Goal: Task Accomplishment & Management: Complete application form

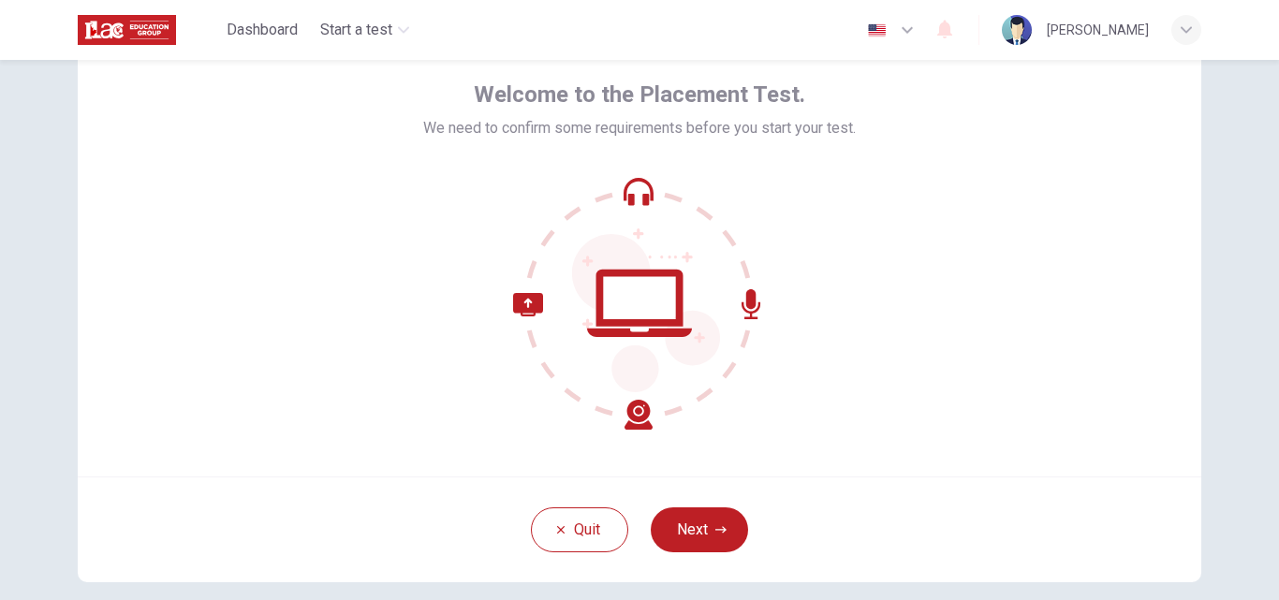
scroll to position [125, 0]
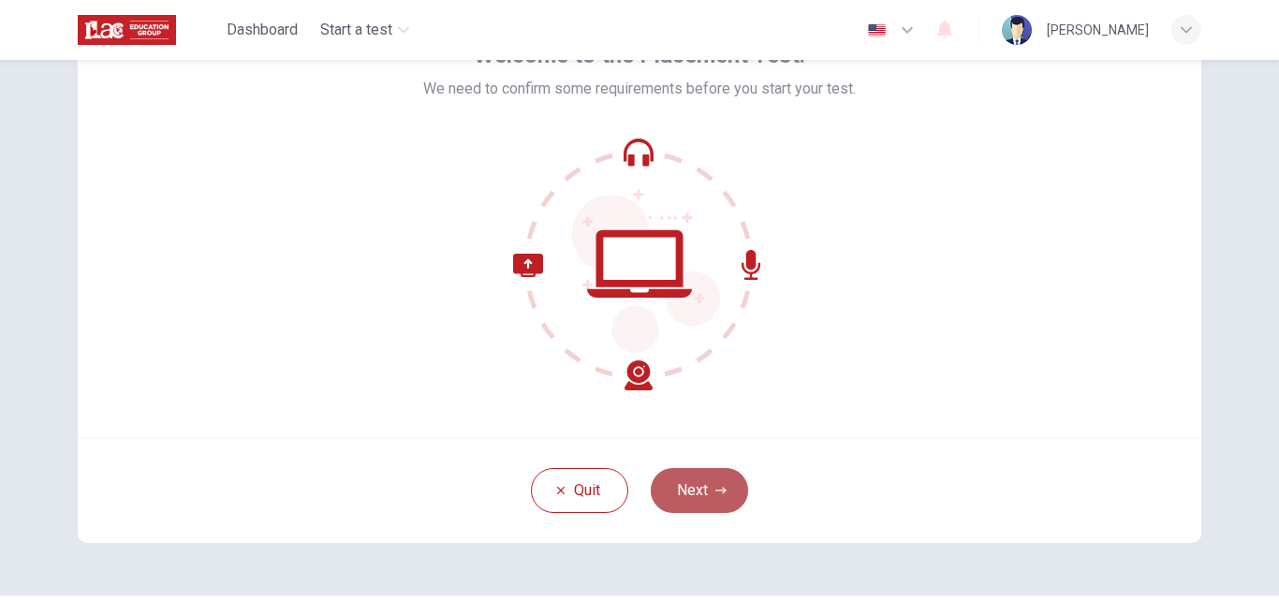
click at [688, 492] on button "Next" at bounding box center [699, 490] width 97 height 45
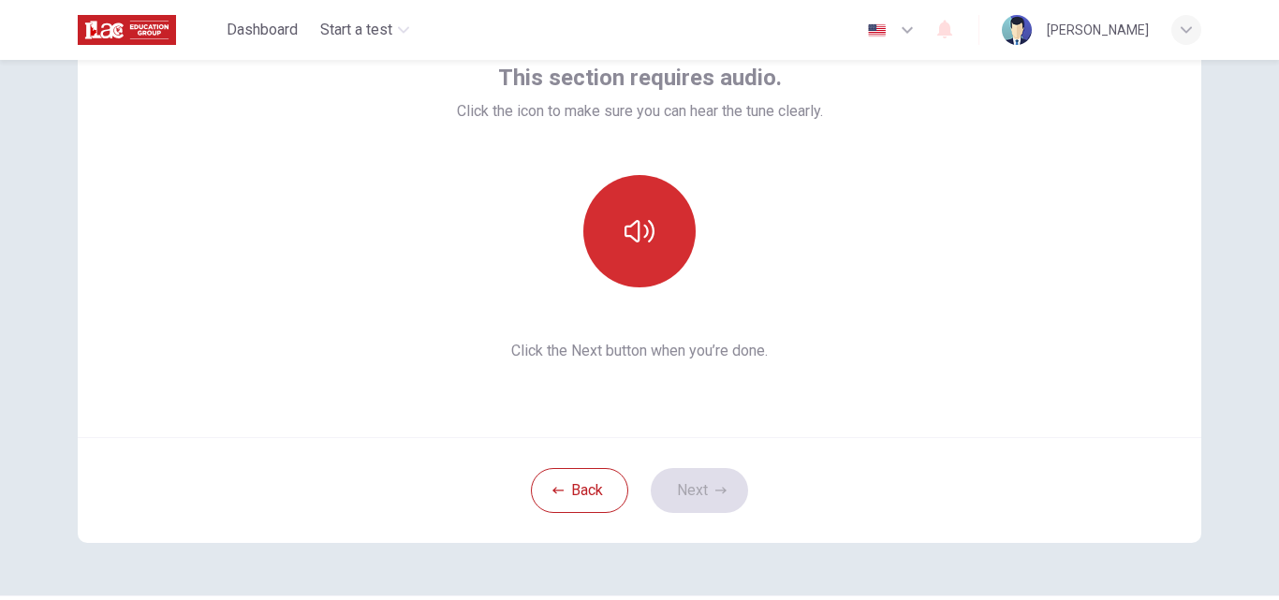
click at [641, 243] on icon "button" at bounding box center [640, 231] width 30 height 30
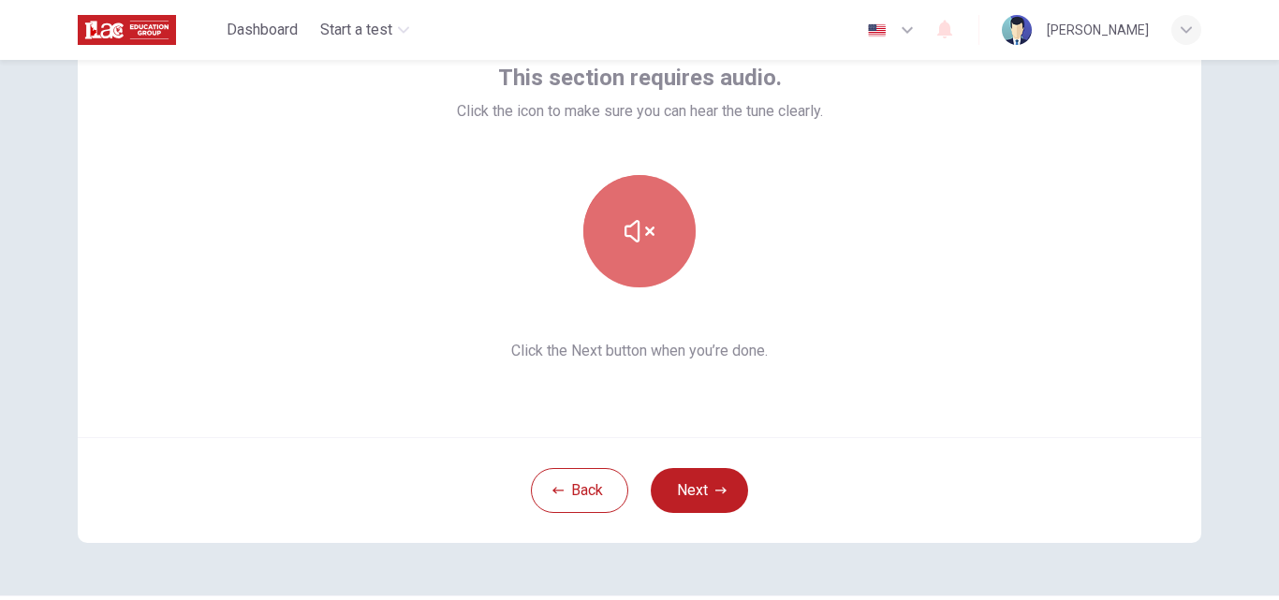
click at [653, 250] on button "button" at bounding box center [639, 231] width 112 height 112
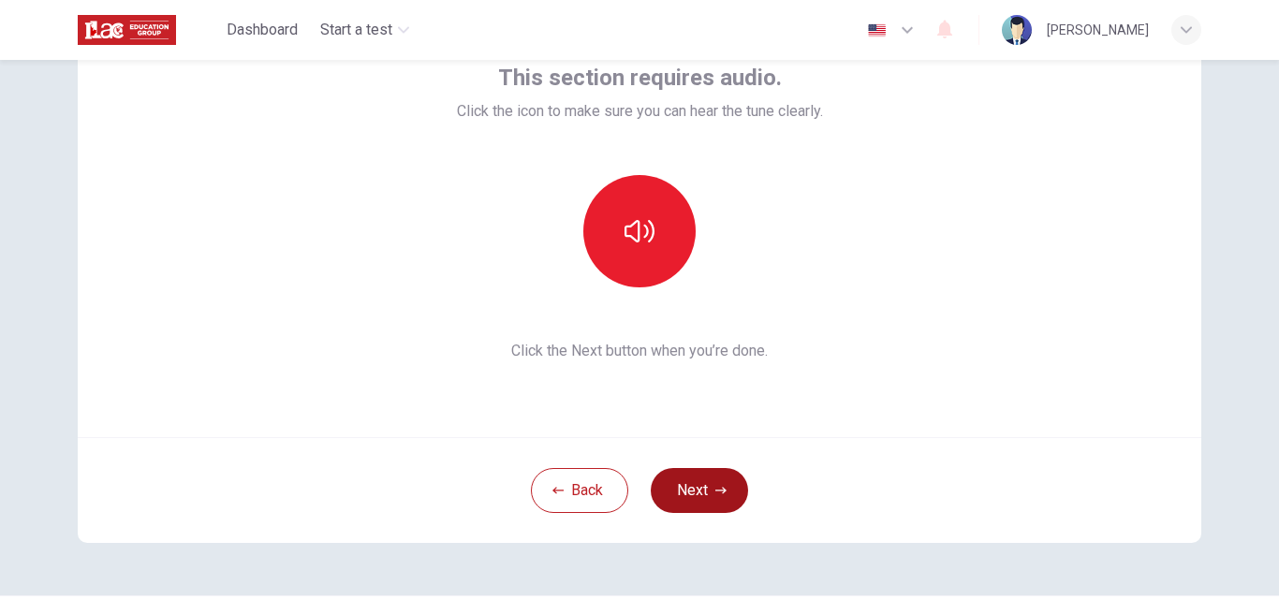
click at [692, 488] on button "Next" at bounding box center [699, 490] width 97 height 45
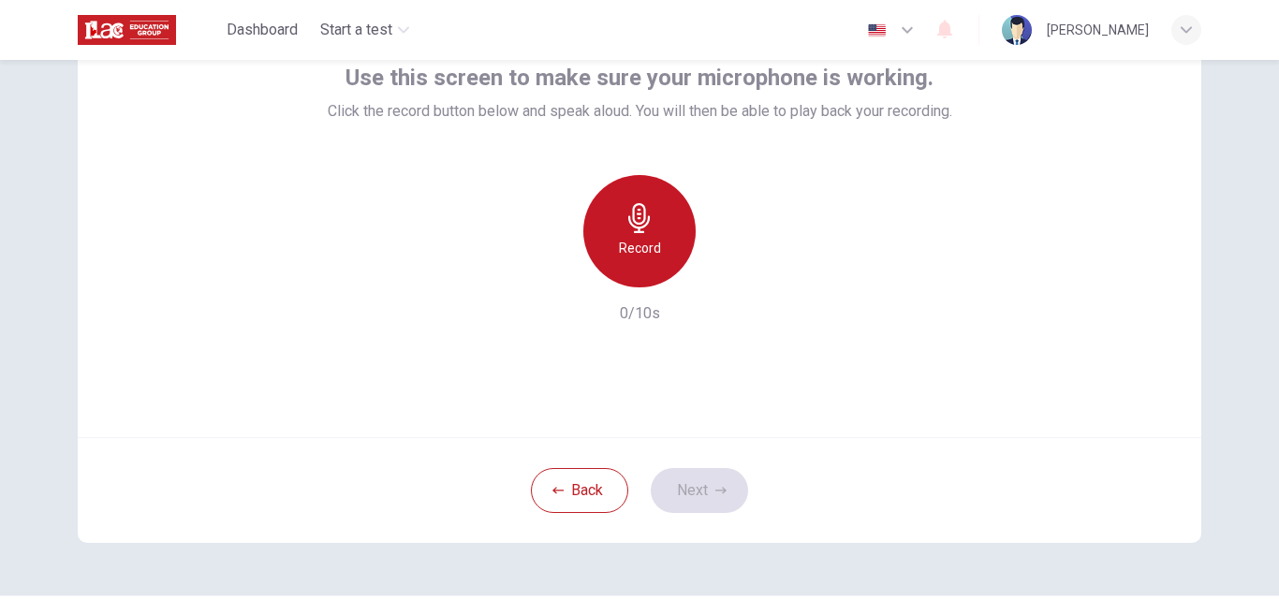
click at [651, 248] on h6 "Record" at bounding box center [640, 248] width 42 height 22
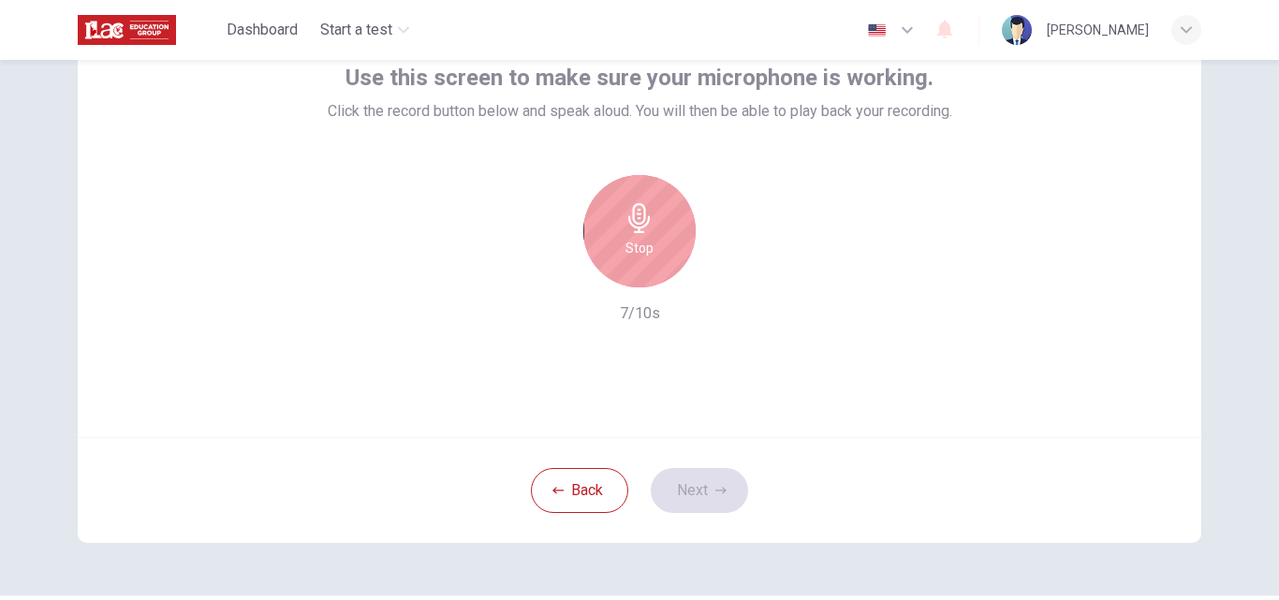
click at [645, 244] on h6 "Stop" at bounding box center [640, 248] width 28 height 22
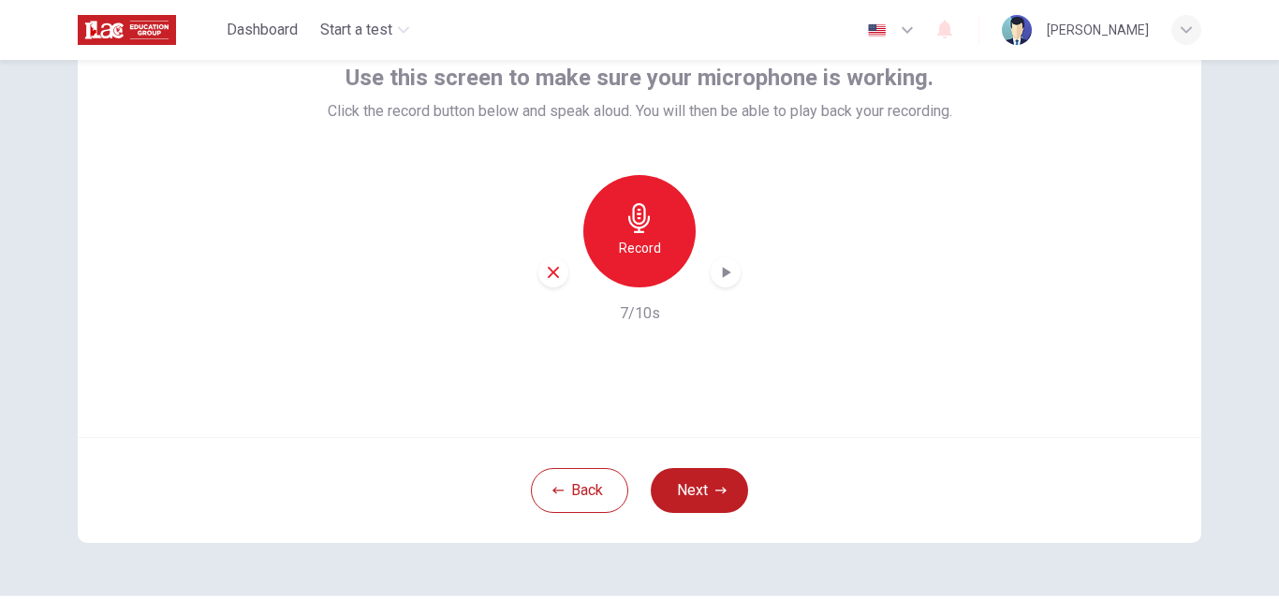
click at [716, 271] on icon "button" at bounding box center [725, 272] width 19 height 19
click at [698, 484] on button "Next" at bounding box center [699, 490] width 97 height 45
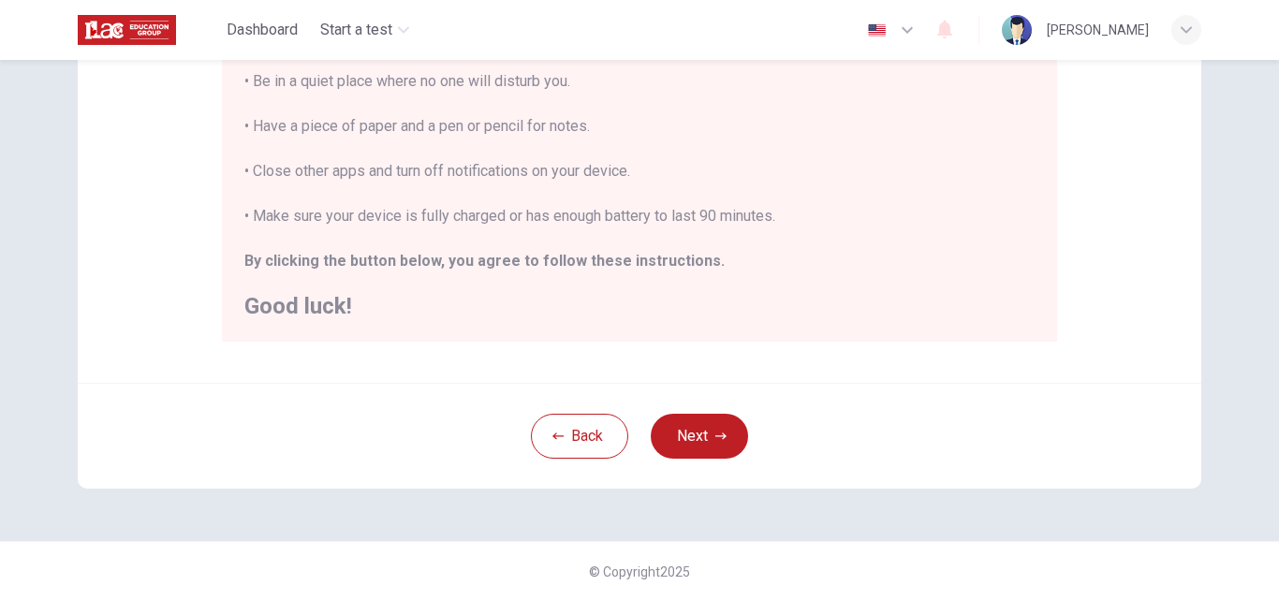
scroll to position [441, 0]
click at [686, 435] on button "Next" at bounding box center [699, 435] width 97 height 45
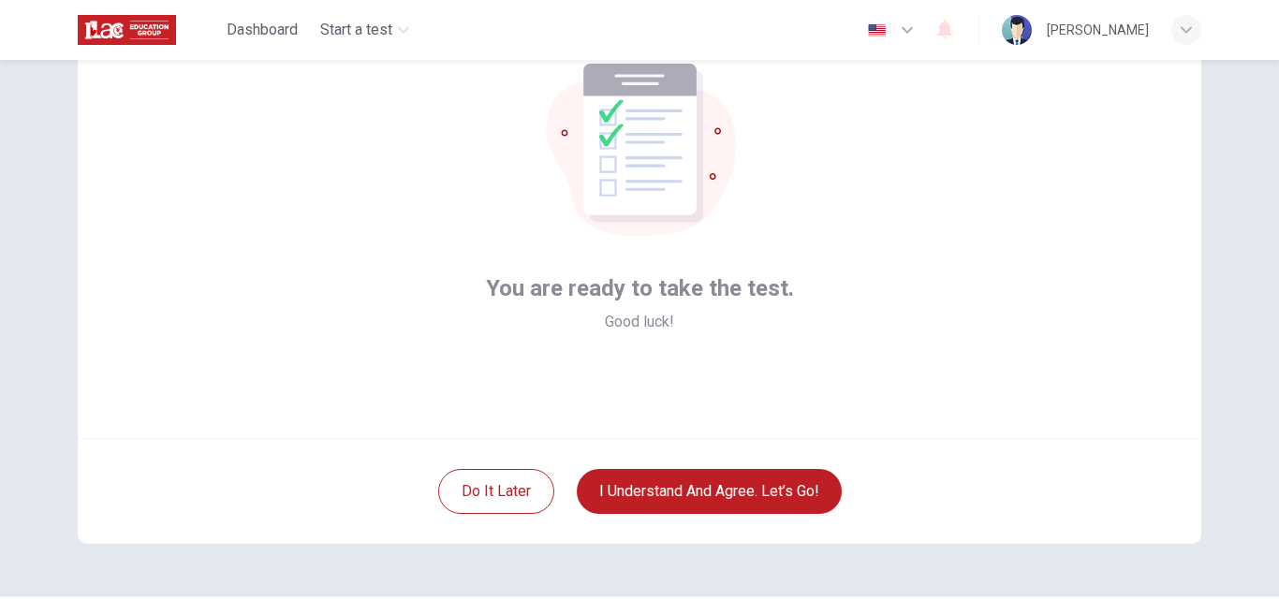
scroll to position [125, 0]
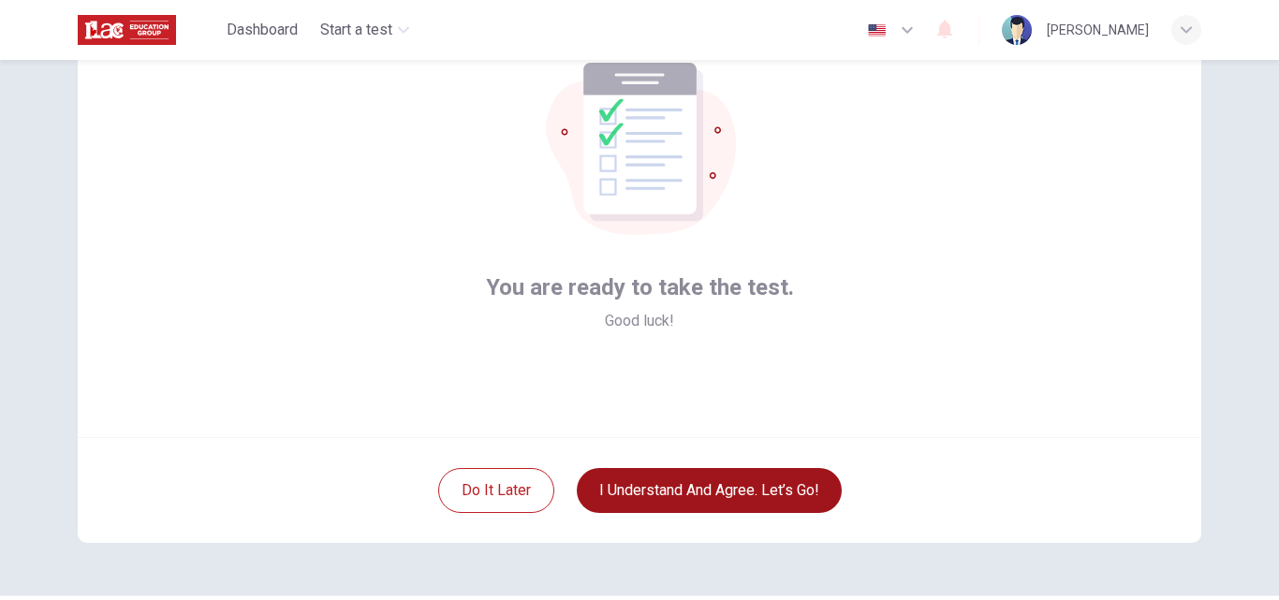
click at [684, 492] on button "I understand and agree. Let’s go!" at bounding box center [709, 490] width 265 height 45
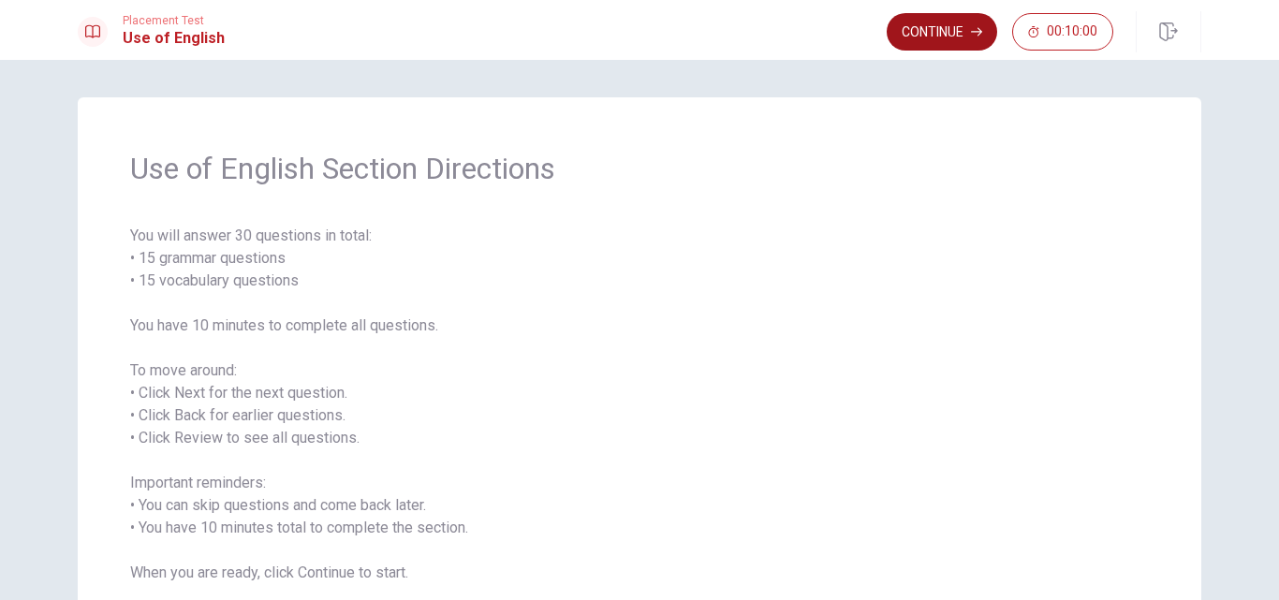
click at [936, 37] on button "Continue" at bounding box center [942, 31] width 111 height 37
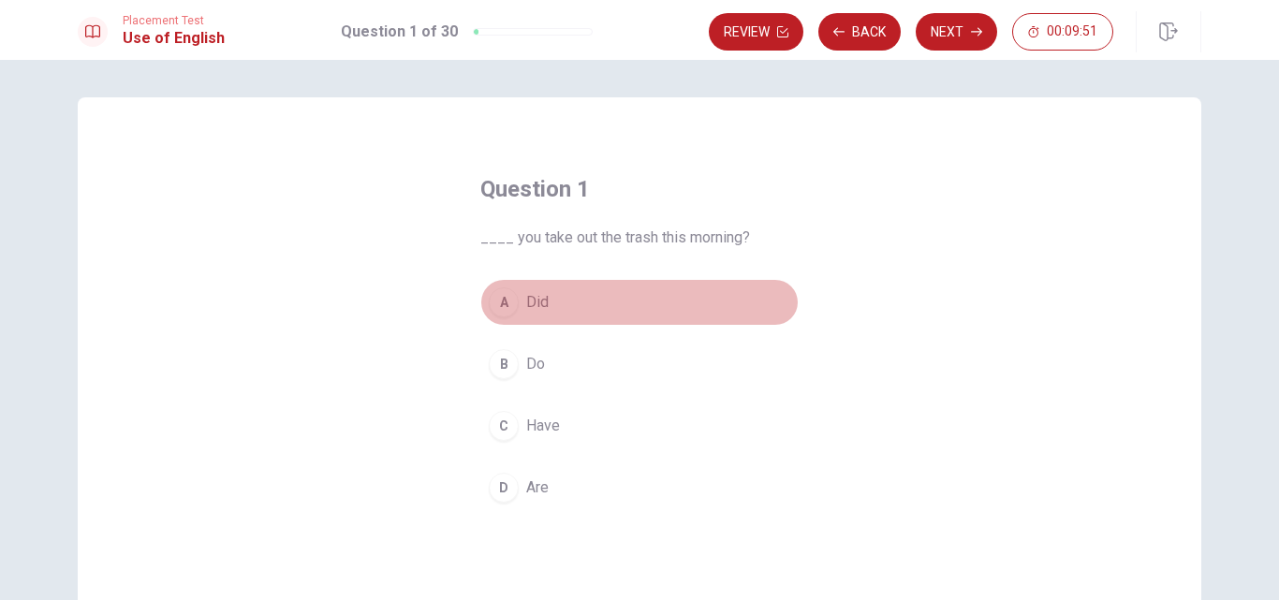
click at [531, 303] on span "Did" at bounding box center [537, 302] width 22 height 22
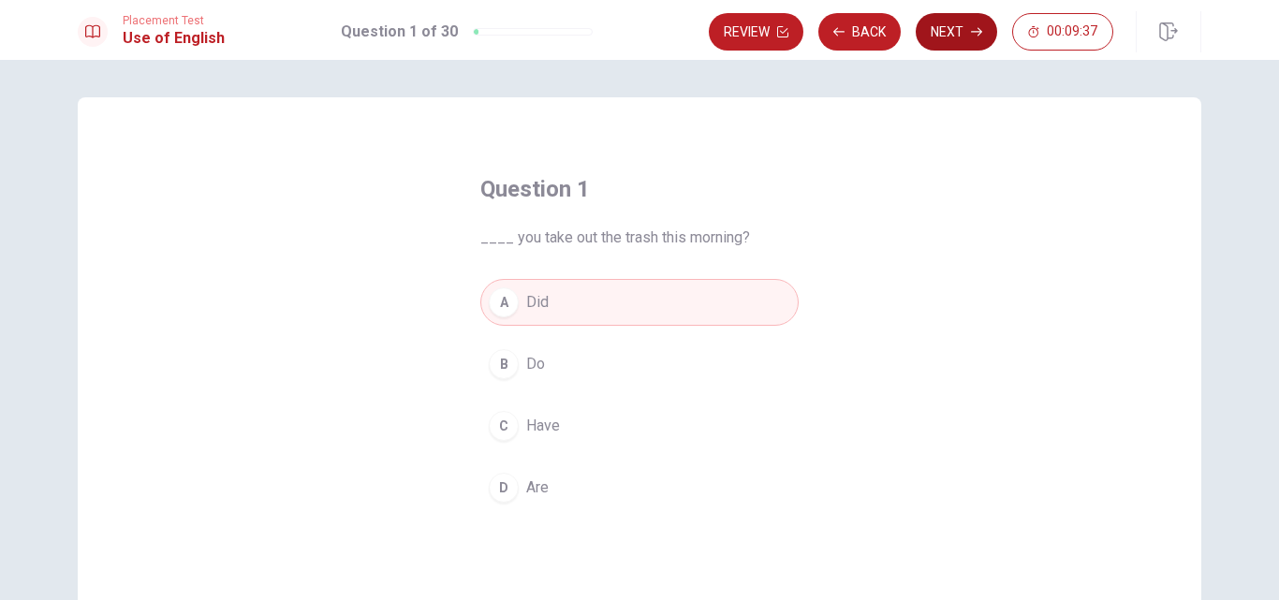
click at [953, 37] on button "Next" at bounding box center [956, 31] width 81 height 37
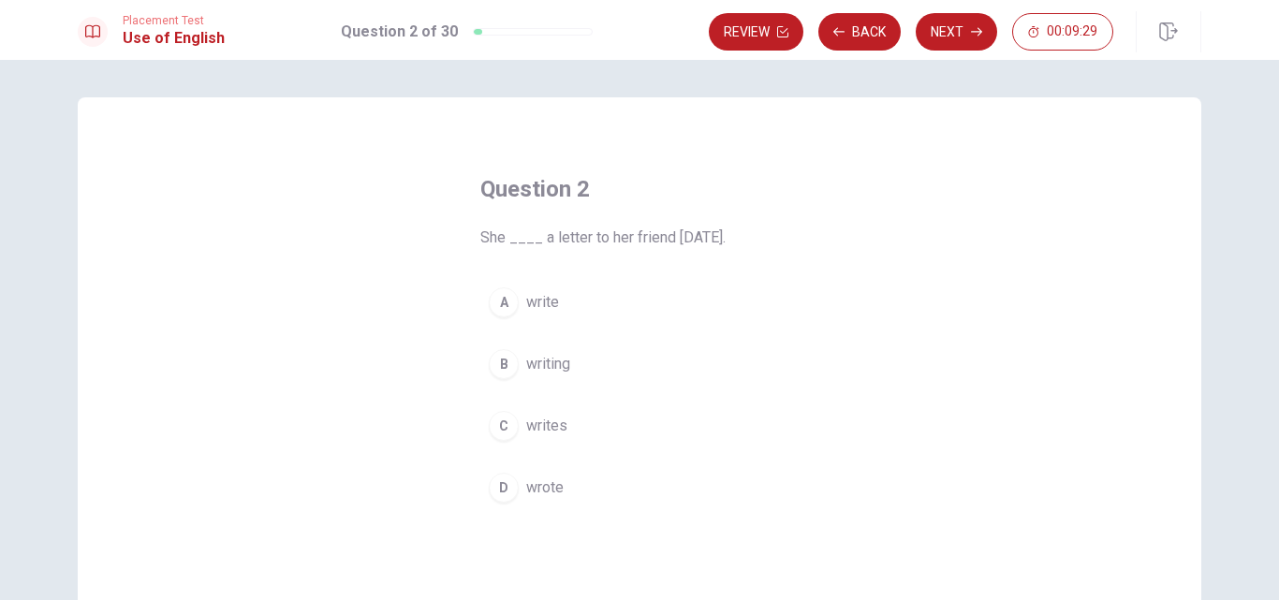
click at [539, 486] on span "wrote" at bounding box center [544, 488] width 37 height 22
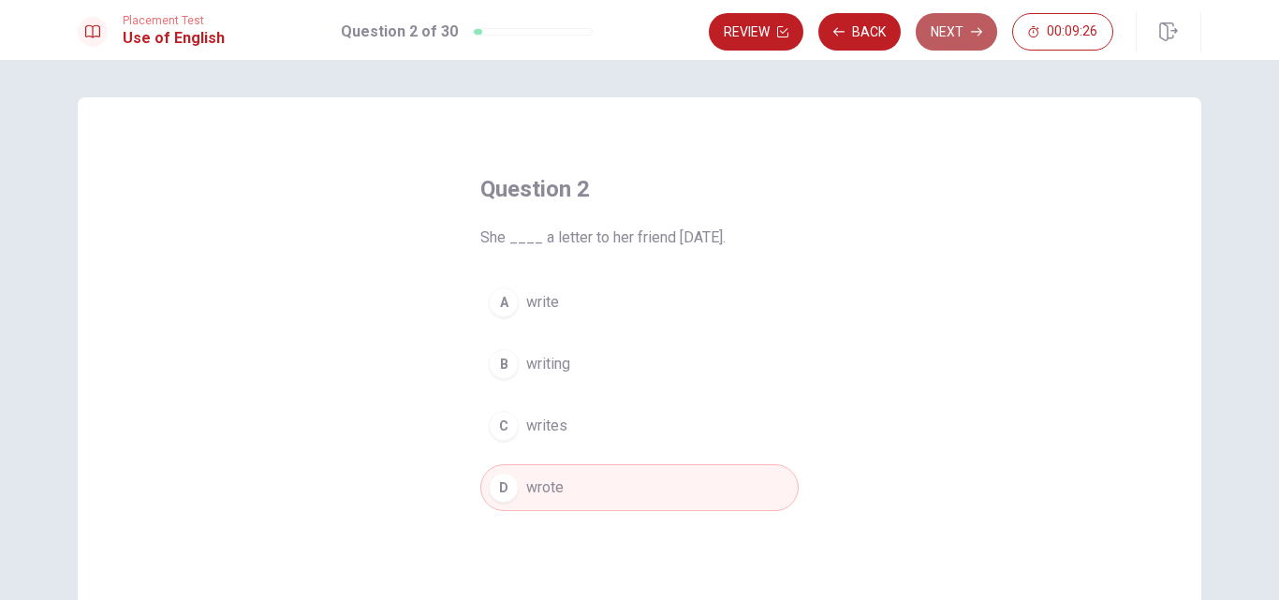
click at [958, 33] on button "Next" at bounding box center [956, 31] width 81 height 37
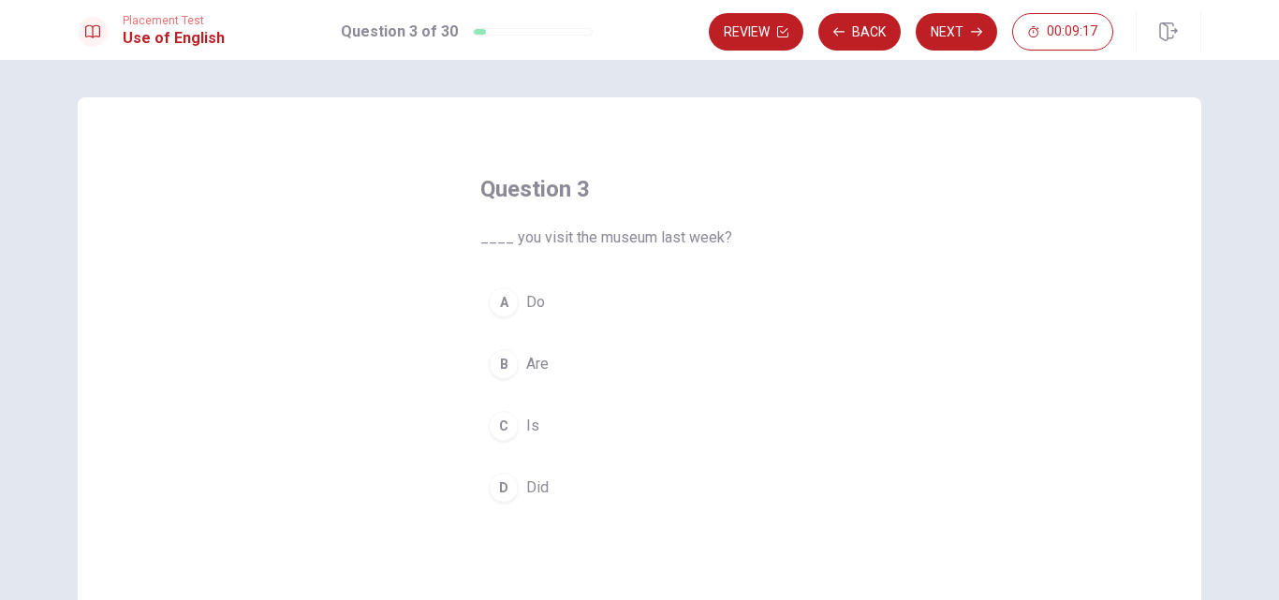
click at [532, 488] on span "Did" at bounding box center [537, 488] width 22 height 22
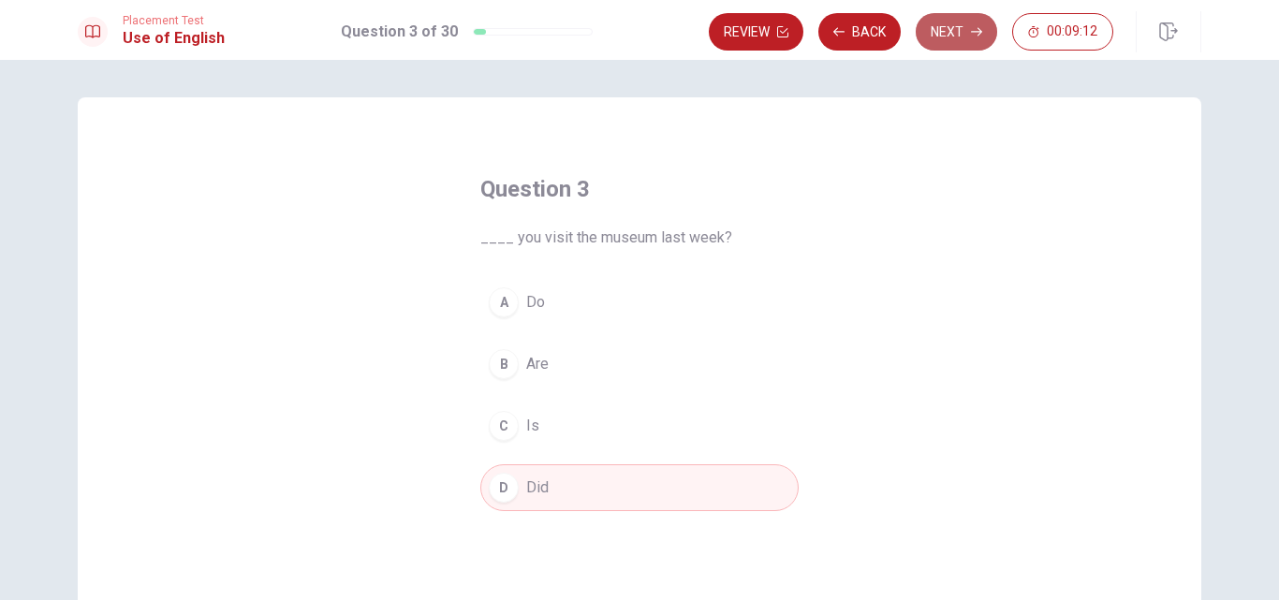
click at [963, 38] on button "Next" at bounding box center [956, 31] width 81 height 37
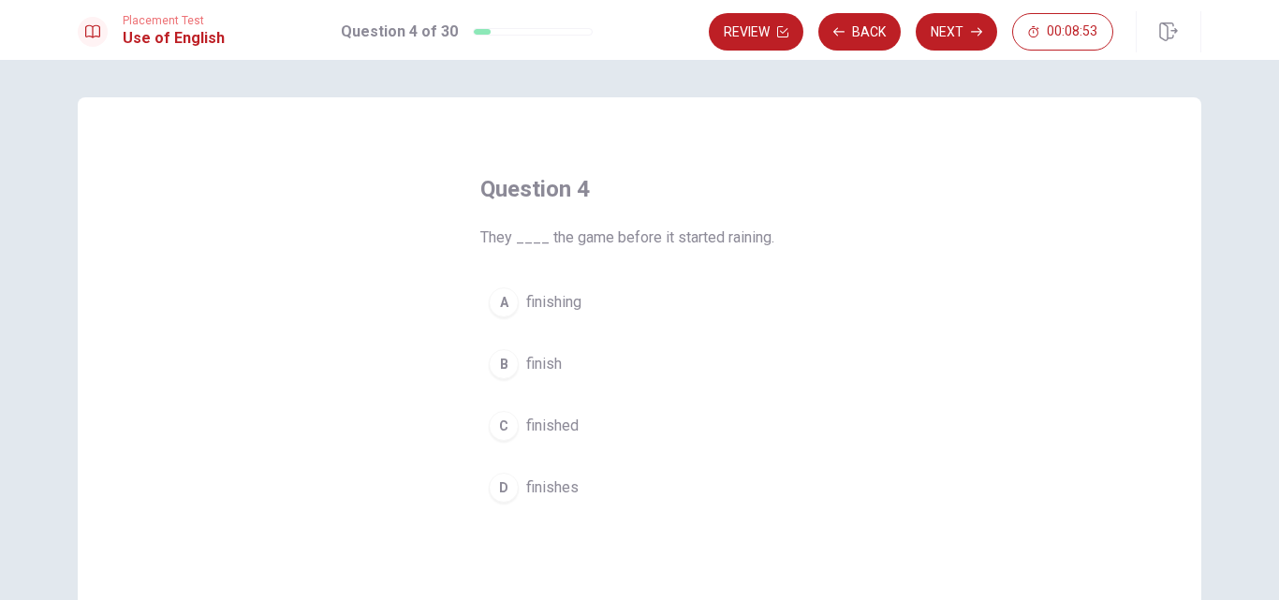
click at [547, 423] on span "finished" at bounding box center [552, 426] width 52 height 22
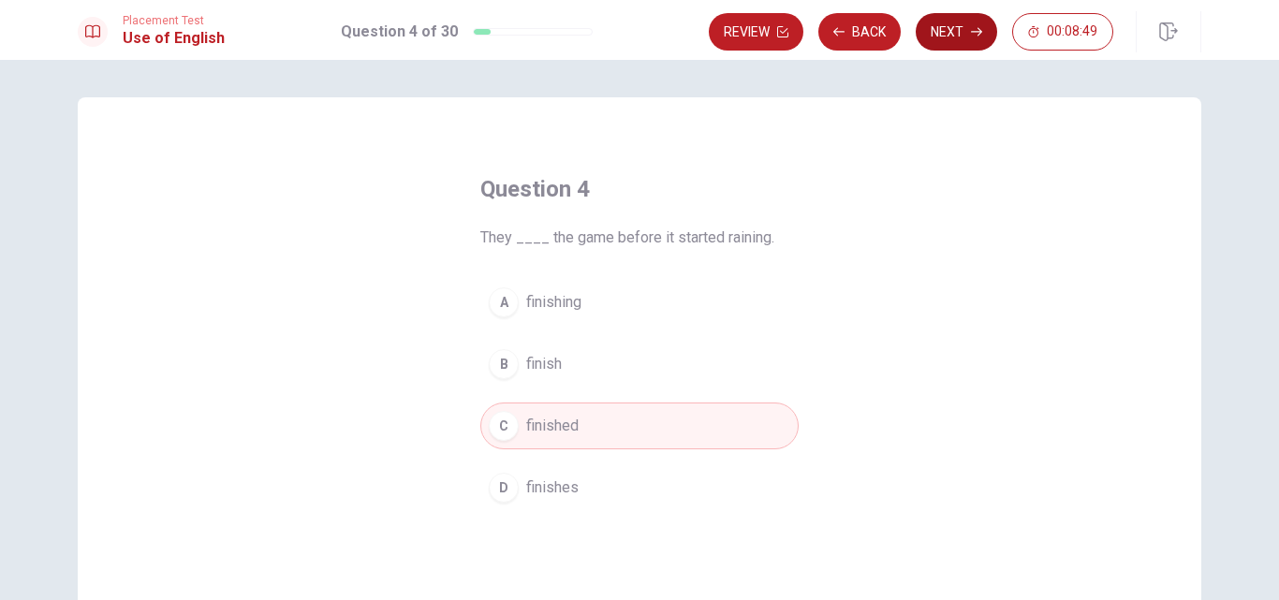
click at [954, 36] on button "Next" at bounding box center [956, 31] width 81 height 37
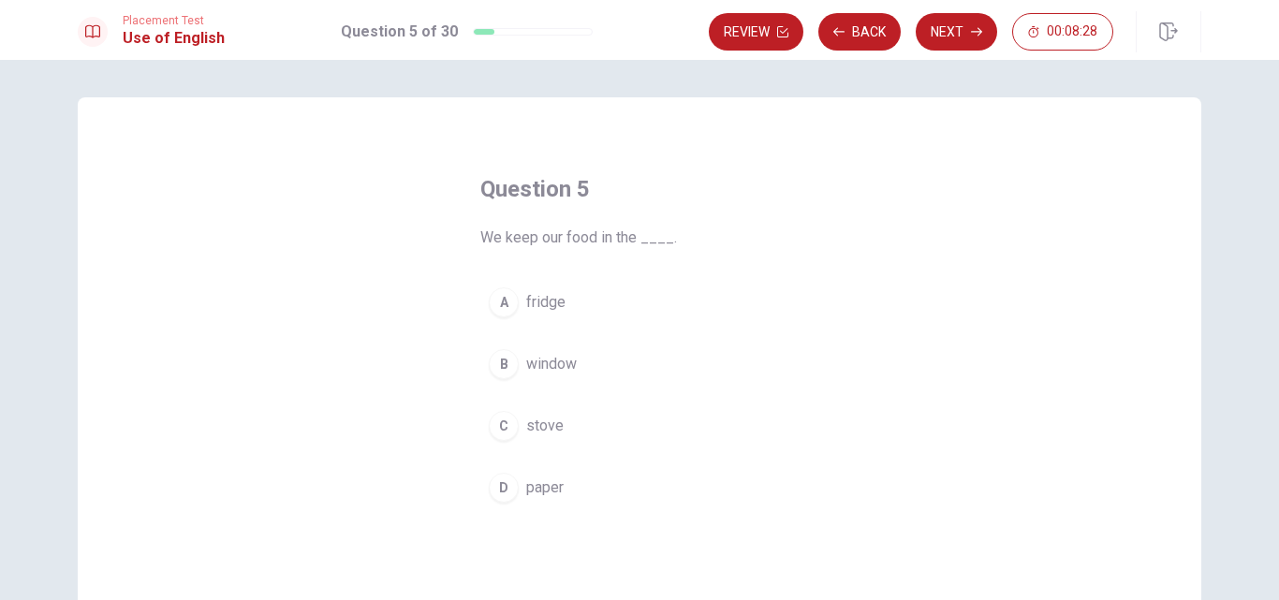
click at [549, 303] on span "fridge" at bounding box center [545, 302] width 39 height 22
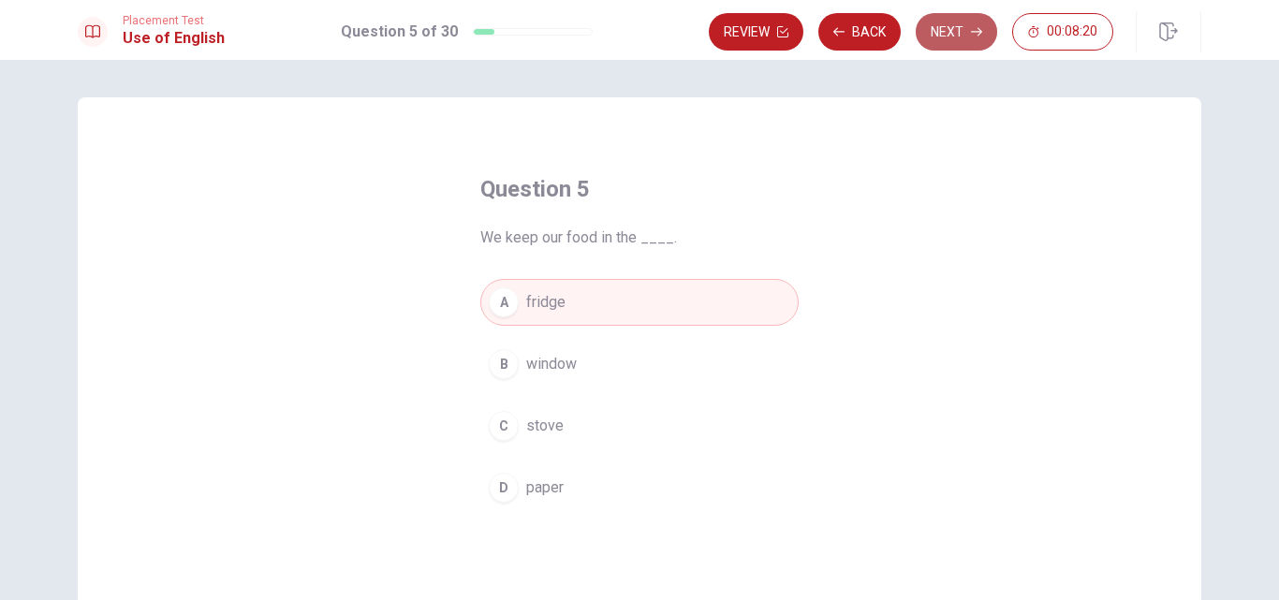
click at [962, 38] on button "Next" at bounding box center [956, 31] width 81 height 37
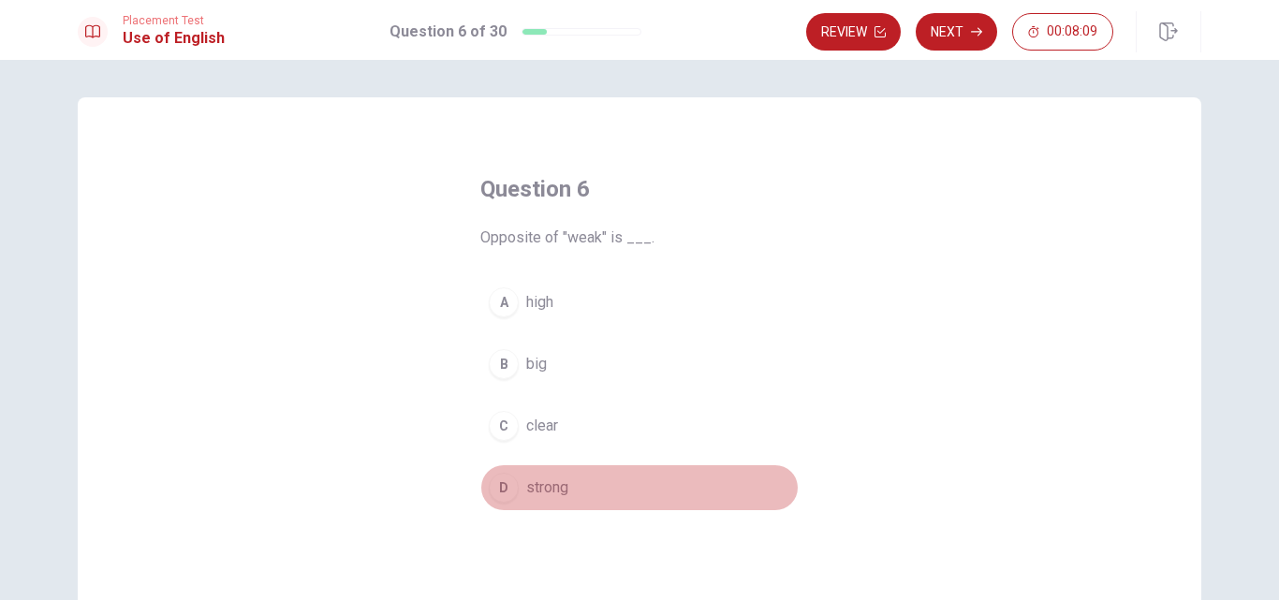
click at [536, 487] on span "strong" at bounding box center [547, 488] width 42 height 22
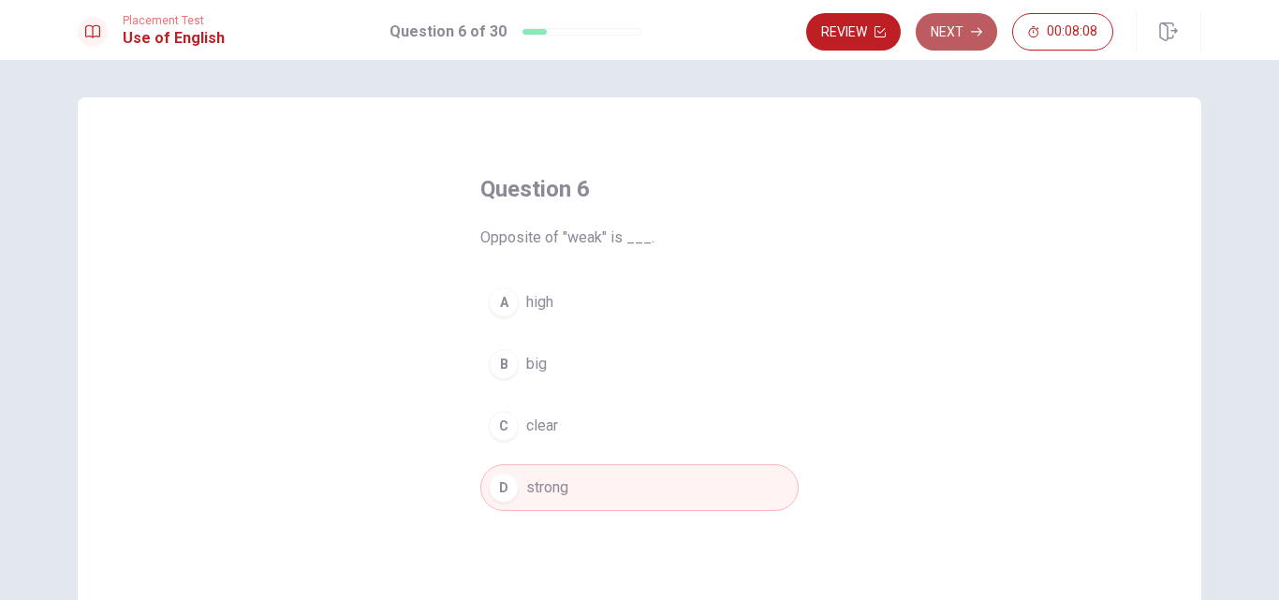
click at [961, 33] on button "Next" at bounding box center [956, 31] width 81 height 37
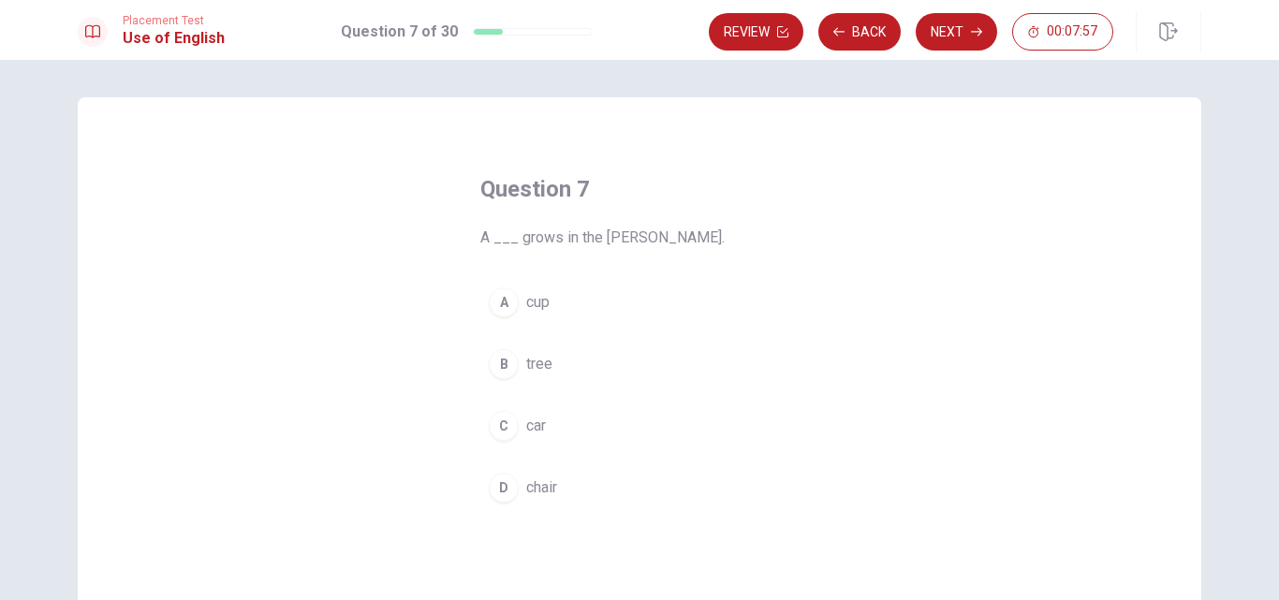
click at [526, 368] on span "tree" at bounding box center [539, 364] width 26 height 22
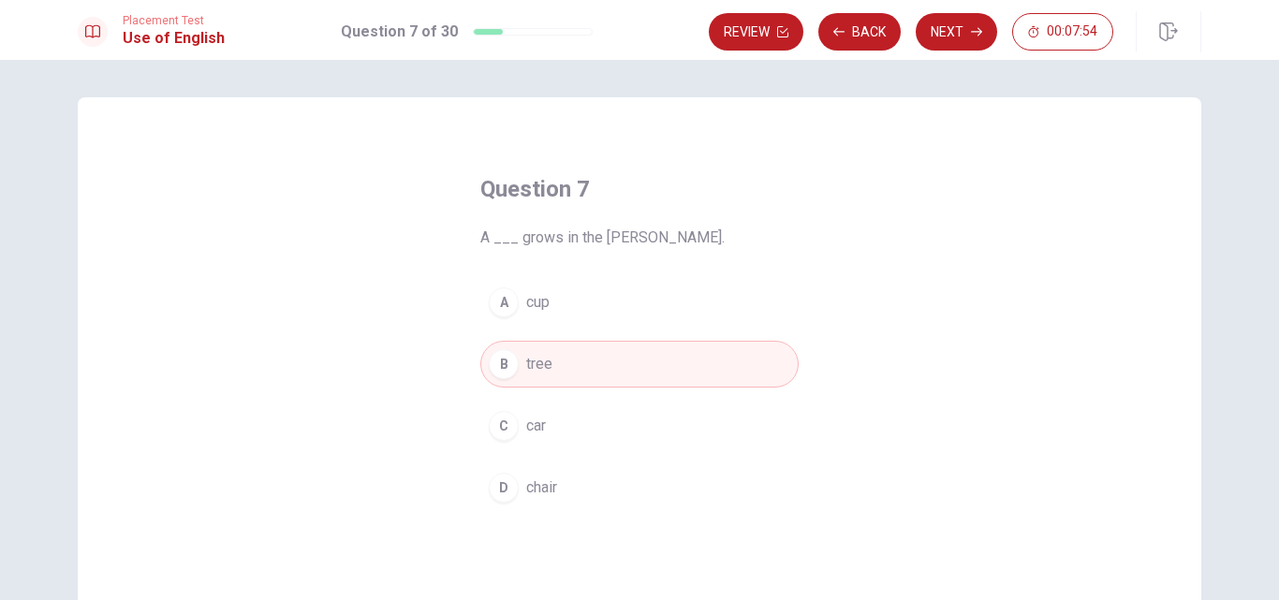
click at [544, 483] on span "chair" at bounding box center [541, 488] width 31 height 22
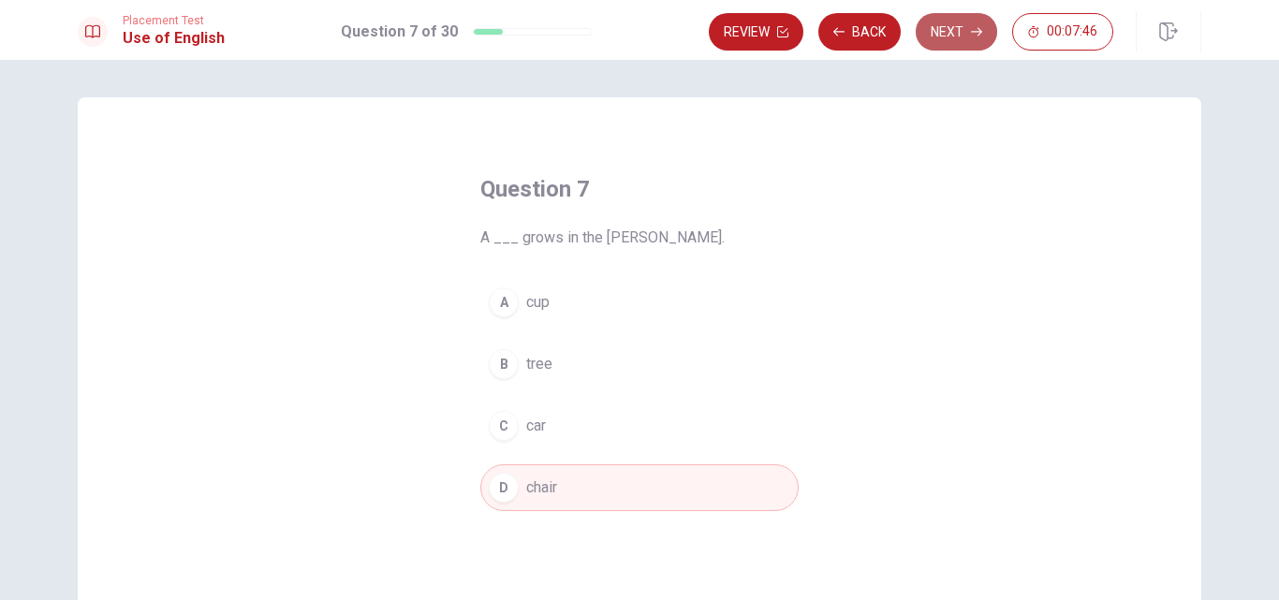
click at [958, 38] on button "Next" at bounding box center [956, 31] width 81 height 37
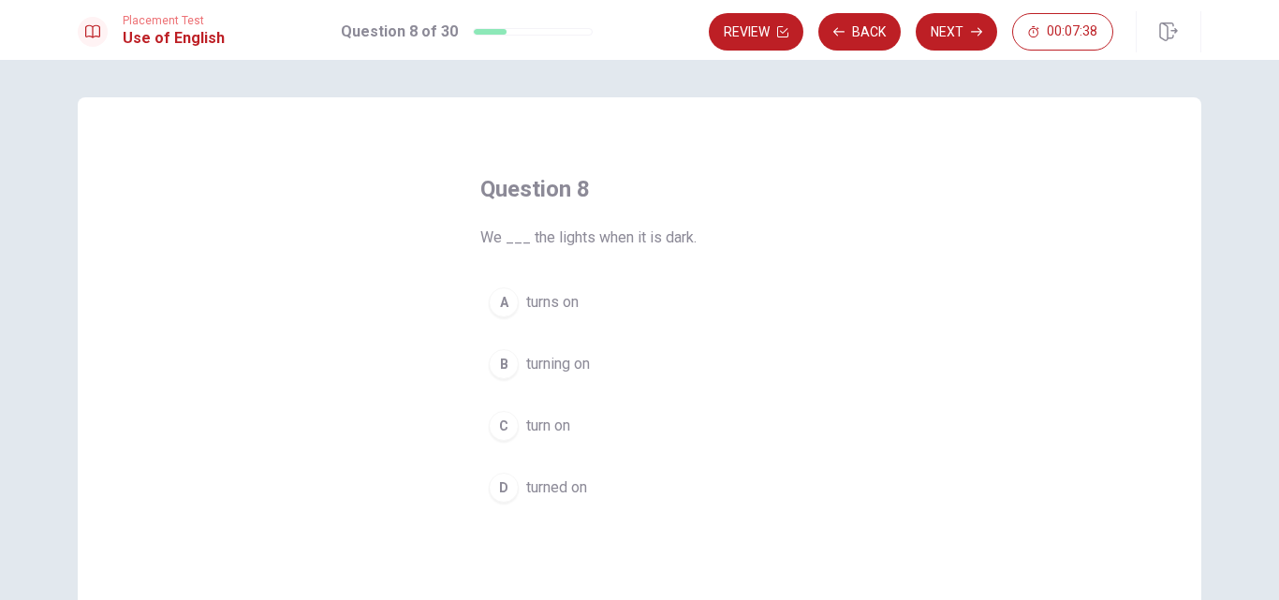
click at [553, 428] on span "turn on" at bounding box center [548, 426] width 44 height 22
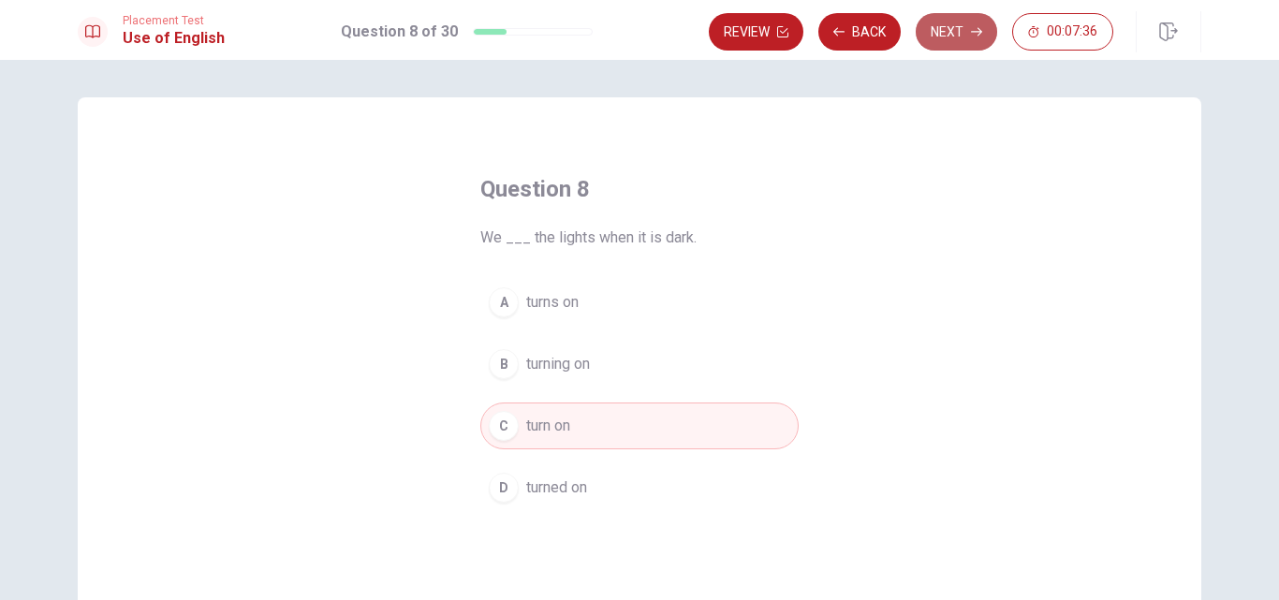
click at [961, 37] on button "Next" at bounding box center [956, 31] width 81 height 37
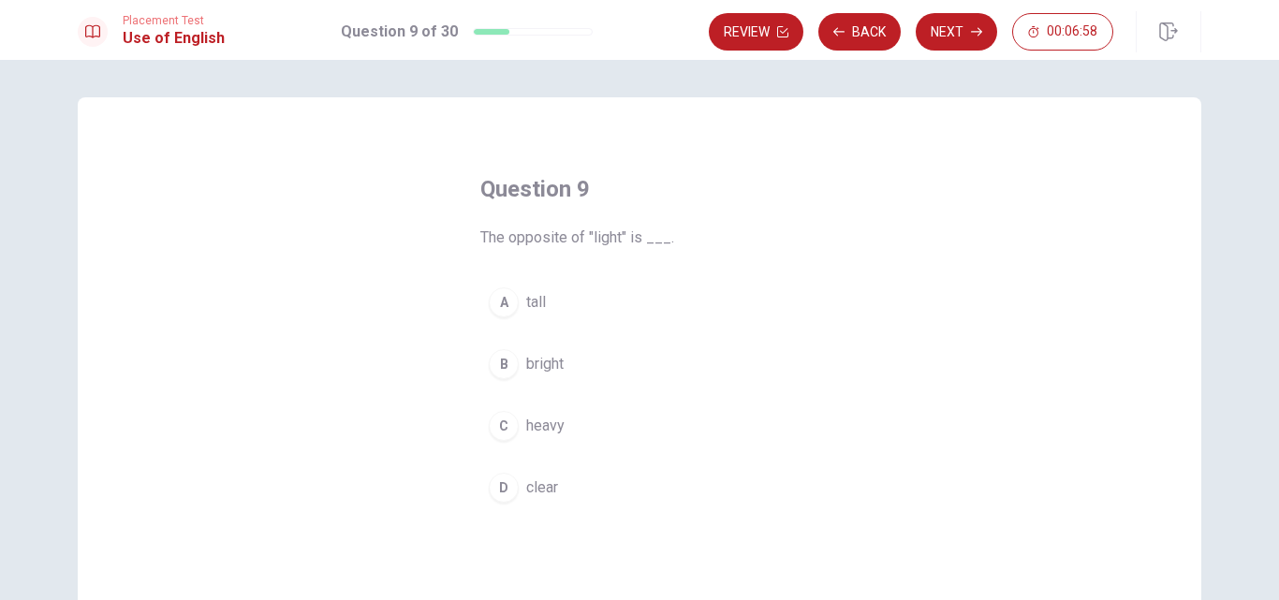
click at [548, 431] on span "heavy" at bounding box center [545, 426] width 38 height 22
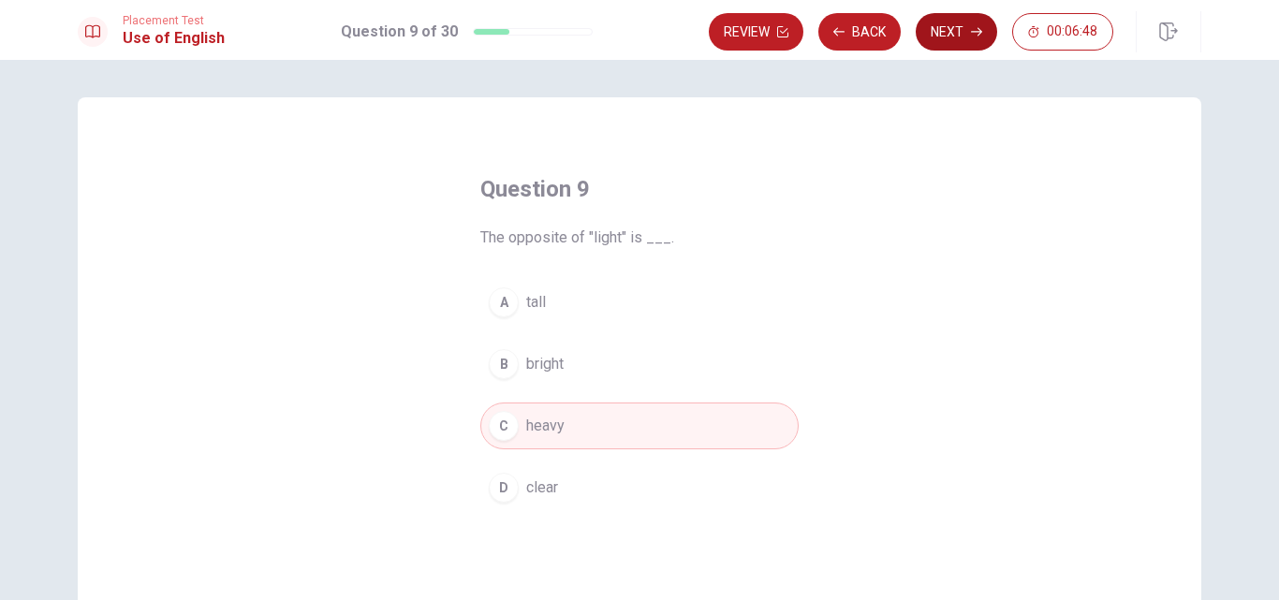
click at [952, 33] on button "Next" at bounding box center [956, 31] width 81 height 37
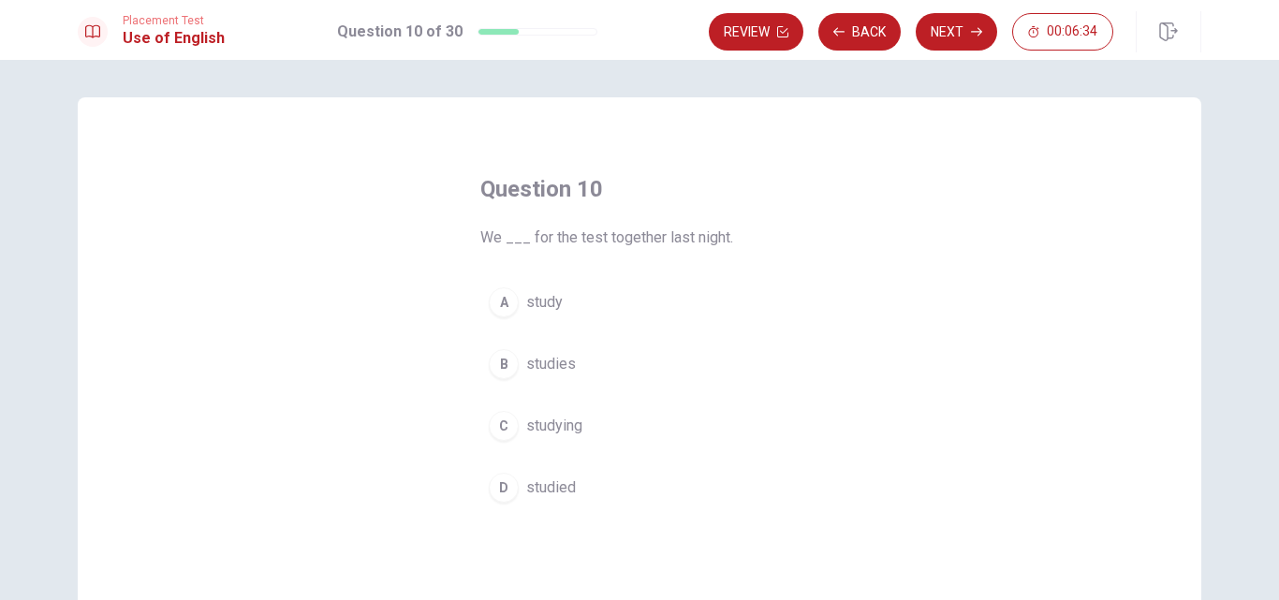
click at [558, 486] on span "studied" at bounding box center [551, 488] width 50 height 22
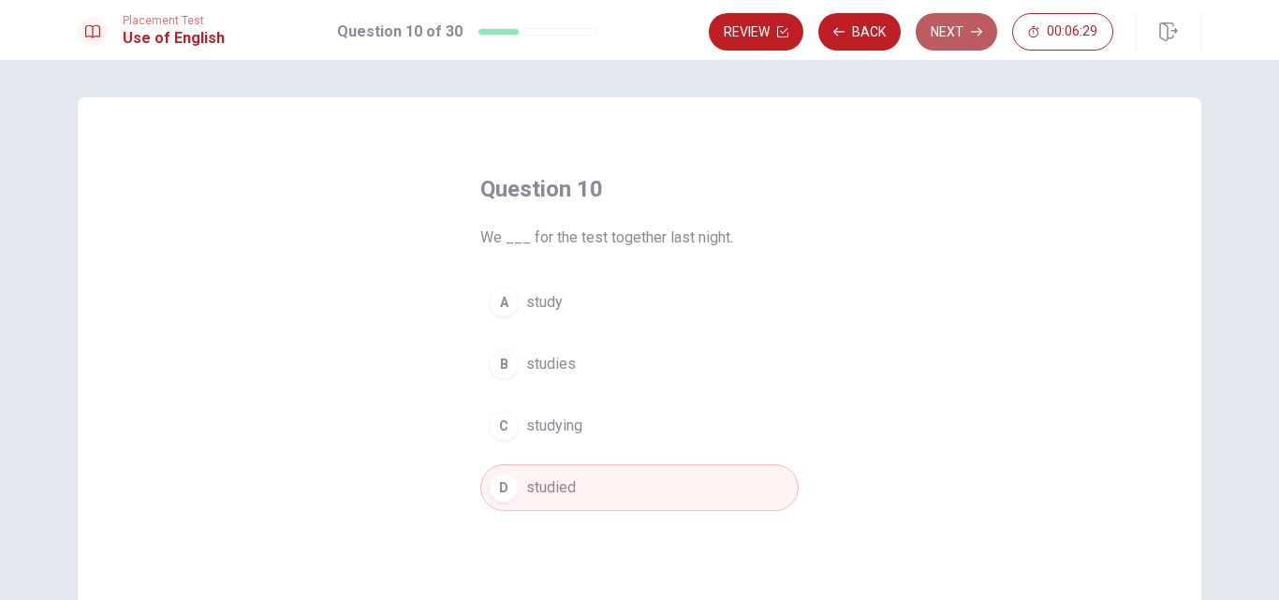
click at [949, 37] on button "Next" at bounding box center [956, 31] width 81 height 37
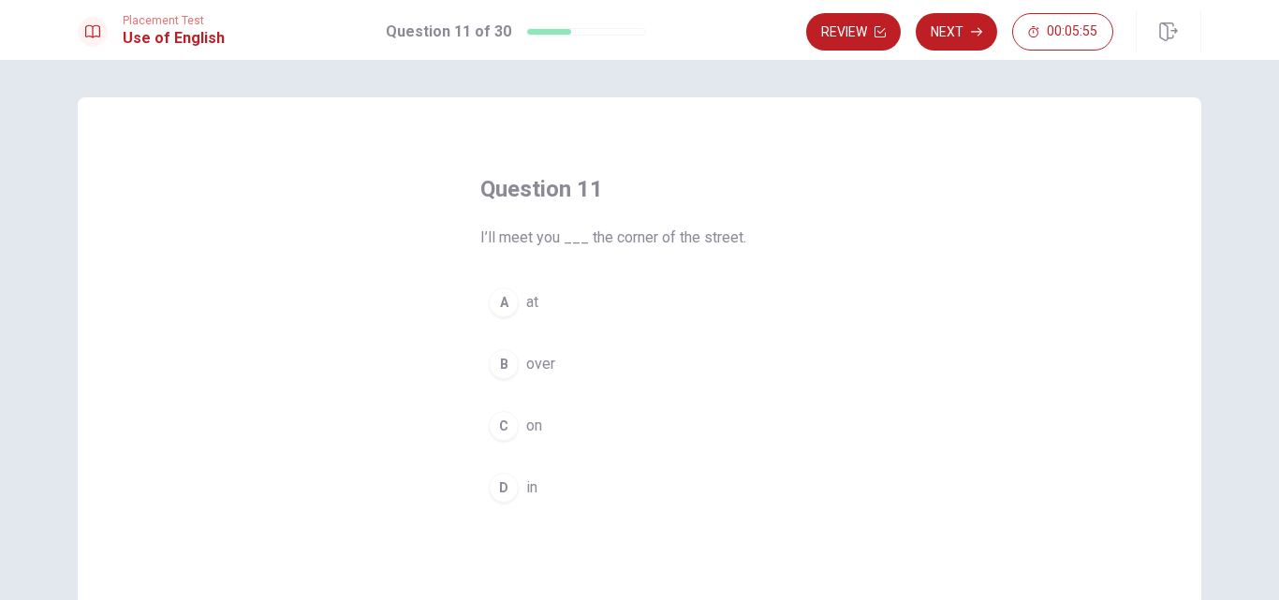
click at [526, 420] on span "on" at bounding box center [534, 426] width 16 height 22
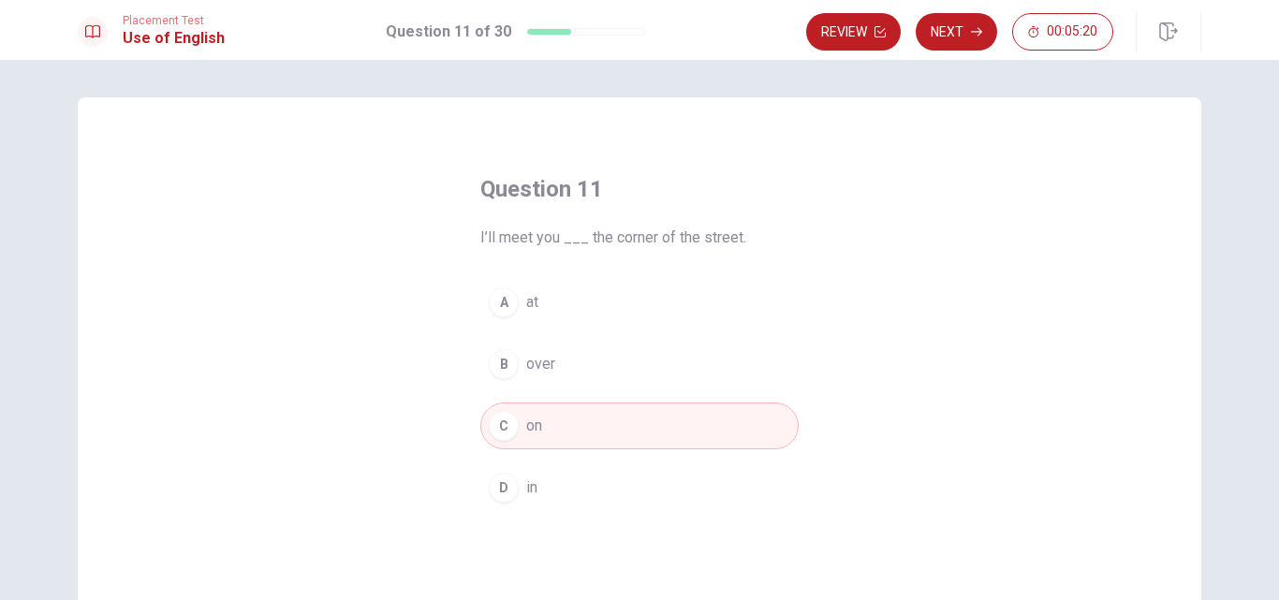
click at [535, 308] on button "A at" at bounding box center [639, 302] width 318 height 47
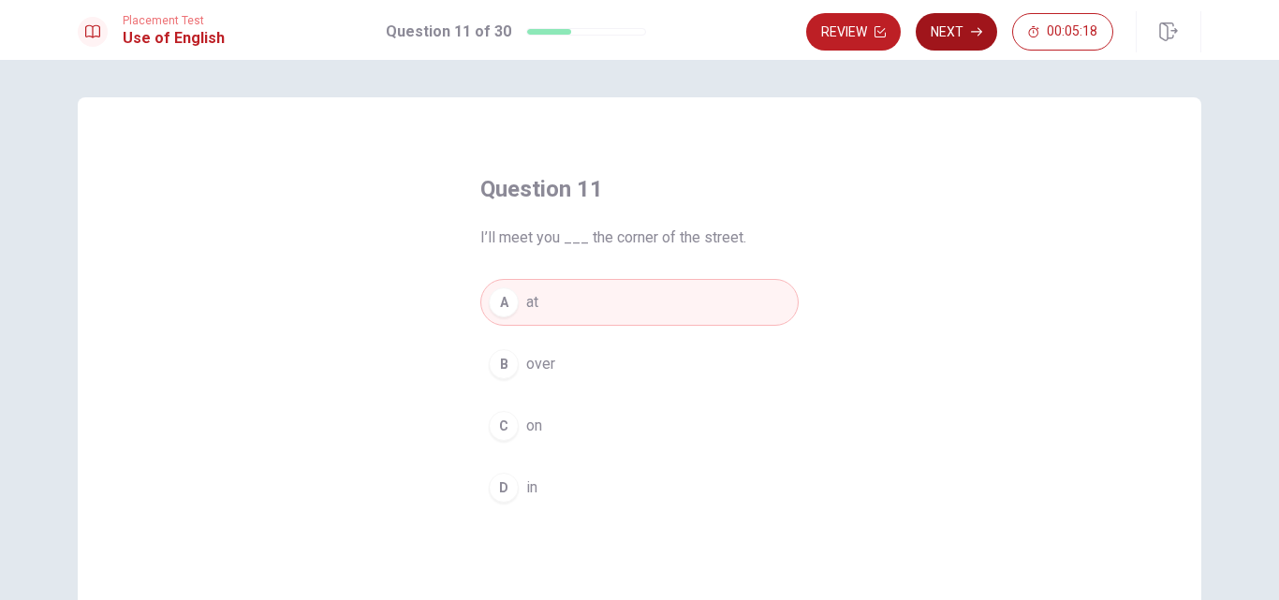
click at [969, 35] on button "Next" at bounding box center [956, 31] width 81 height 37
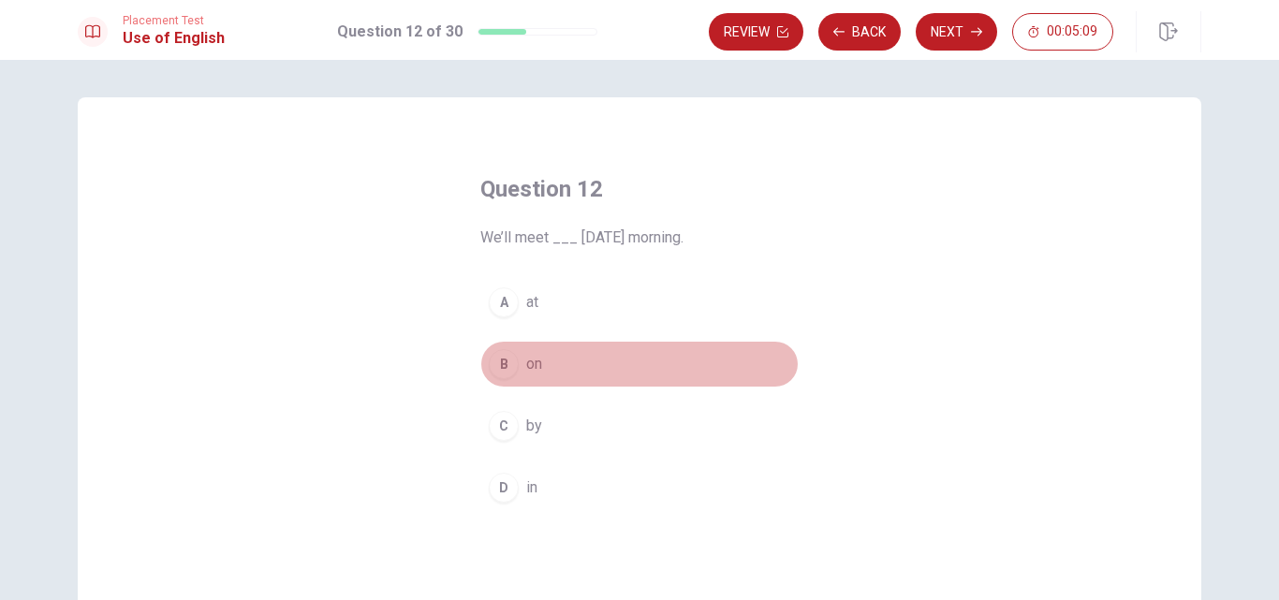
click at [500, 364] on div "B" at bounding box center [504, 364] width 30 height 30
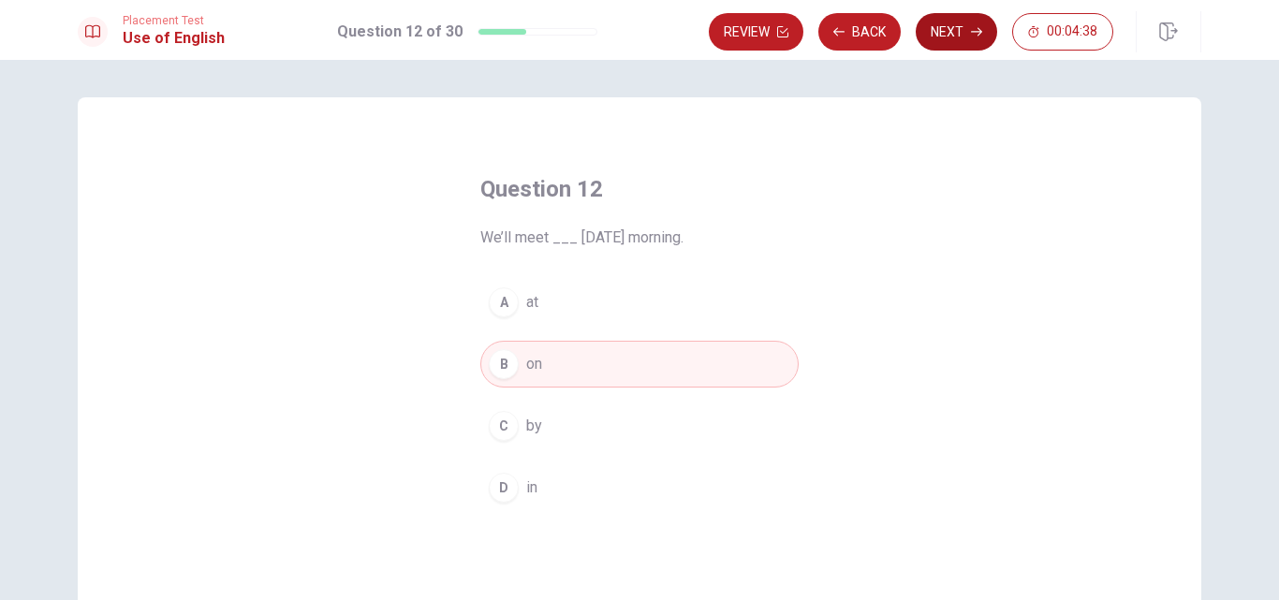
click at [952, 31] on button "Next" at bounding box center [956, 31] width 81 height 37
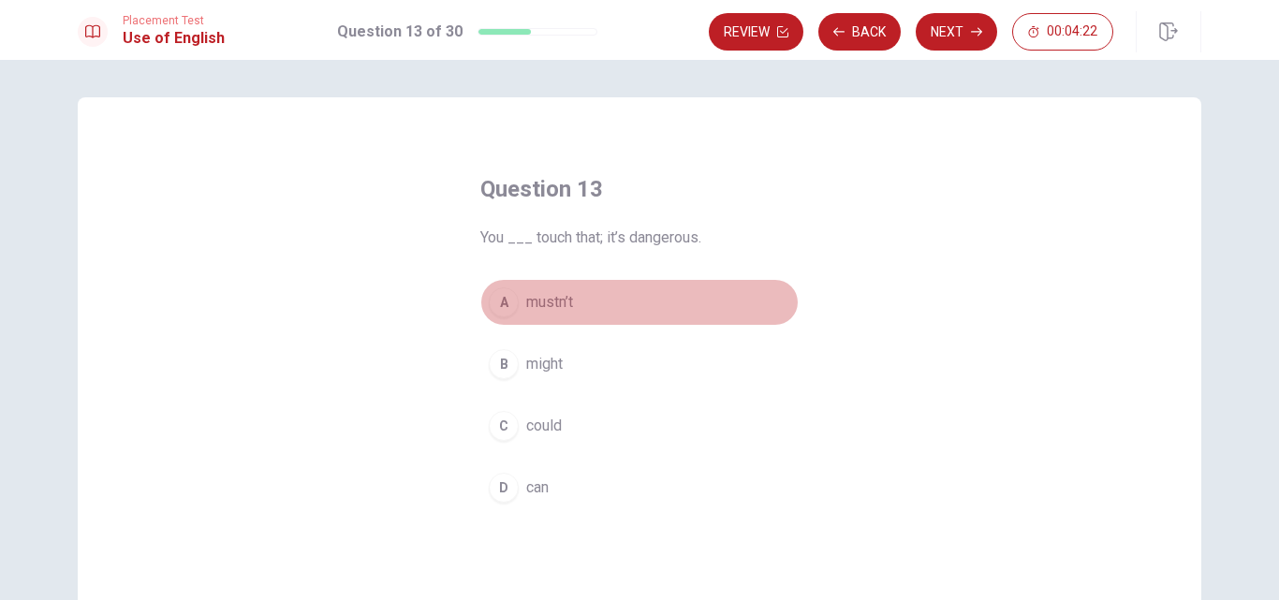
click at [535, 301] on span "mustn’t" at bounding box center [549, 302] width 47 height 22
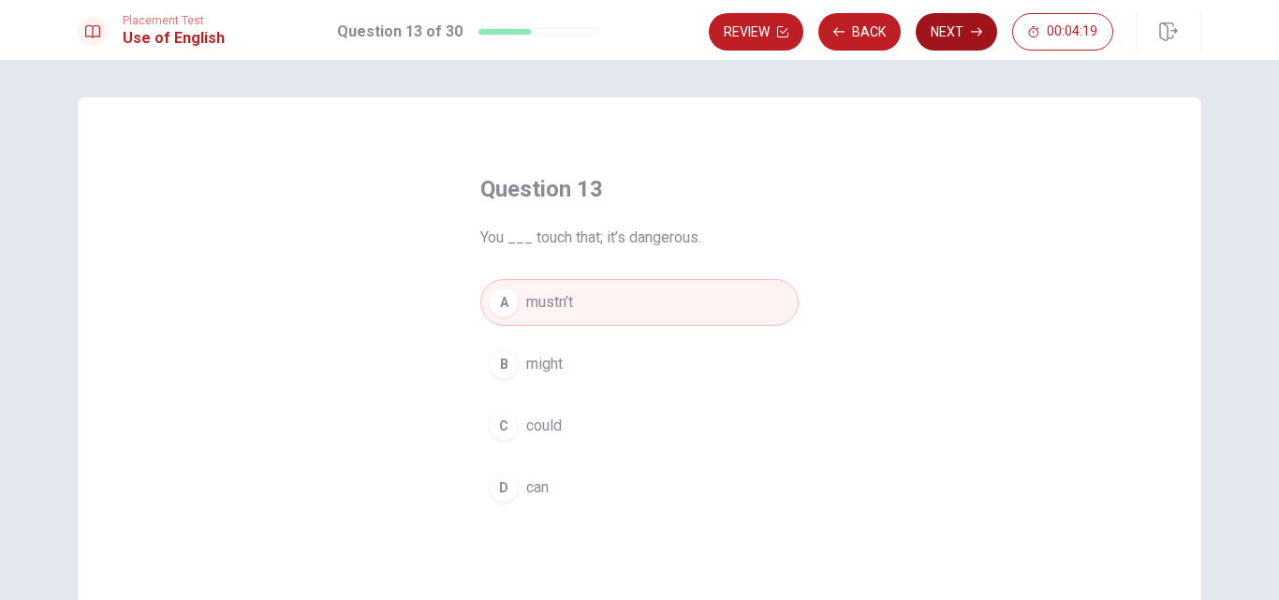
click at [962, 33] on button "Next" at bounding box center [956, 31] width 81 height 37
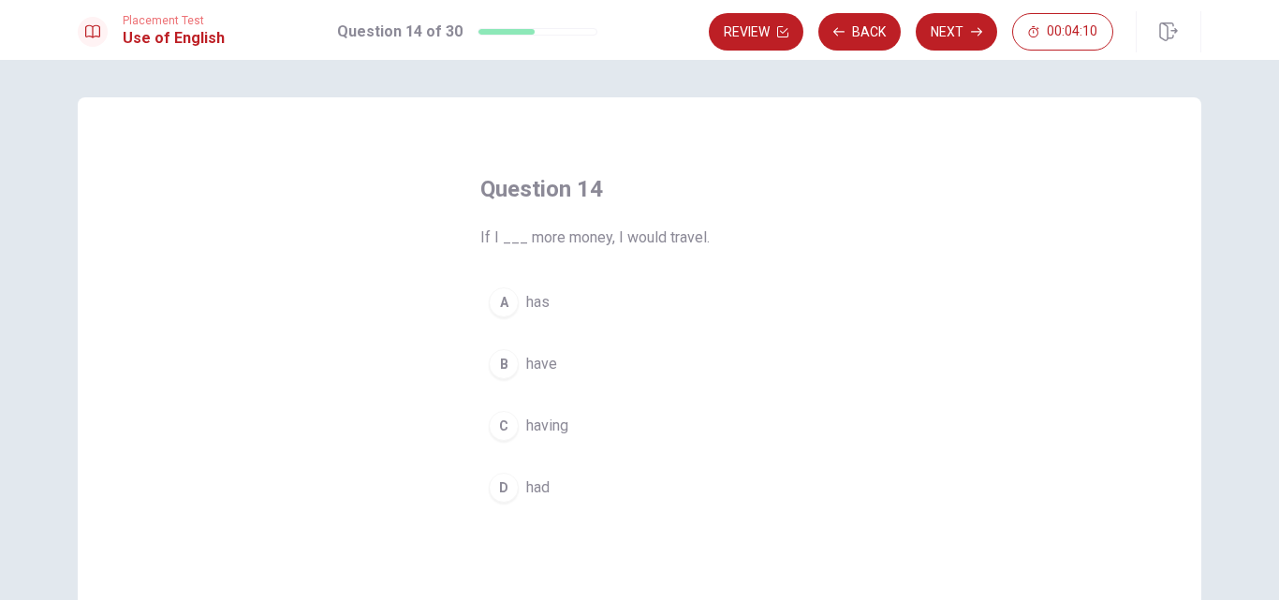
click at [534, 368] on span "have" at bounding box center [541, 364] width 31 height 22
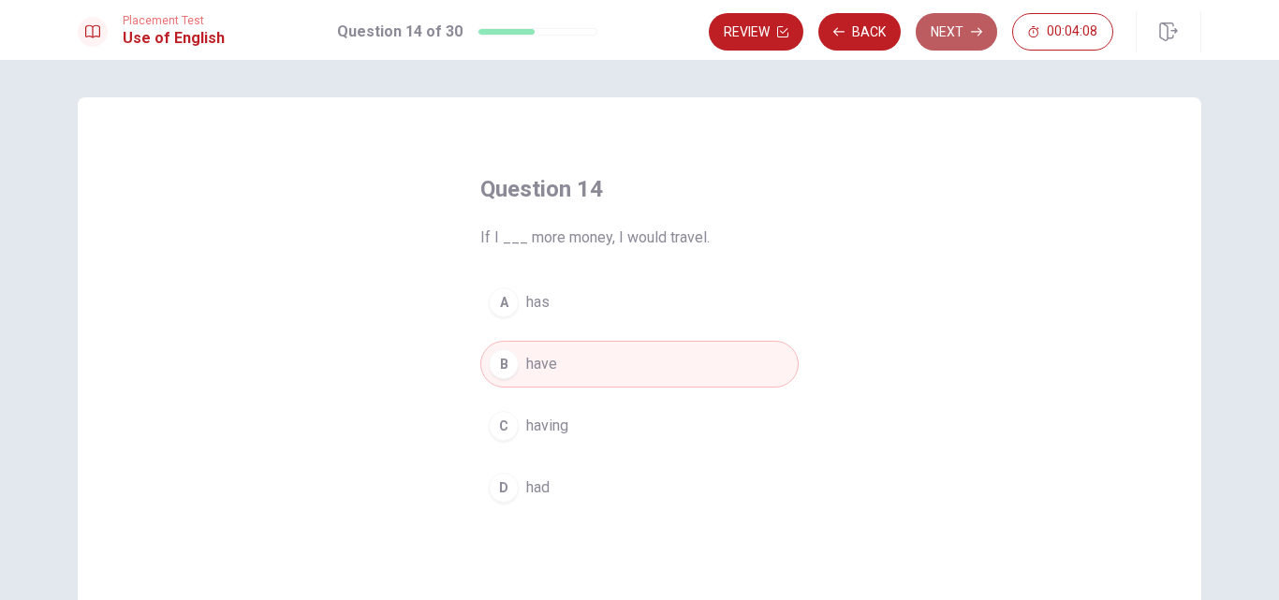
click at [951, 26] on button "Next" at bounding box center [956, 31] width 81 height 37
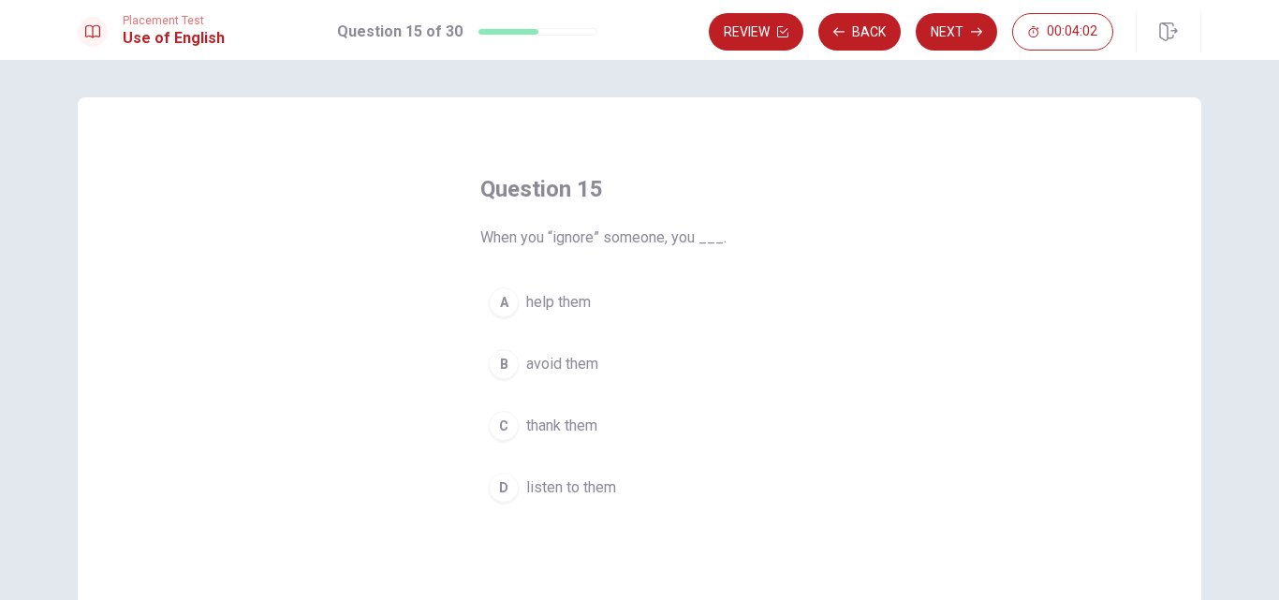
click at [552, 364] on span "avoid them" at bounding box center [562, 364] width 72 height 22
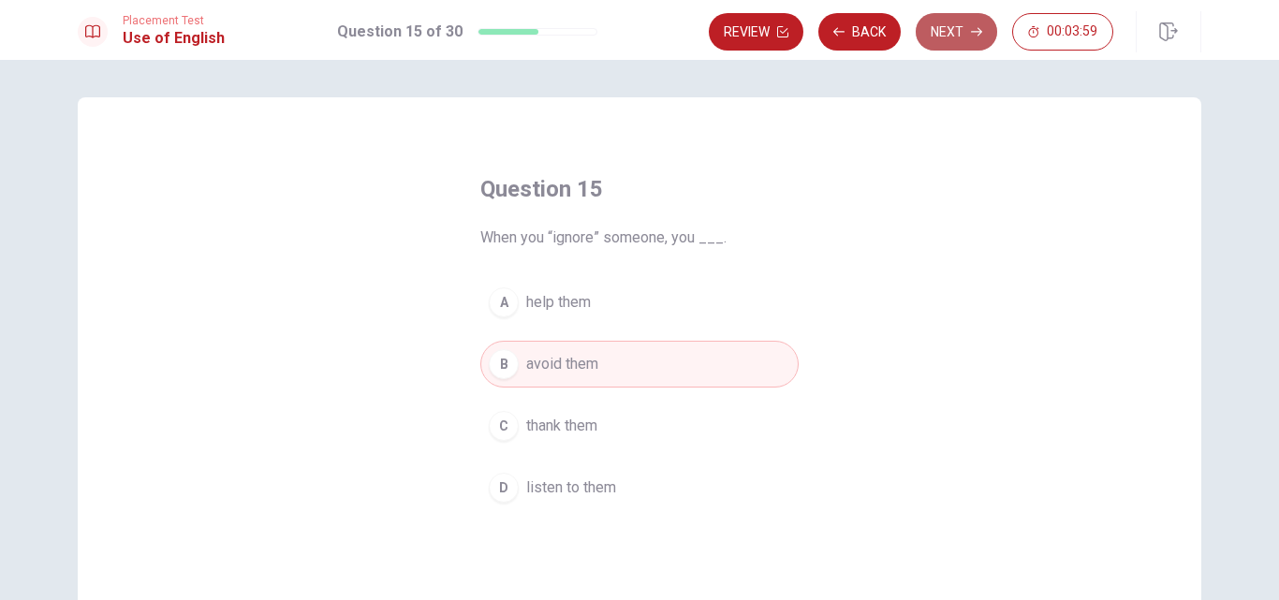
click at [963, 36] on button "Next" at bounding box center [956, 31] width 81 height 37
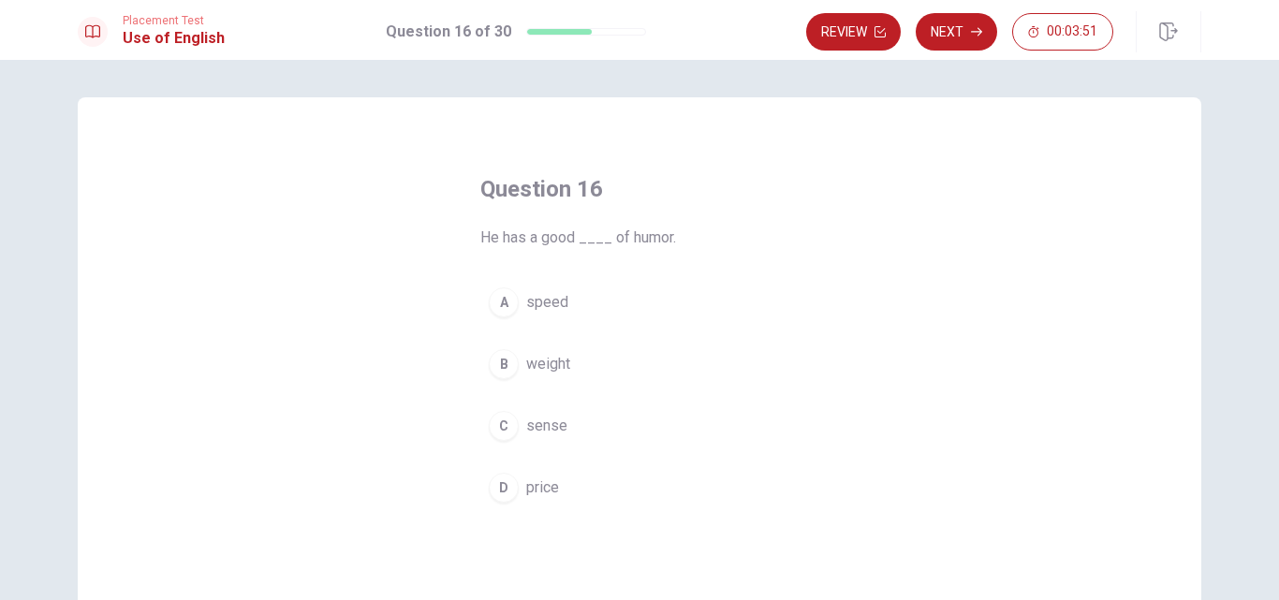
click at [541, 428] on span "sense" at bounding box center [546, 426] width 41 height 22
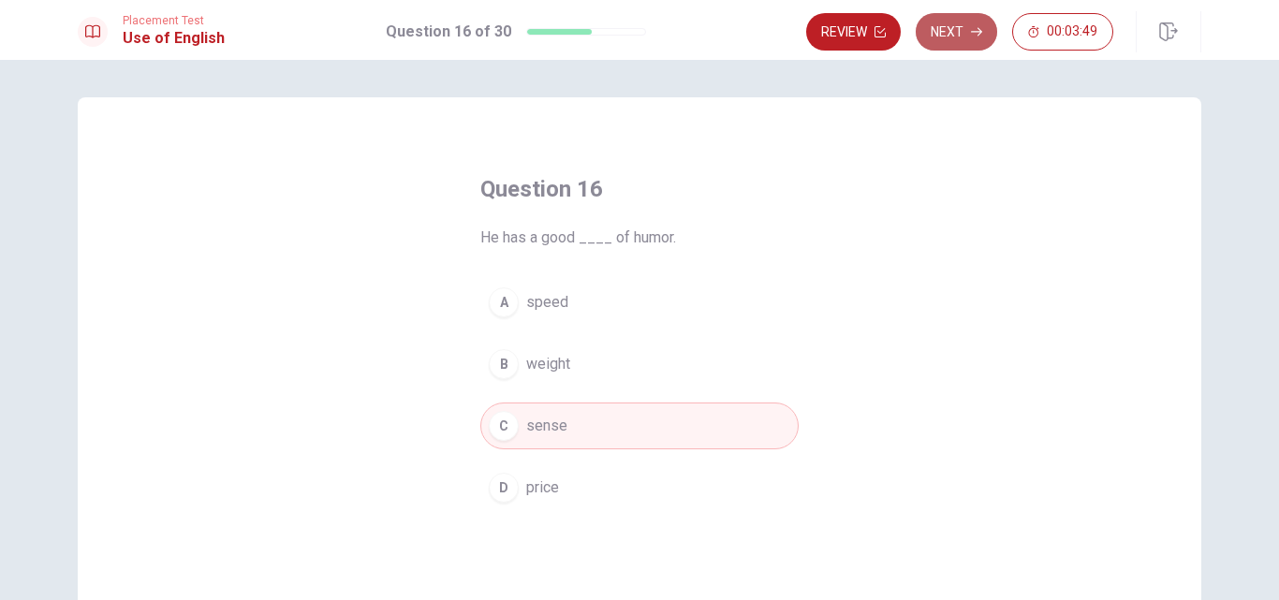
click at [967, 37] on button "Next" at bounding box center [956, 31] width 81 height 37
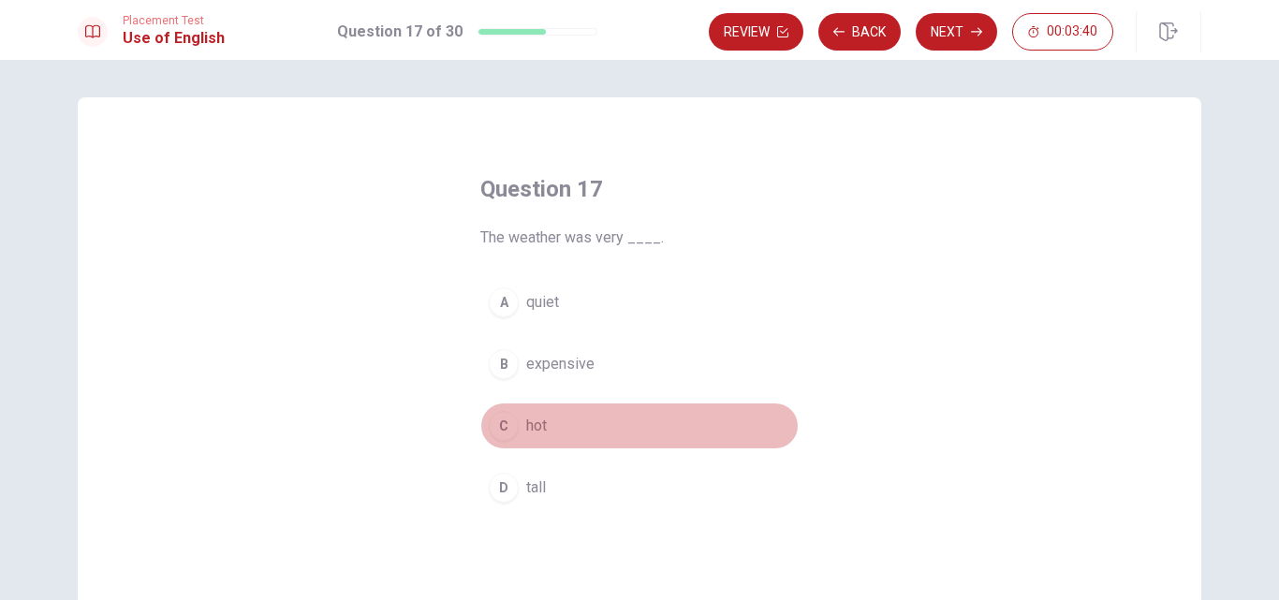
click at [537, 425] on span "hot" at bounding box center [536, 426] width 21 height 22
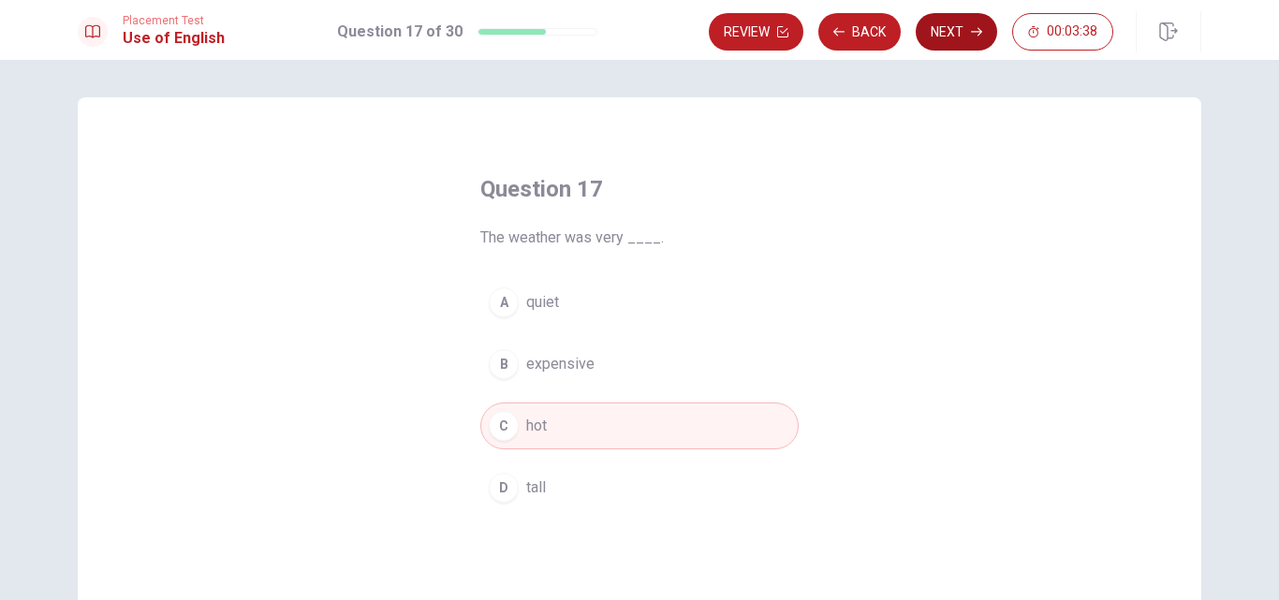
click at [946, 37] on button "Next" at bounding box center [956, 31] width 81 height 37
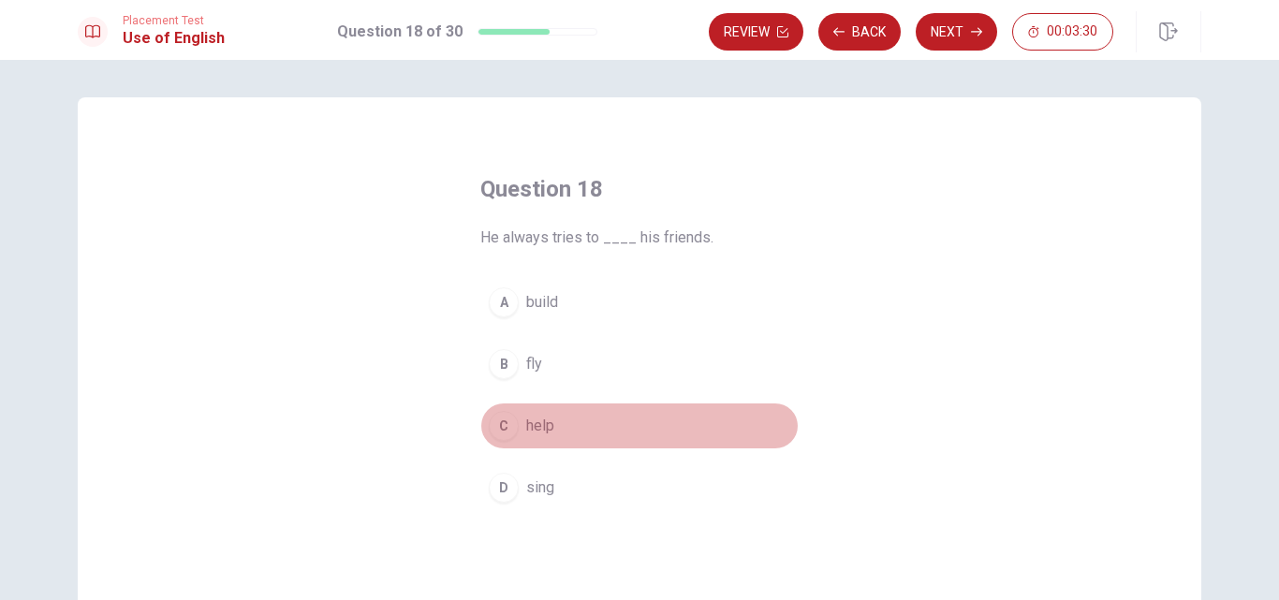
click at [530, 426] on span "help" at bounding box center [540, 426] width 28 height 22
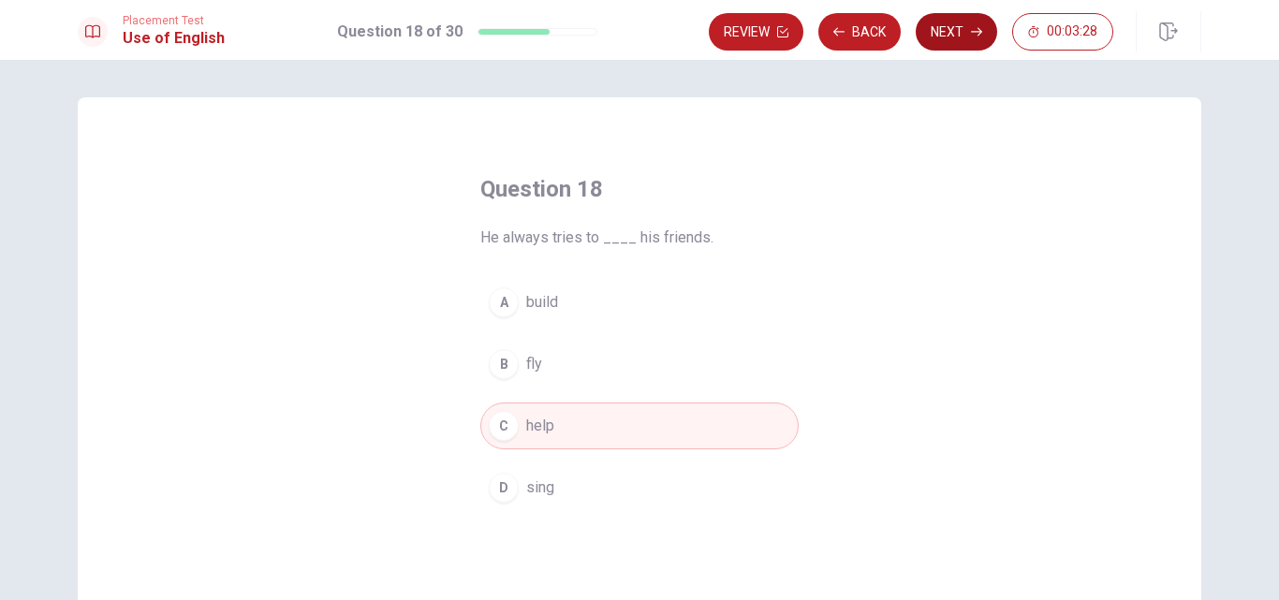
click at [954, 37] on button "Next" at bounding box center [956, 31] width 81 height 37
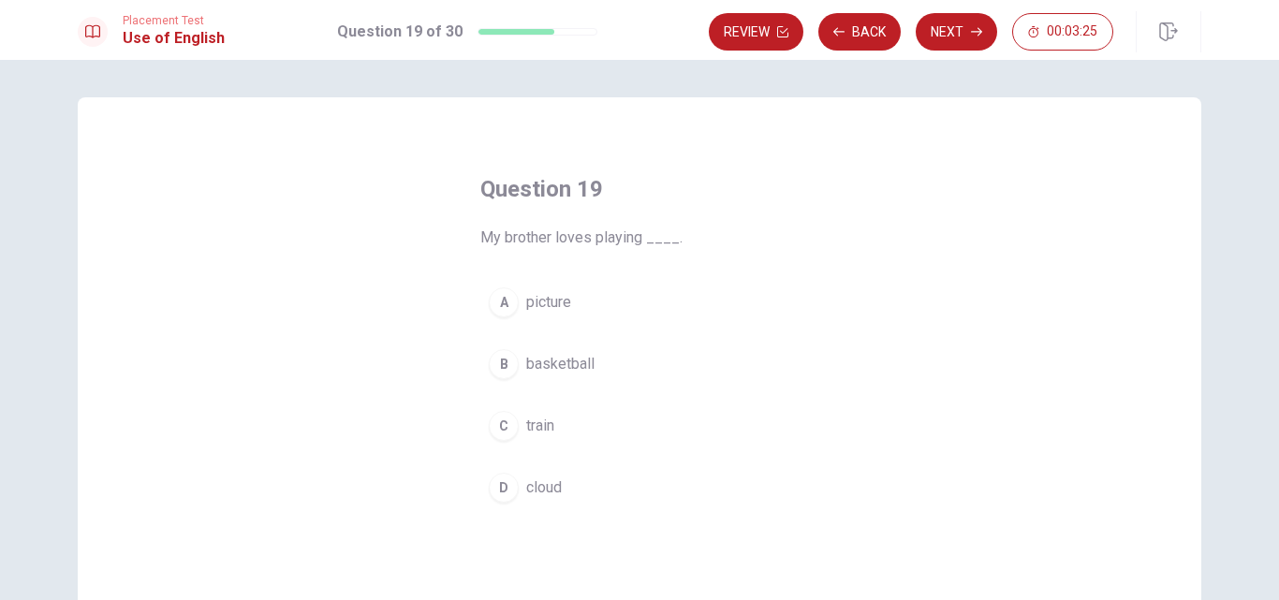
click at [549, 366] on span "basketball" at bounding box center [560, 364] width 68 height 22
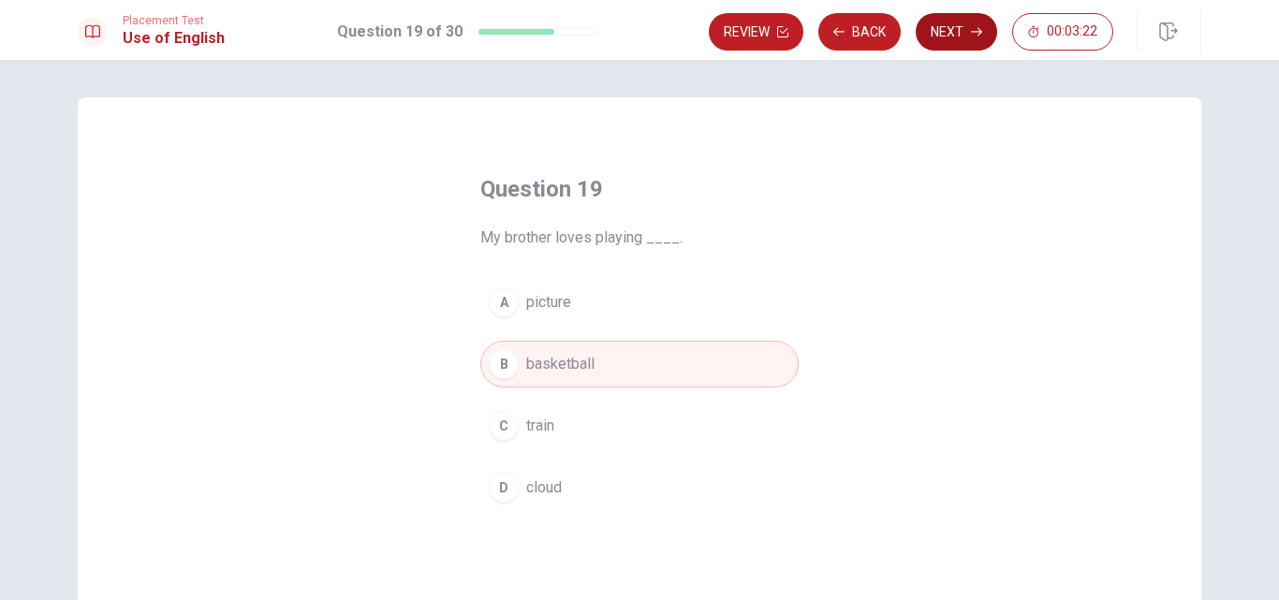
click at [955, 37] on button "Next" at bounding box center [956, 31] width 81 height 37
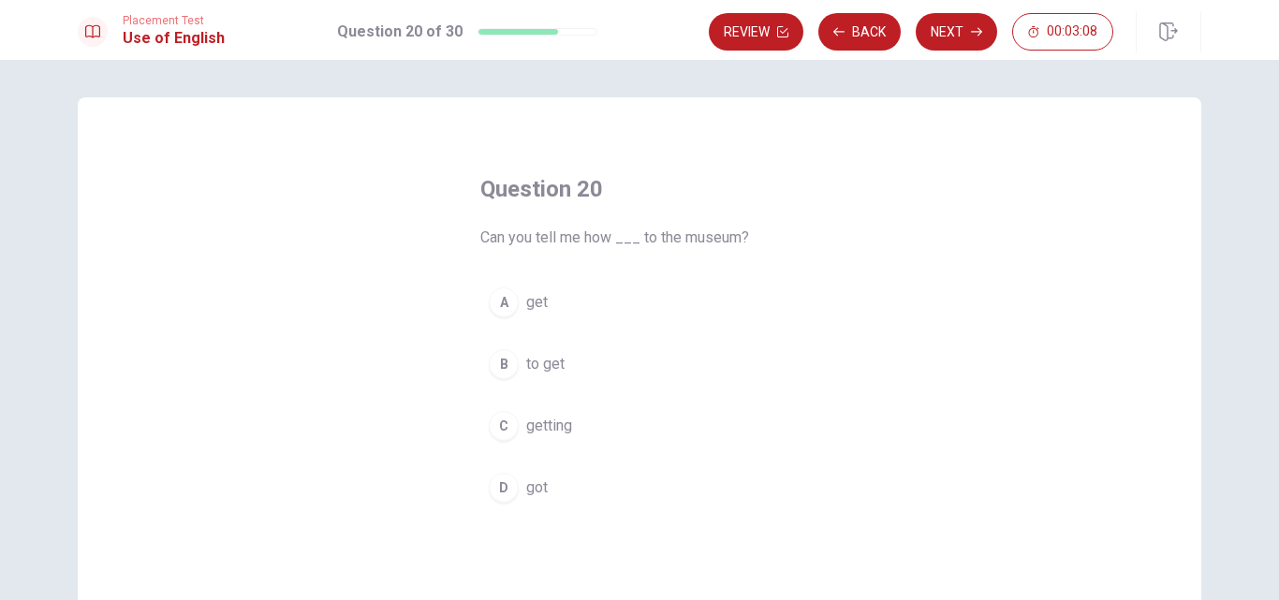
click at [526, 305] on span "get" at bounding box center [537, 302] width 22 height 22
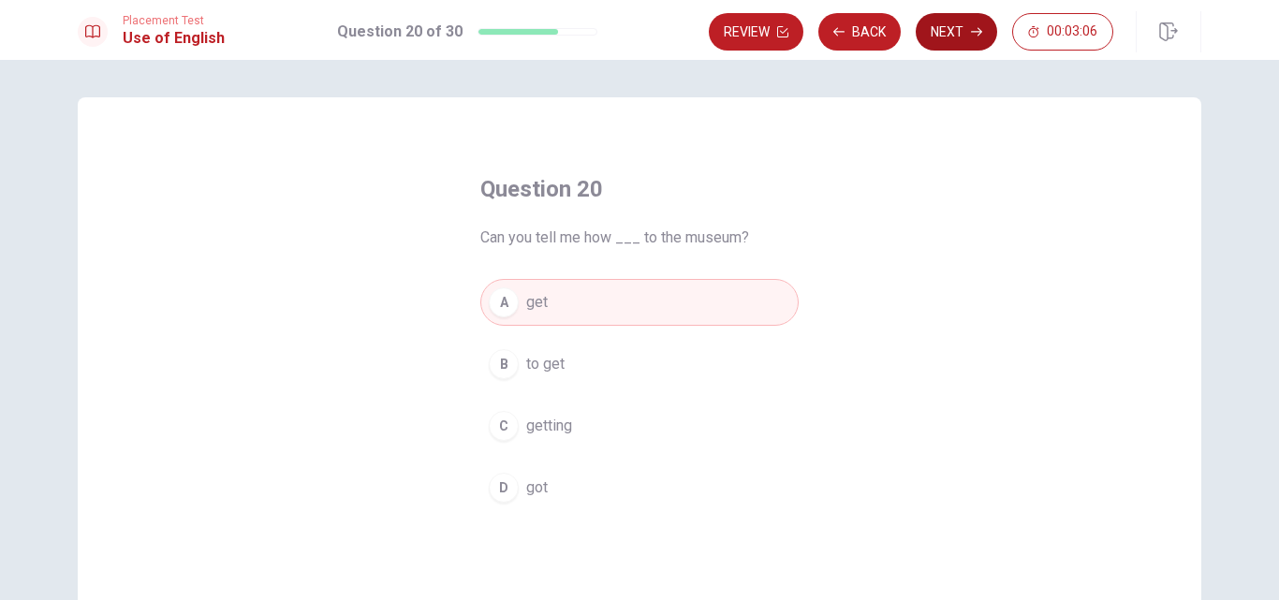
click at [960, 39] on button "Next" at bounding box center [956, 31] width 81 height 37
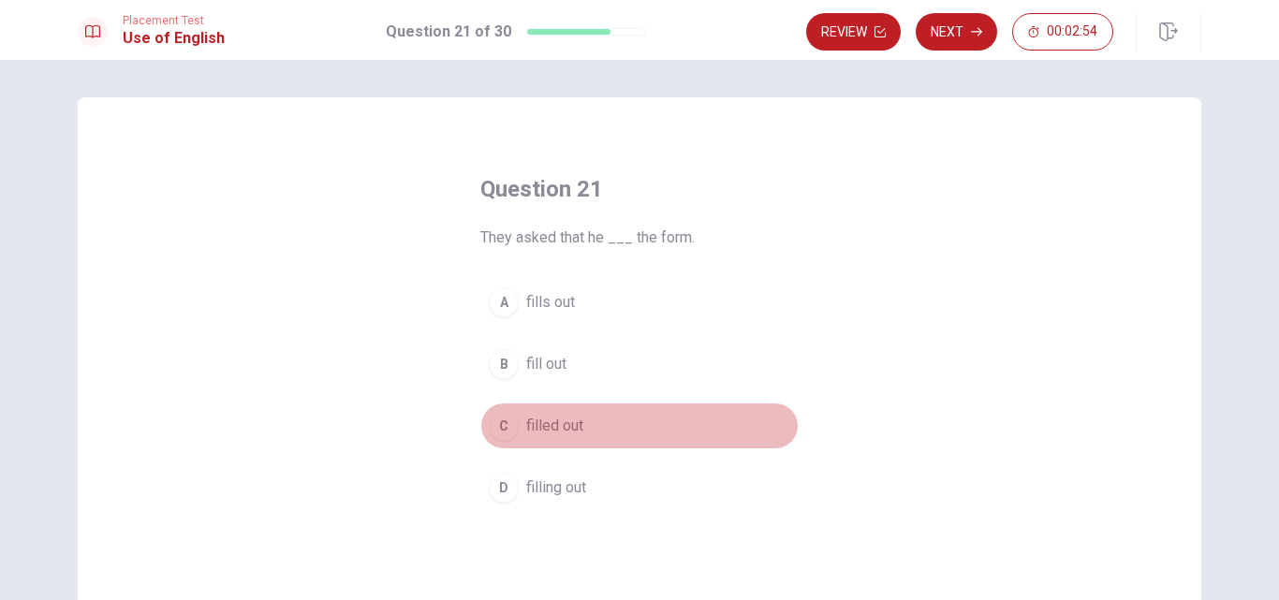
click at [557, 425] on span "filled out" at bounding box center [554, 426] width 57 height 22
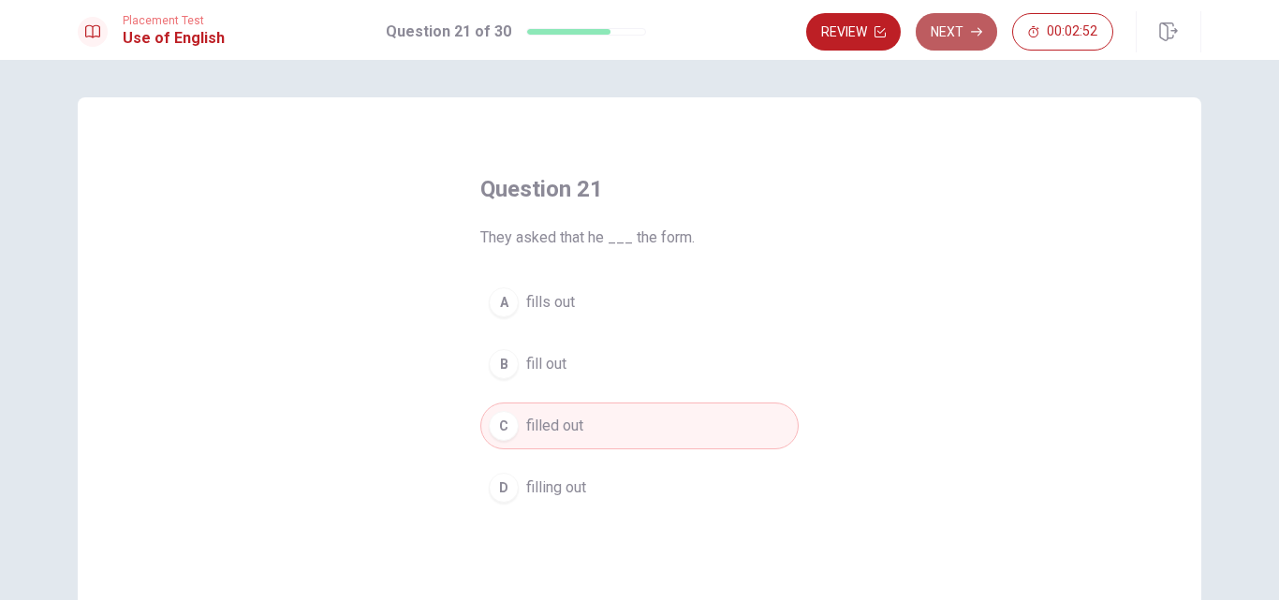
click at [956, 29] on button "Next" at bounding box center [956, 31] width 81 height 37
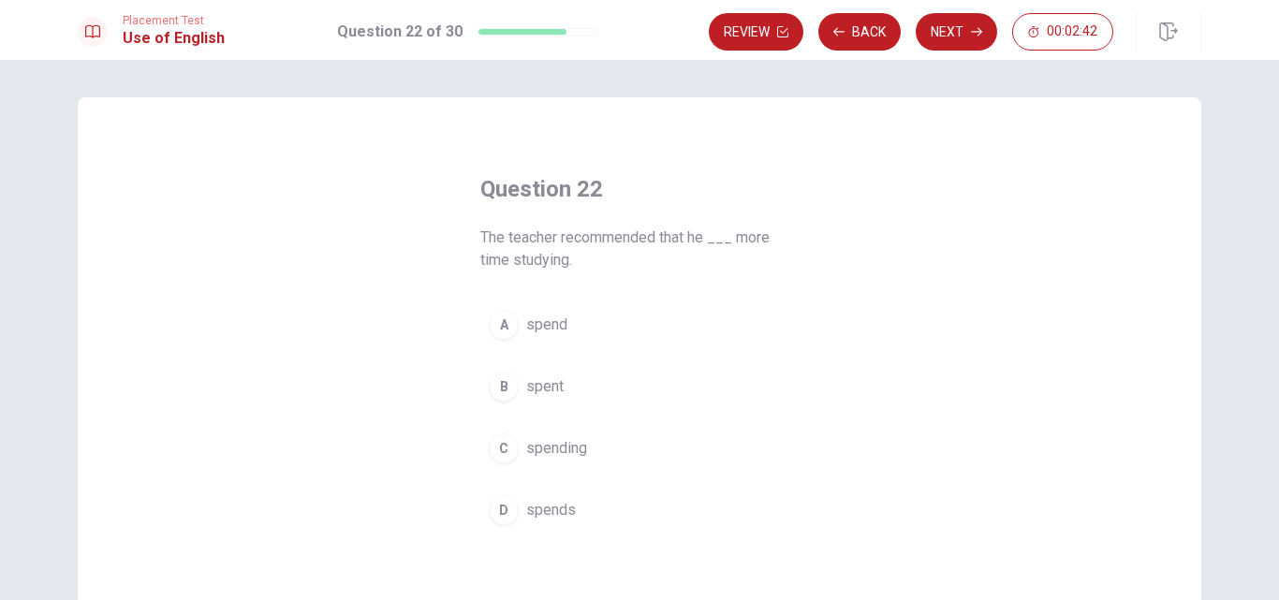
click at [549, 317] on span "spend" at bounding box center [546, 325] width 41 height 22
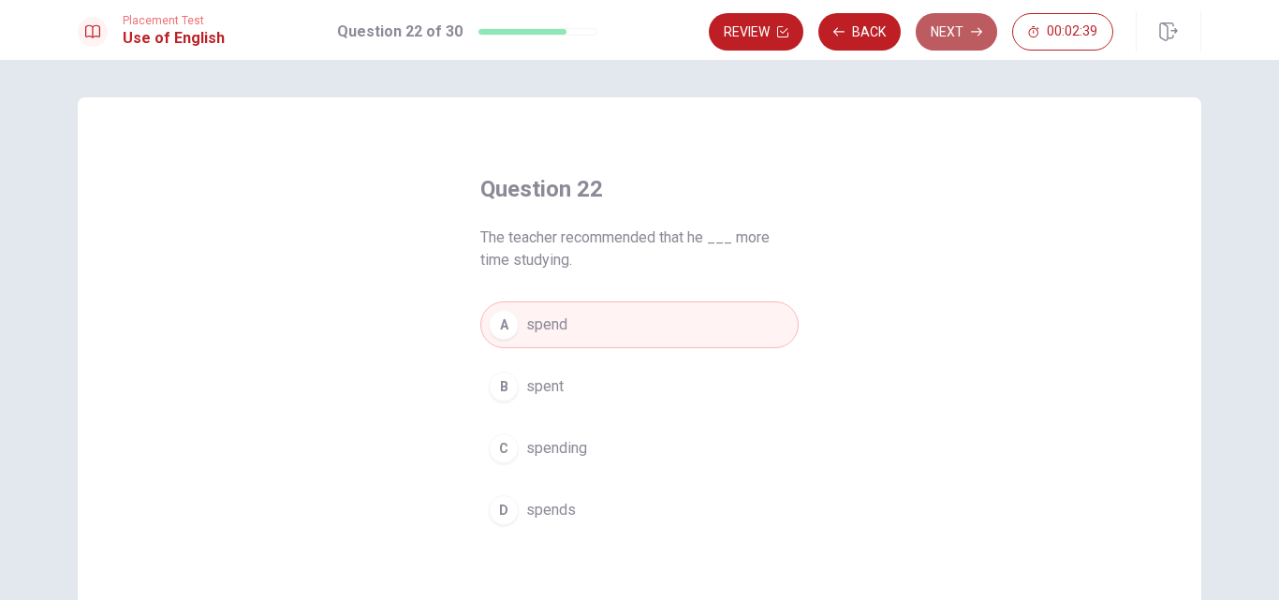
click at [952, 40] on button "Next" at bounding box center [956, 31] width 81 height 37
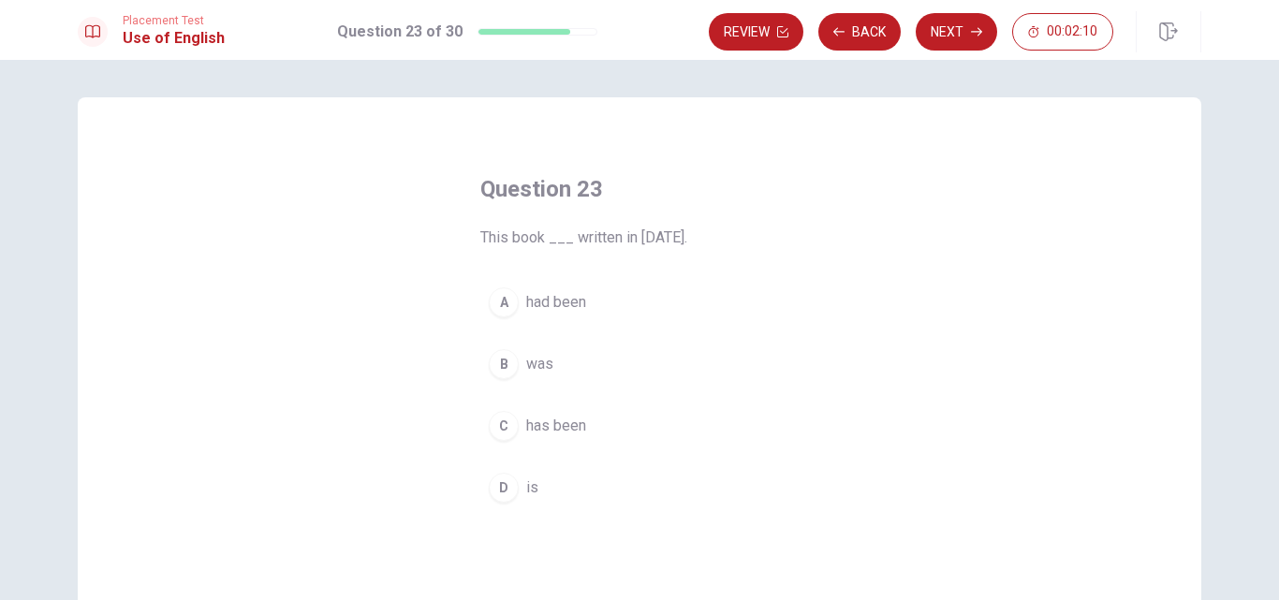
click at [544, 374] on span "was" at bounding box center [539, 364] width 27 height 22
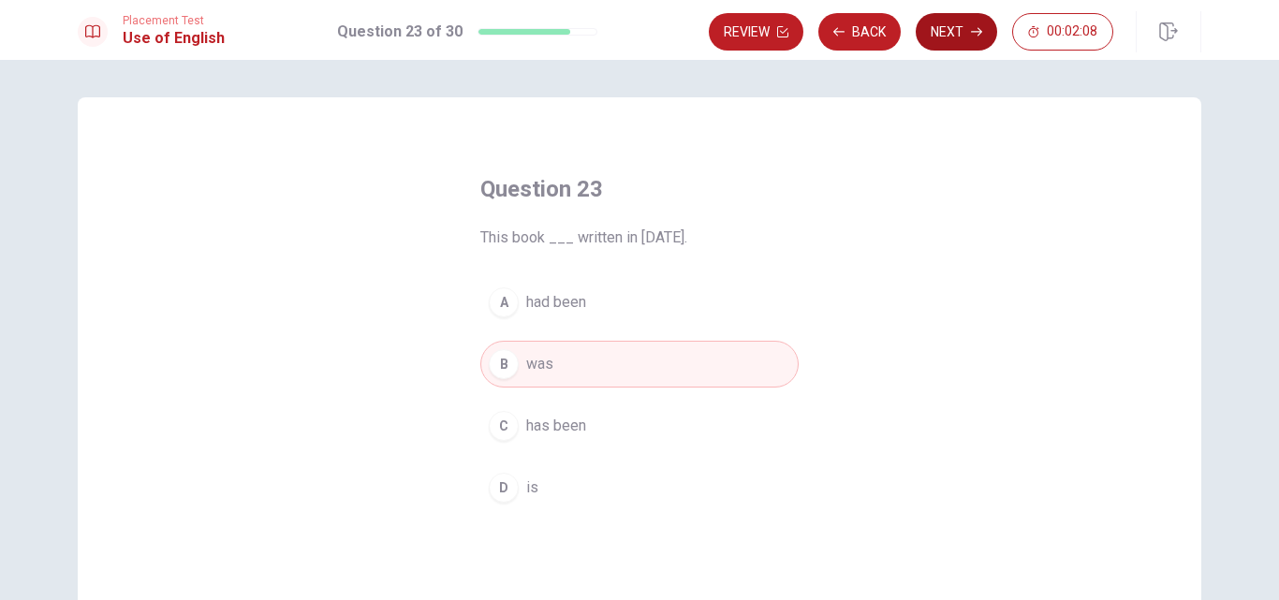
click at [967, 36] on button "Next" at bounding box center [956, 31] width 81 height 37
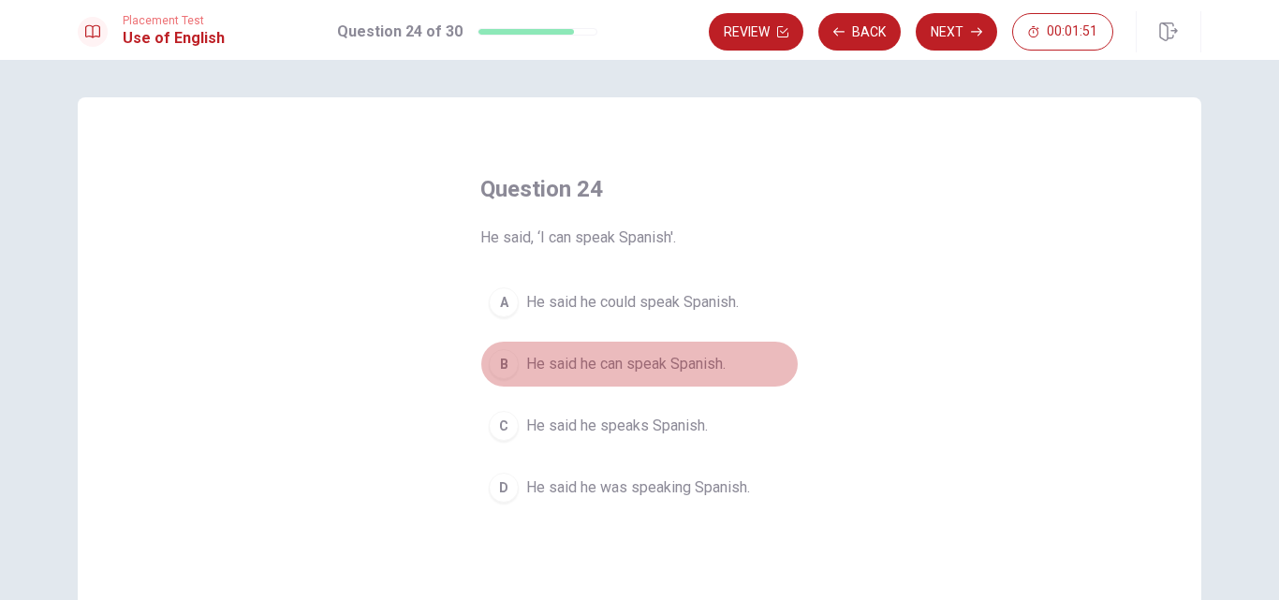
click at [613, 365] on span "He said he can speak Spanish." at bounding box center [625, 364] width 199 height 22
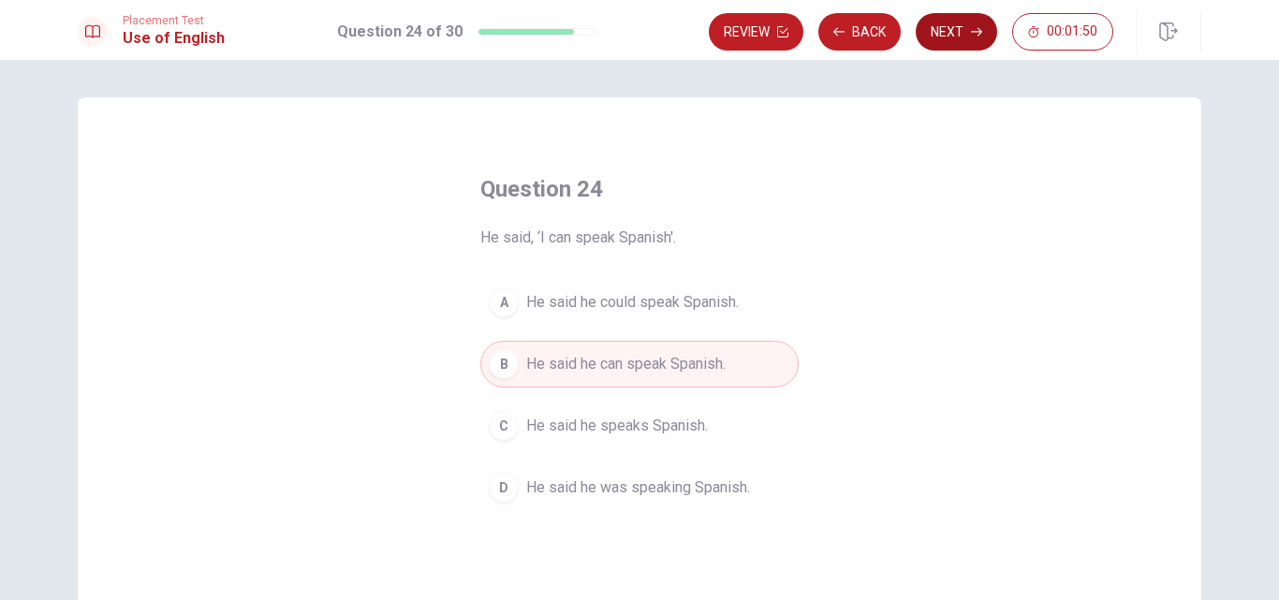
click at [959, 29] on button "Next" at bounding box center [956, 31] width 81 height 37
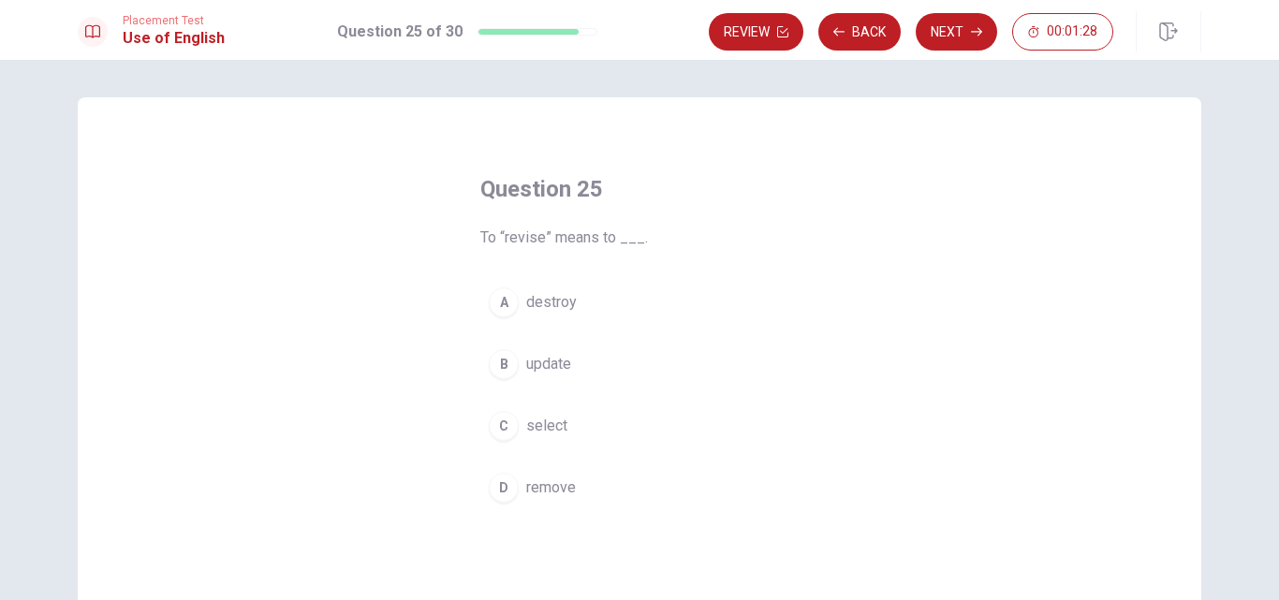
click at [552, 366] on span "update" at bounding box center [548, 364] width 45 height 22
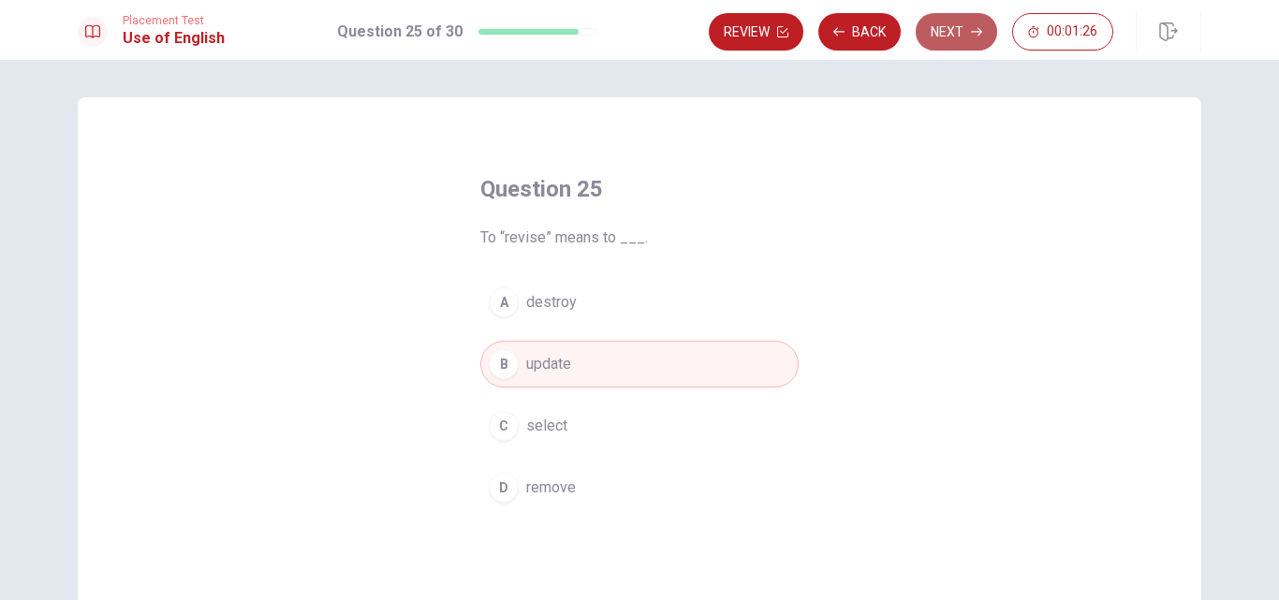
click at [959, 33] on button "Next" at bounding box center [956, 31] width 81 height 37
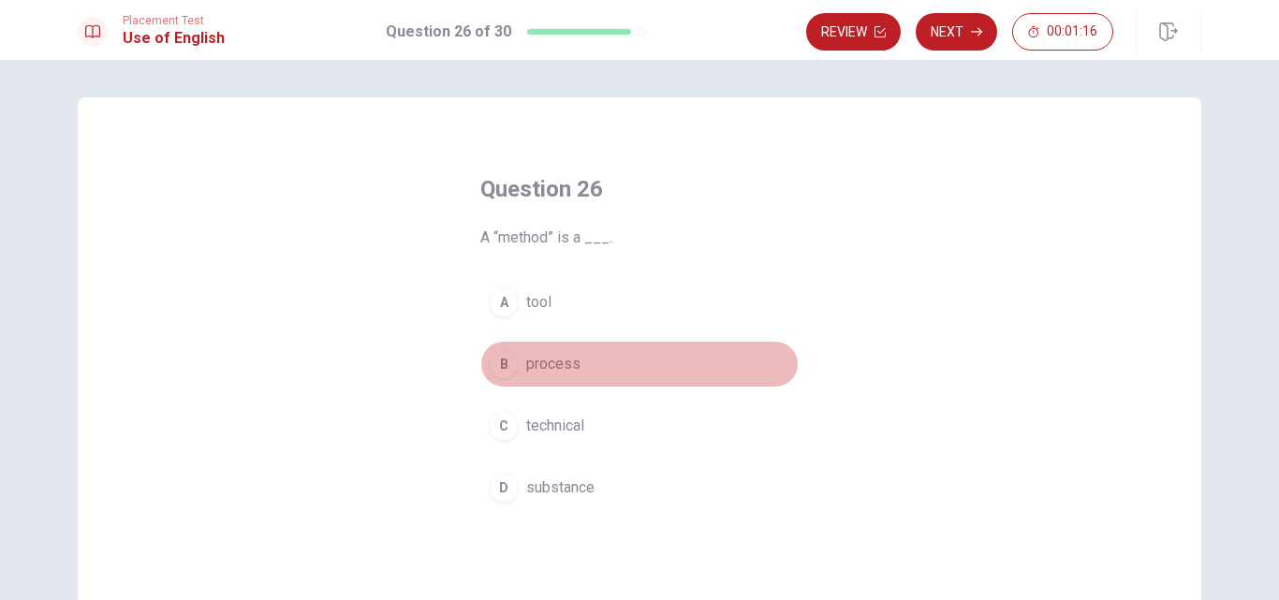
click at [547, 362] on span "process" at bounding box center [553, 364] width 54 height 22
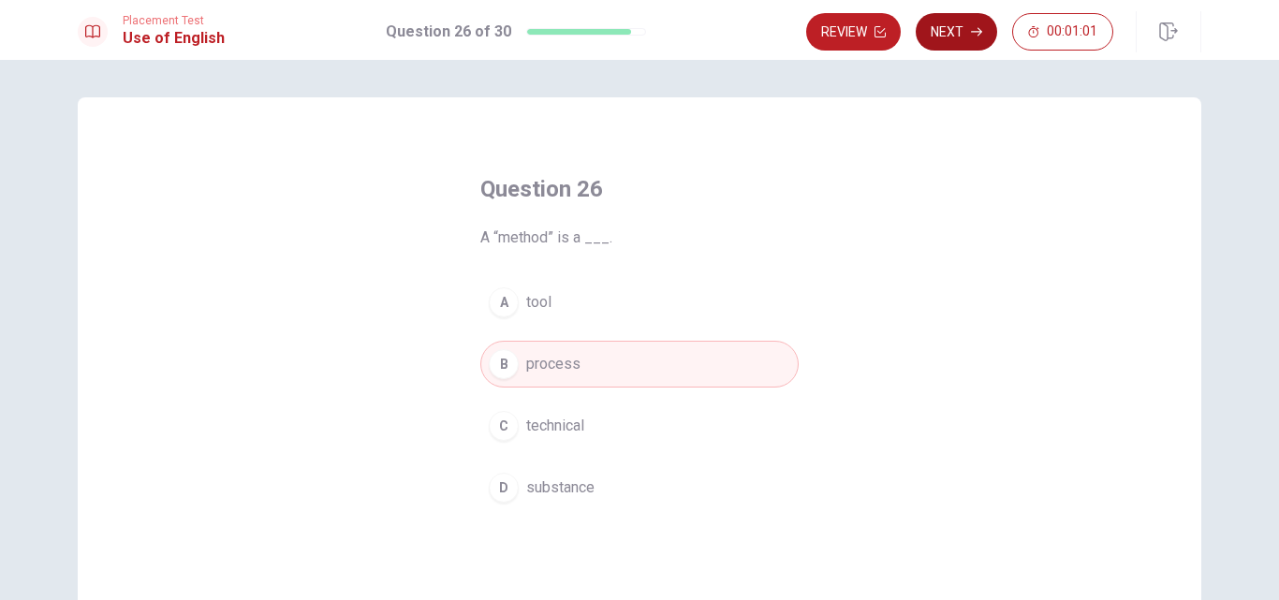
click at [954, 37] on button "Next" at bounding box center [956, 31] width 81 height 37
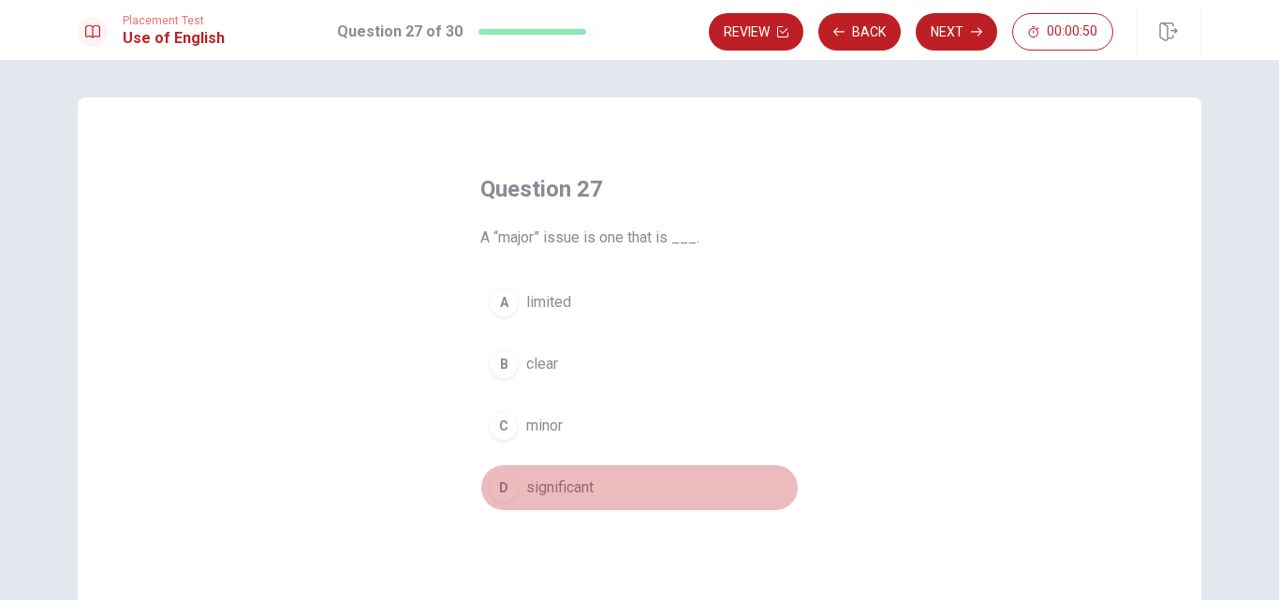
click at [553, 487] on span "significant" at bounding box center [559, 488] width 67 height 22
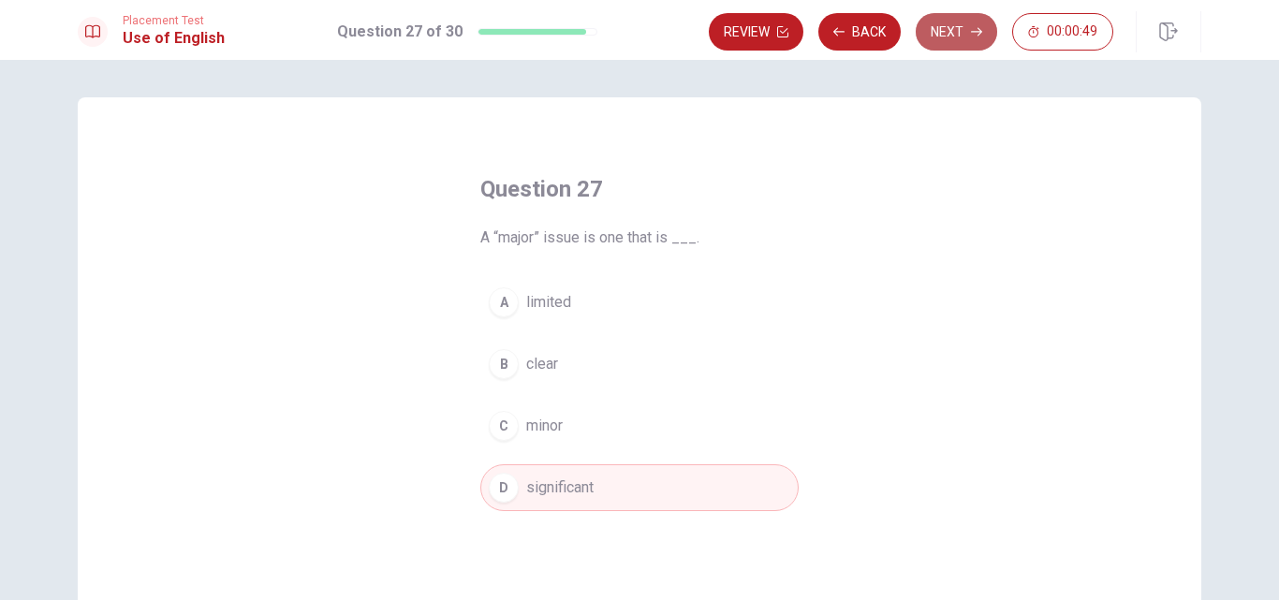
click at [943, 37] on button "Next" at bounding box center [956, 31] width 81 height 37
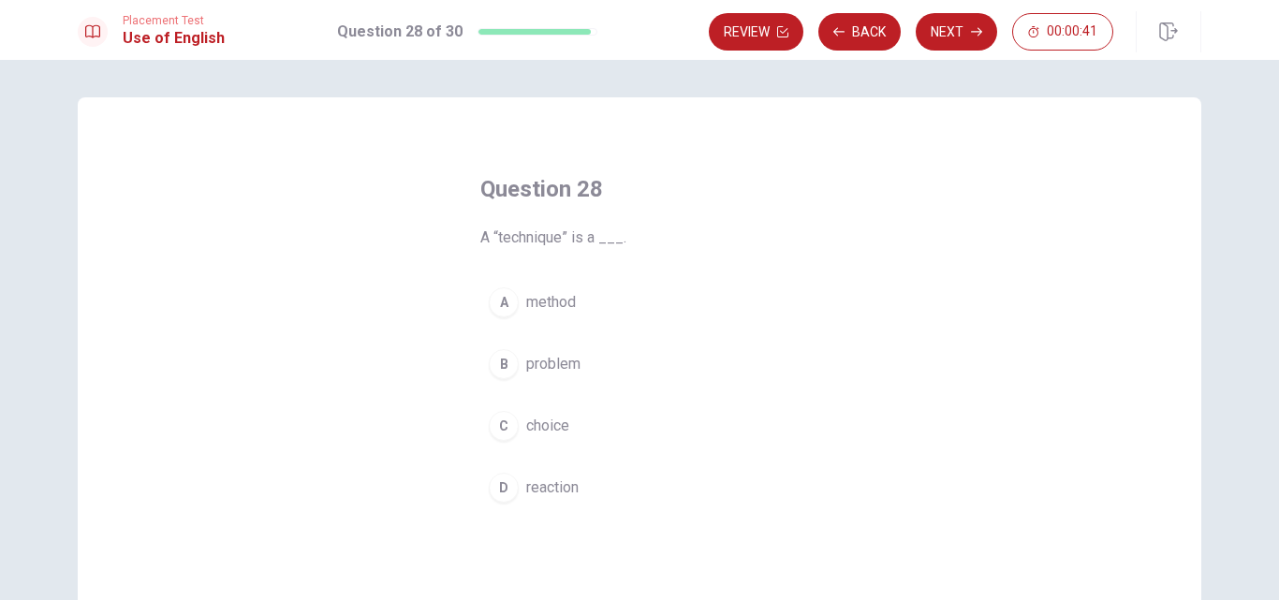
click at [561, 308] on span "method" at bounding box center [551, 302] width 50 height 22
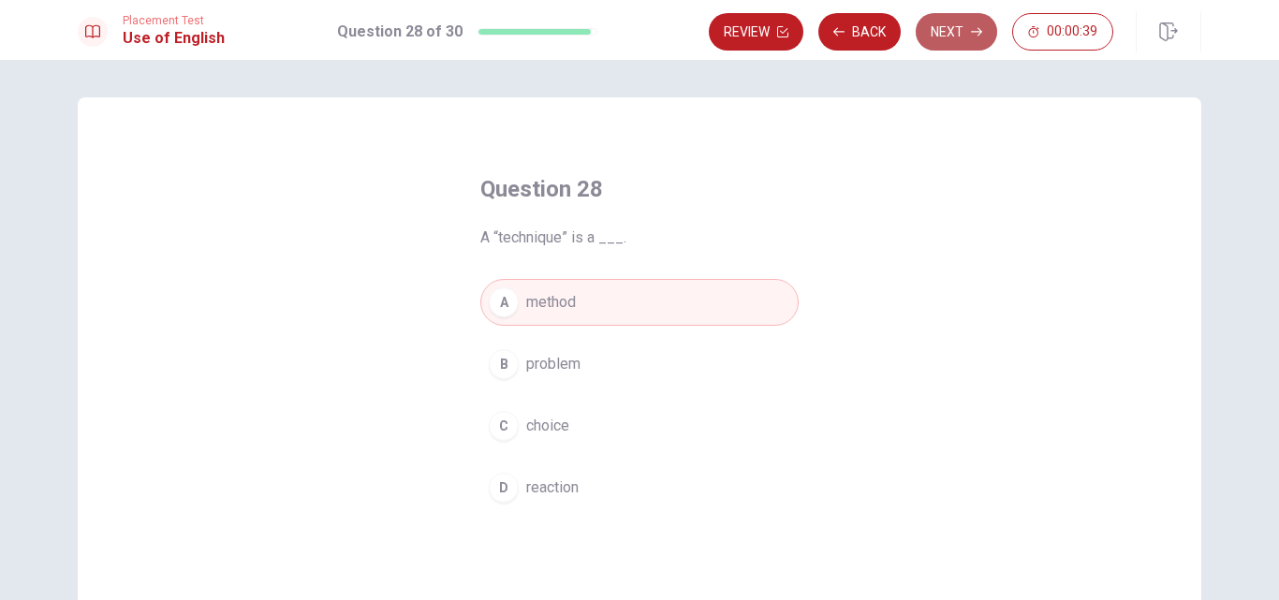
click at [947, 25] on button "Next" at bounding box center [956, 31] width 81 height 37
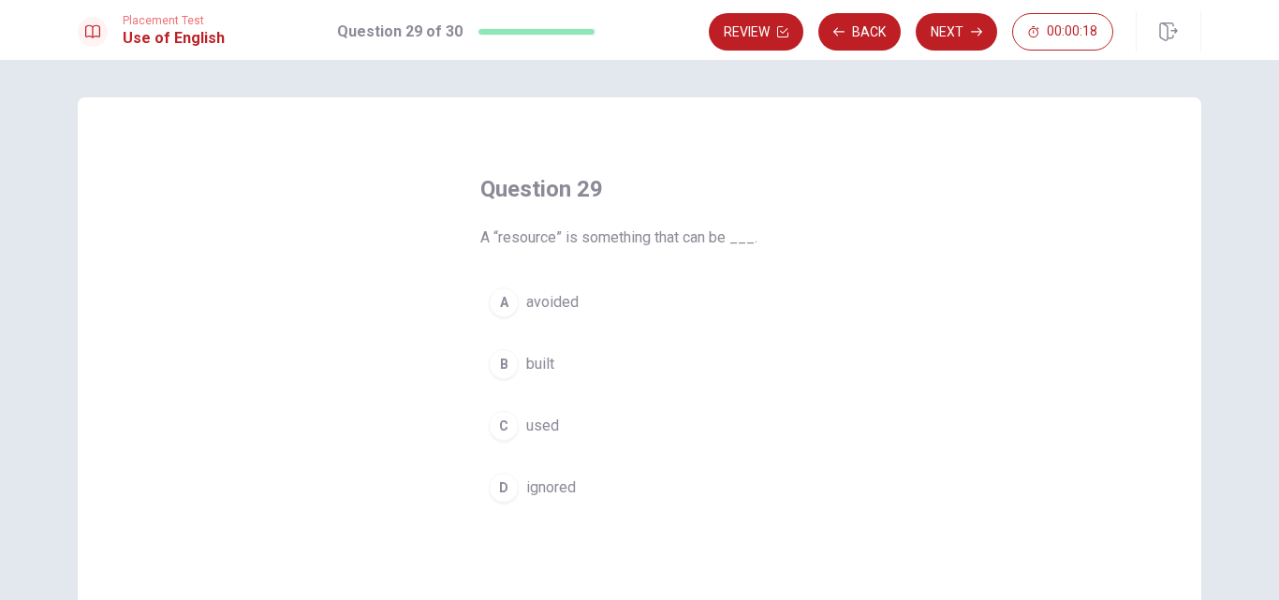
click at [537, 365] on span "built" at bounding box center [540, 364] width 28 height 22
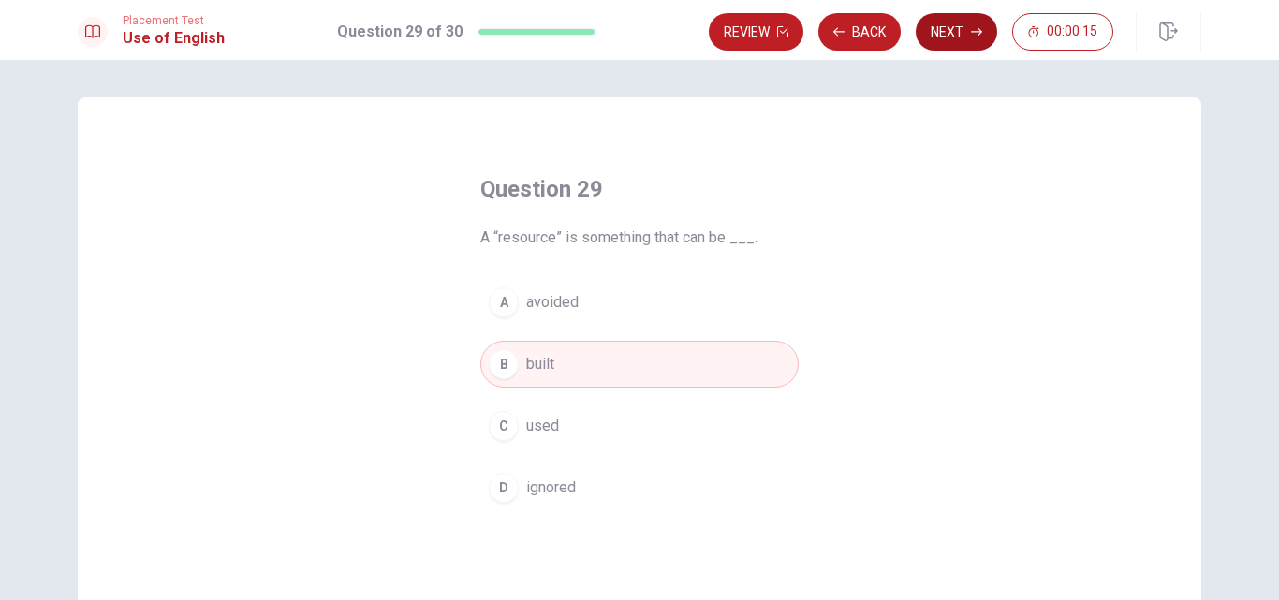
click at [968, 37] on button "Next" at bounding box center [956, 31] width 81 height 37
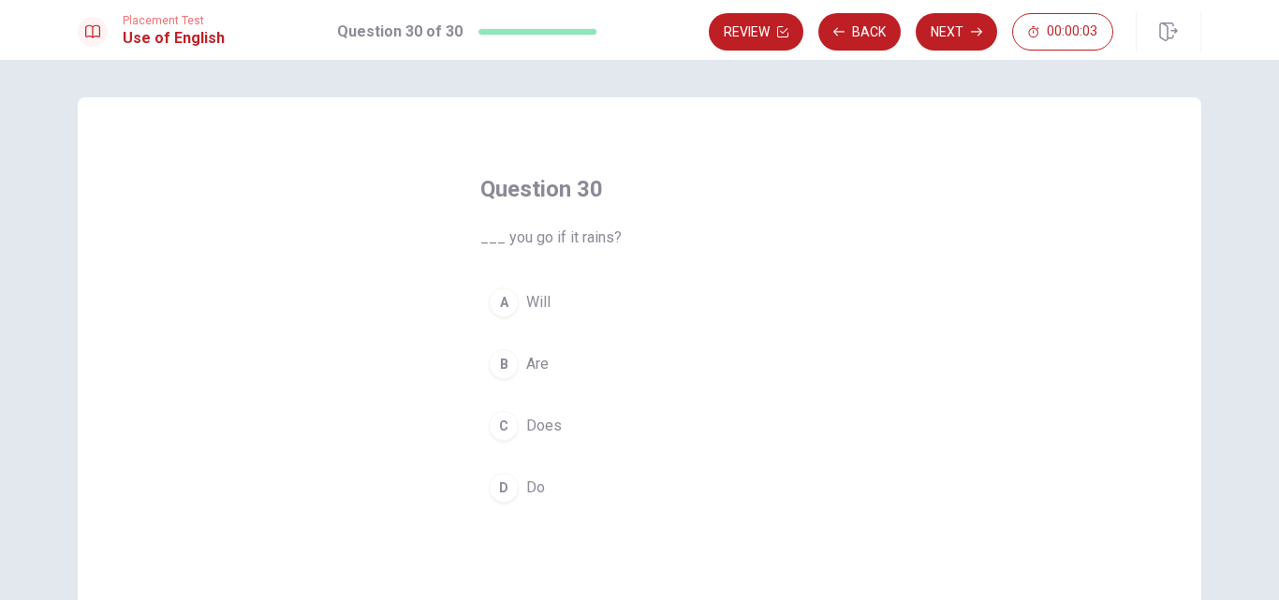
click at [536, 426] on span "Does" at bounding box center [544, 426] width 36 height 22
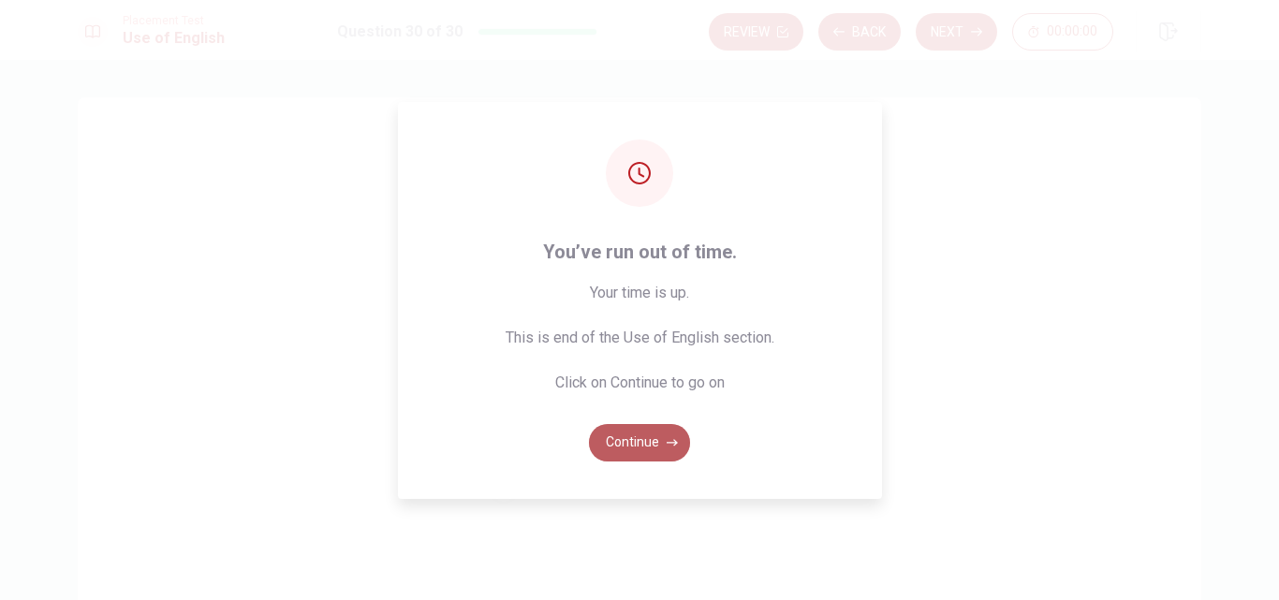
click at [642, 442] on button "Continue" at bounding box center [639, 442] width 101 height 37
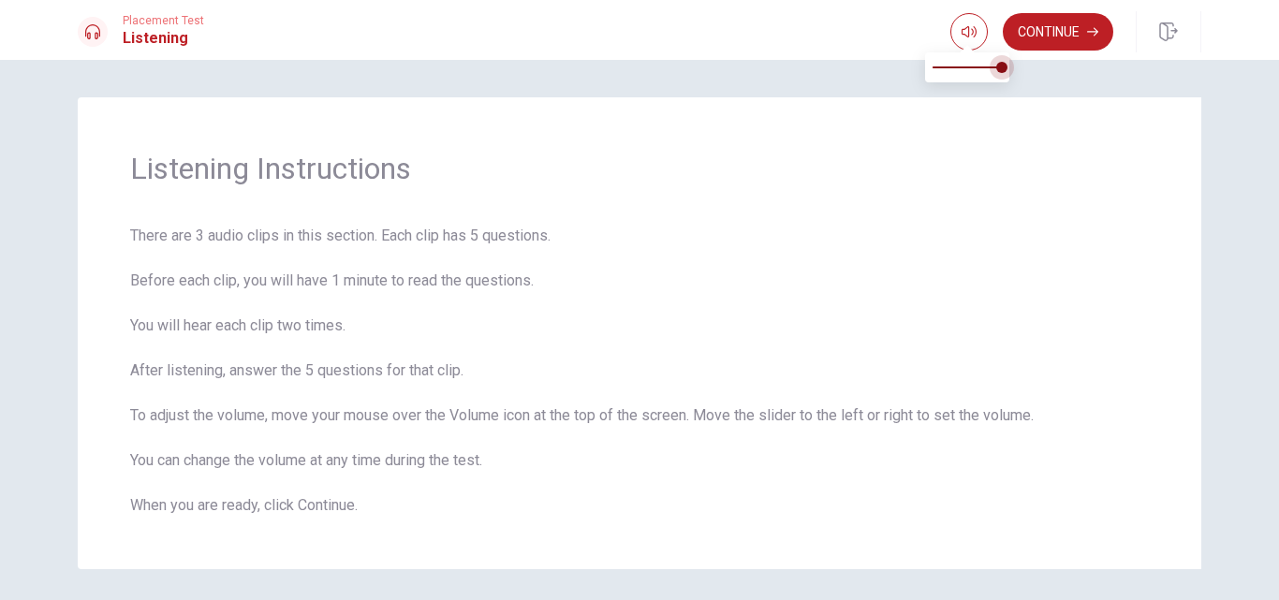
drag, startPoint x: 1003, startPoint y: 72, endPoint x: 1022, endPoint y: 76, distance: 19.1
click at [1022, 72] on body "This site uses cookies, as explained in our Privacy Policy . If you agree to th…" at bounding box center [639, 300] width 1279 height 600
click at [963, 230] on span "There are 3 audio clips in this section. Each clip has 5 questions. Before each…" at bounding box center [639, 371] width 1019 height 292
click at [920, 146] on div "Listening Instructions There are 3 audio clips in this section. Each clip has 5…" at bounding box center [640, 333] width 1124 height 472
click at [1042, 36] on button "Continue" at bounding box center [1058, 31] width 111 height 37
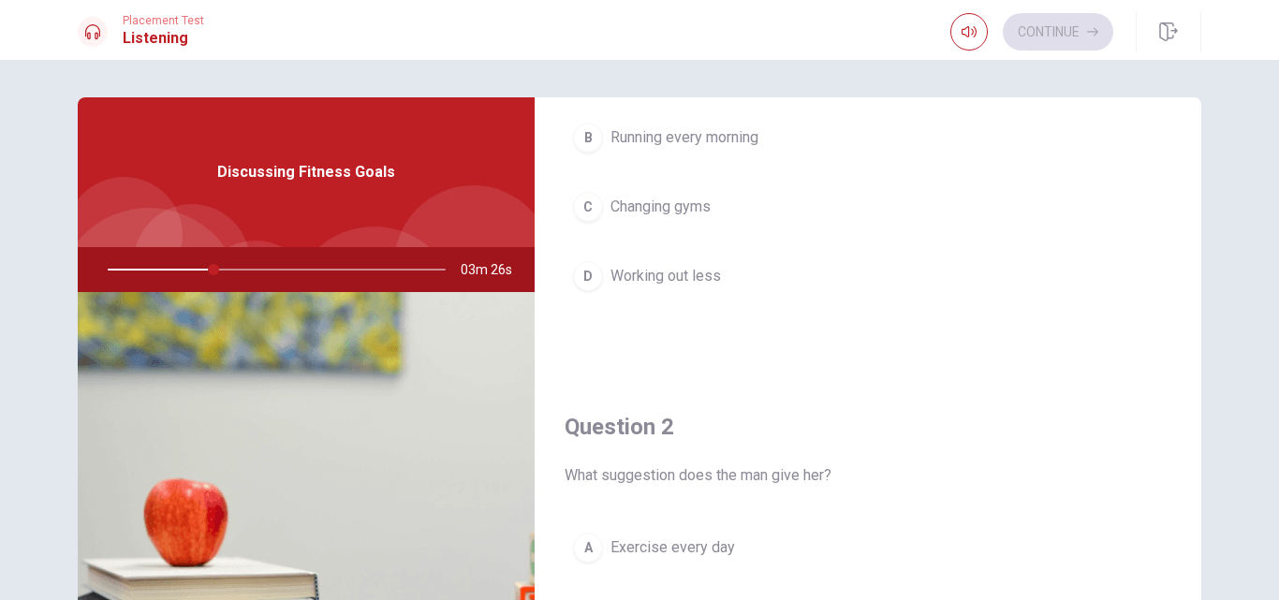
scroll to position [125, 0]
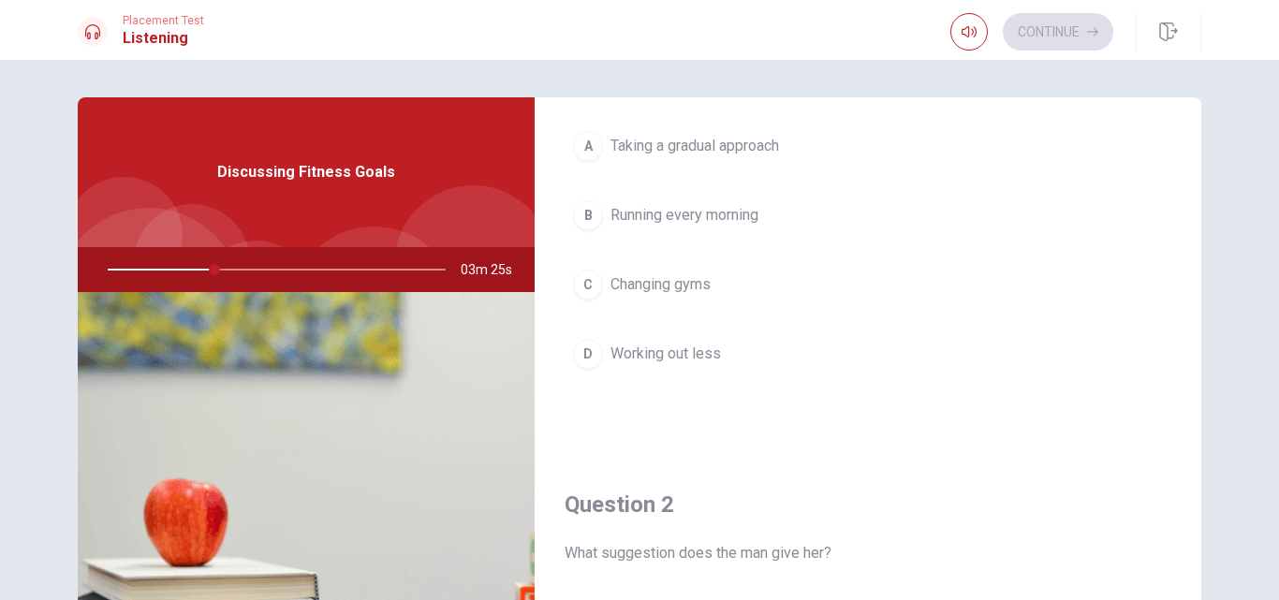
drag, startPoint x: 683, startPoint y: 354, endPoint x: 692, endPoint y: 355, distance: 9.4
click at [687, 354] on span "Working out less" at bounding box center [666, 354] width 111 height 22
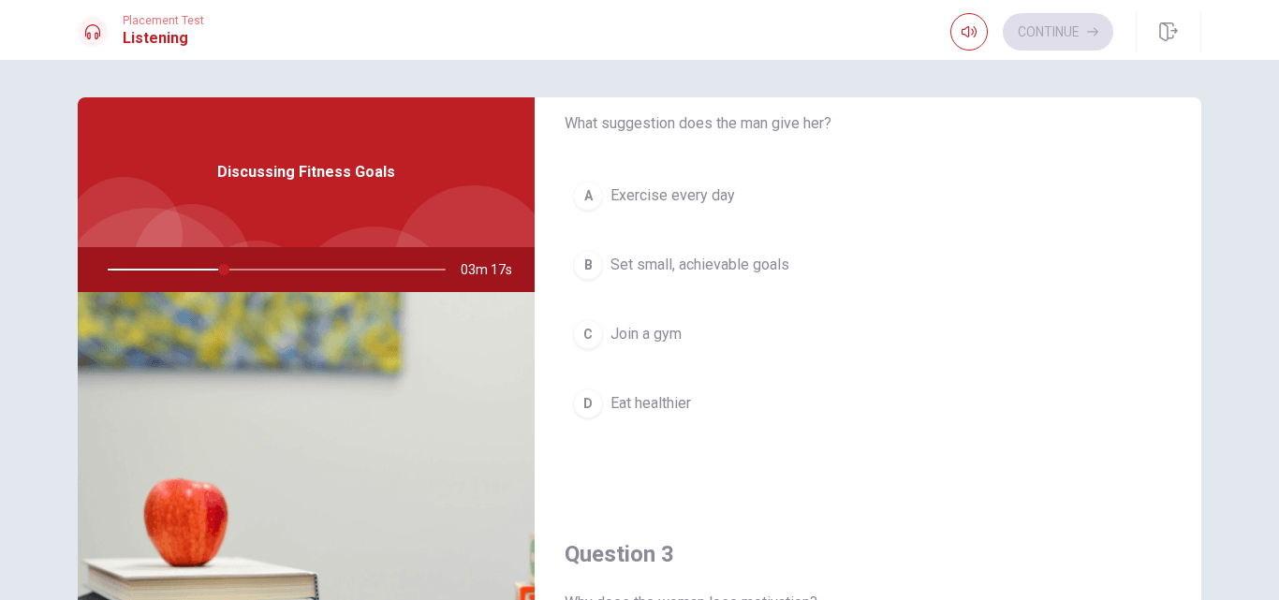
scroll to position [499, 0]
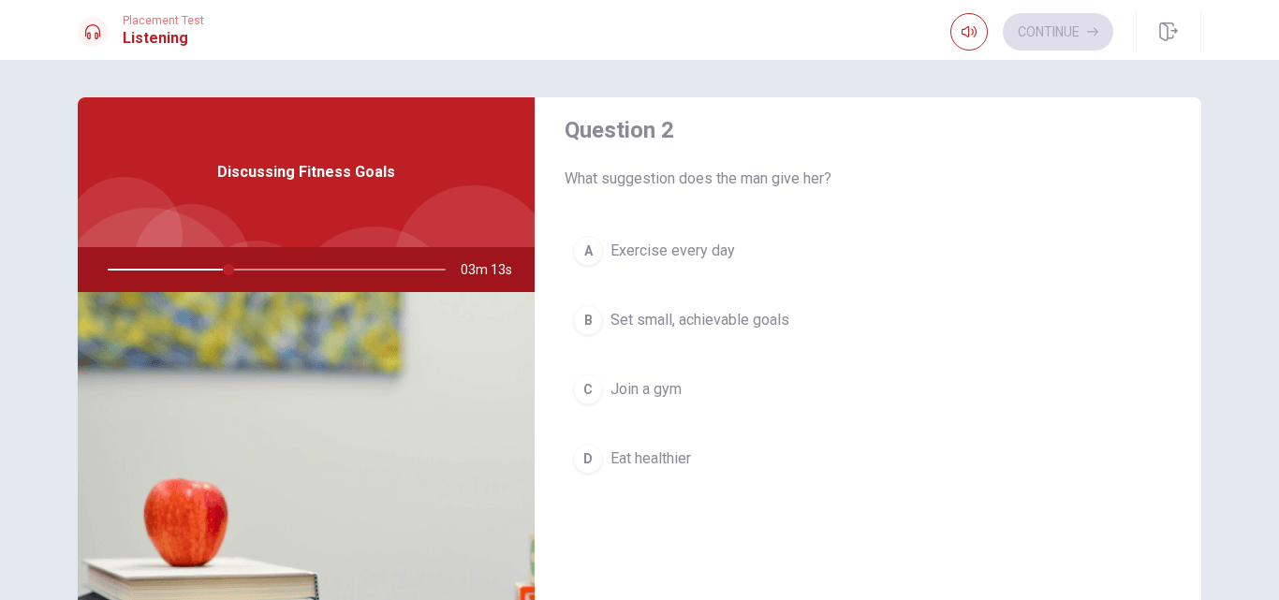
click at [664, 244] on span "Exercise every day" at bounding box center [673, 251] width 125 height 22
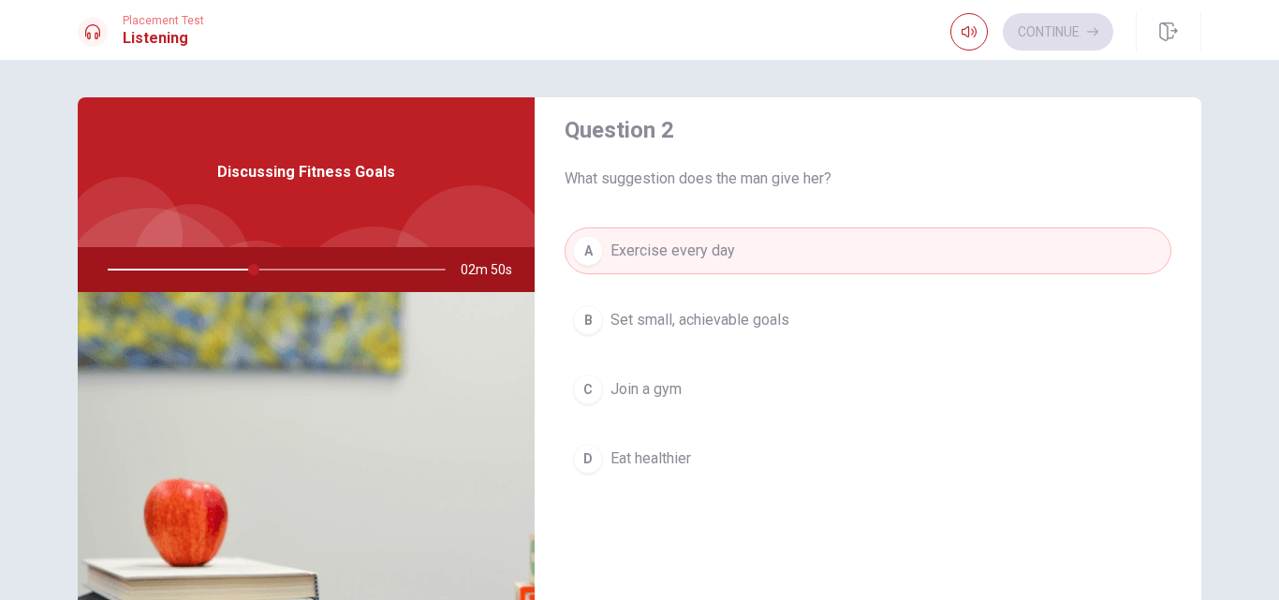
click at [732, 327] on span "Set small, achievable goals" at bounding box center [700, 320] width 179 height 22
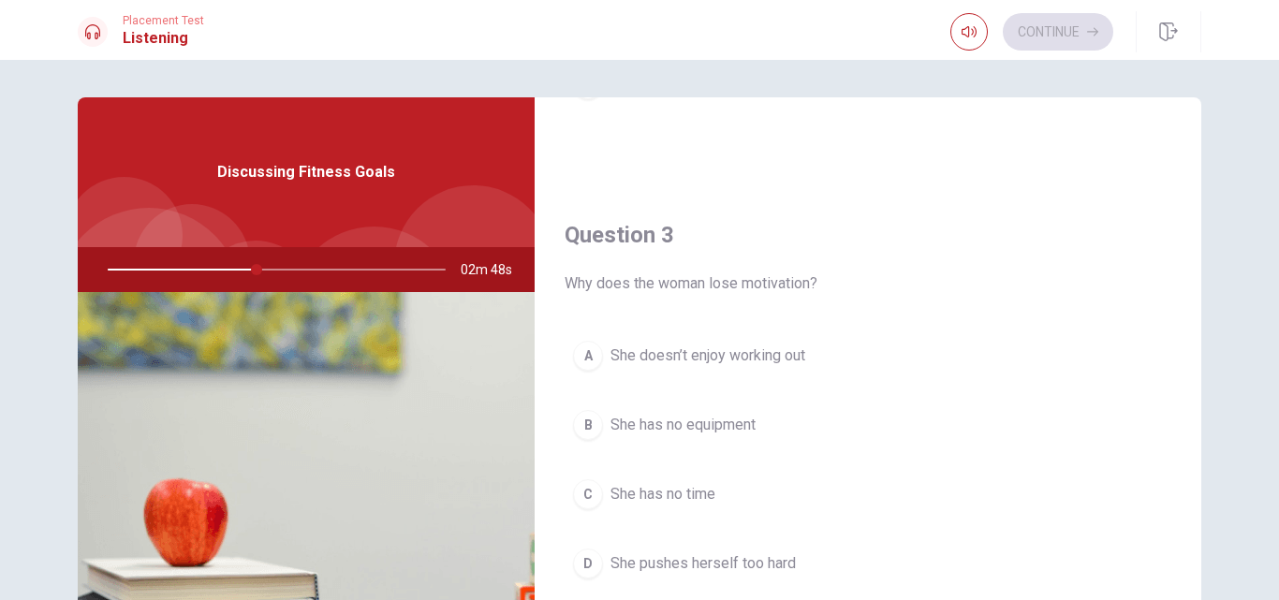
scroll to position [999, 0]
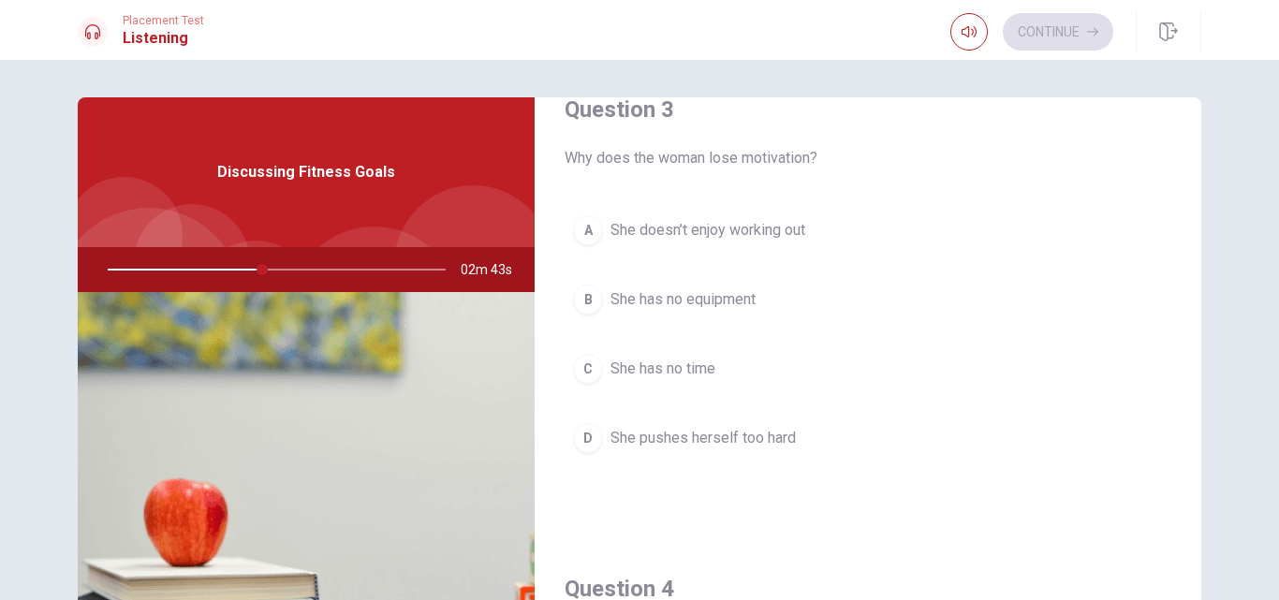
click at [728, 434] on span "She pushes herself too hard" at bounding box center [703, 438] width 185 height 22
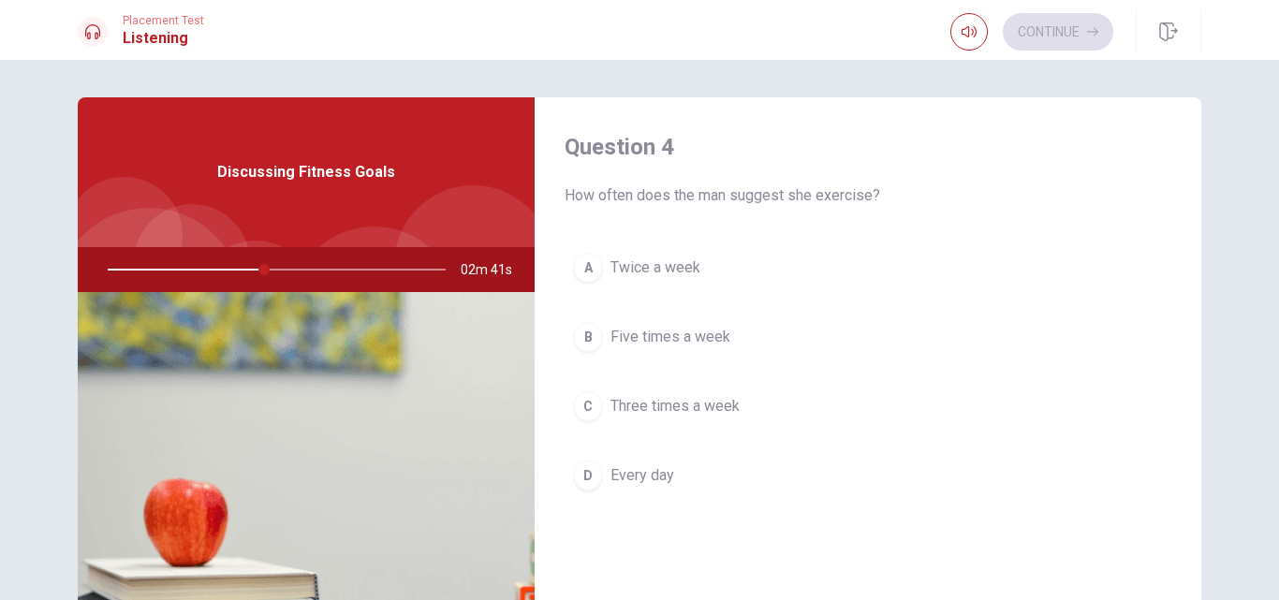
scroll to position [1498, 0]
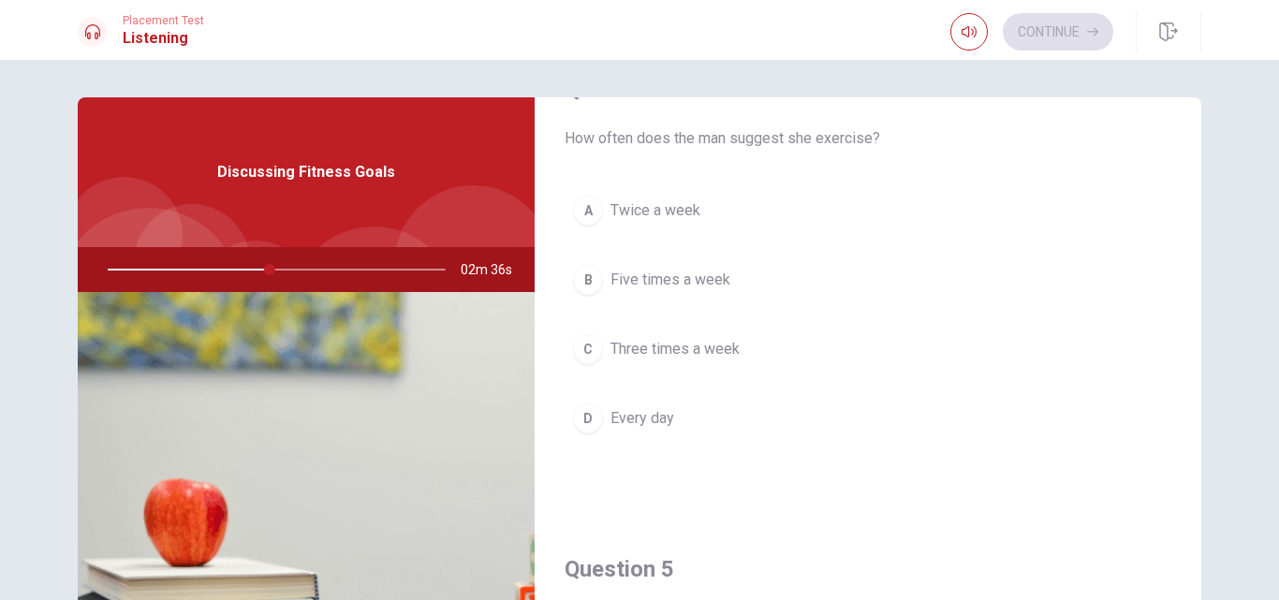
click at [657, 348] on span "Three times a week" at bounding box center [675, 349] width 129 height 22
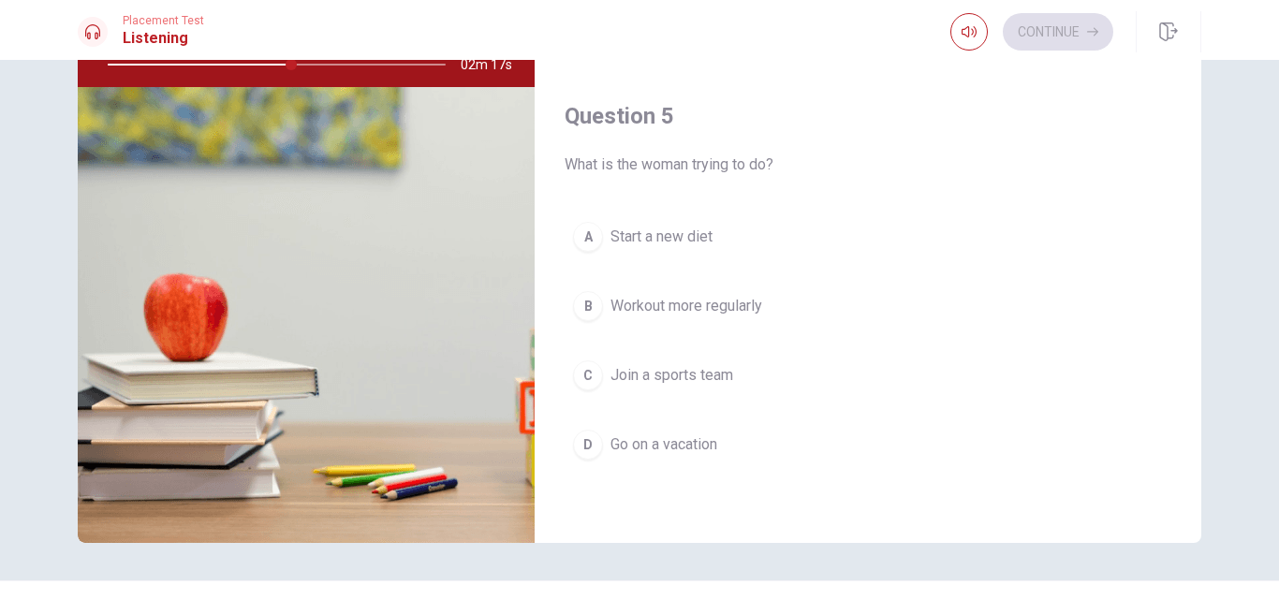
scroll to position [245, 0]
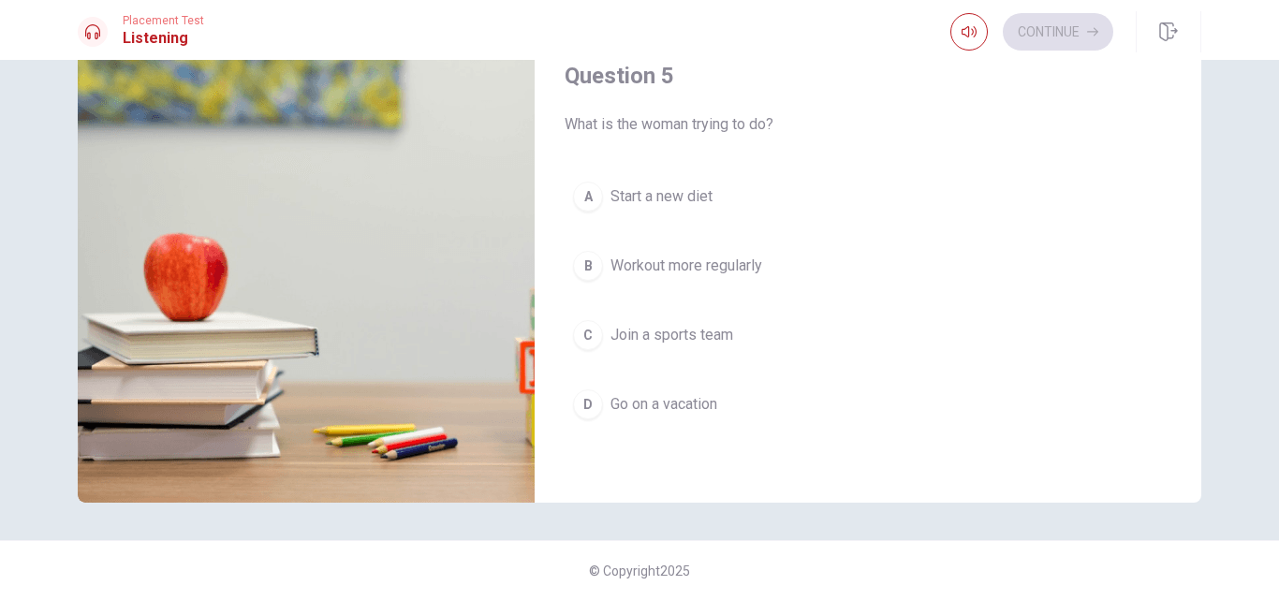
click at [717, 268] on span "Workout more regularly" at bounding box center [687, 266] width 152 height 22
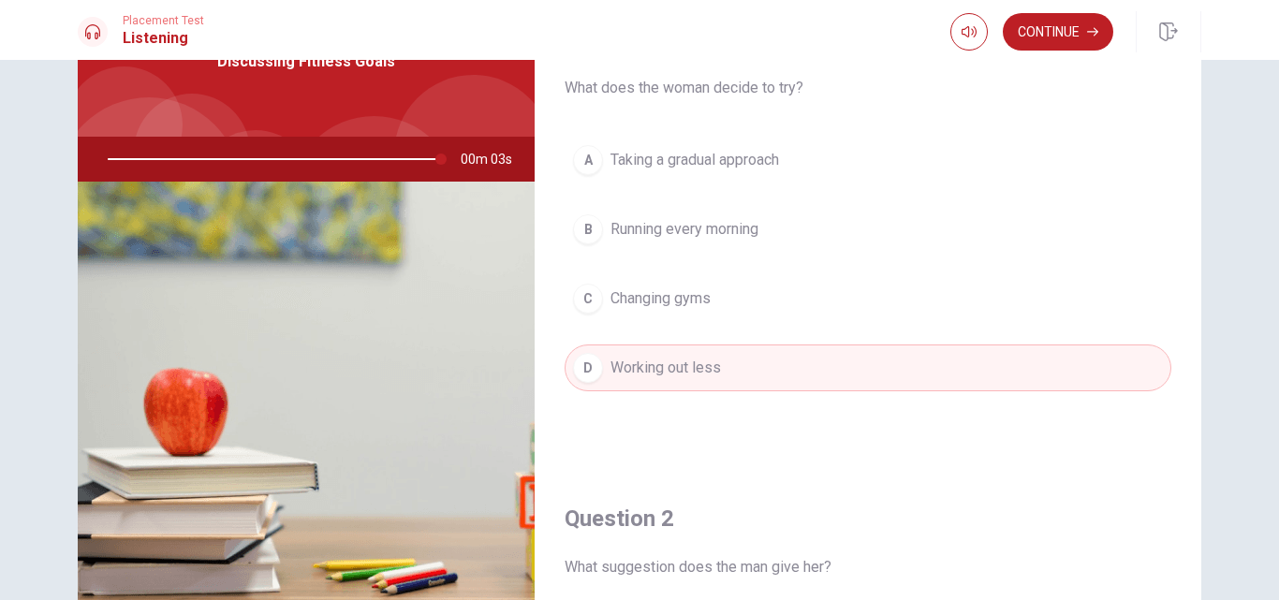
scroll to position [0, 0]
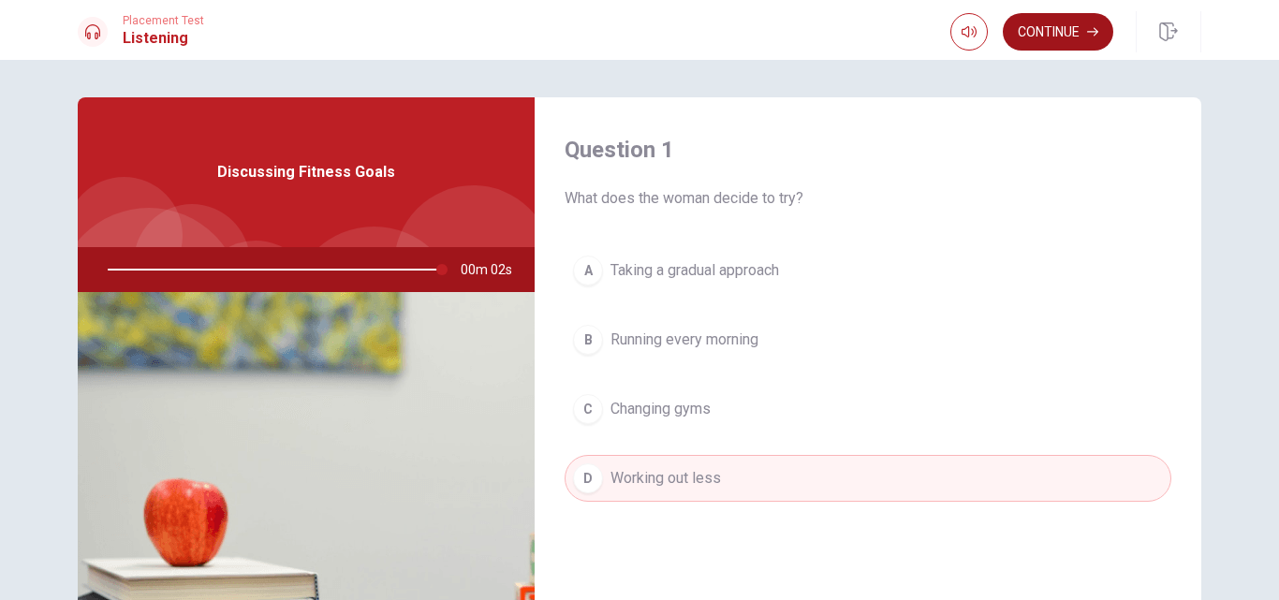
click at [1063, 38] on button "Continue" at bounding box center [1058, 31] width 111 height 37
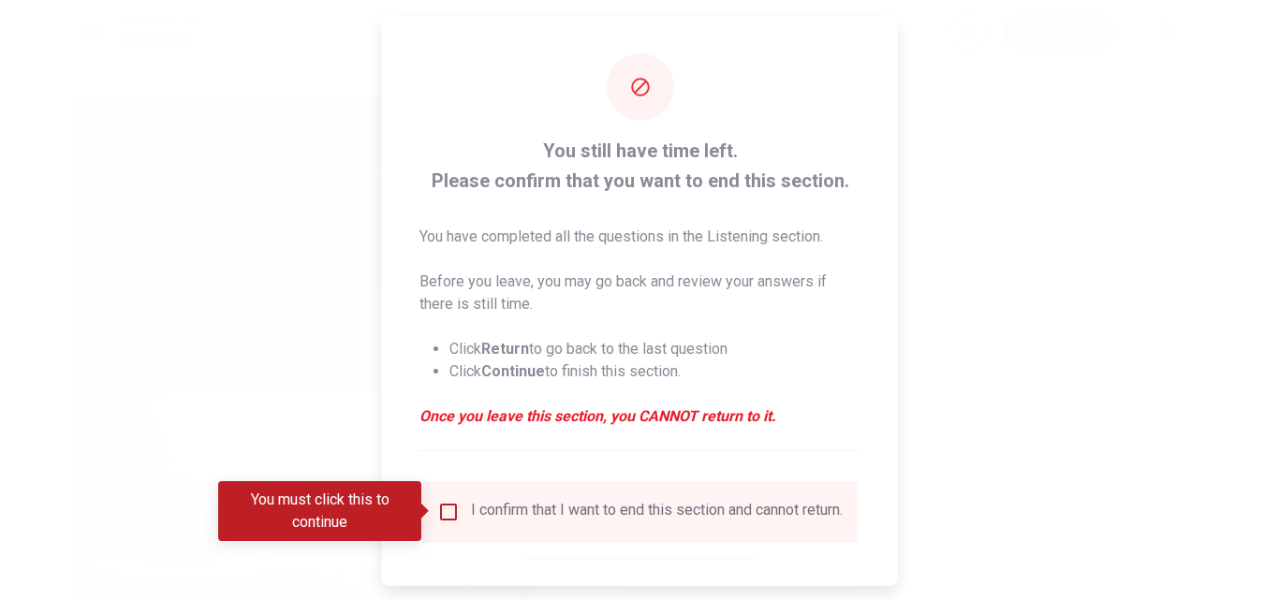
type input "0"
click at [443, 513] on input "You must click this to continue" at bounding box center [448, 511] width 22 height 22
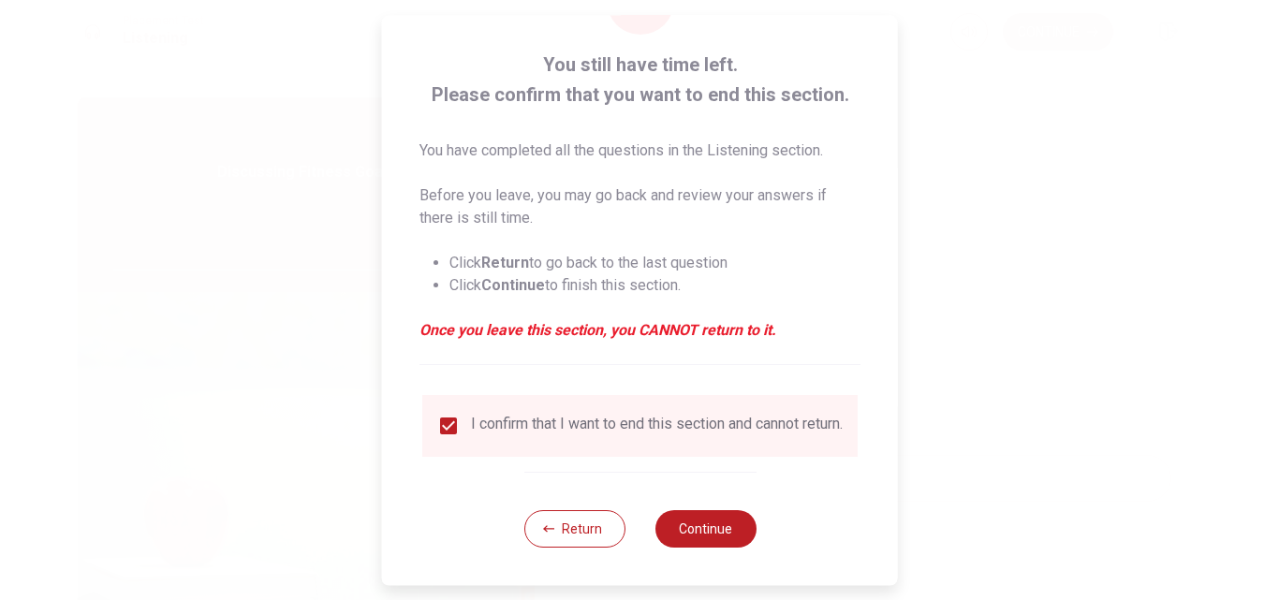
scroll to position [98, 0]
click at [703, 527] on button "Continue" at bounding box center [705, 528] width 101 height 37
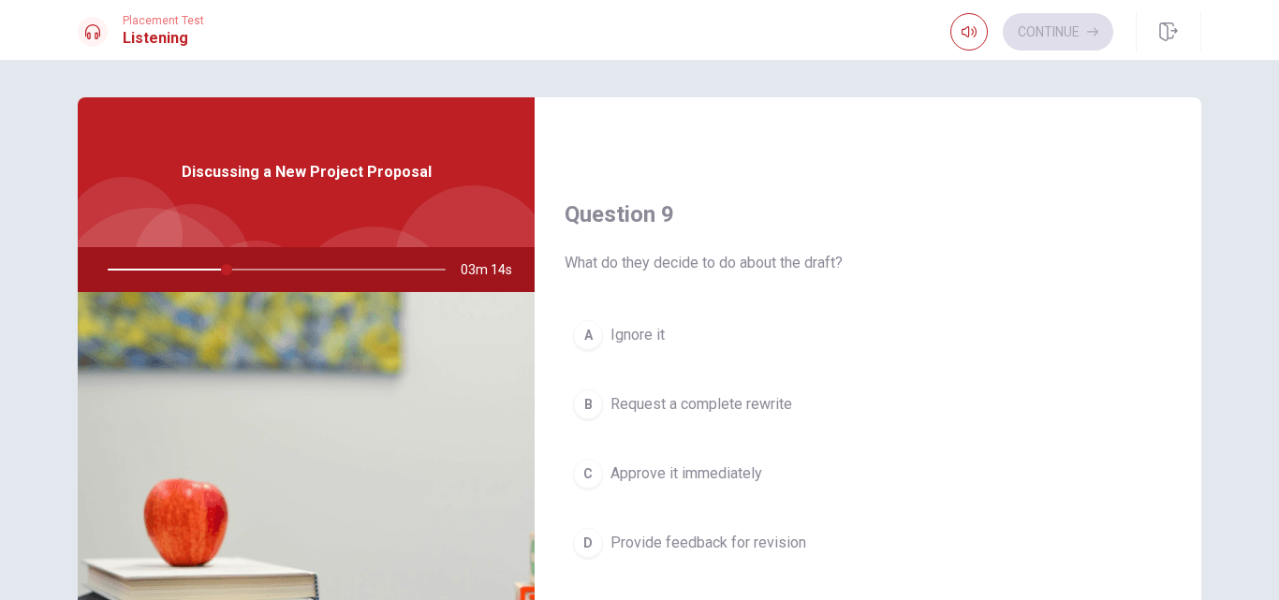
scroll to position [1498, 0]
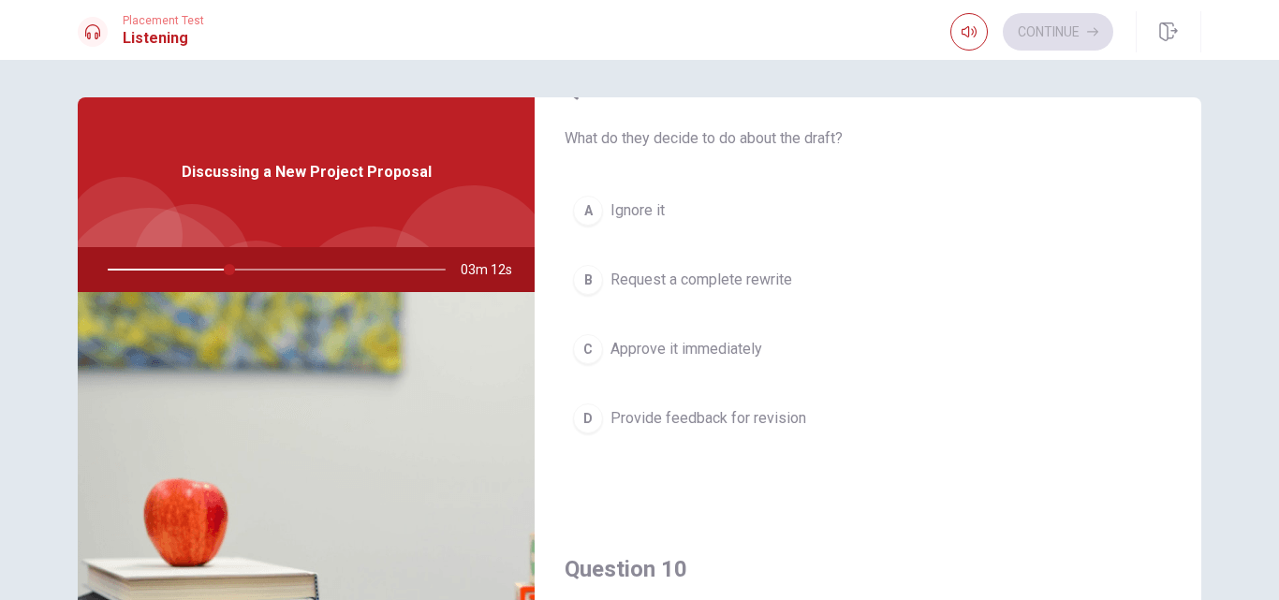
click at [700, 418] on span "Provide feedback for revision" at bounding box center [709, 418] width 196 height 22
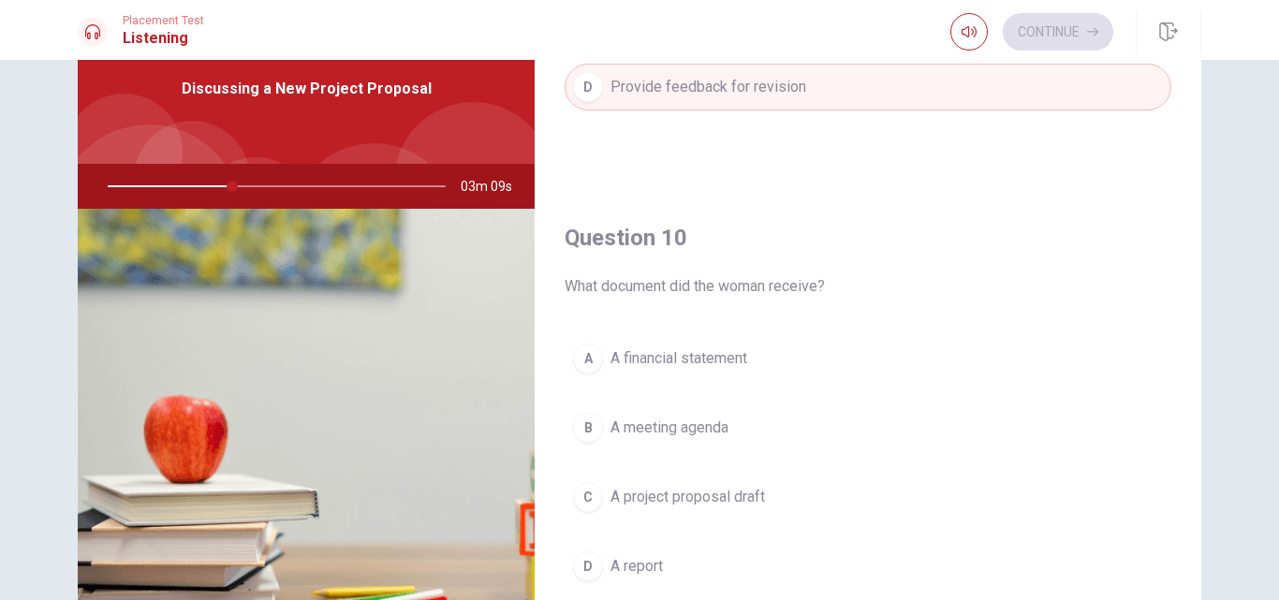
scroll to position [125, 0]
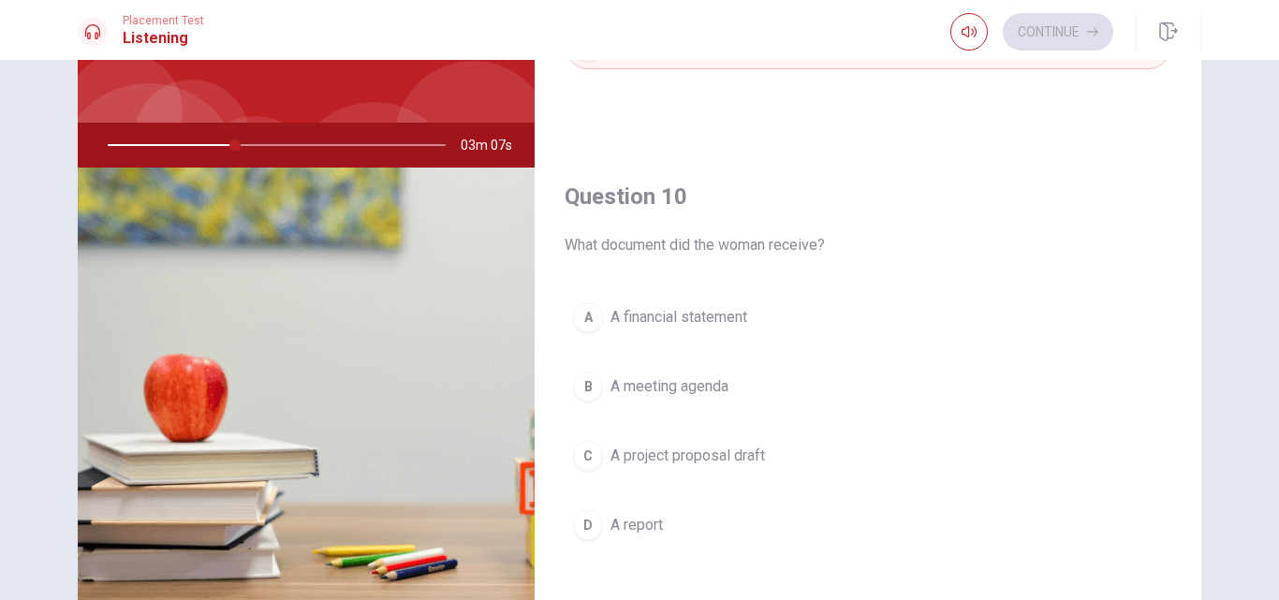
click at [682, 462] on span "A project proposal draft" at bounding box center [688, 456] width 155 height 22
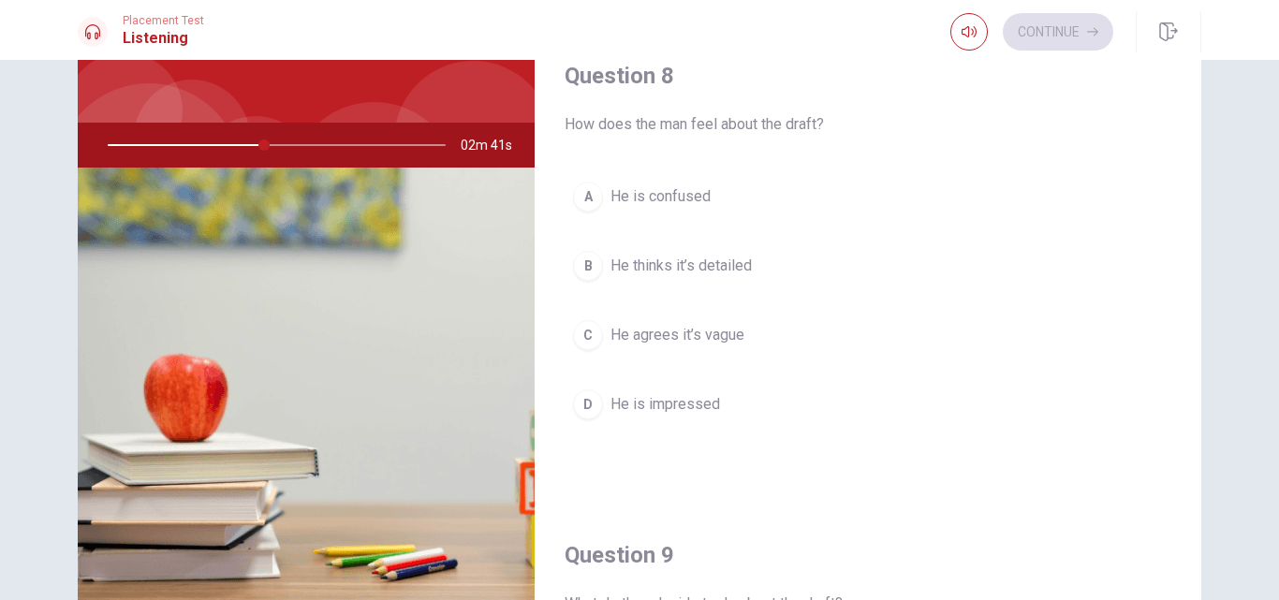
scroll to position [873, 0]
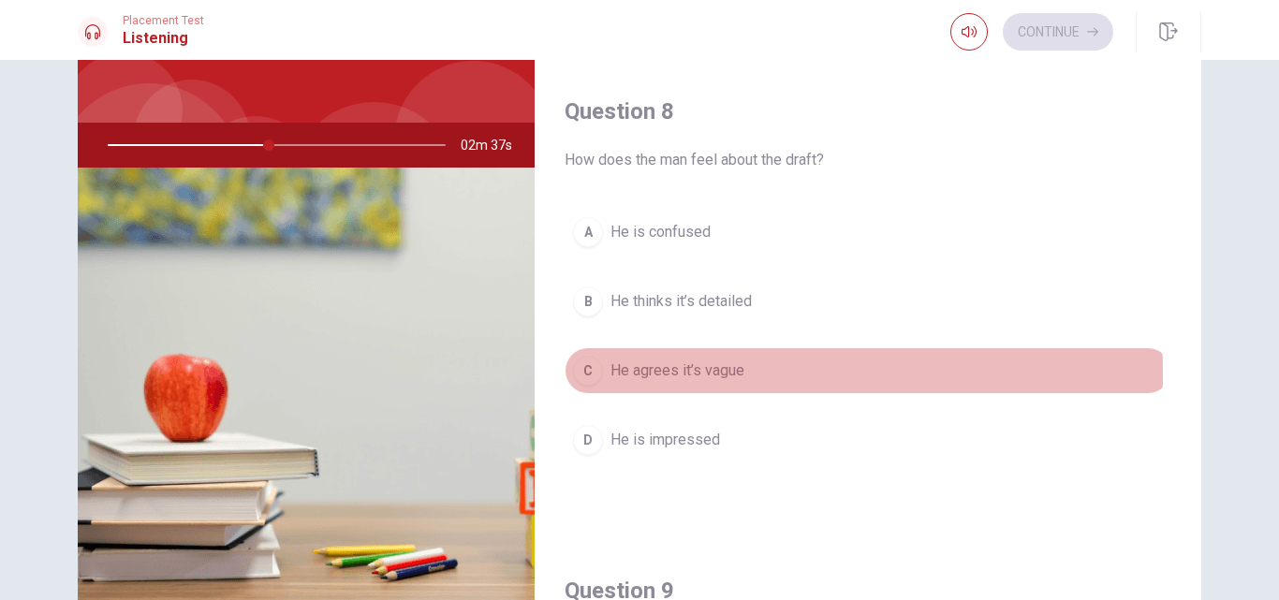
click at [687, 372] on span "He agrees it’s vague" at bounding box center [678, 371] width 134 height 22
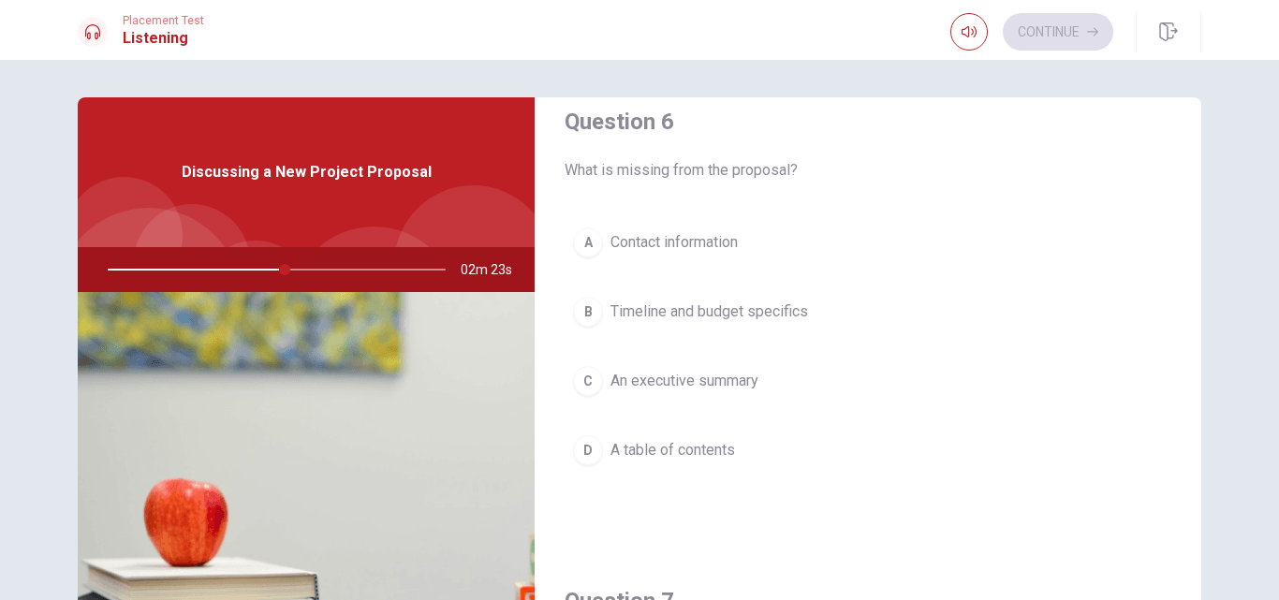
scroll to position [0, 0]
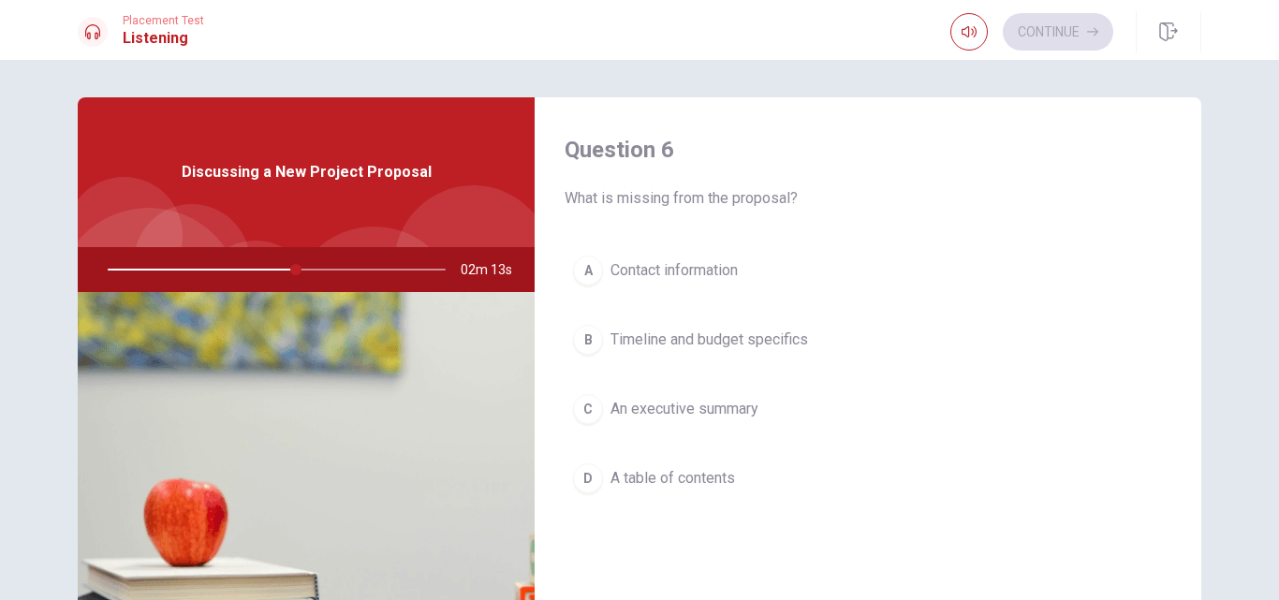
click at [755, 337] on span "Timeline and budget specifics" at bounding box center [710, 340] width 198 height 22
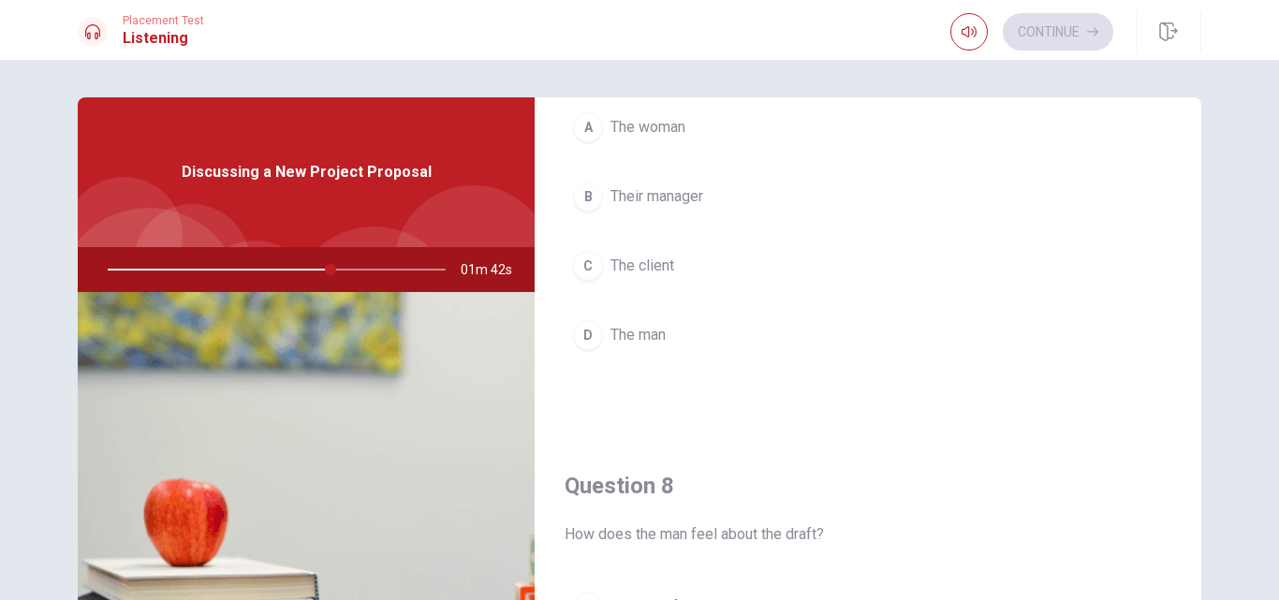
scroll to position [498, 0]
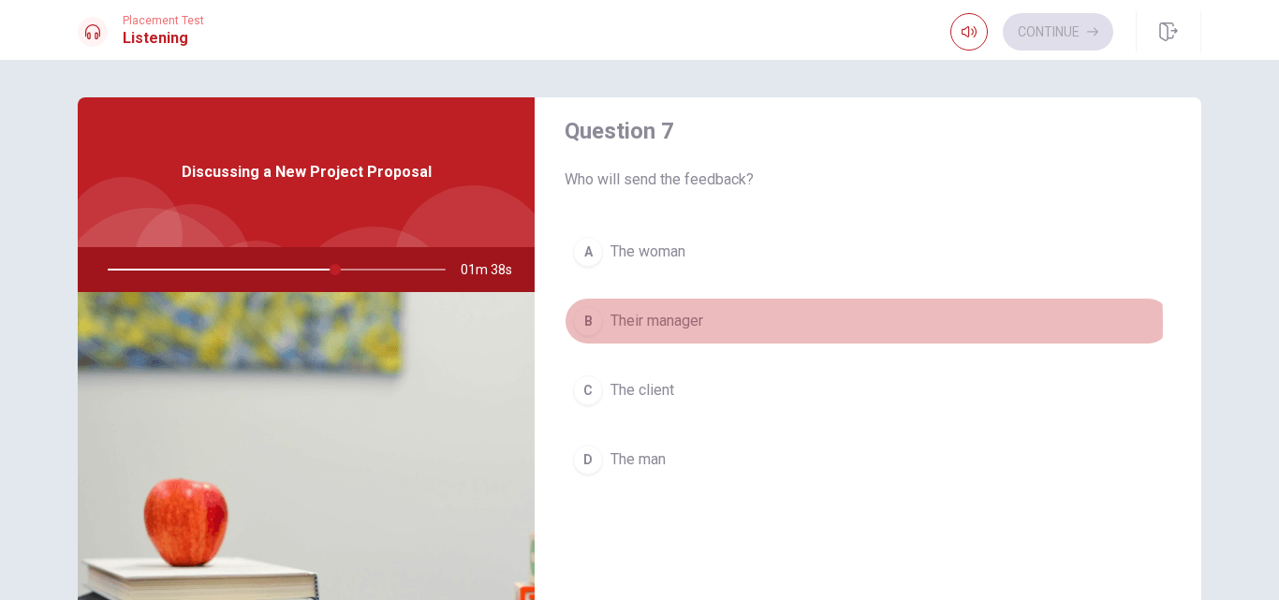
click at [671, 323] on span "Their manager" at bounding box center [657, 321] width 93 height 22
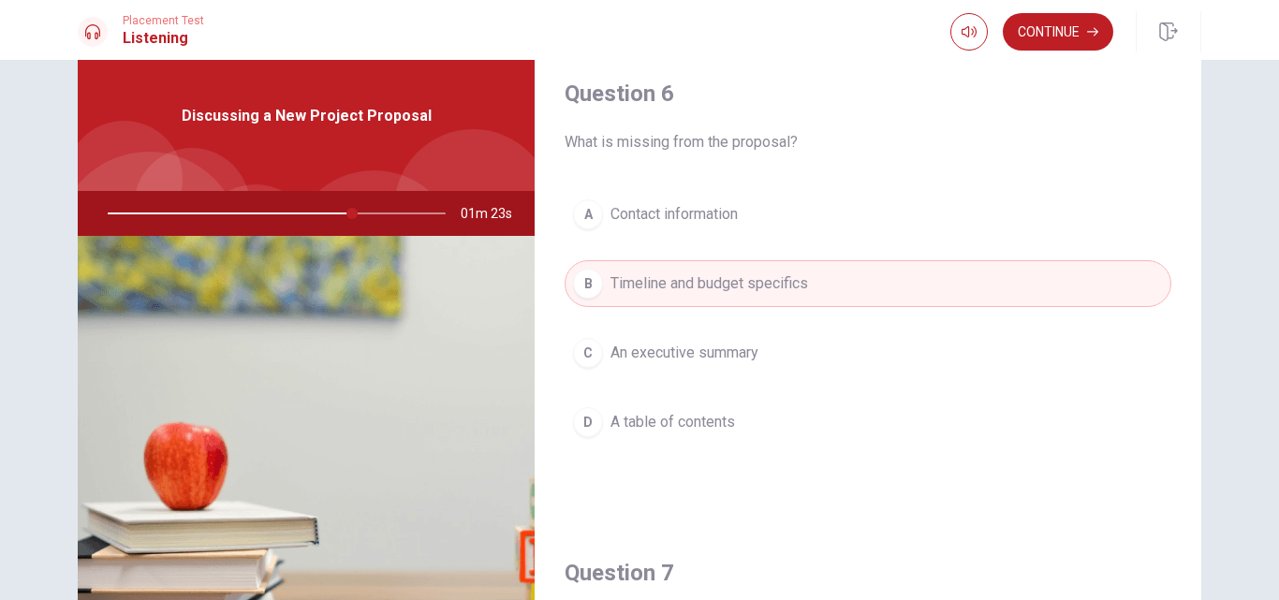
scroll to position [0, 0]
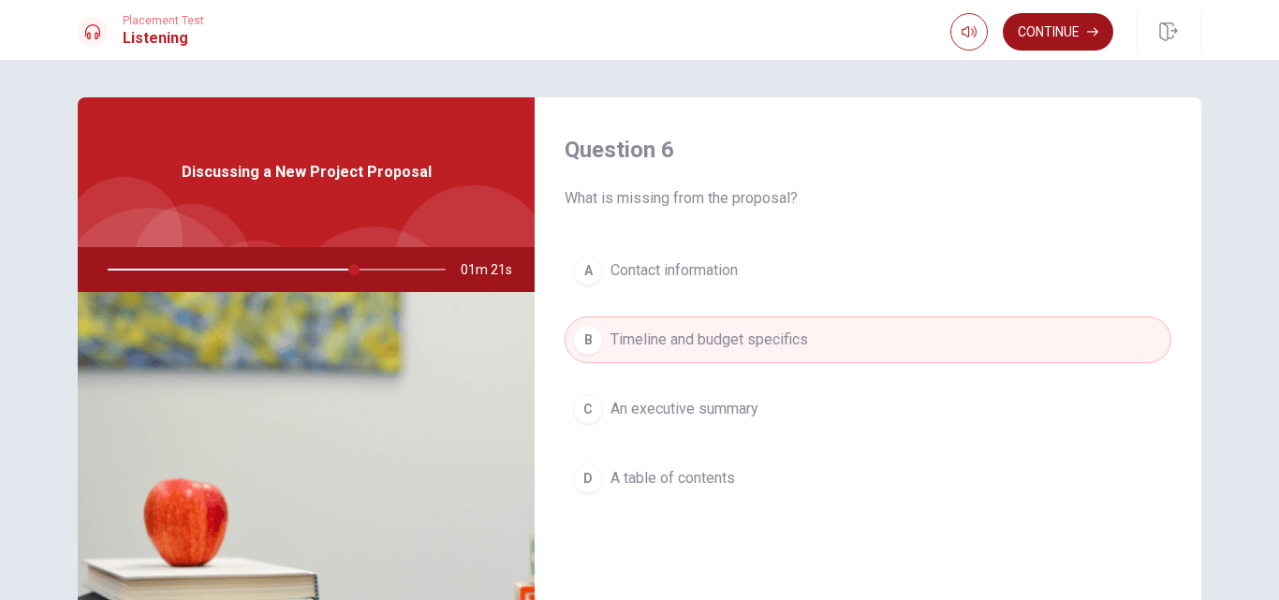
click at [1076, 40] on button "Continue" at bounding box center [1058, 31] width 111 height 37
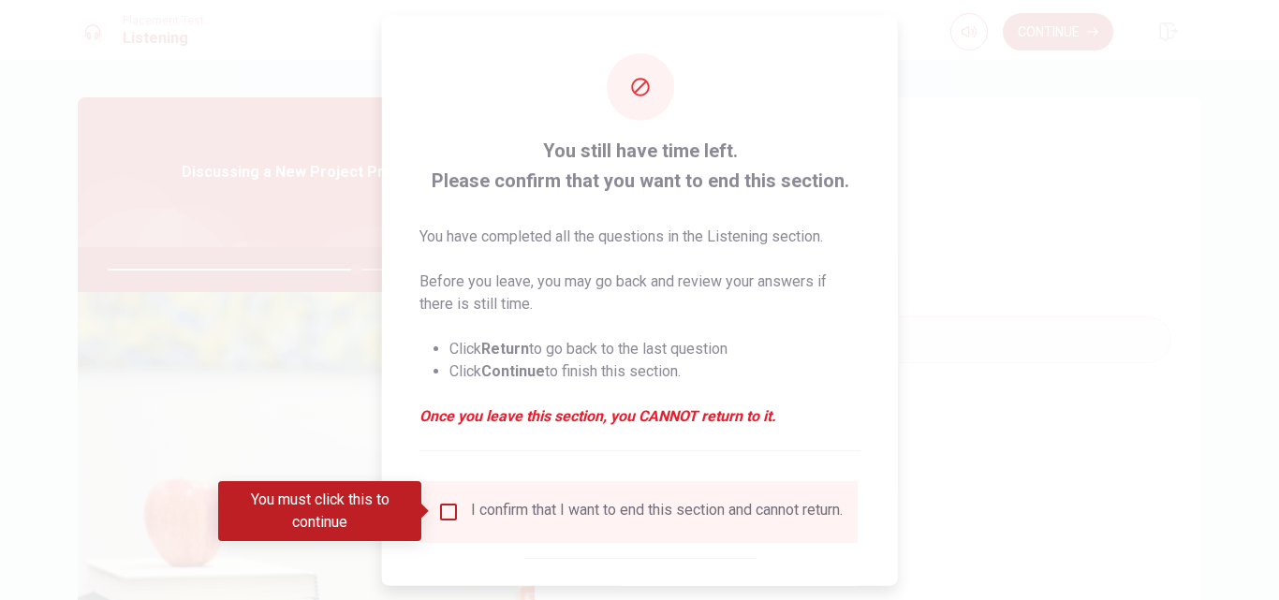
click at [445, 511] on input "You must click this to continue" at bounding box center [448, 511] width 22 height 22
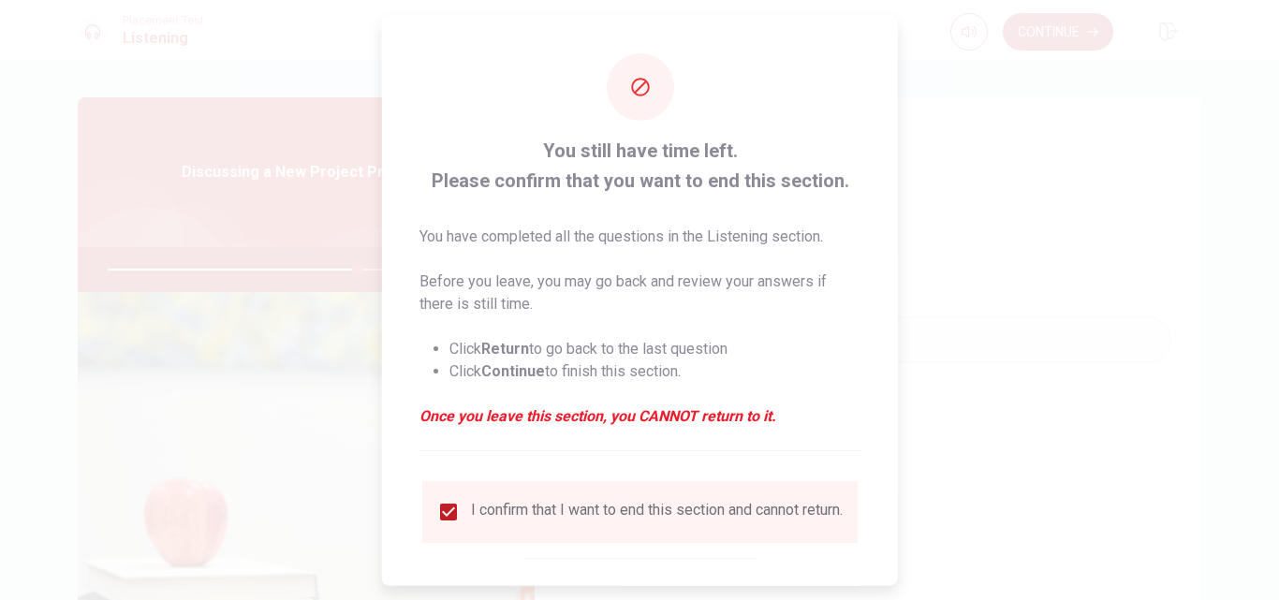
scroll to position [98, 0]
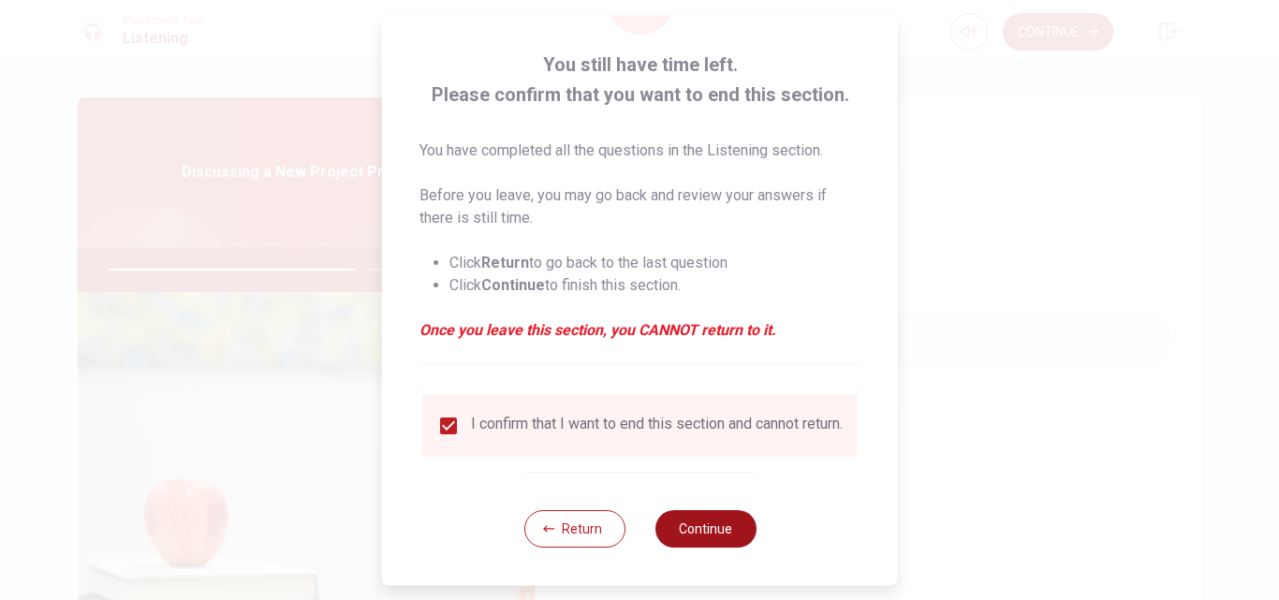
click at [713, 534] on button "Continue" at bounding box center [705, 528] width 101 height 37
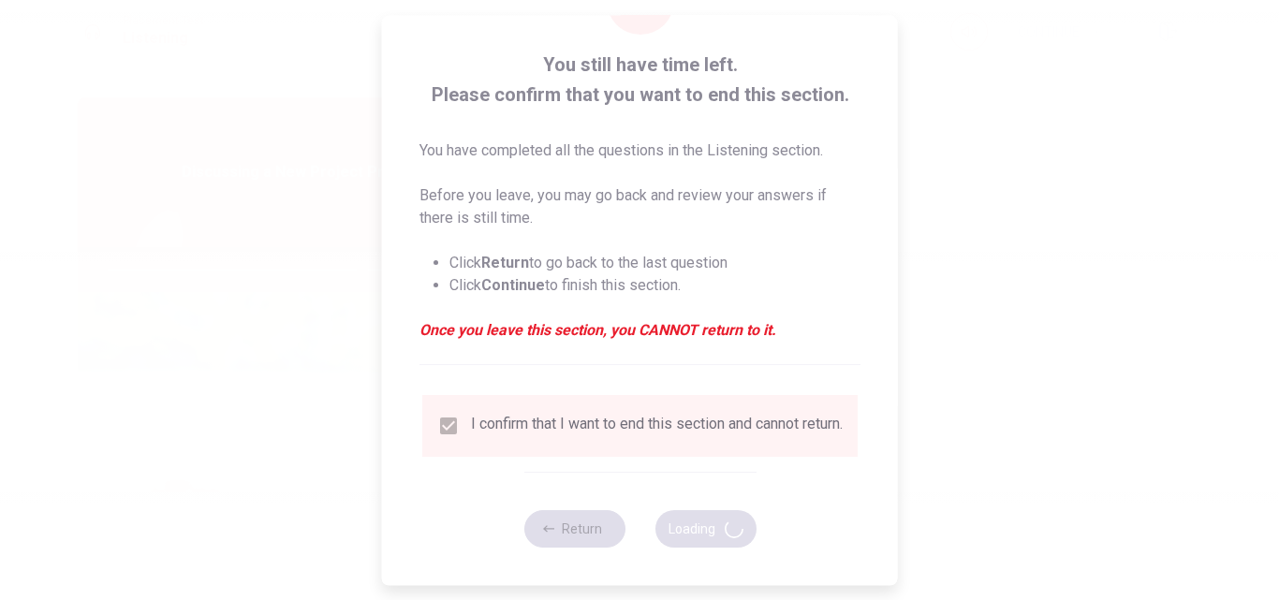
type input "76"
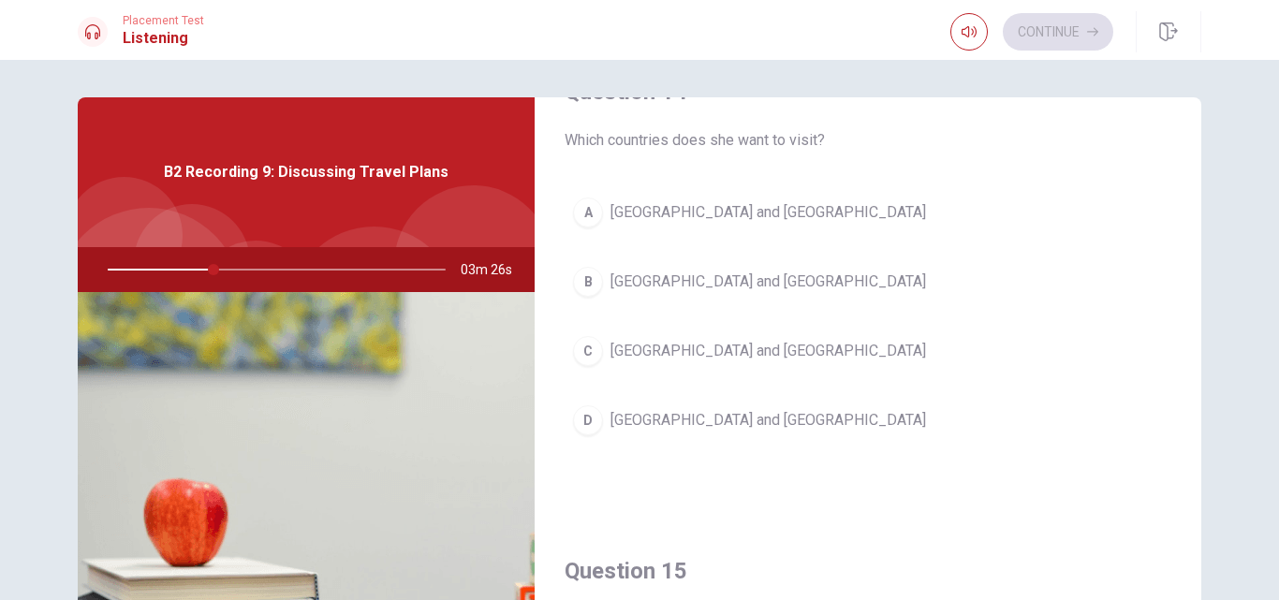
scroll to position [1498, 0]
click at [665, 420] on span "[GEOGRAPHIC_DATA] and [GEOGRAPHIC_DATA]" at bounding box center [769, 418] width 316 height 22
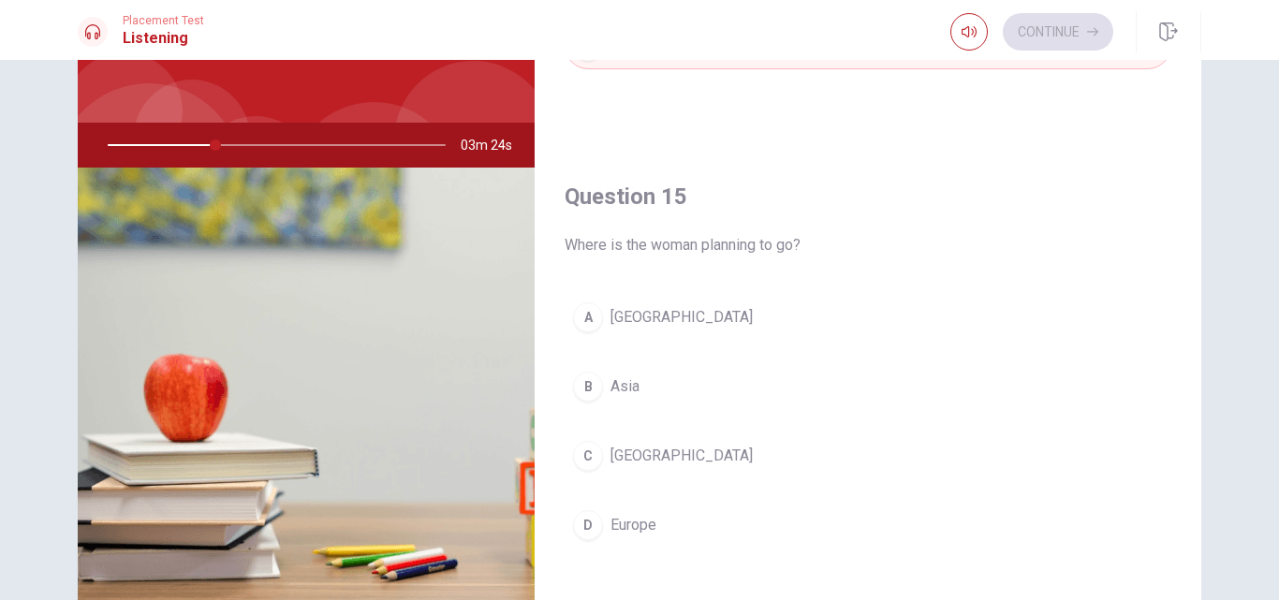
scroll to position [245, 0]
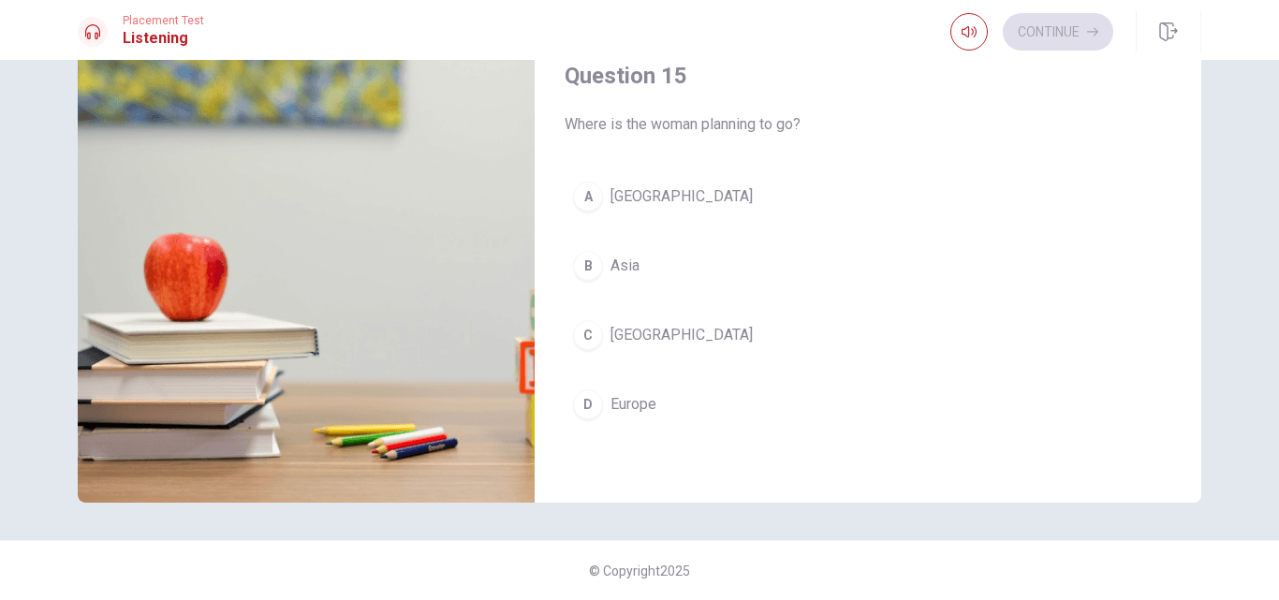
click at [643, 405] on span "Europe" at bounding box center [634, 404] width 46 height 22
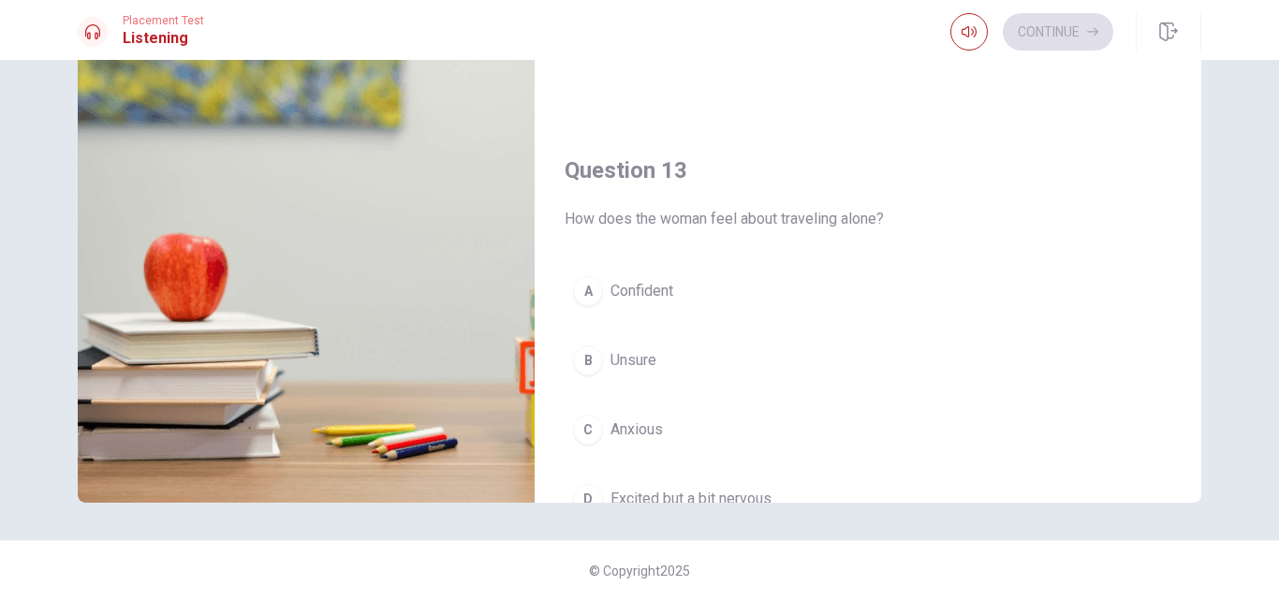
scroll to position [747, 0]
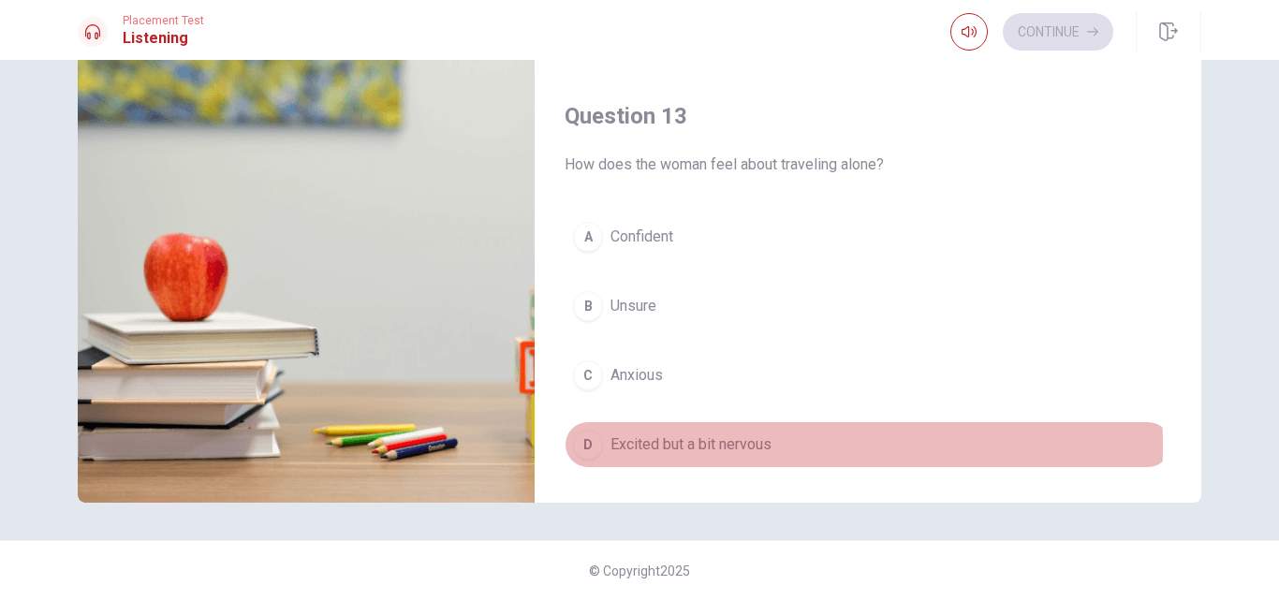
click at [688, 446] on span "Excited but a bit nervous" at bounding box center [691, 445] width 161 height 22
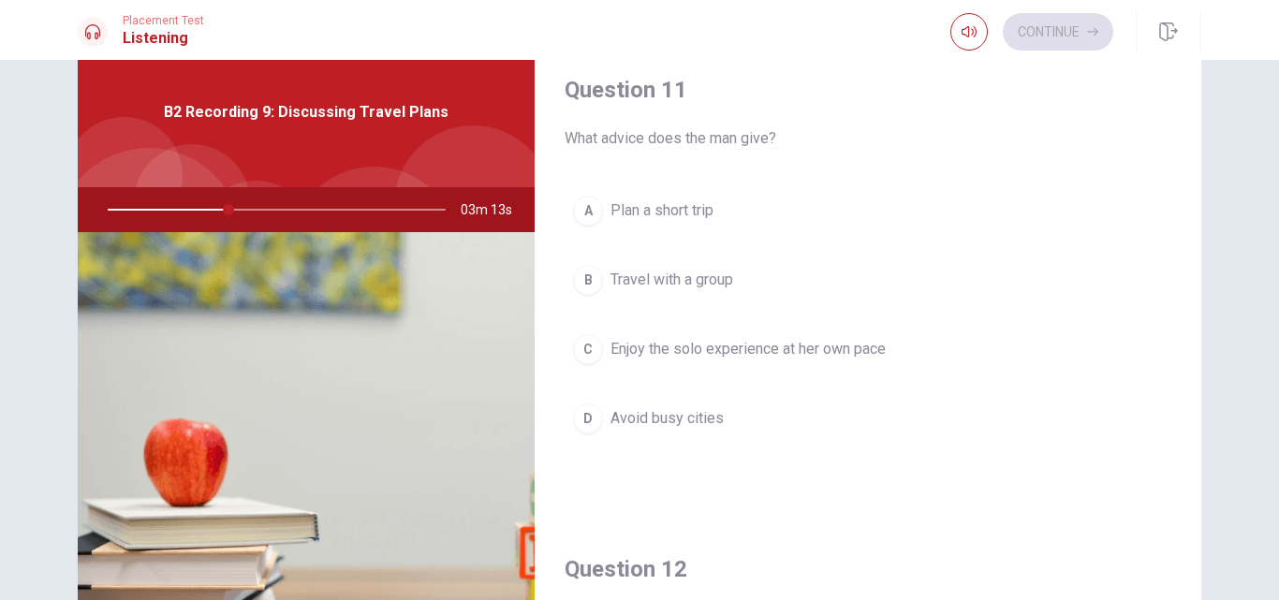
scroll to position [0, 0]
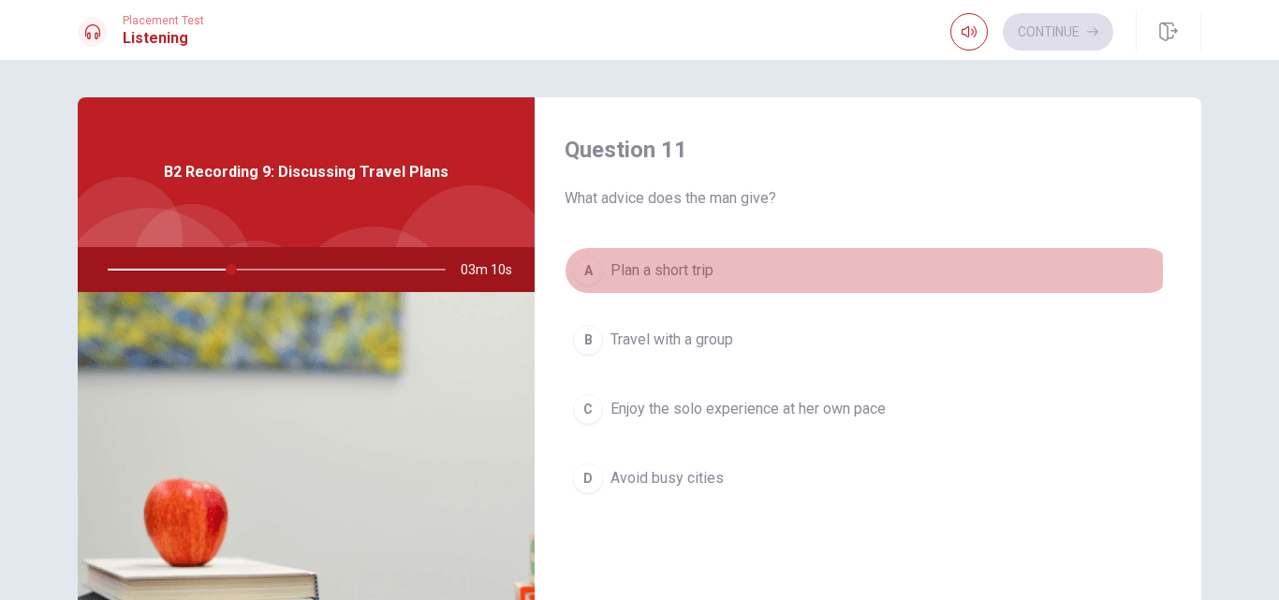
click at [684, 273] on span "Plan a short trip" at bounding box center [662, 270] width 103 height 22
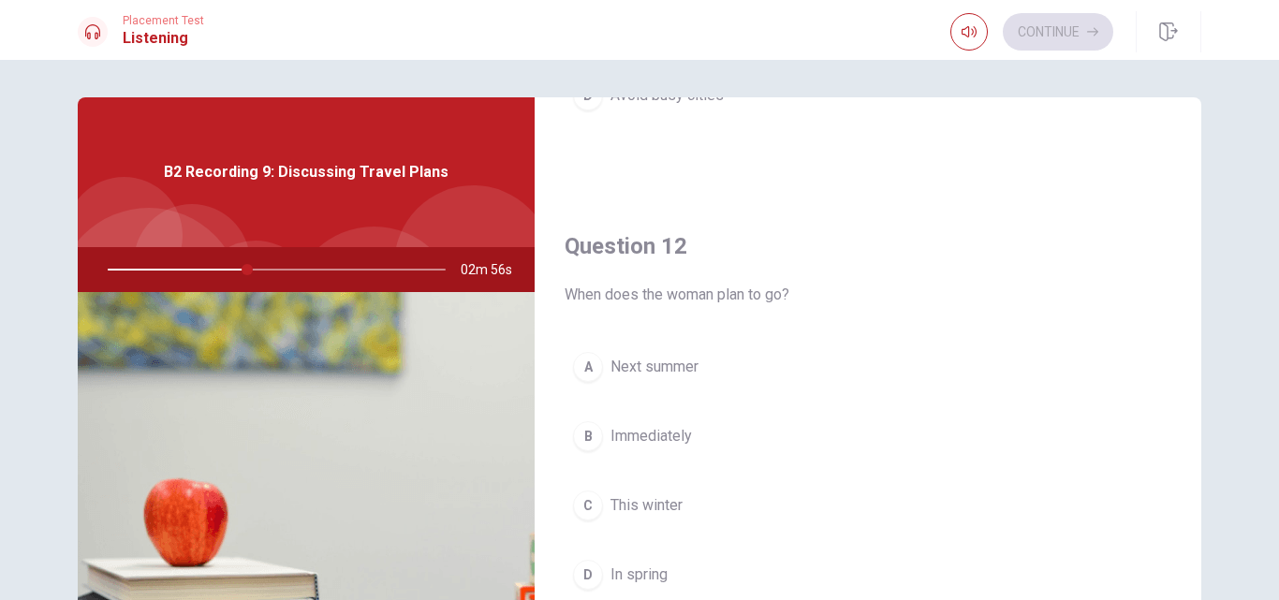
scroll to position [499, 0]
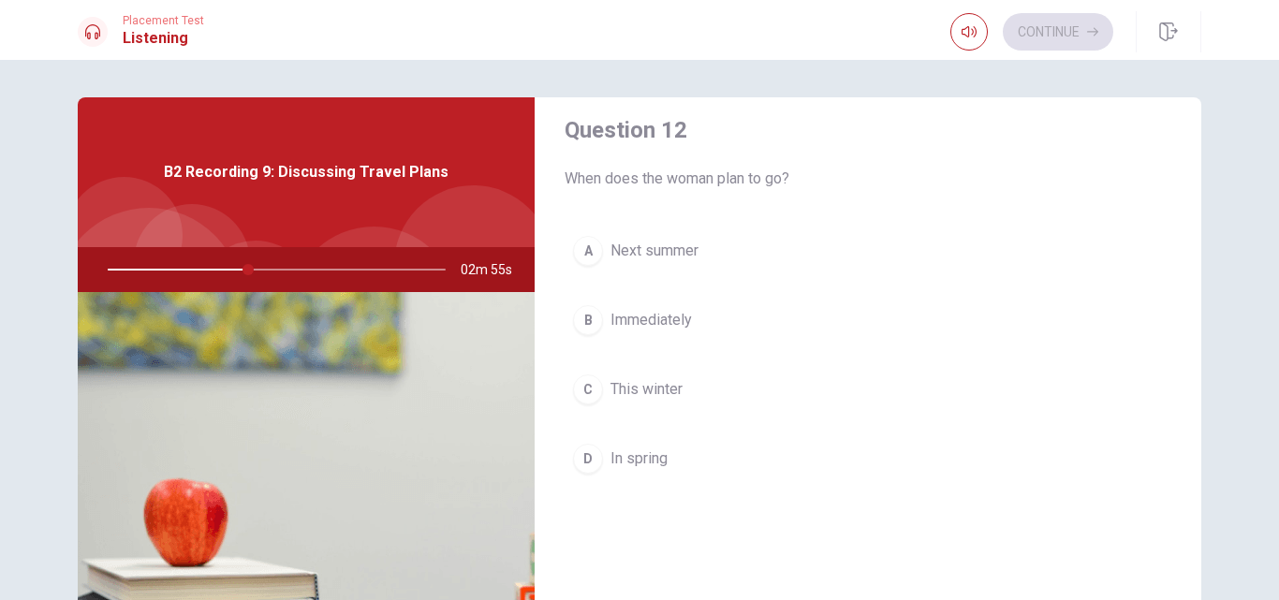
click at [666, 255] on span "Next summer" at bounding box center [655, 251] width 88 height 22
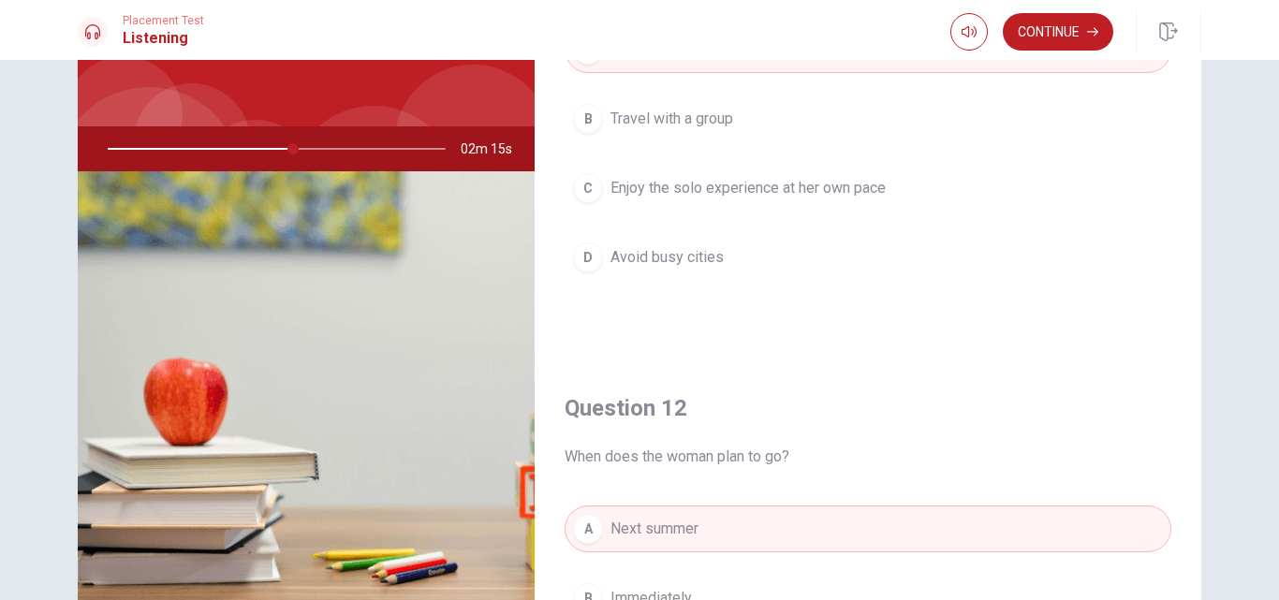
scroll to position [0, 0]
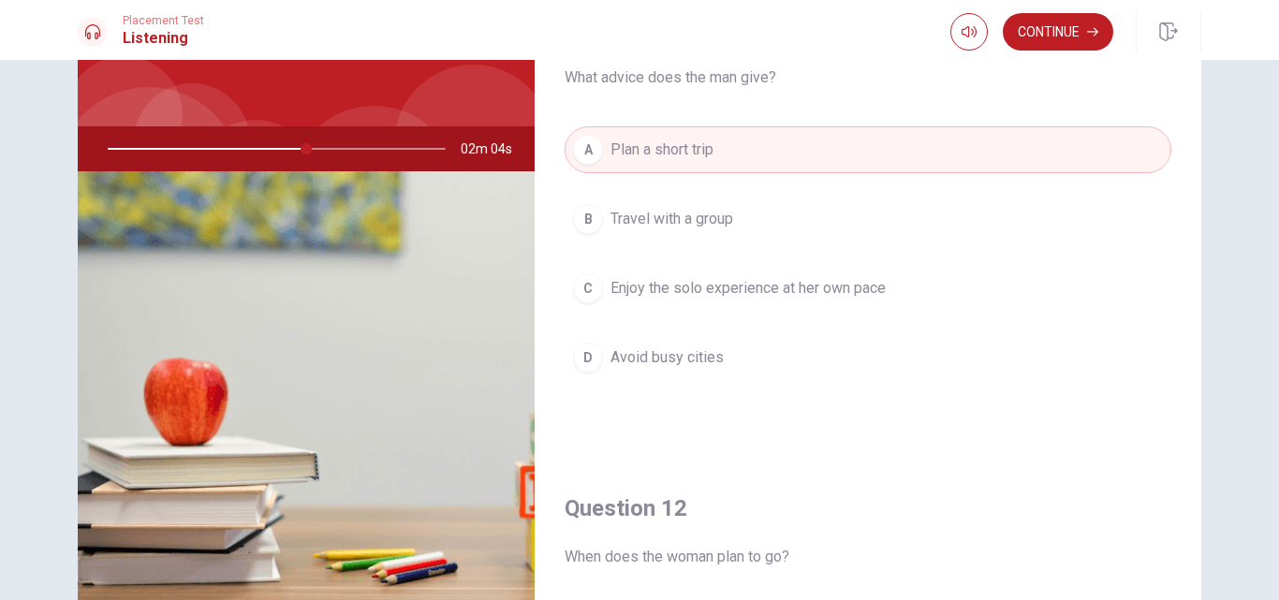
click at [689, 283] on span "Enjoy the solo experience at her own pace" at bounding box center [748, 288] width 275 height 22
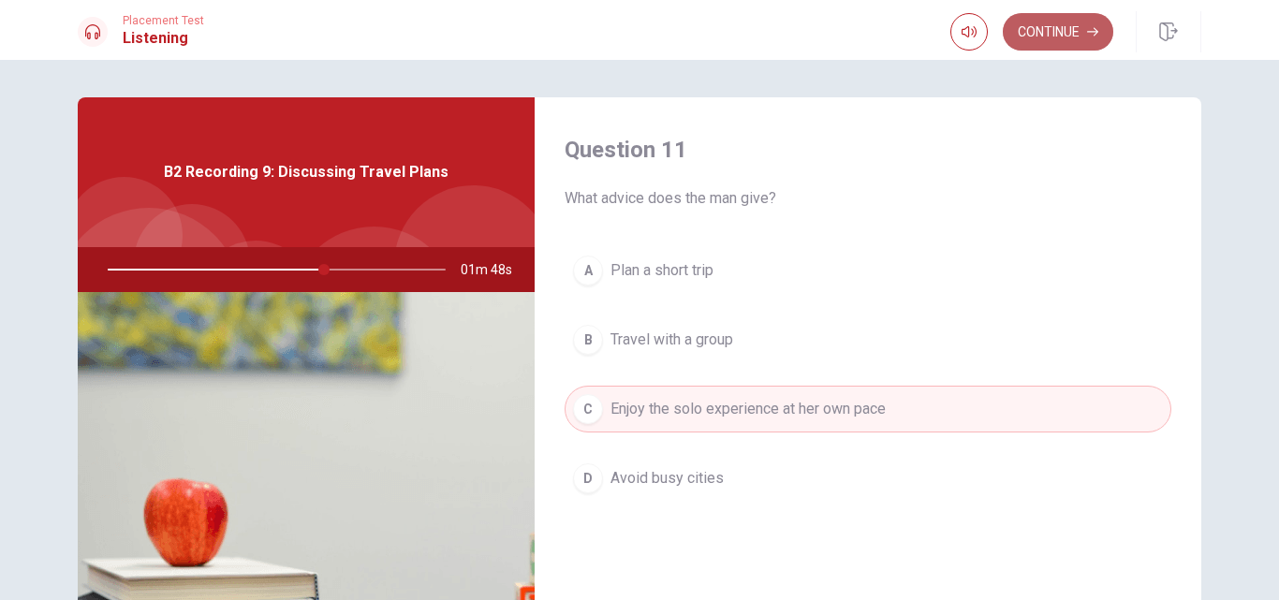
click at [1070, 28] on button "Continue" at bounding box center [1058, 31] width 111 height 37
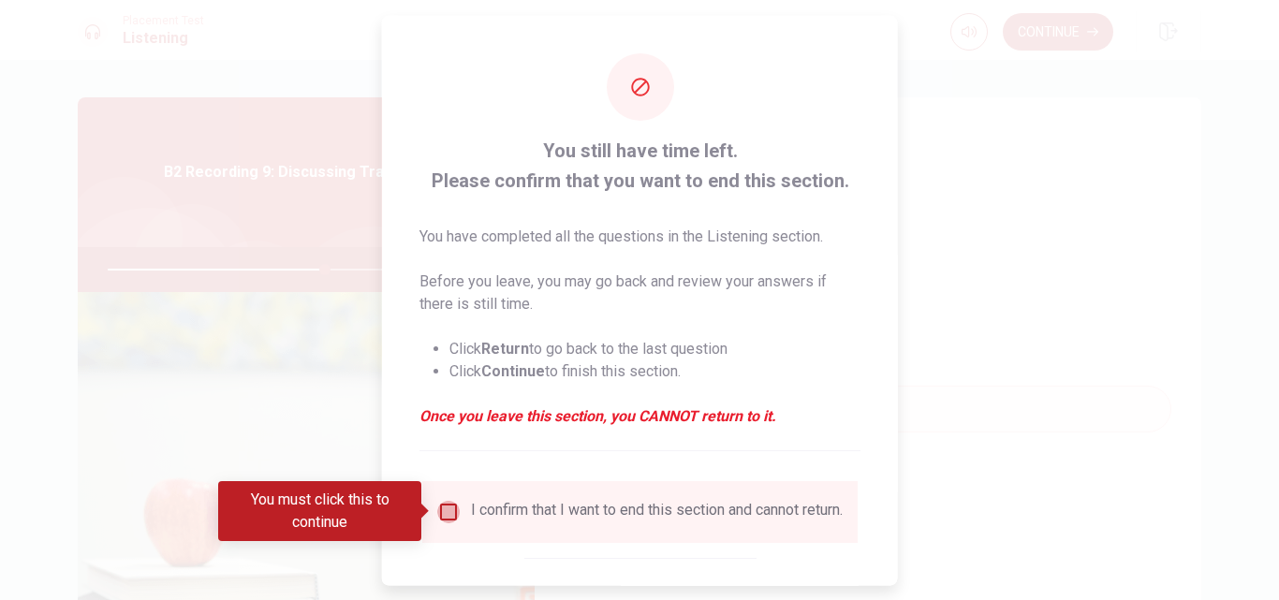
click at [437, 515] on input "You must click this to continue" at bounding box center [448, 511] width 22 height 22
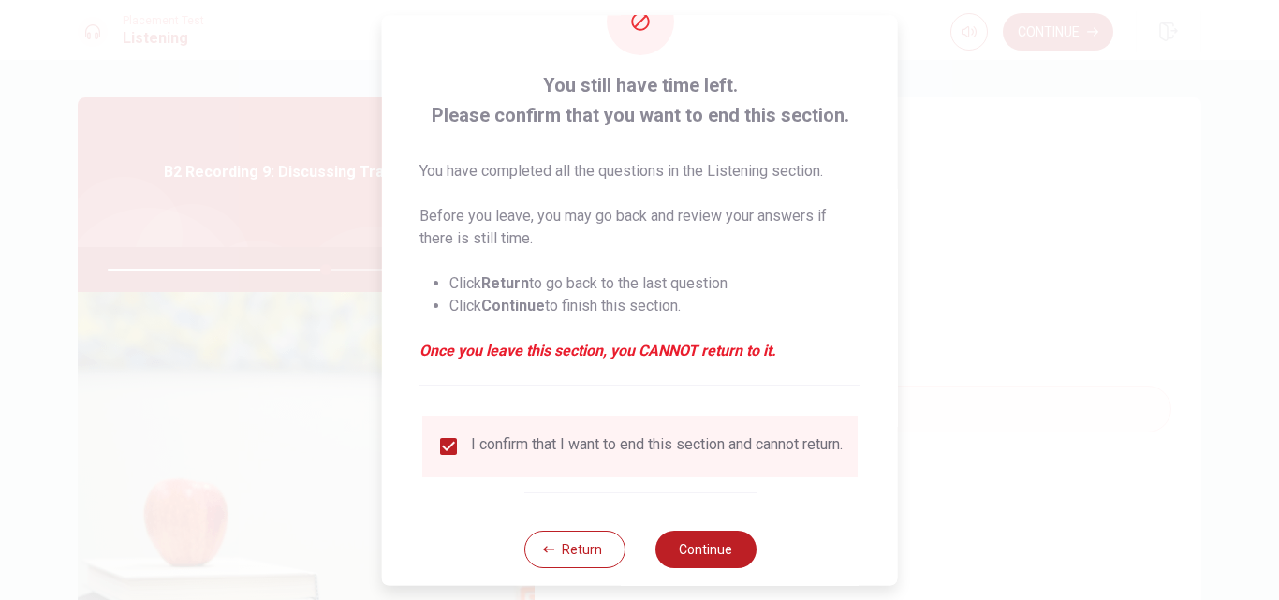
scroll to position [98, 0]
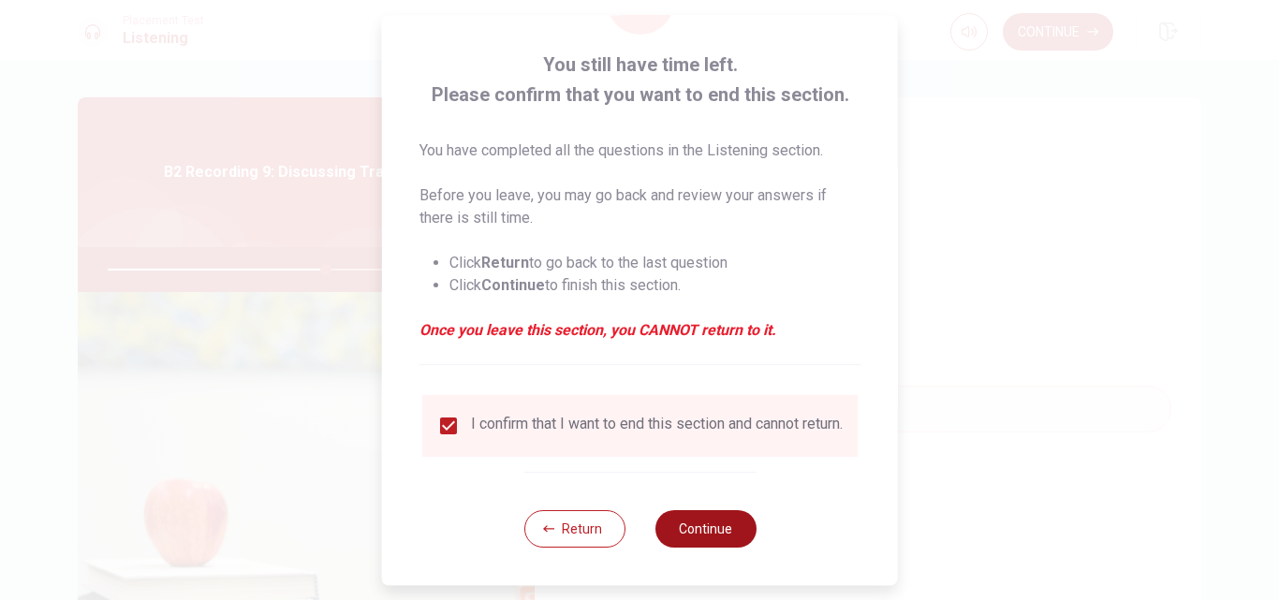
click at [703, 538] on button "Continue" at bounding box center [705, 528] width 101 height 37
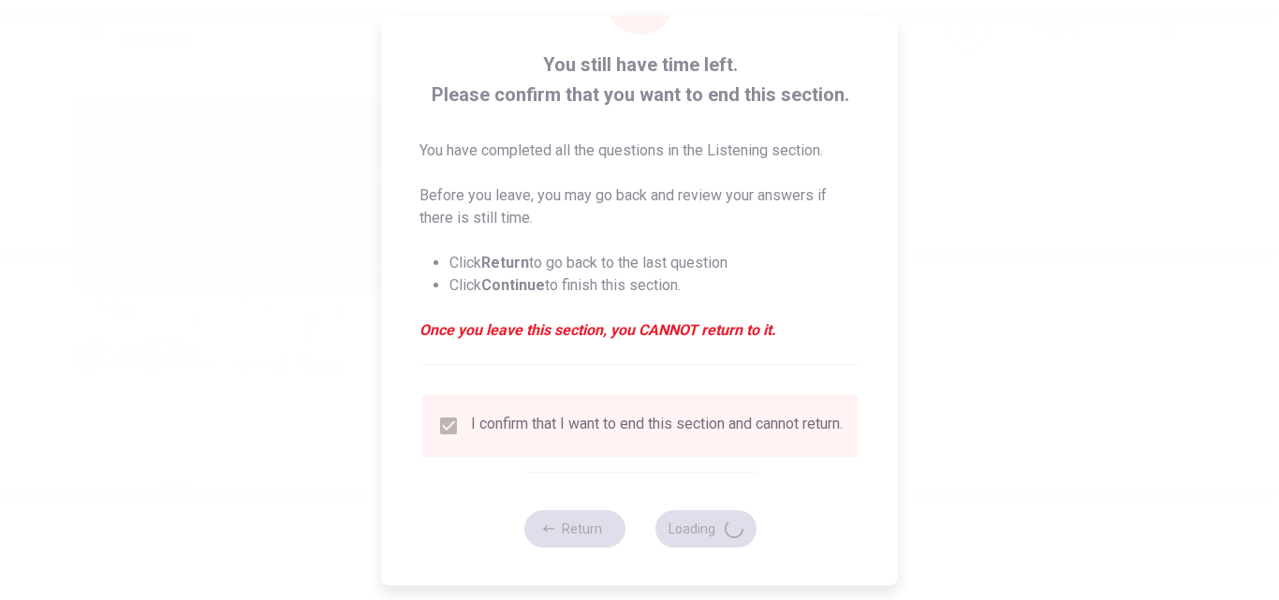
type input "66"
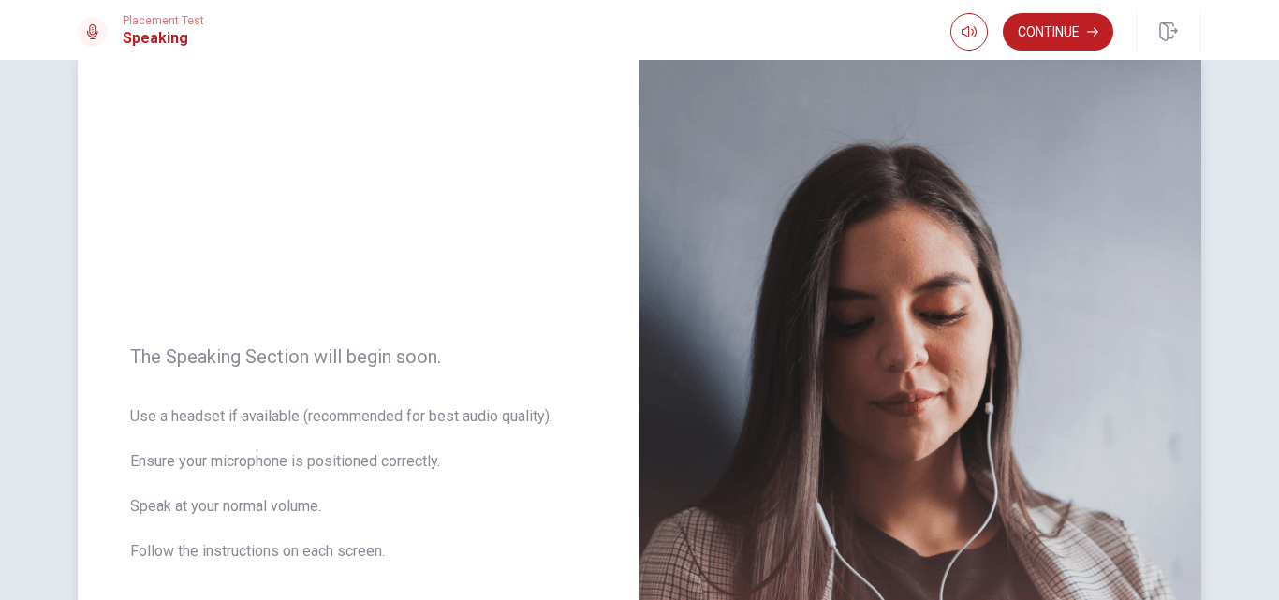
scroll to position [37, 0]
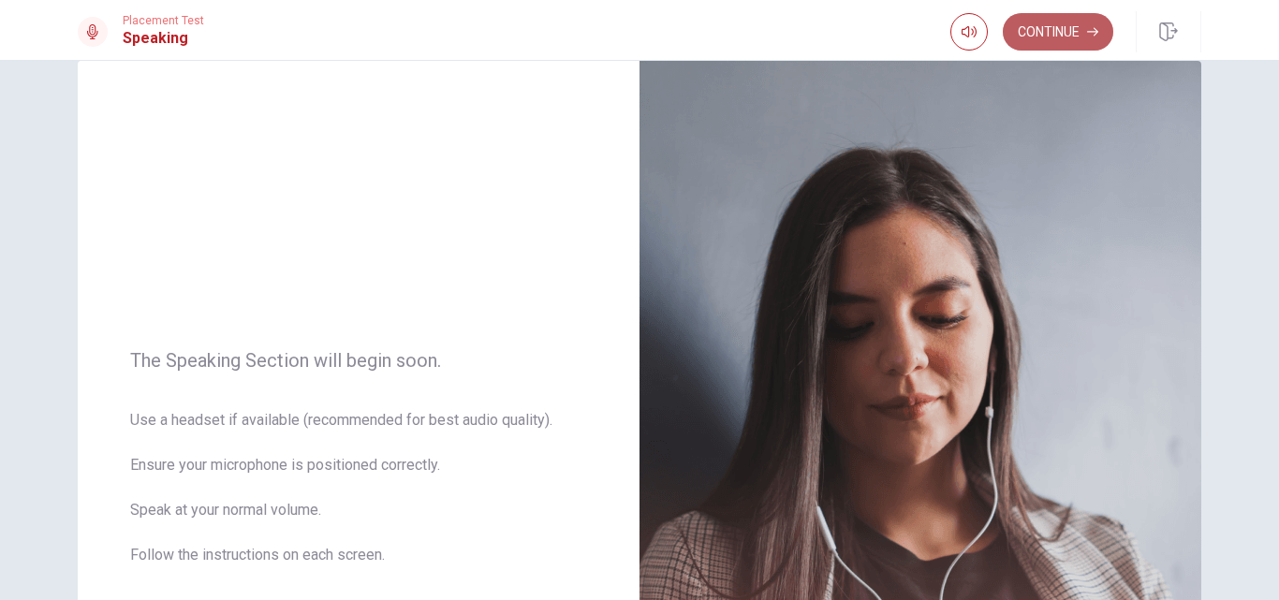
click at [1054, 32] on button "Continue" at bounding box center [1058, 31] width 111 height 37
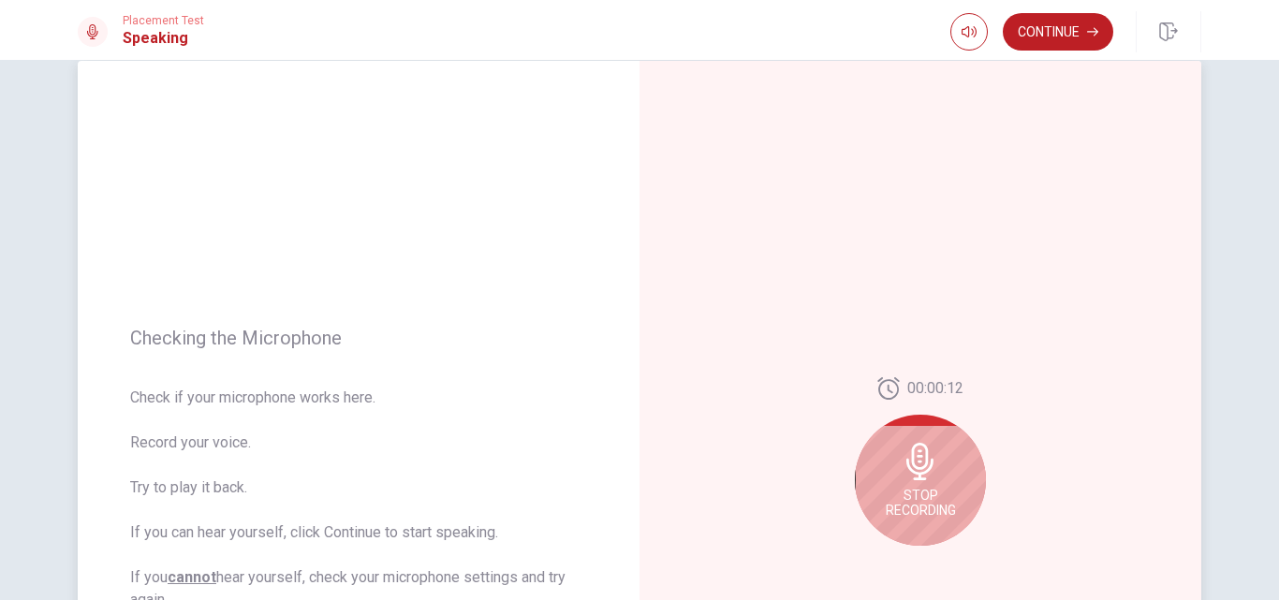
scroll to position [161, 0]
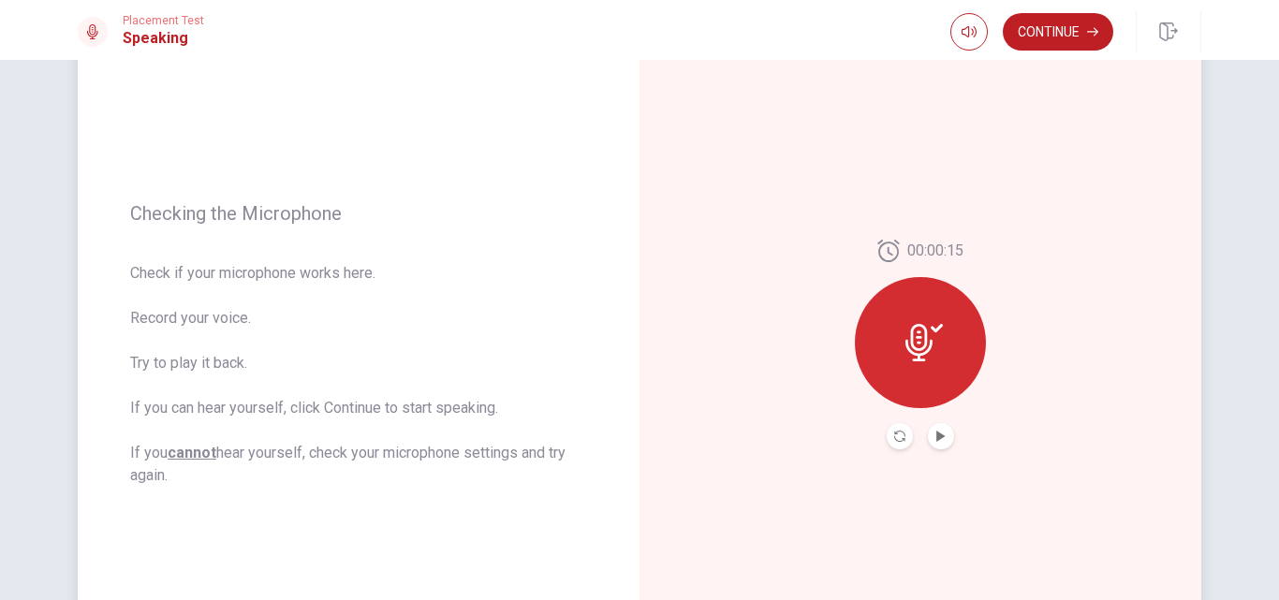
click at [942, 438] on button "Play Audio" at bounding box center [941, 436] width 26 height 26
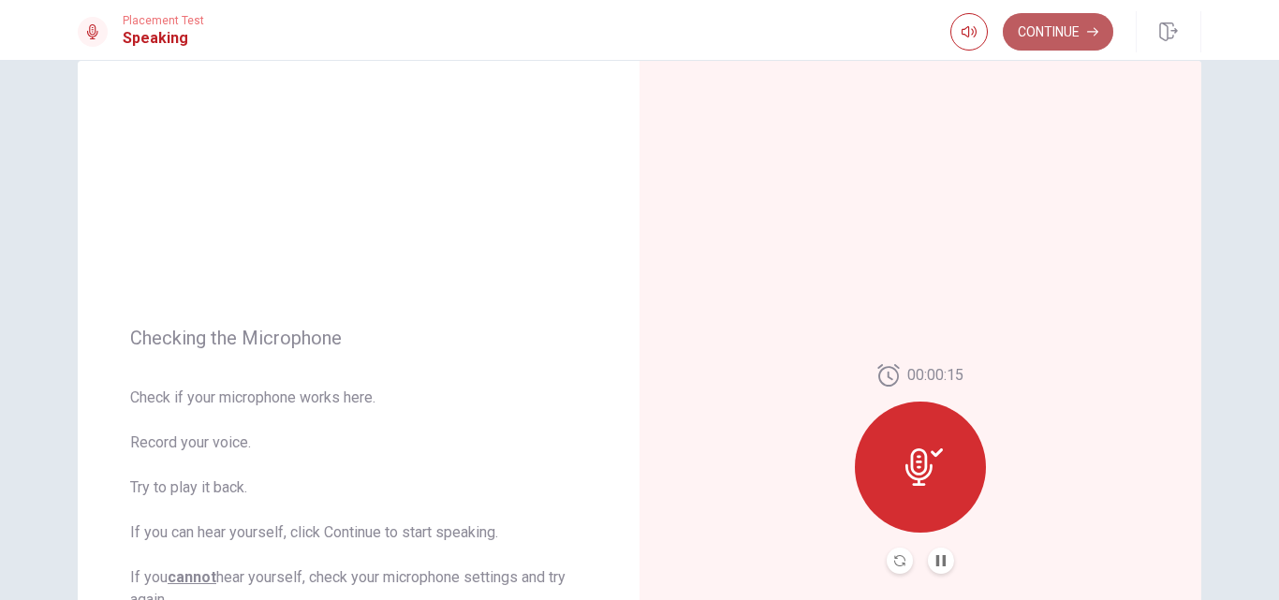
click at [1052, 34] on button "Continue" at bounding box center [1058, 31] width 111 height 37
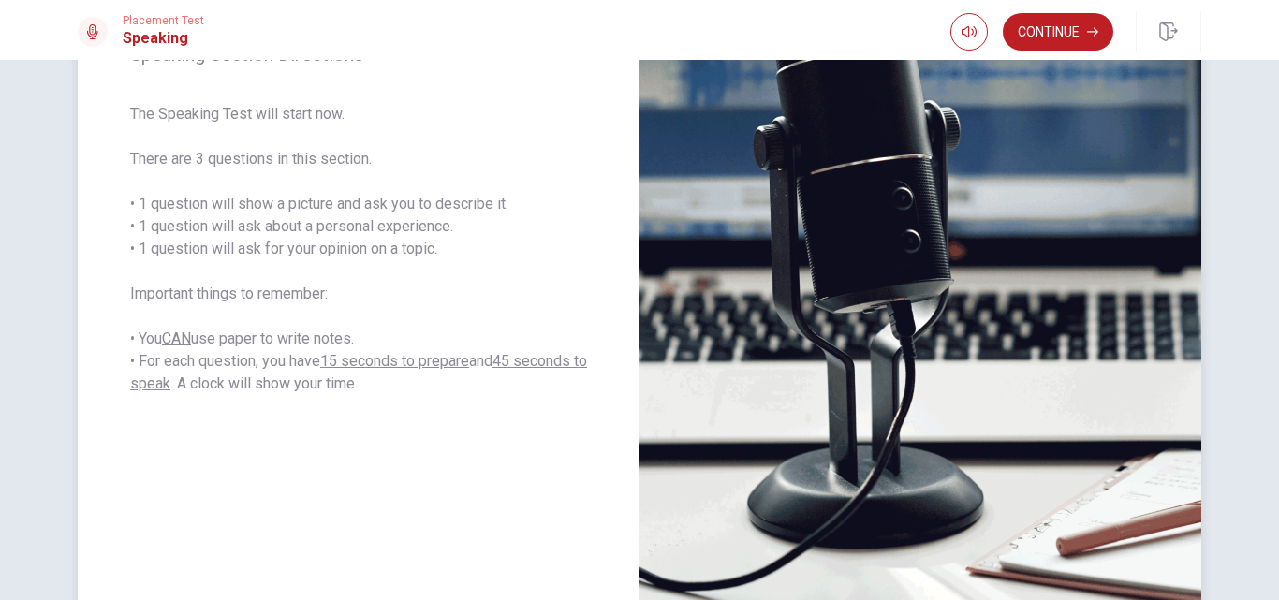
scroll to position [161, 0]
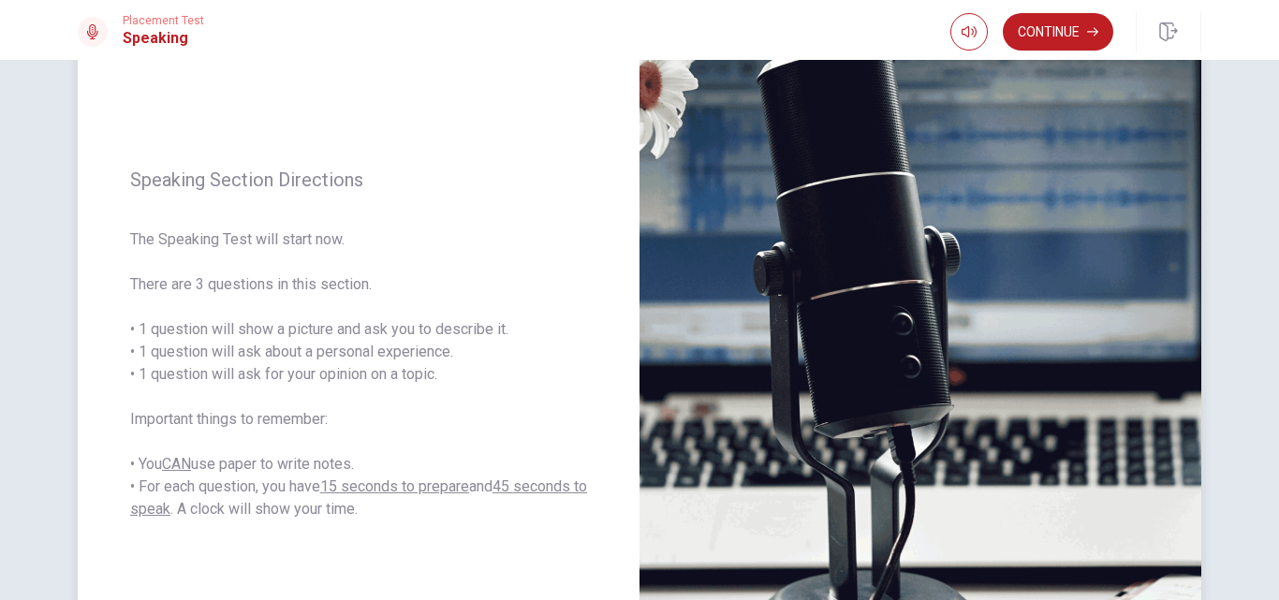
click at [562, 259] on span "The Speaking Test will start now. There are 3 questions in this section. • 1 qu…" at bounding box center [358, 374] width 457 height 292
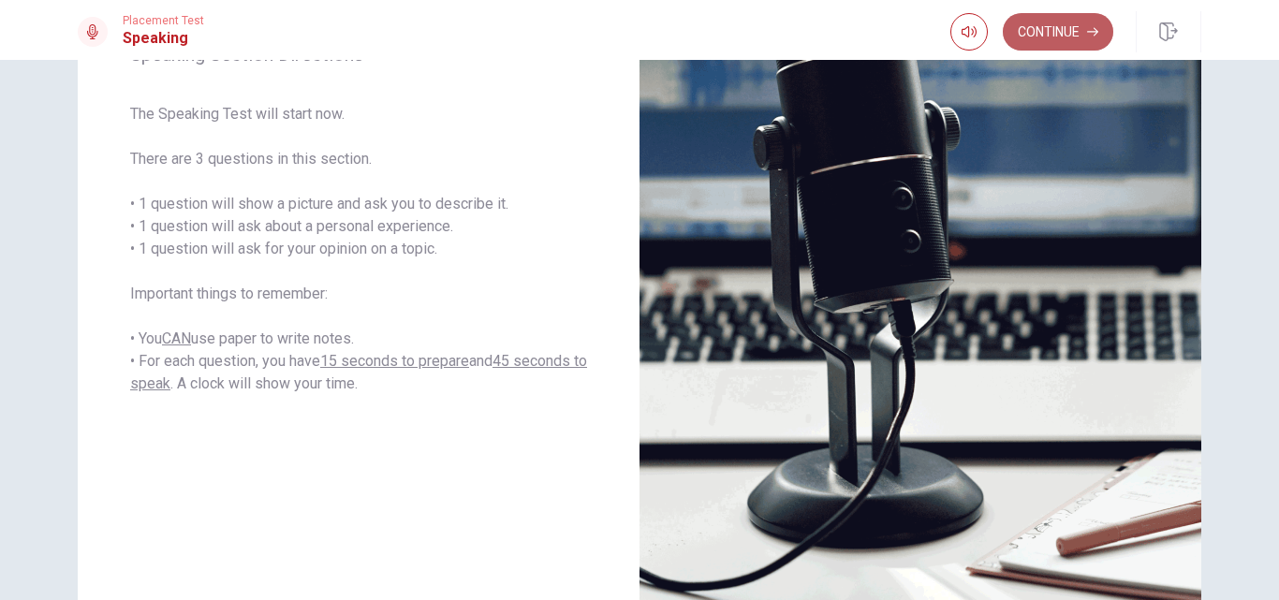
click at [1059, 34] on button "Continue" at bounding box center [1058, 31] width 111 height 37
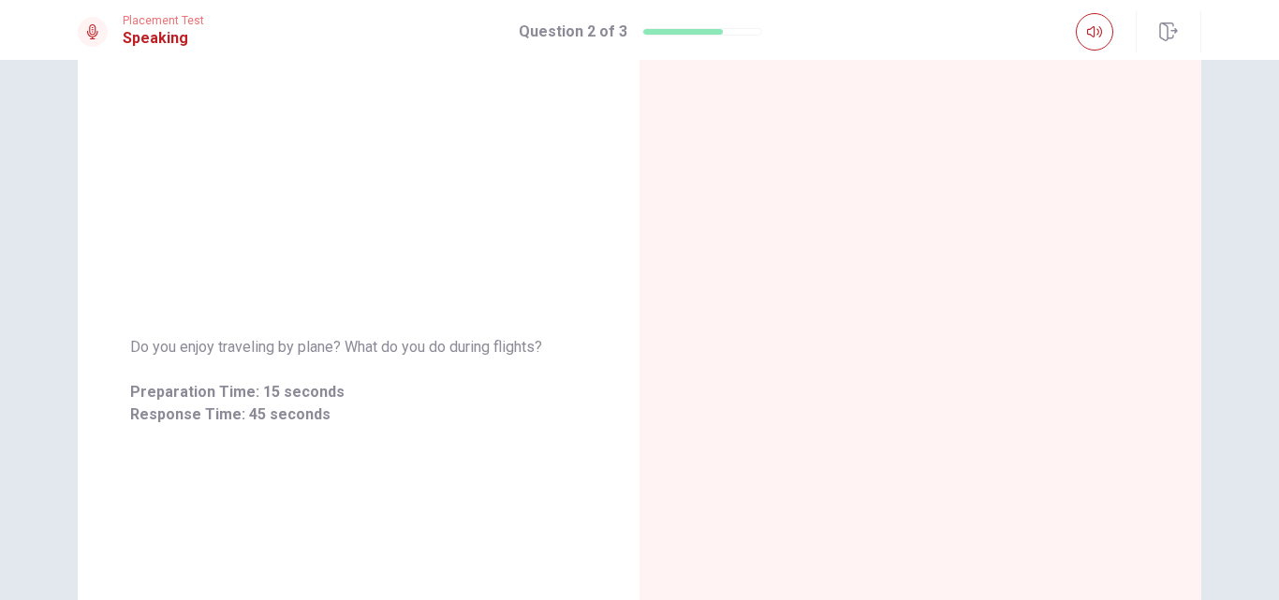
scroll to position [0, 0]
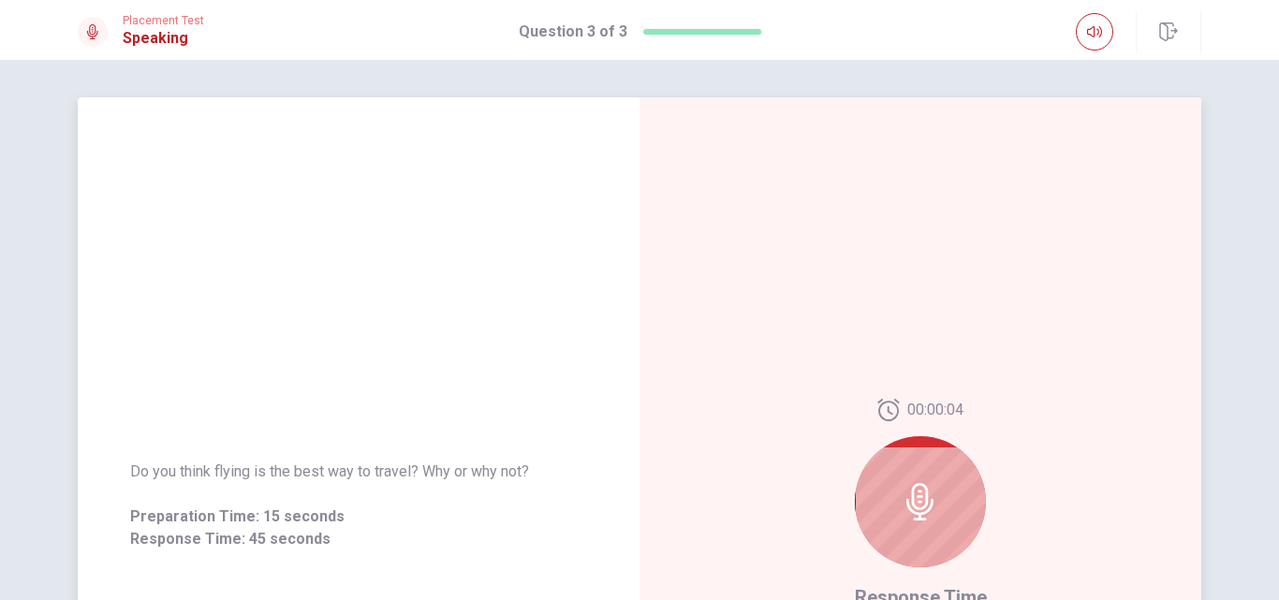
click at [907, 479] on div at bounding box center [920, 501] width 131 height 131
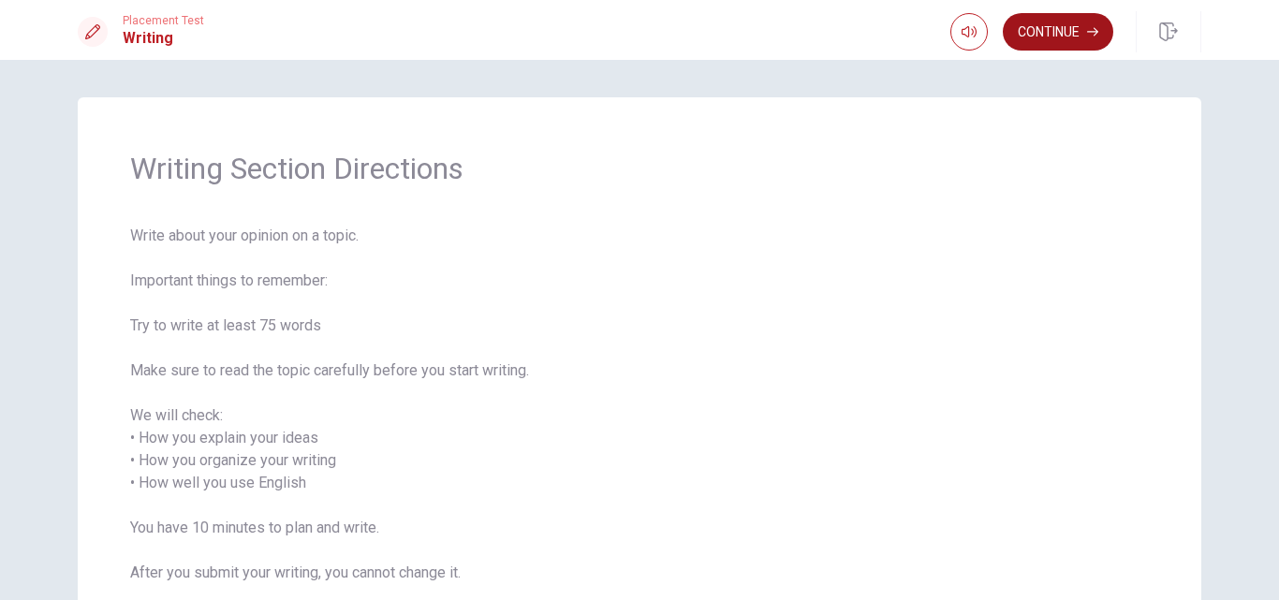
click at [1050, 35] on button "Continue" at bounding box center [1058, 31] width 111 height 37
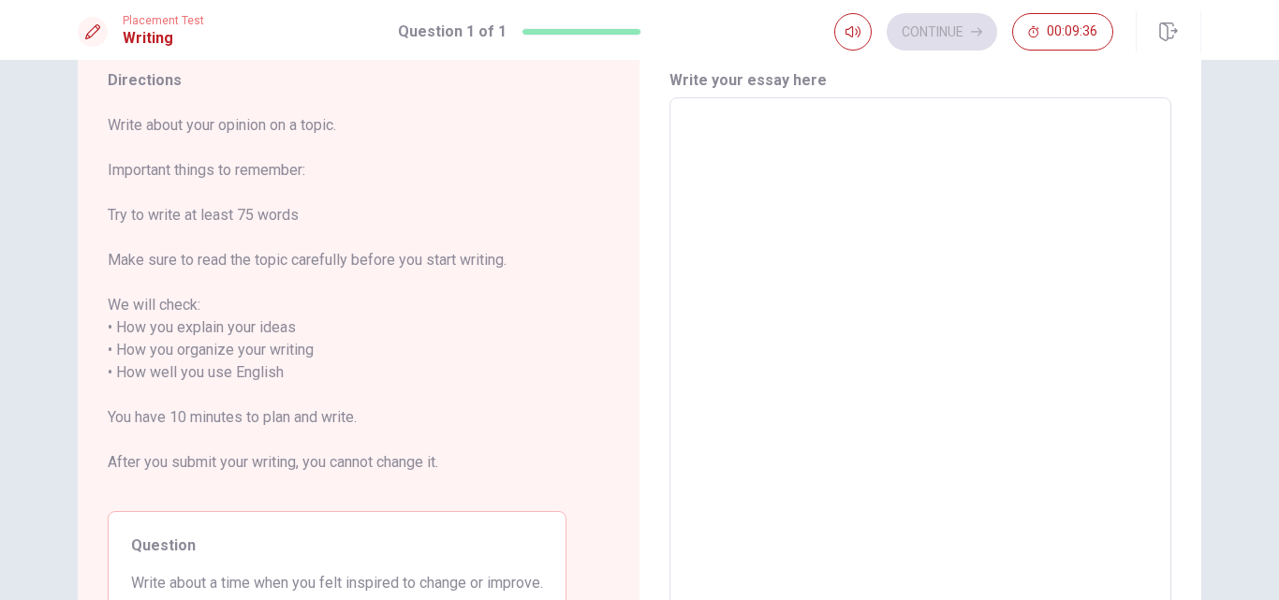
scroll to position [6, 0]
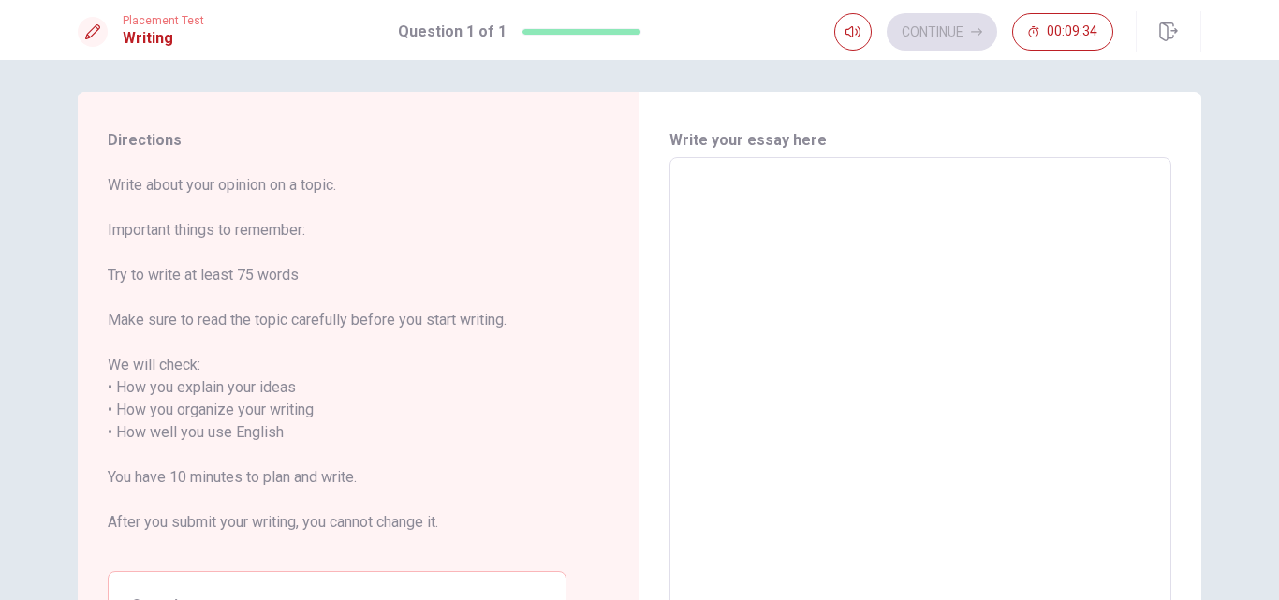
click at [884, 202] on textarea at bounding box center [921, 421] width 476 height 497
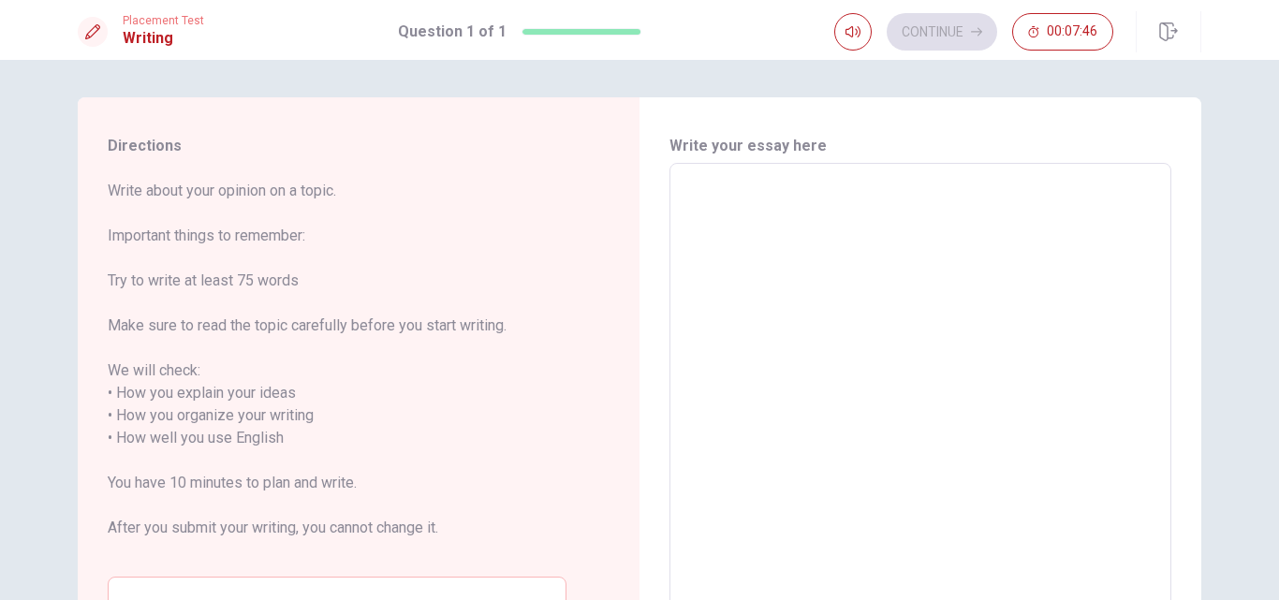
click at [799, 224] on textarea at bounding box center [921, 427] width 476 height 497
type textarea "I"
type textarea "x"
type textarea "I´v"
type textarea "x"
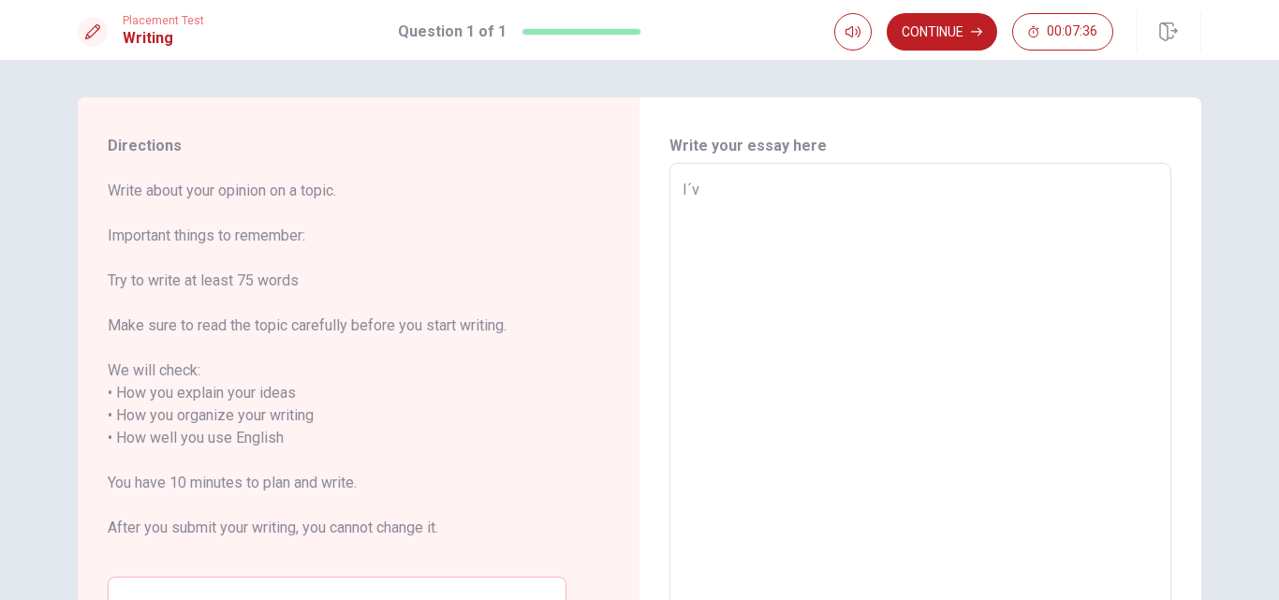
type textarea "I´ve"
type textarea "x"
type textarea "I´ve"
type textarea "x"
type textarea "I´ve a"
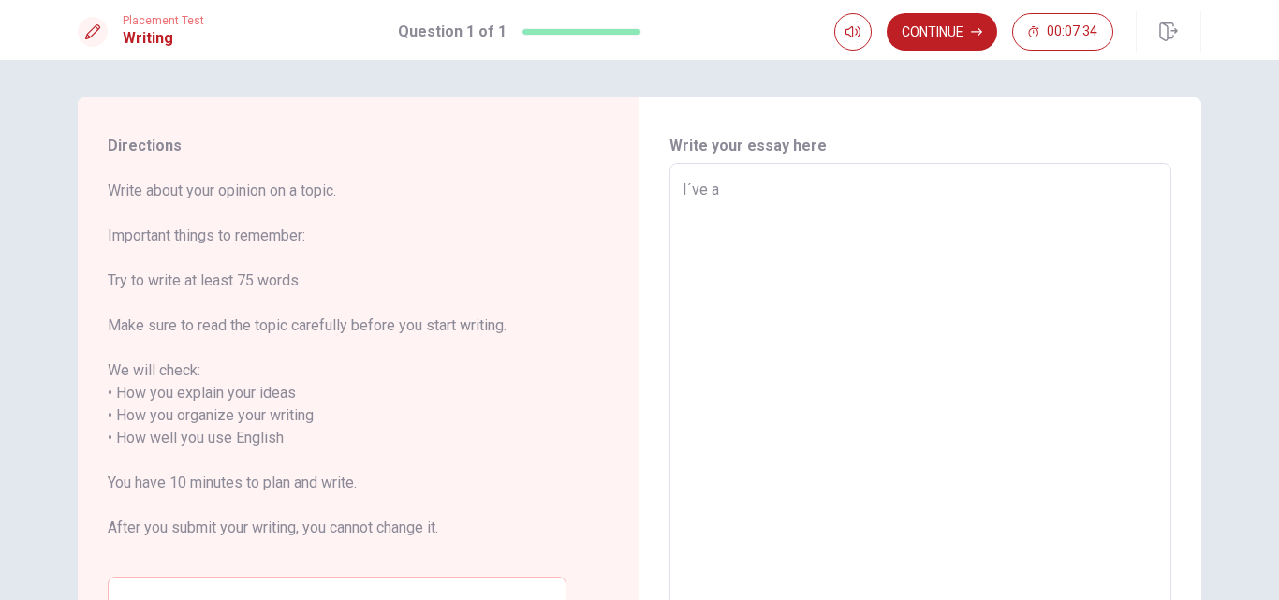
type textarea "x"
type textarea "I´ve al"
type textarea "x"
type textarea "I´ve alw"
type textarea "x"
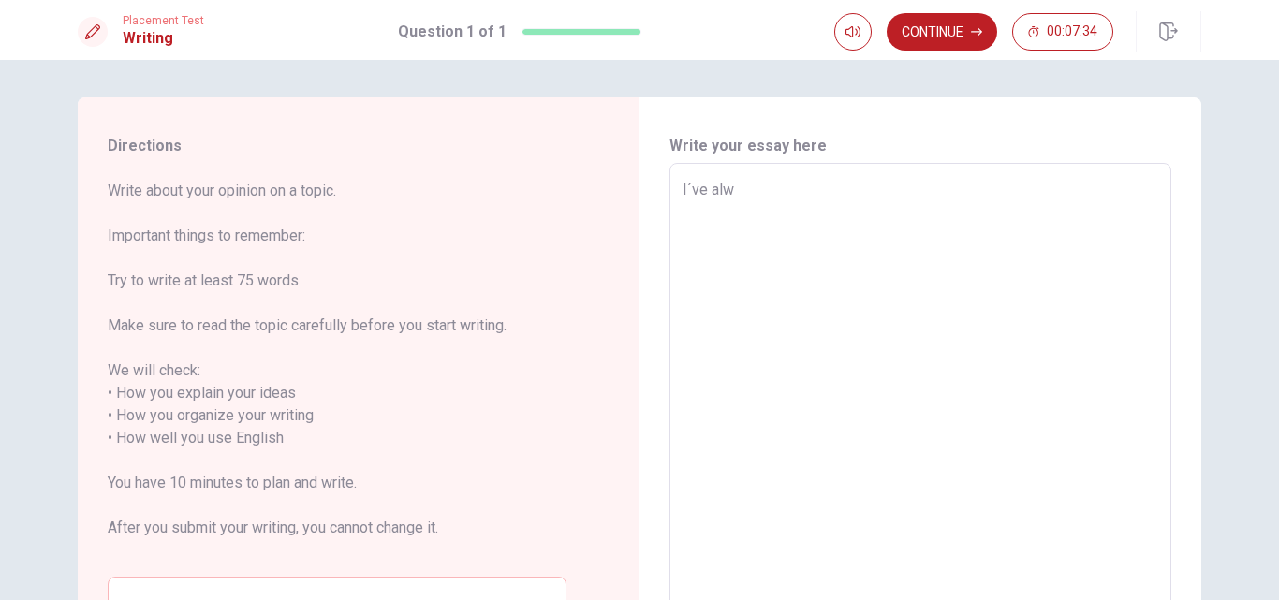
type textarea "I´ve alwa"
type textarea "x"
type textarea "I´ve alway"
type textarea "x"
type textarea "I´ve always"
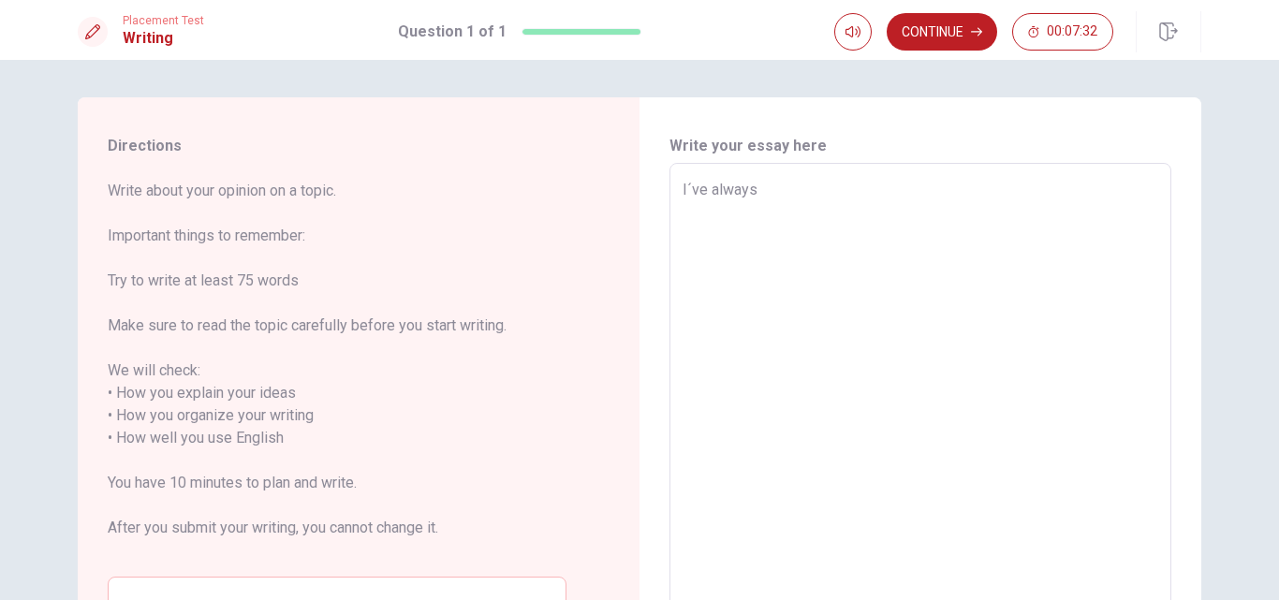
type textarea "x"
type textarea "I´ve always"
type textarea "x"
type textarea "I´ve always b"
type textarea "x"
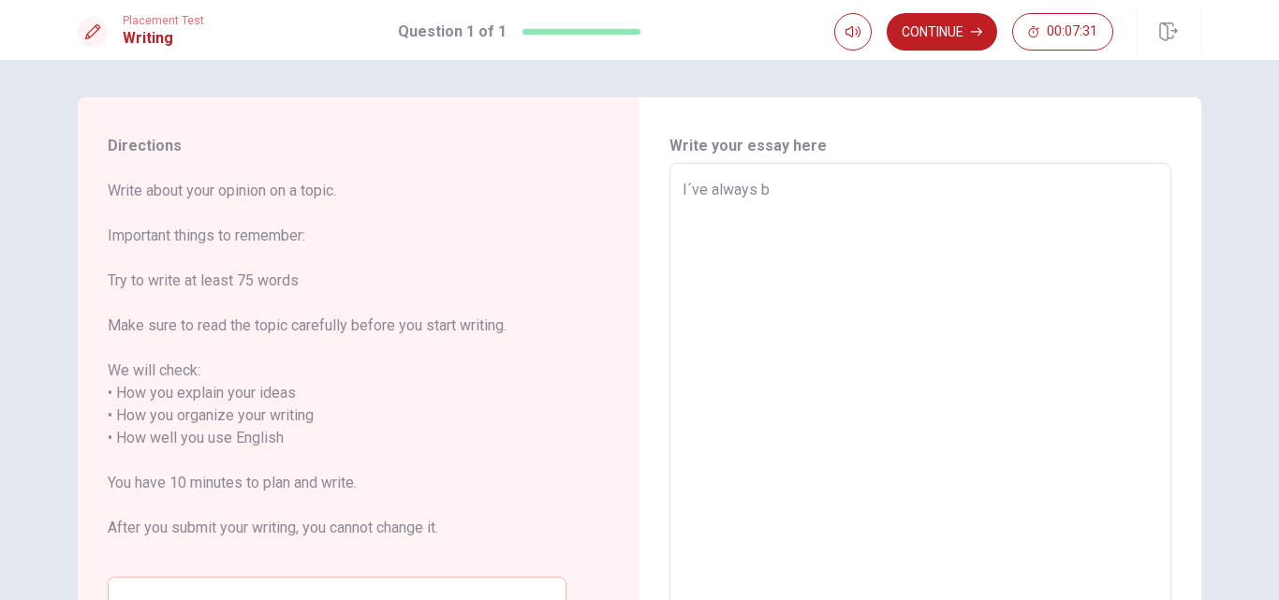
type textarea "I´ve always be"
type textarea "x"
type textarea "I´ve always bee"
type textarea "x"
type textarea "I´ve always been"
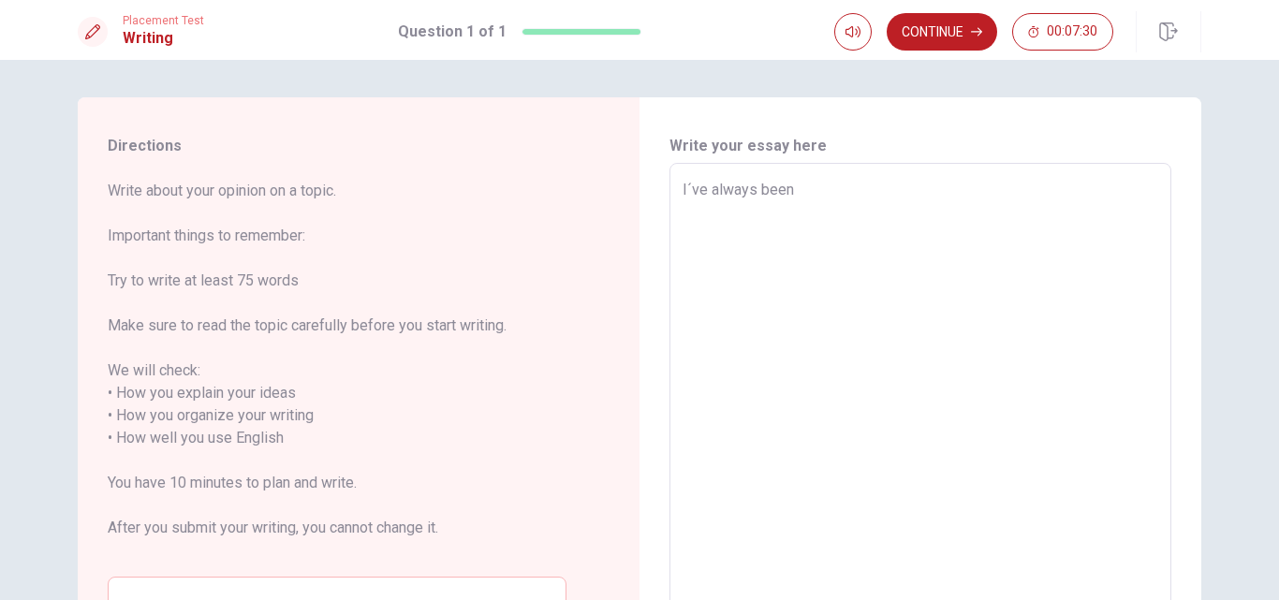
type textarea "x"
type textarea "I´ve always been"
type textarea "x"
type textarea "I´ve always been a"
type textarea "x"
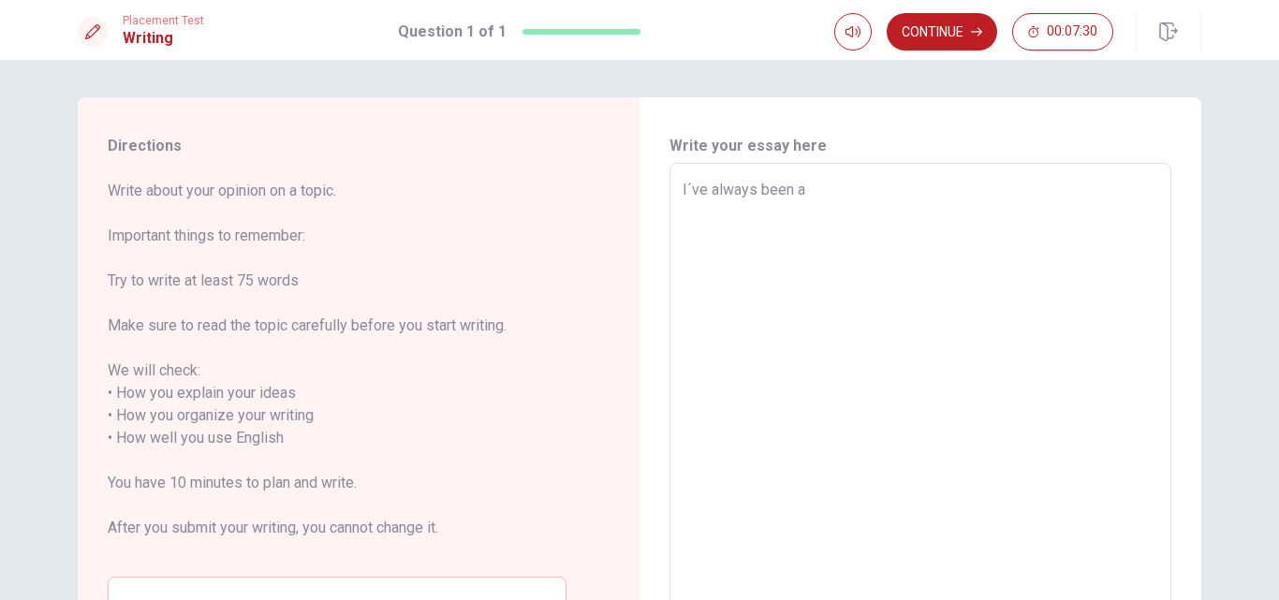
type textarea "I´ve always been a"
type textarea "x"
type textarea "I´ve always been a d"
type textarea "x"
type textarea "I´ve always been a de"
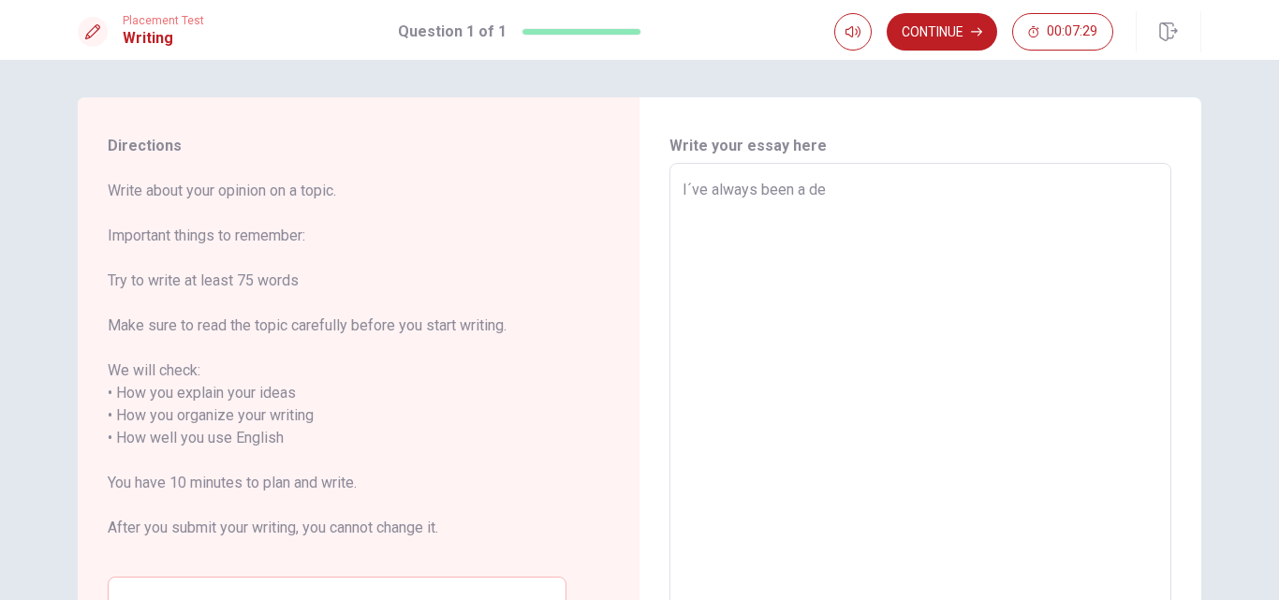
type textarea "x"
type textarea "I´ve always been a dev"
type textarea "x"
type textarea "I´ve always been a deve"
type textarea "x"
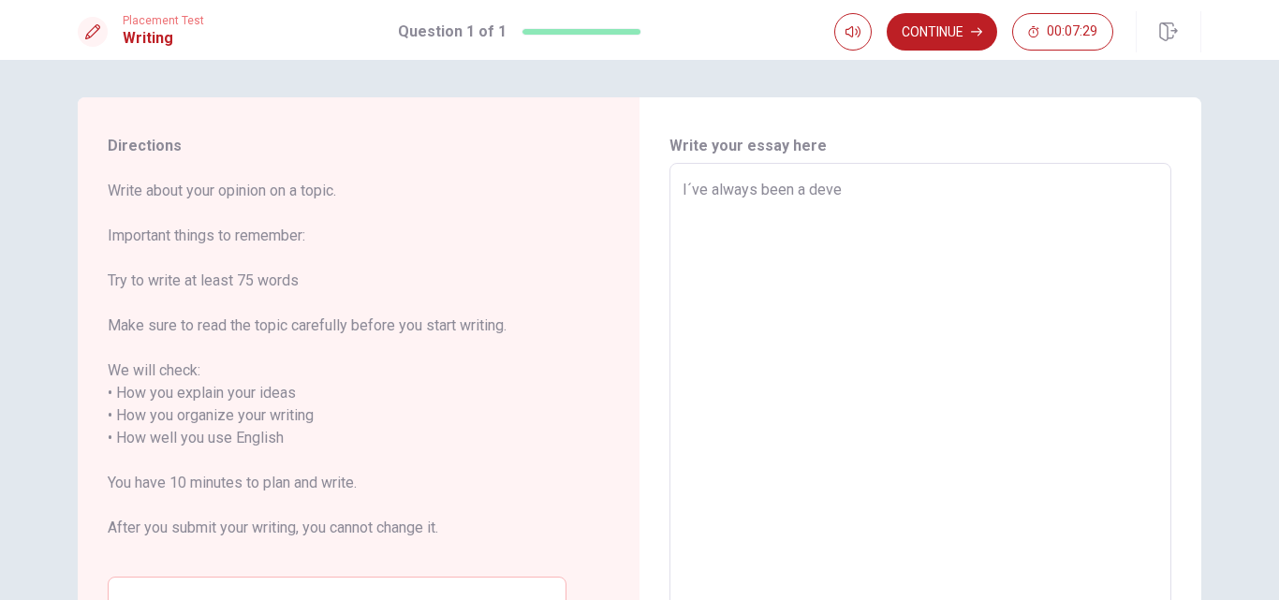
type textarea "I´ve always been a devel"
type textarea "x"
type textarea "I´ve always been a develo"
type textarea "x"
type textarea "I´ve always been a develop"
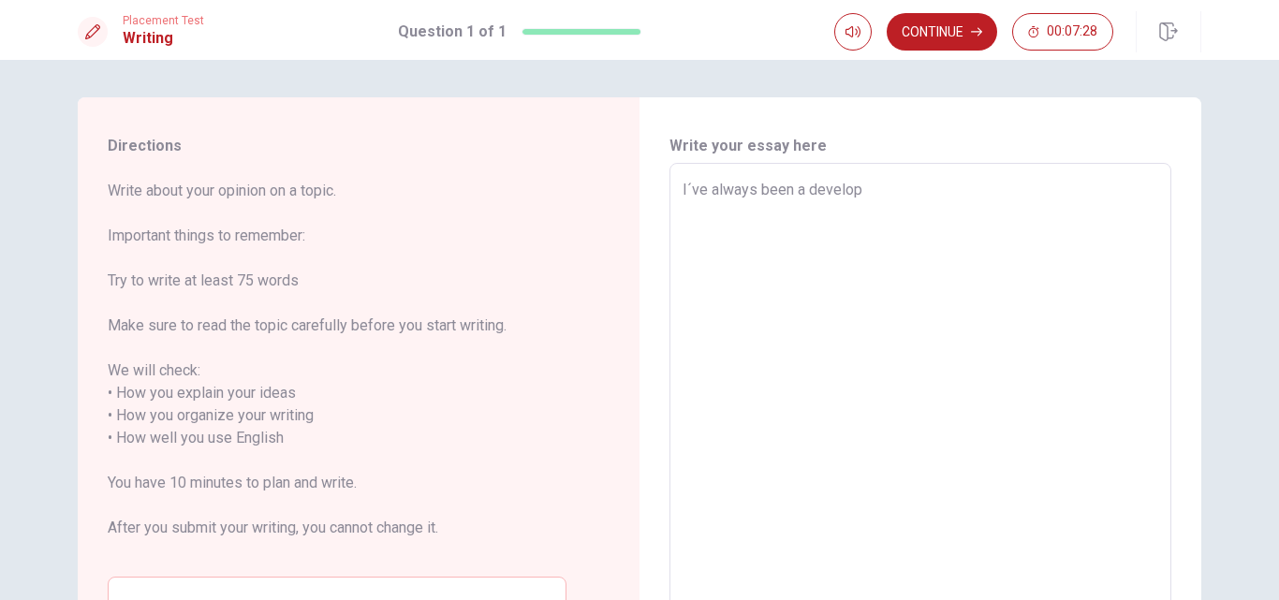
type textarea "x"
type textarea "I´ve always been a develope"
type textarea "x"
type textarea "I´ve always been a developer"
type textarea "x"
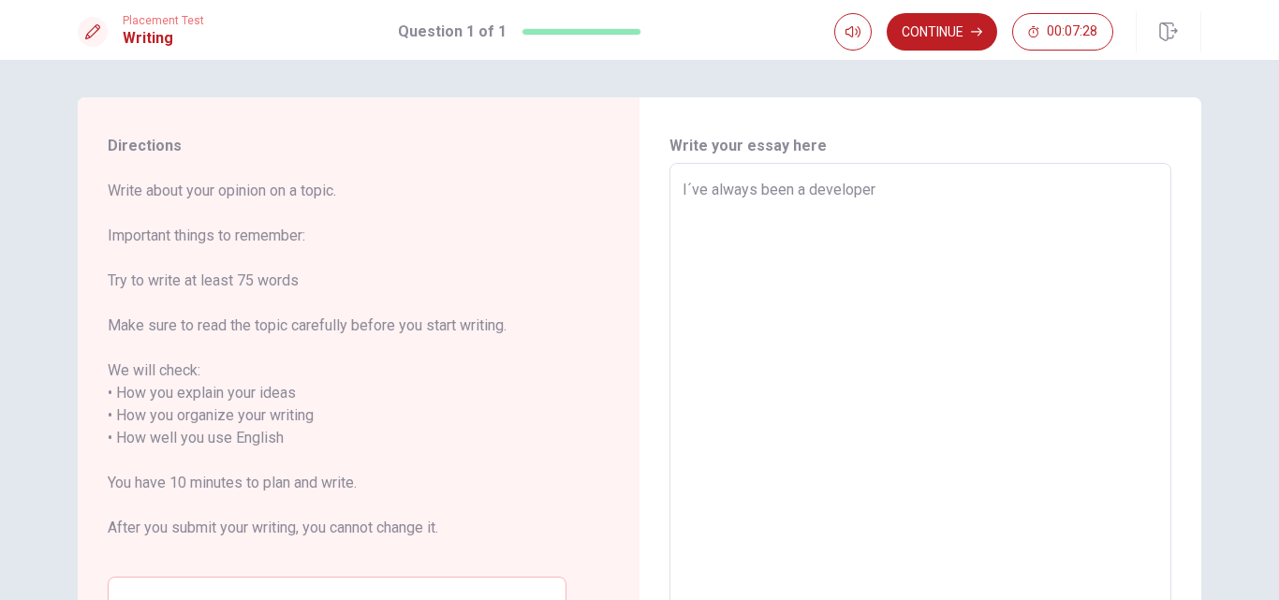
type textarea "I´ve always been a developer"
type textarea "x"
type textarea "I´ve always been a developer"
type textarea "x"
type textarea "I´ve always been a developer,"
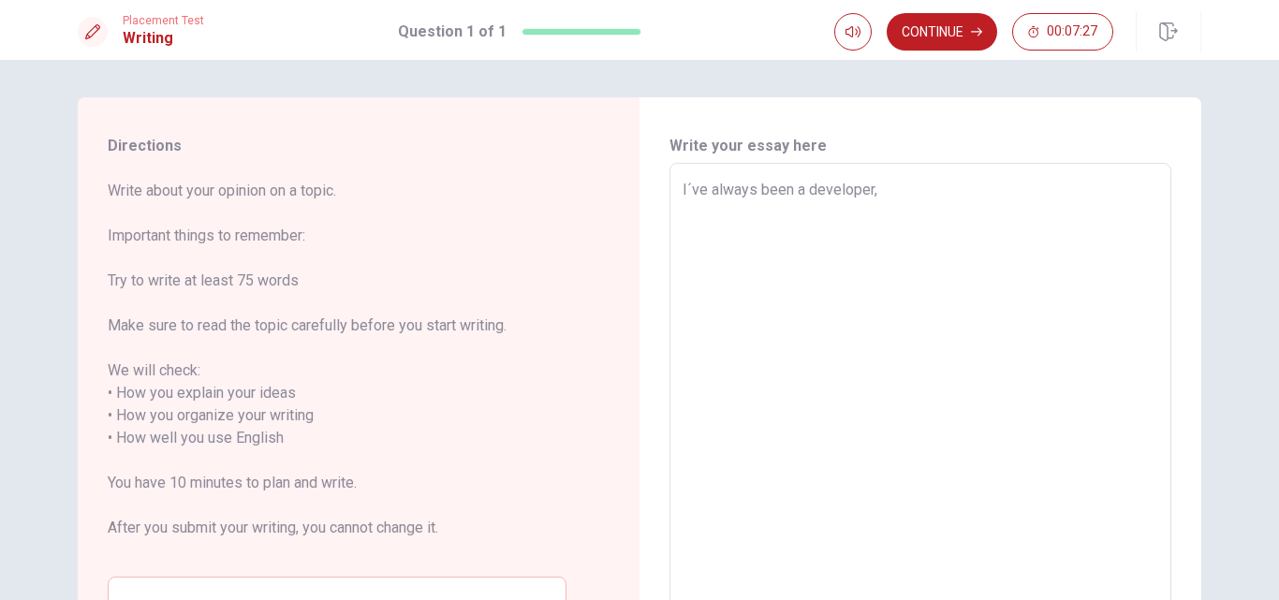
type textarea "x"
type textarea "I´ve always been a developer,"
type textarea "x"
type textarea "I´ve always been a developer, b"
type textarea "x"
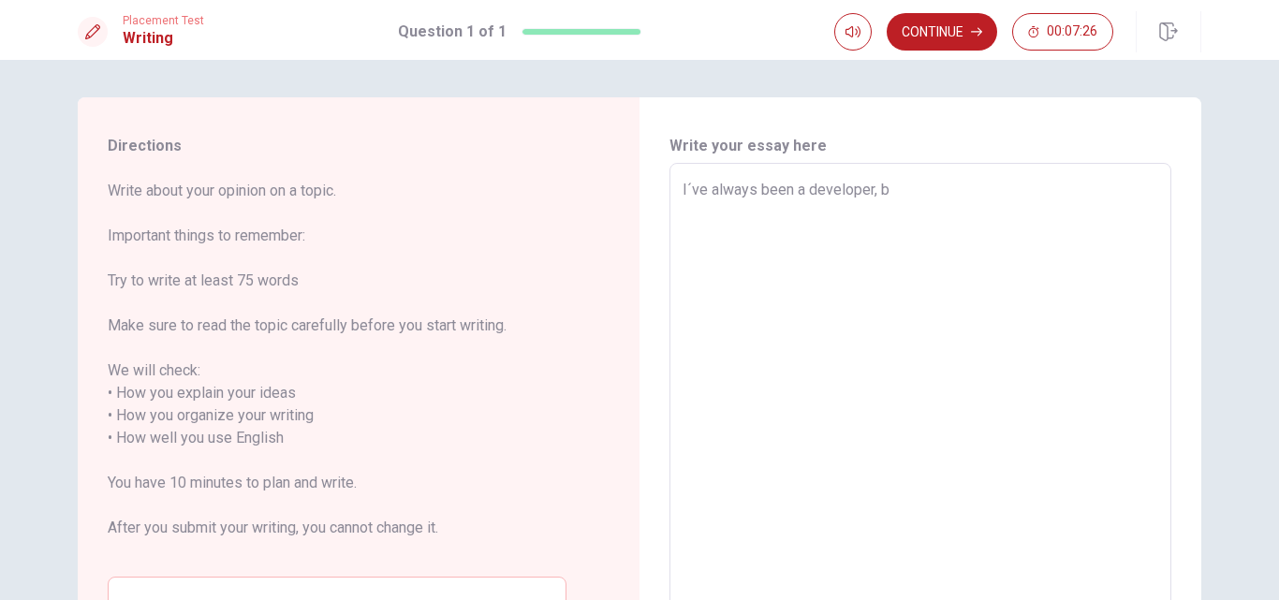
type textarea "I´ve always been a developer, bu"
type textarea "x"
type textarea "I´ve always been a developer, but"
type textarea "x"
type textarea "I´ve always been a developer, but"
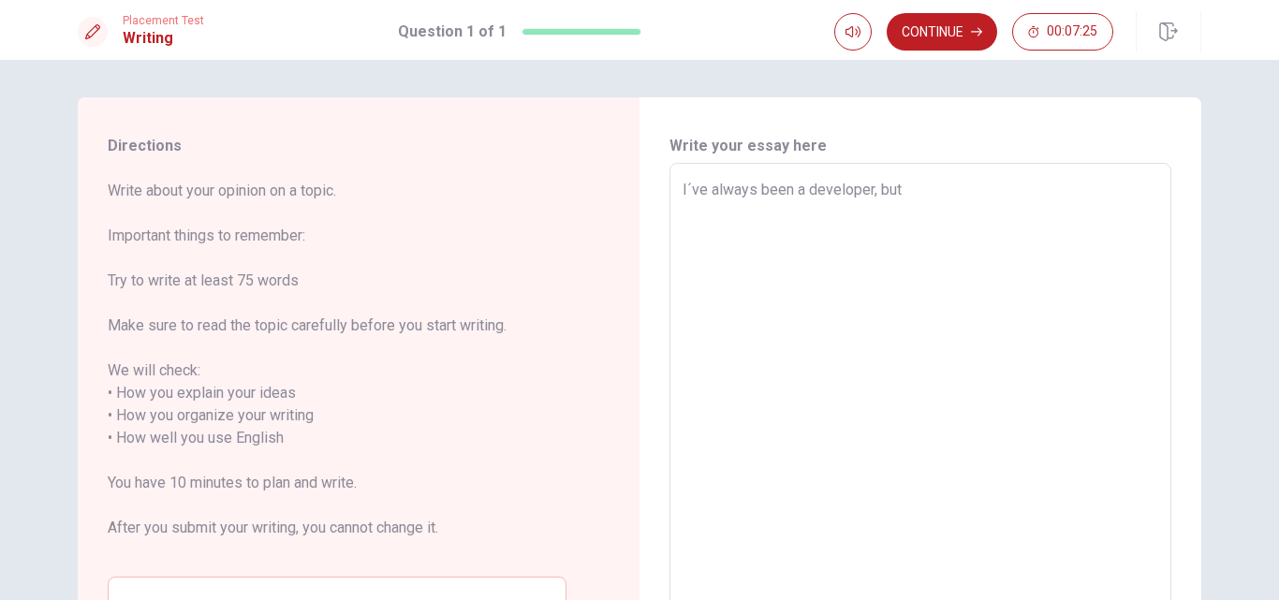
type textarea "x"
type textarea "I´ve always been a developer, but f"
type textarea "x"
type textarea "I´ve always been a developer, but fo"
type textarea "x"
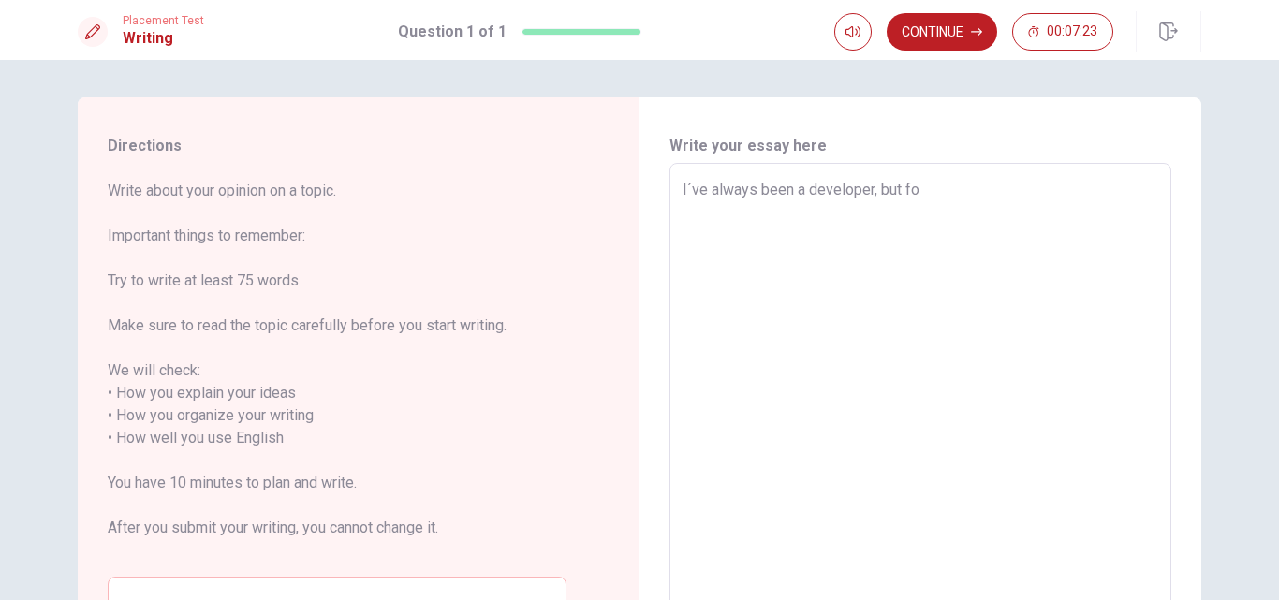
type textarea "I´ve always been a developer, but for"
type textarea "x"
type textarea "I´ve always been a developer, but for"
type textarea "x"
type textarea "I´ve always been a developer, but for a"
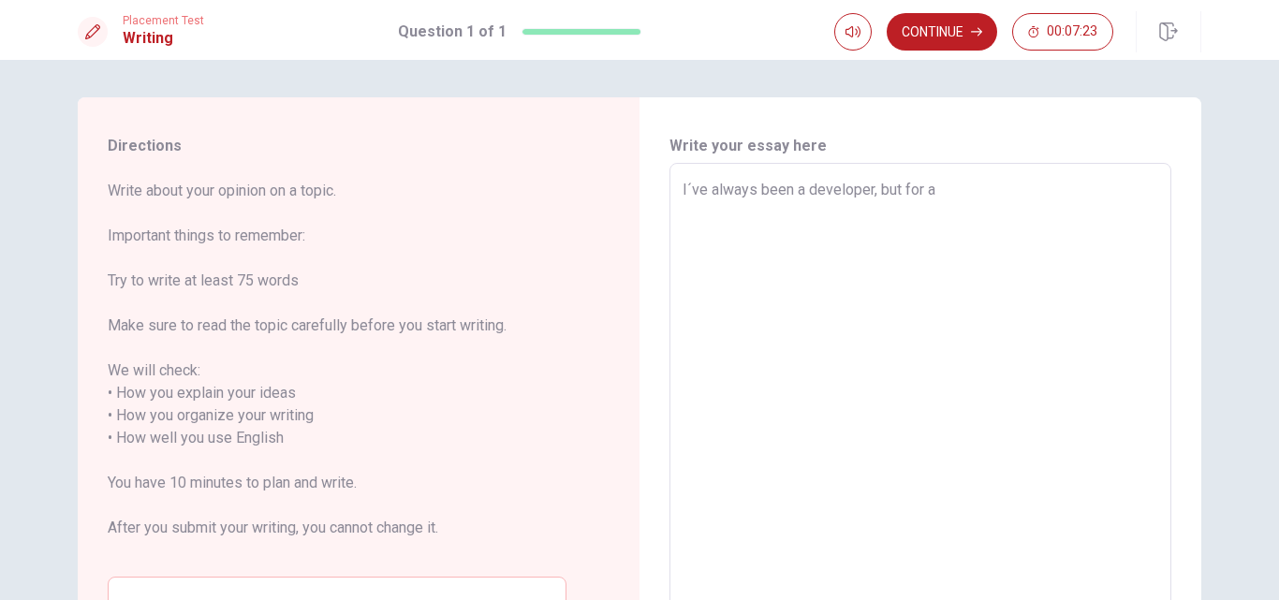
type textarea "x"
type textarea "I´ve always been a developer, but for a"
type textarea "x"
type textarea "I´ve always been a developer, but for a l"
type textarea "x"
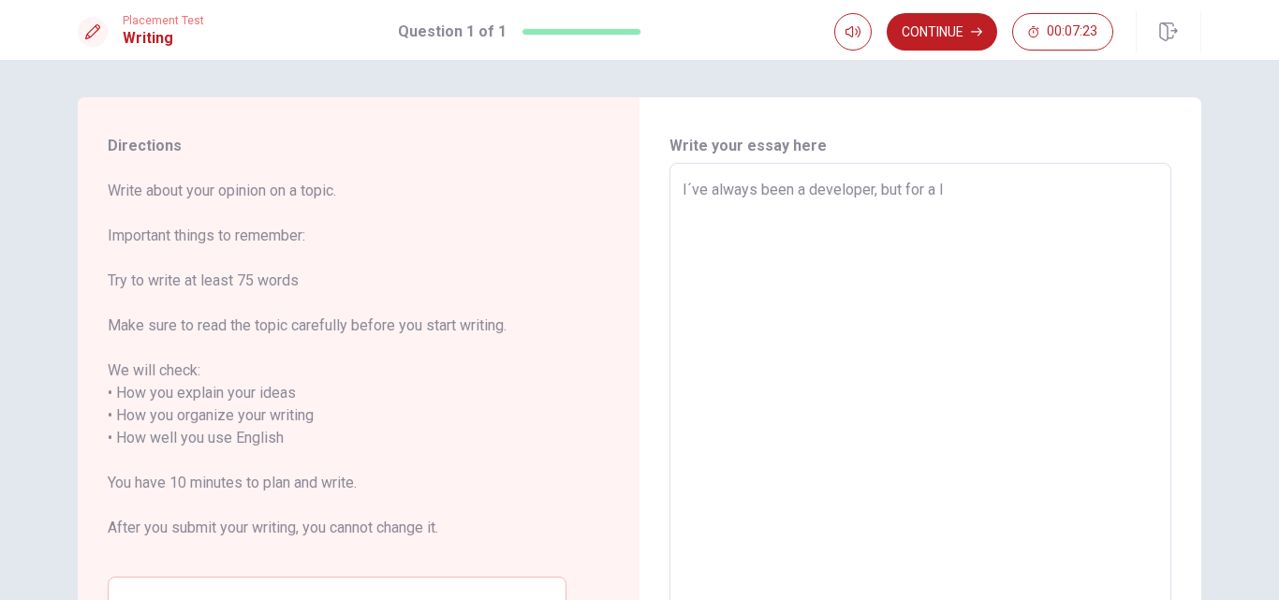
type textarea "I´ve always been a developer, but for a lo"
type textarea "x"
type textarea "I´ve always been a developer, but for a lon"
type textarea "x"
type textarea "I´ve always been a developer, but for a long"
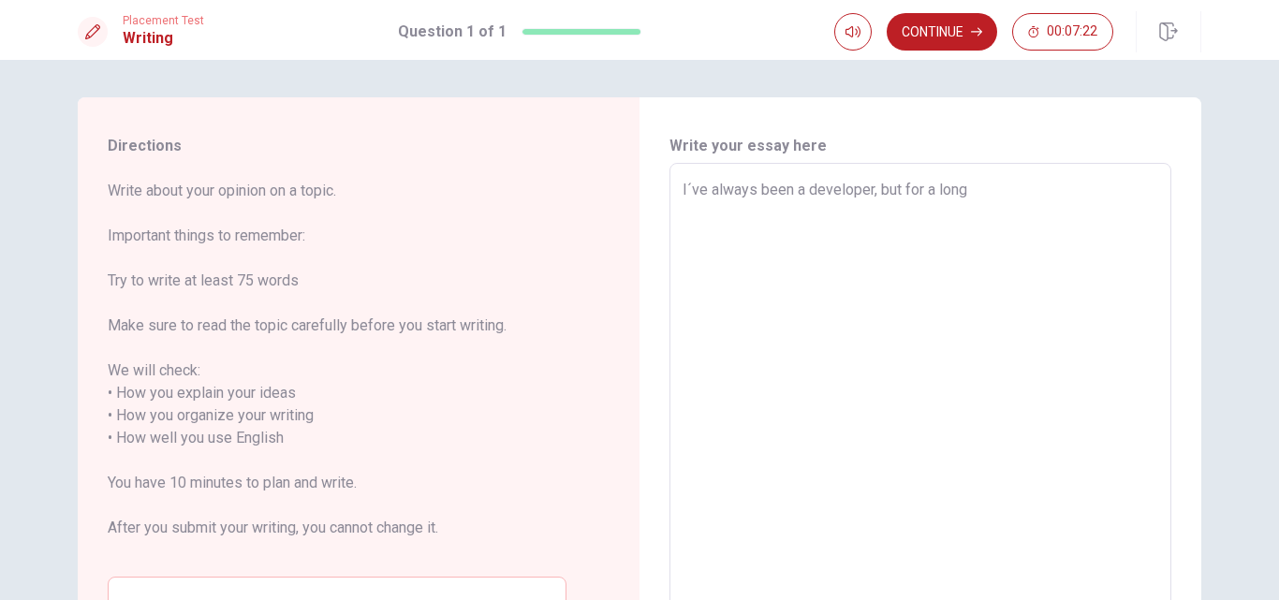
type textarea "x"
type textarea "I´ve always been a developer, but for a long"
type textarea "x"
type textarea "I´ve always been a developer, but for a long t"
type textarea "x"
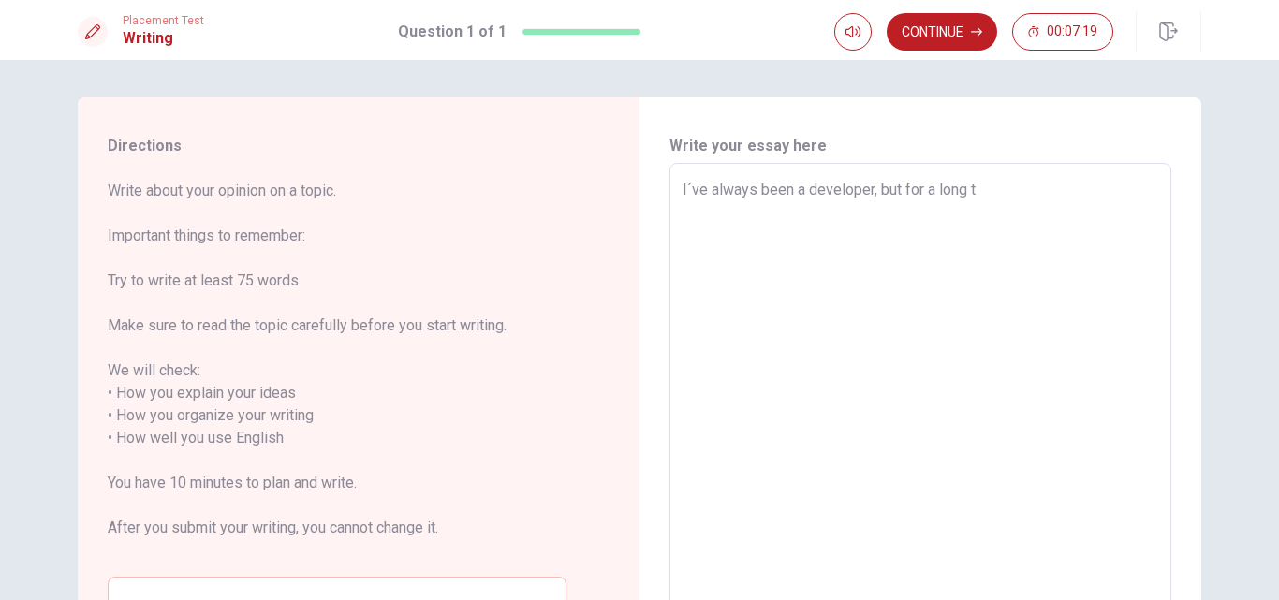
type textarea "I´ve always been a developer, but for a long ti"
type textarea "x"
type textarea "I´ve always been a developer, but for a [PERSON_NAME]"
type textarea "x"
type textarea "I´ve always been a developer, but for a long time"
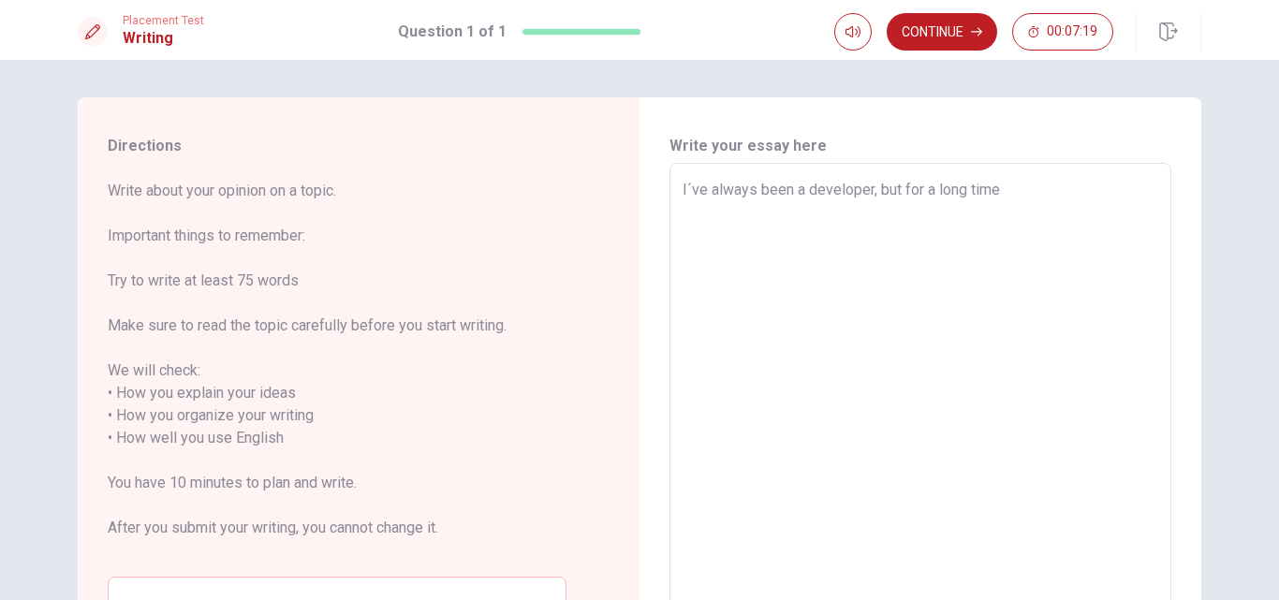
type textarea "x"
type textarea "I´ve always been a developer, but for a long time,"
type textarea "x"
type textarea "I´ve always been a developer, but for a long time,"
type textarea "x"
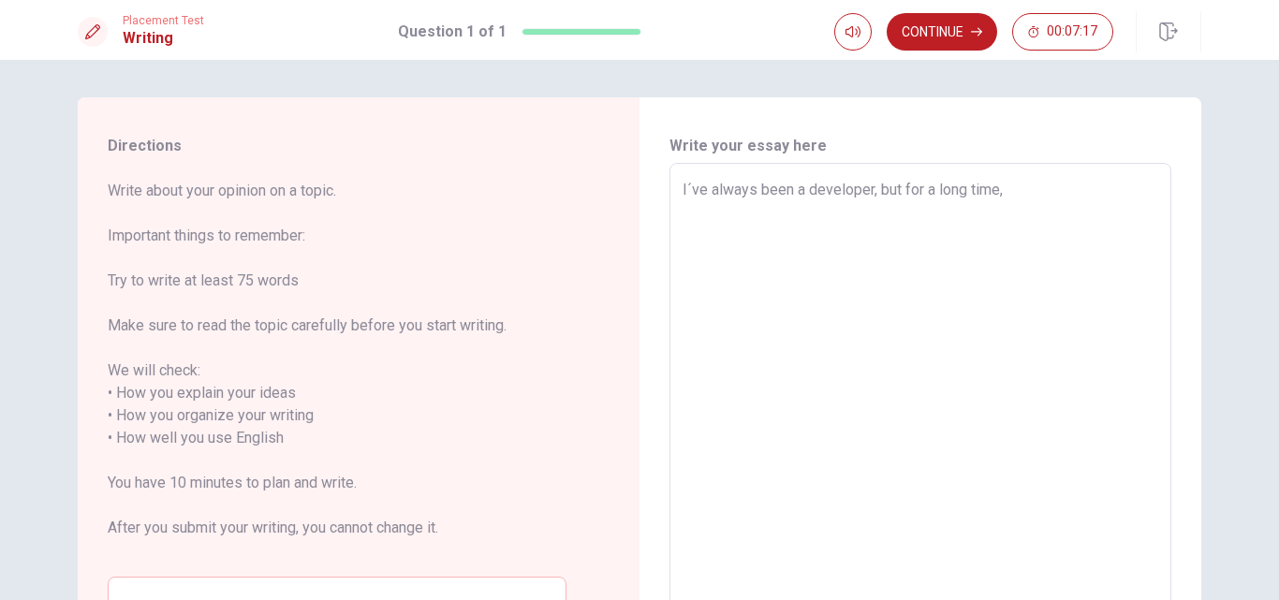
type textarea "I´ve always been a developer, but for a long time, m"
type textarea "x"
type textarea "I´ve always been a developer, but for a long time, my"
type textarea "x"
type textarea "I´ve always been a developer, but for a long time, my"
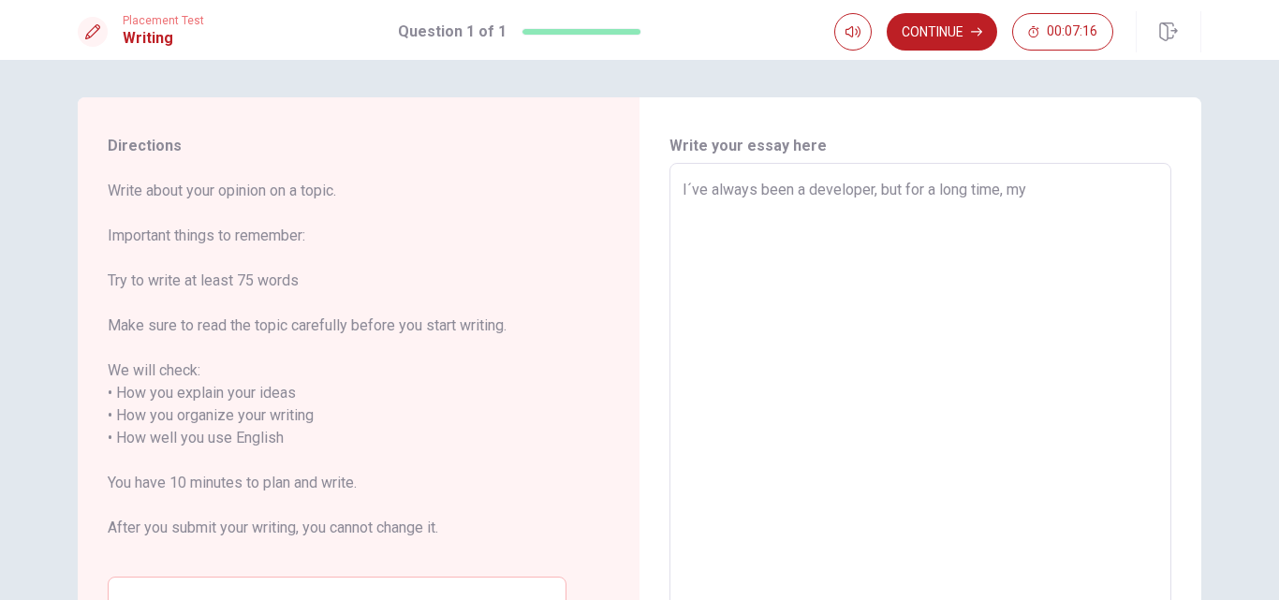
type textarea "x"
type textarea "I´ve always been a developer, but for a long time, my c"
type textarea "x"
type textarea "I´ve always been a developer, but for a long time, my ca"
type textarea "x"
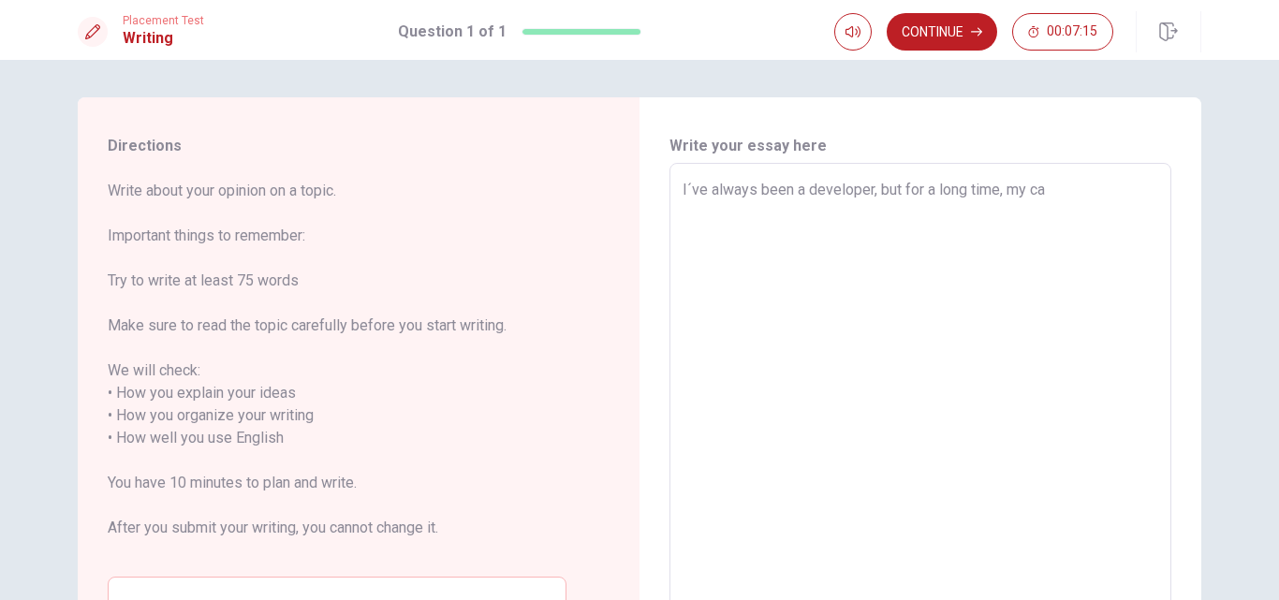
type textarea "I´ve always been a developer, but for a long time, my car"
type textarea "x"
type textarea "I´ve always been a developer, but for a long time, my care"
type textarea "x"
type textarea "I´ve always been a developer, but for a long time, my caree"
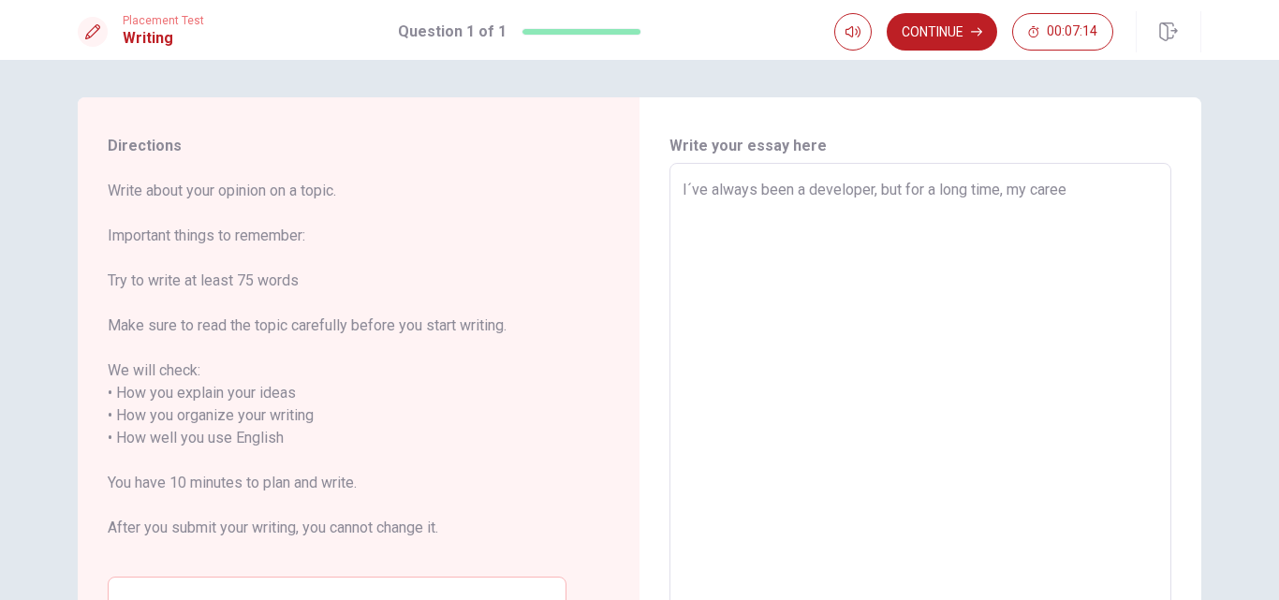
type textarea "x"
type textarea "I´ve always been a developer, but for a long time, my career"
type textarea "x"
type textarea "I´ve always been a developer, but for a long time, my career"
type textarea "x"
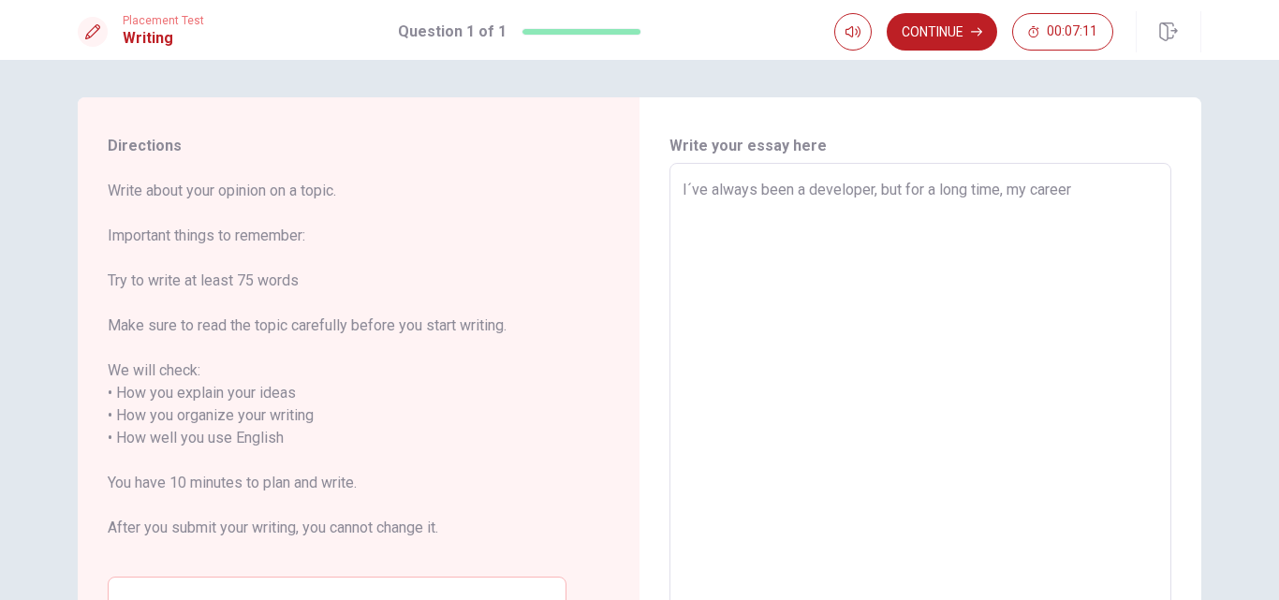
type textarea "I´ve always been a developer, but for a long time, my career w"
type textarea "x"
type textarea "I´ve always been a developer, but for a long time, my career wa"
type textarea "x"
type textarea "I´ve always been a developer, but for a long time, my career was"
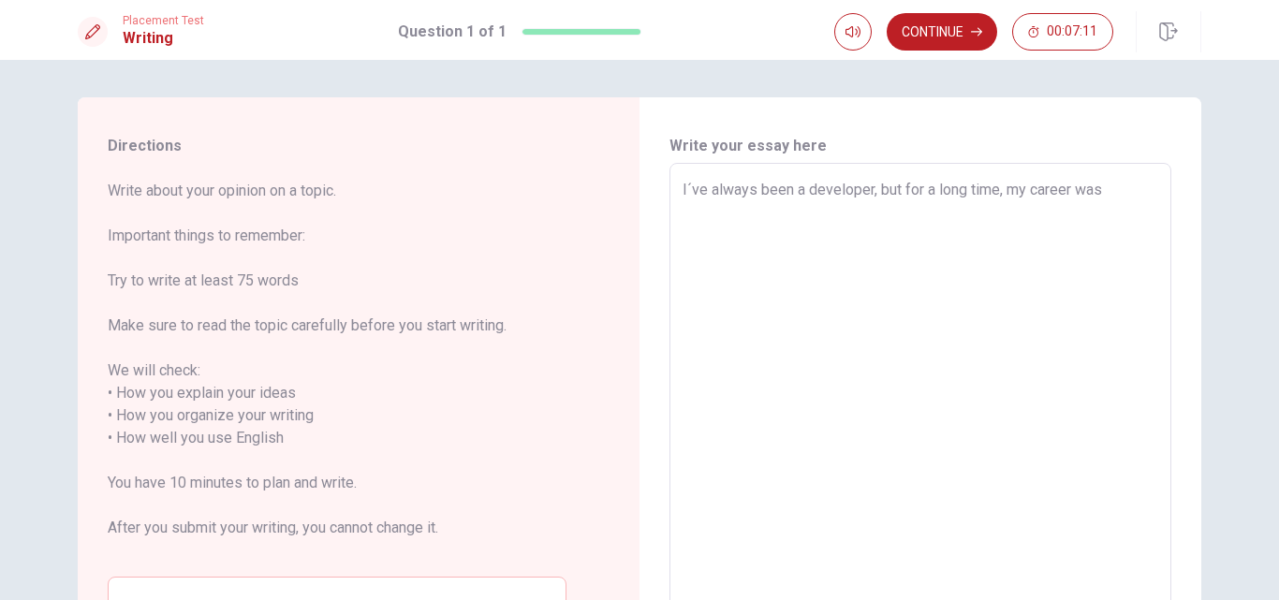
type textarea "x"
type textarea "I´ve always been a developer, but for a long time, my career was"
type textarea "x"
type textarea "I´ve always been a developer, but for a long time, my career was j"
type textarea "x"
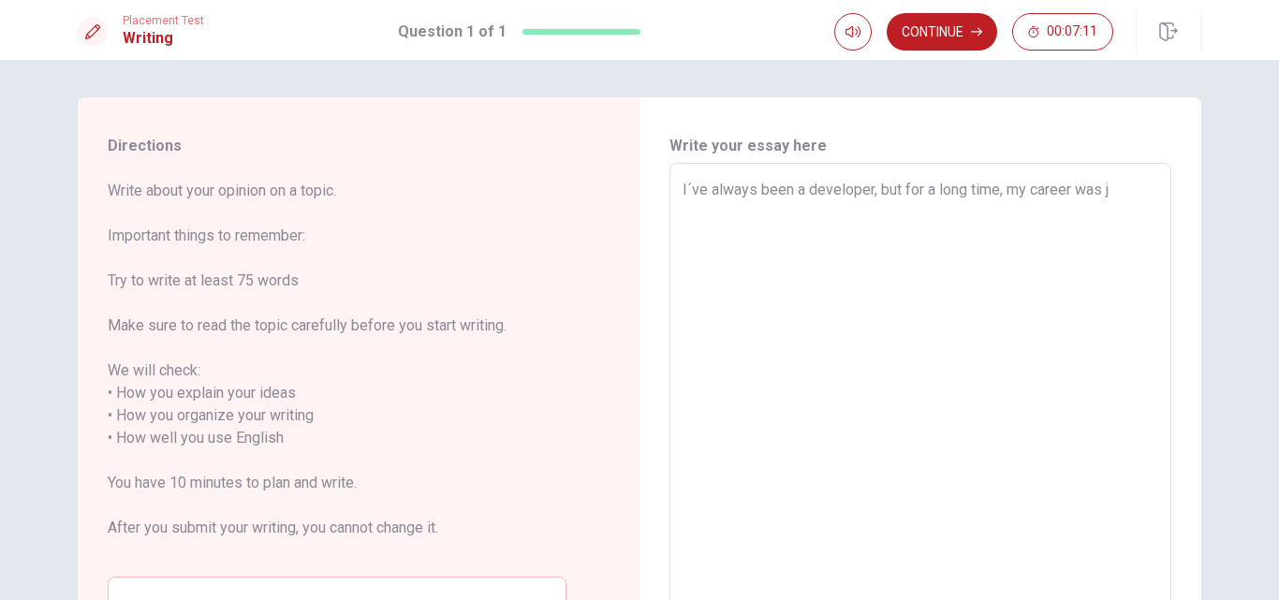
type textarea "I´ve always been a developer, but for a long time, my career was ju"
type textarea "x"
type textarea "I´ve always been a developer, but for a long time, my career was jus"
type textarea "x"
type textarea "I´ve always been a developer, but for a long time, my career was just"
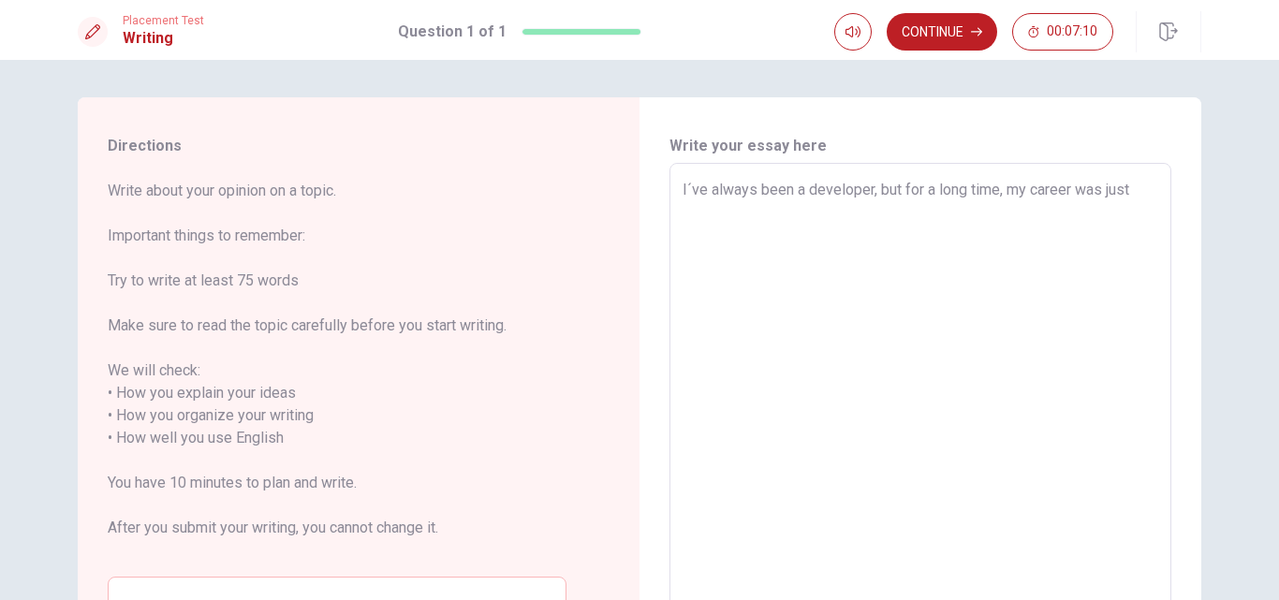
type textarea "x"
type textarea "I´ve always been a developer, but for a long time, my career was just"
type textarea "x"
type textarea "I´ve always been a developer, but for a long time, my career was just a"
type textarea "x"
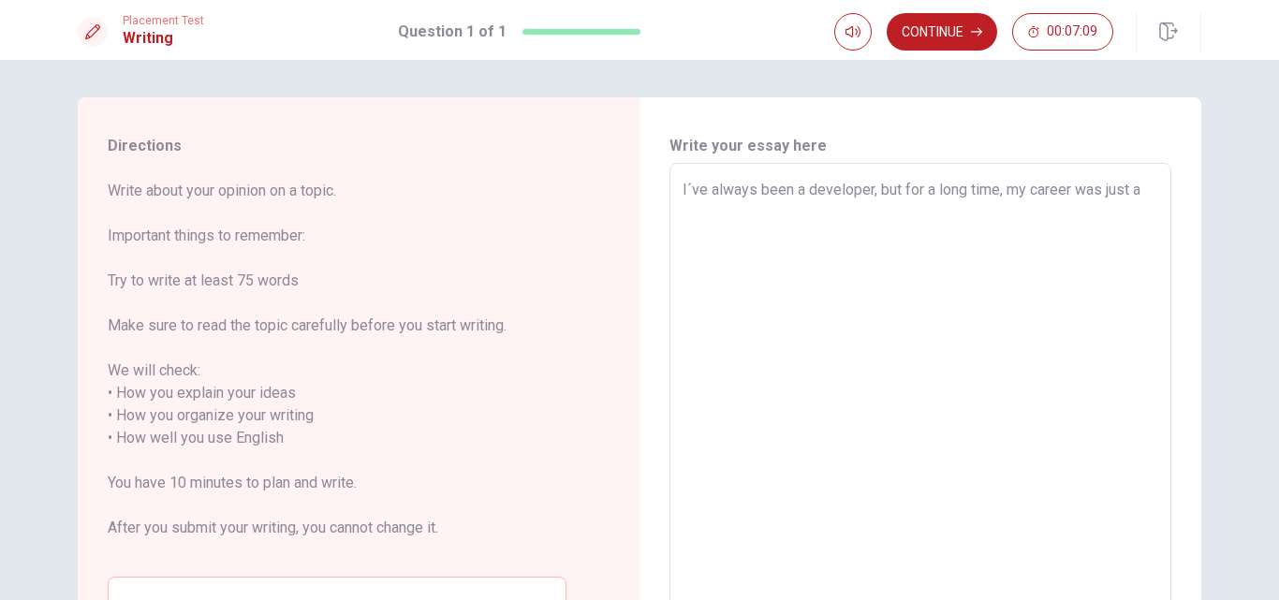
type textarea "I´ve always been a developer, but for a long time, my career was just a"
type textarea "x"
type textarea "I´ve always been a developer, but for a long time, my career was just a j"
type textarea "x"
type textarea "I´ve always been a developer, but for a long time, my career was just a jo"
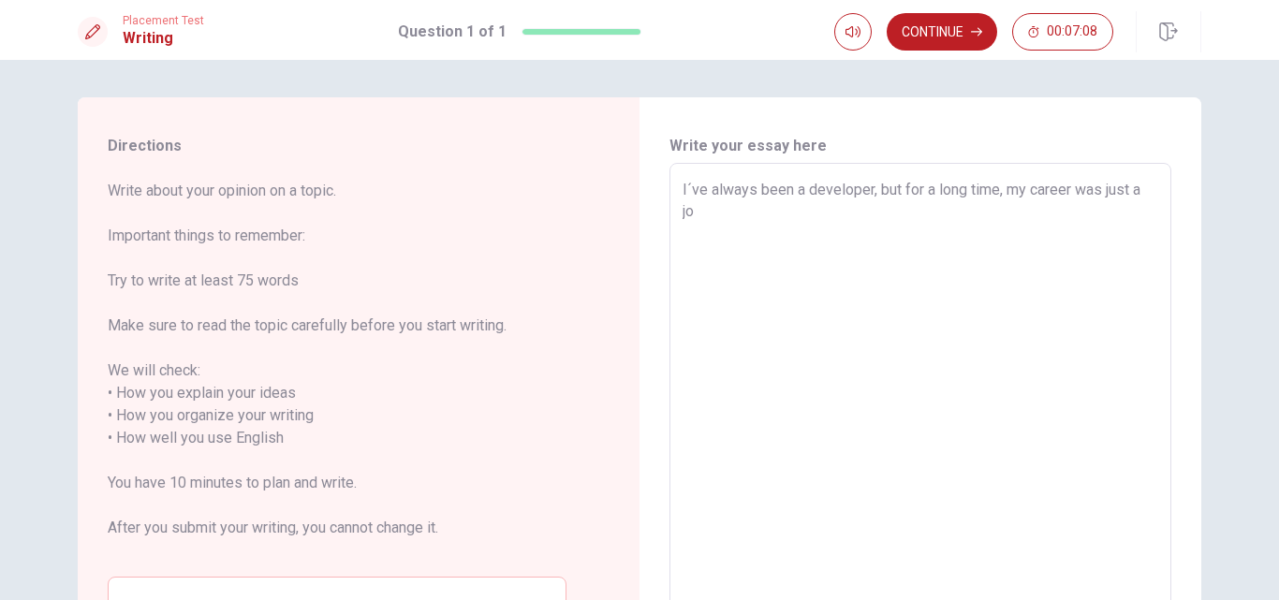
type textarea "x"
type textarea "I´ve always been a developer, but for a long time, my career was just a job"
type textarea "x"
type textarea "I´ve always been a developer, but for a long time, my career was just a job."
type textarea "x"
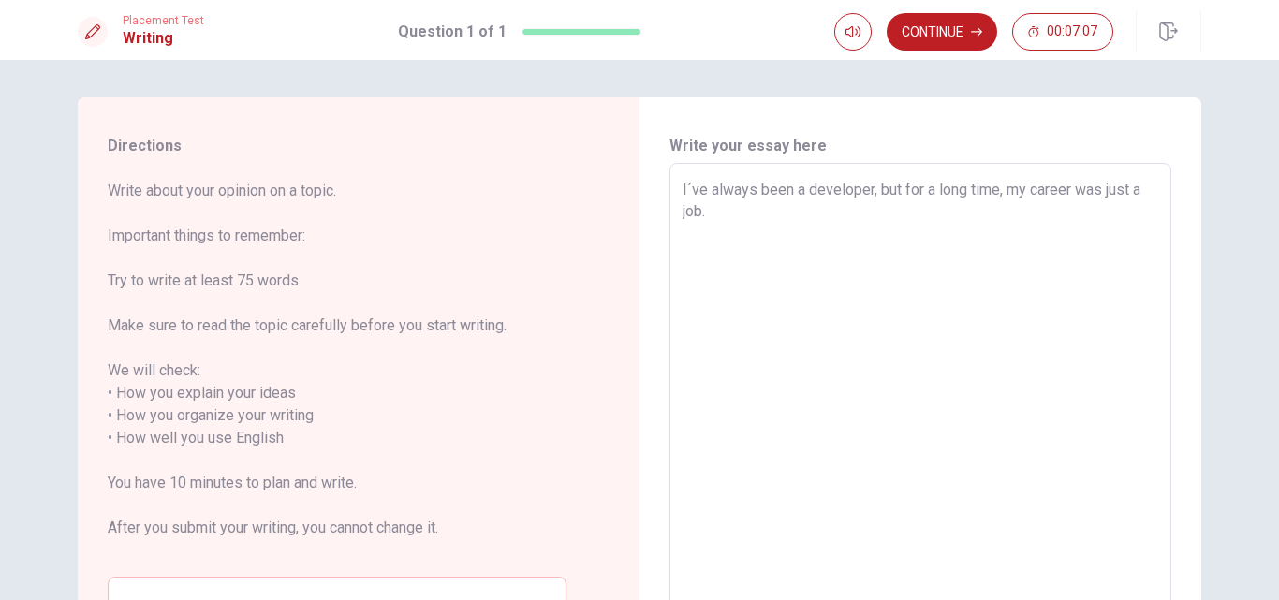
type textarea "I´ve always been a developer, but for a long time, my career was just a job."
type textarea "x"
type textarea "I´ve always been a developer, but for a long time, my career was just a job. T"
type textarea "x"
type textarea "I´ve always been a developer, but for a long time, my career was just a job. Th"
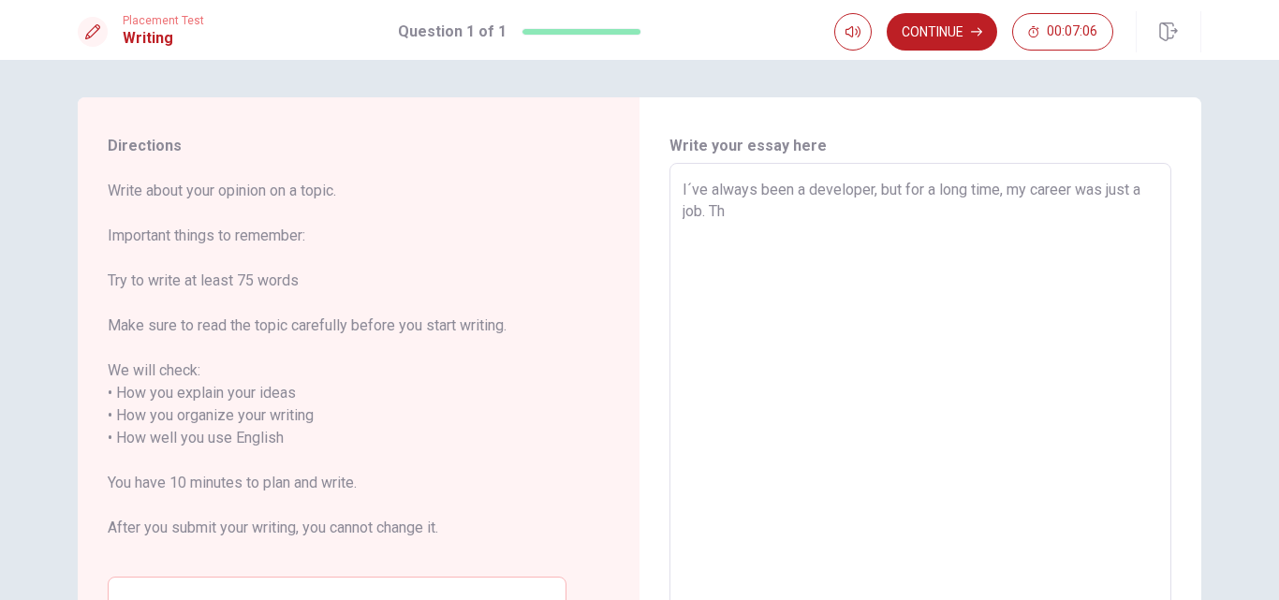
type textarea "x"
type textarea "I´ve always been a developer, but for a long time, my career was just a job. The"
type textarea "x"
type textarea "I´ve always been a developer, but for a long time, my career was just a job. The"
type textarea "x"
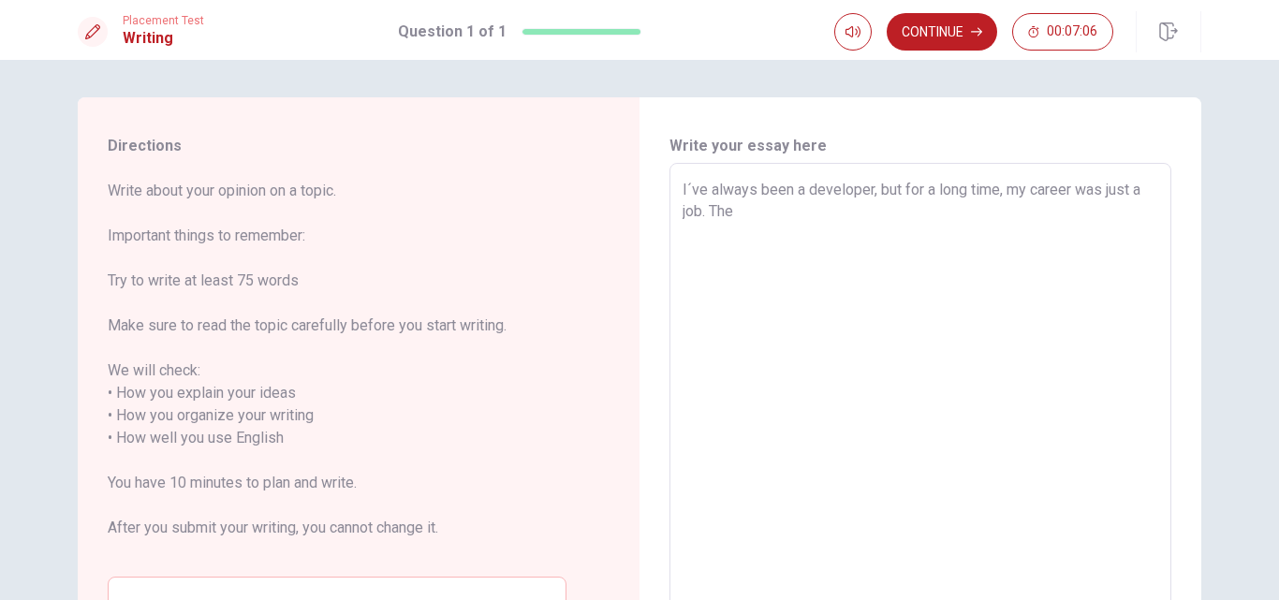
type textarea "I´ve always been a developer, but for a long time, my career was just a job. Th…"
type textarea "x"
type textarea "I´ve always been a developer, but for a long time, my career was just a job. Th…"
type textarea "x"
type textarea "I´ve always been a developer, but for a long time, my career was just a job. Th…"
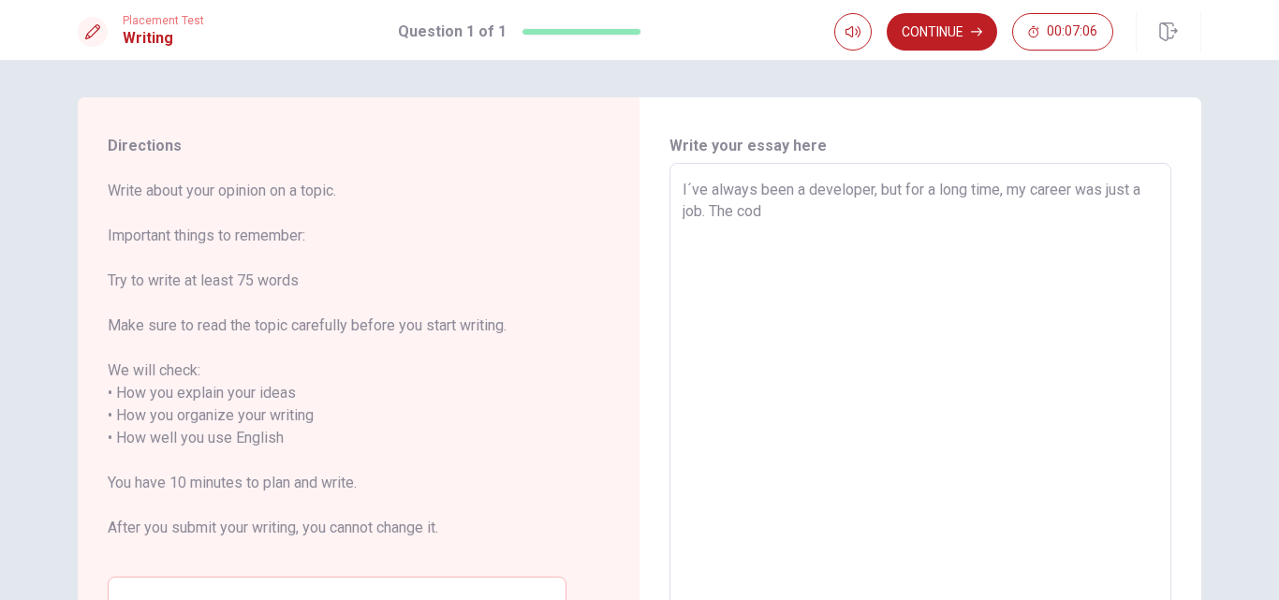
type textarea "x"
type textarea "I´ve always been a developer, but for a long time, my career was just a job. Th…"
type textarea "x"
type textarea "I´ve always been a developer, but for a long time, my career was just a job. Th…"
type textarea "x"
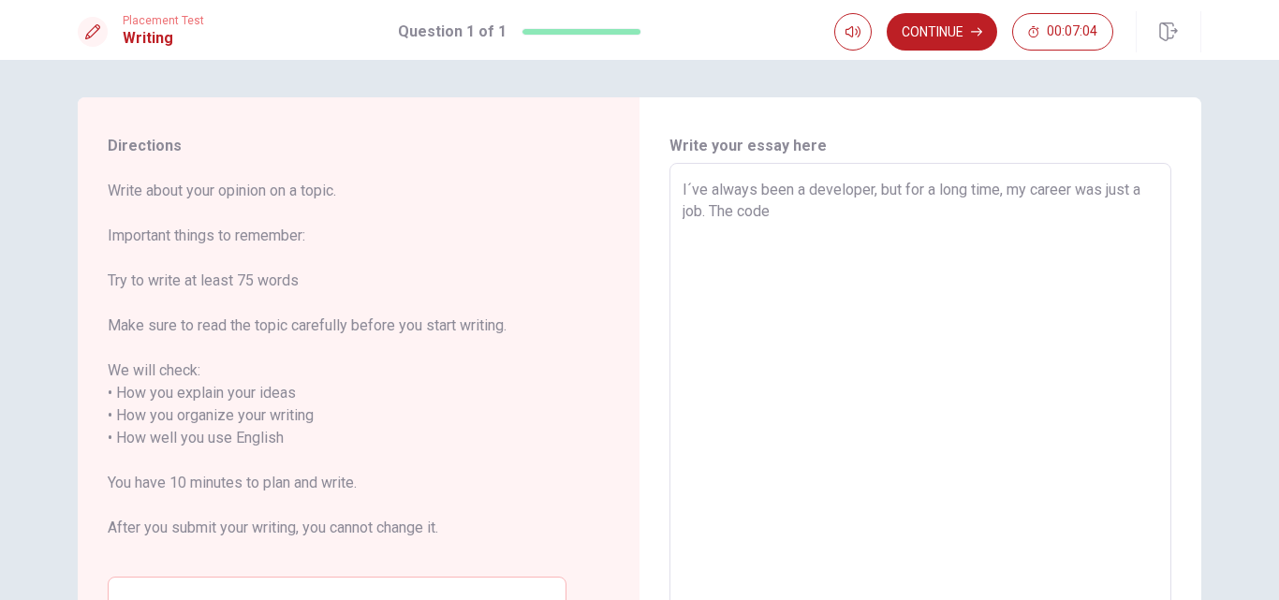
type textarea "I´ve always been a developer, but for a long time, my career was just a job. Th…"
type textarea "x"
type textarea "I´ve always been a developer, but for a long time, my career was just a job. Th…"
type textarea "x"
type textarea "I´ve always been a developer, but for a long time, my career was just a job. Th…"
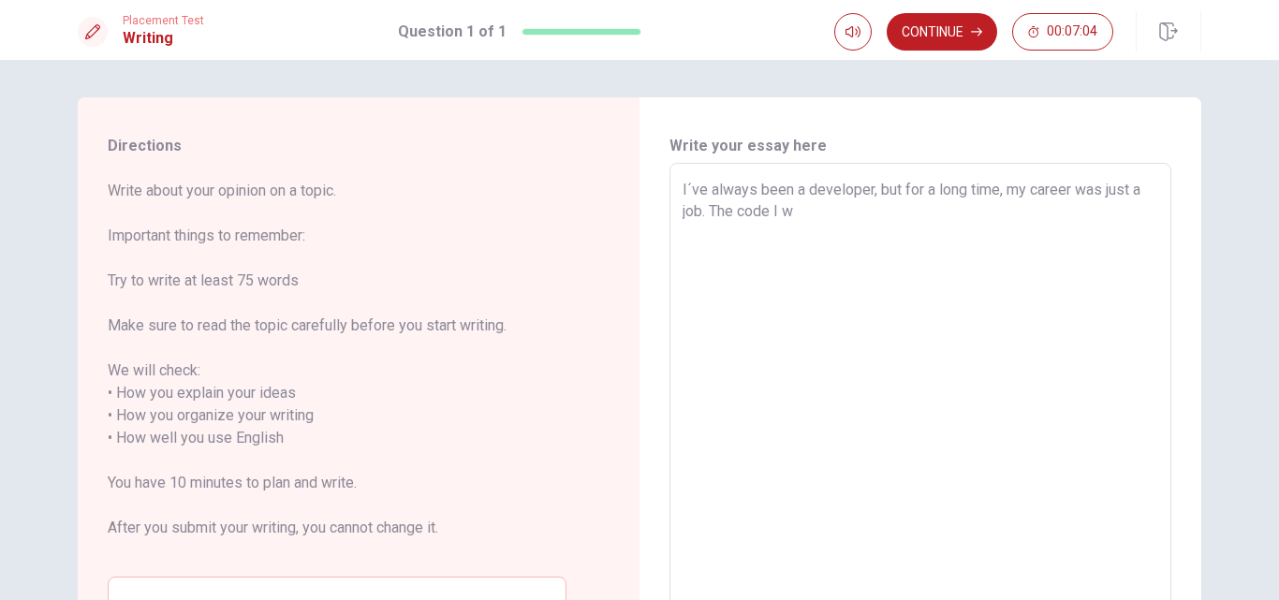
type textarea "x"
type textarea "I´ve always been a developer, but for a long time, my career was just a job. Th…"
type textarea "x"
type textarea "I´ve always been a developer, but for a long time, my career was just a job. Th…"
type textarea "x"
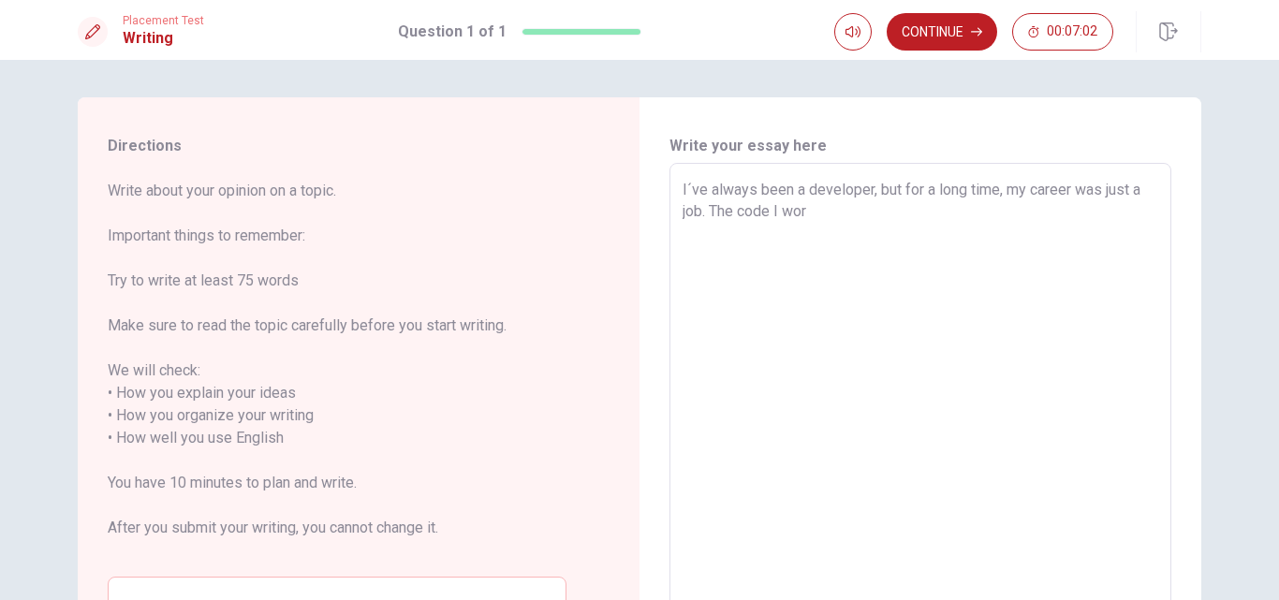
type textarea "I´ve always been a developer, but for a long time, my career was just a job. Th…"
type textarea "x"
type textarea "I´ve always been a developer, but for a long time, my career was just a job. Th…"
type textarea "x"
type textarea "I´ve always been a developer, but for a long time, my career was just a job. Th…"
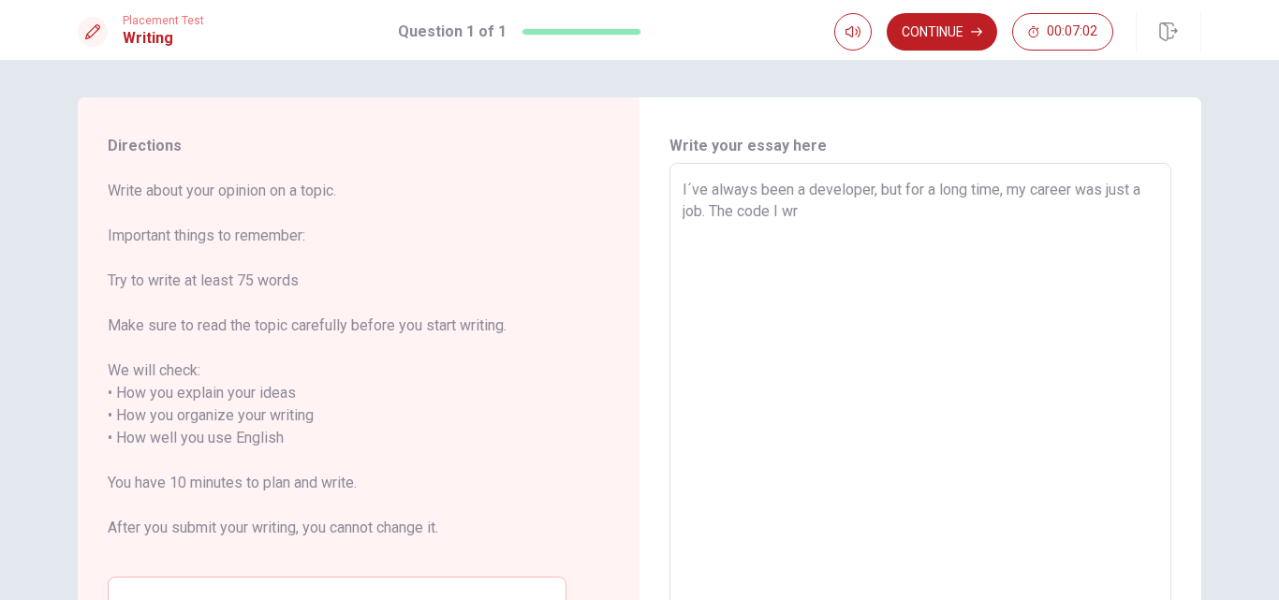
type textarea "x"
type textarea "I´ve always been a developer, but for a long time, my career was just a job. Th…"
type textarea "x"
type textarea "I´ve always been a developer, but for a long time, my career was just a job. Th…"
type textarea "x"
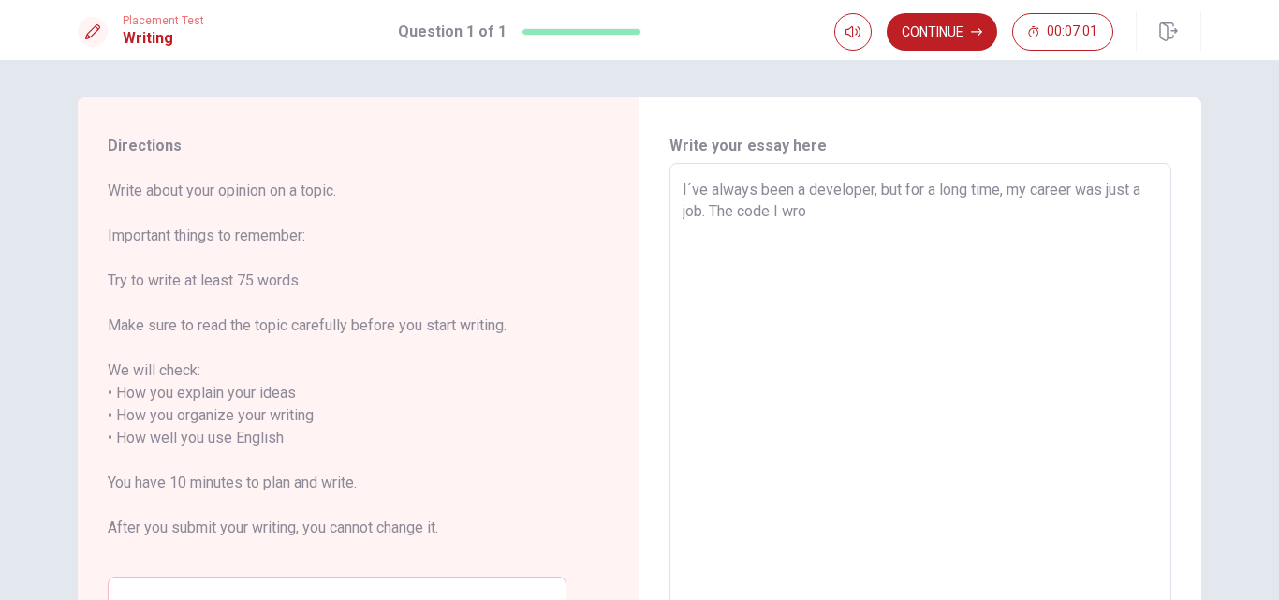
type textarea "I´ve always been a developer, but for a long time, my career was just a job. Th…"
type textarea "x"
type textarea "I´ve always been a developer, but for a long time, my career was just a job. Th…"
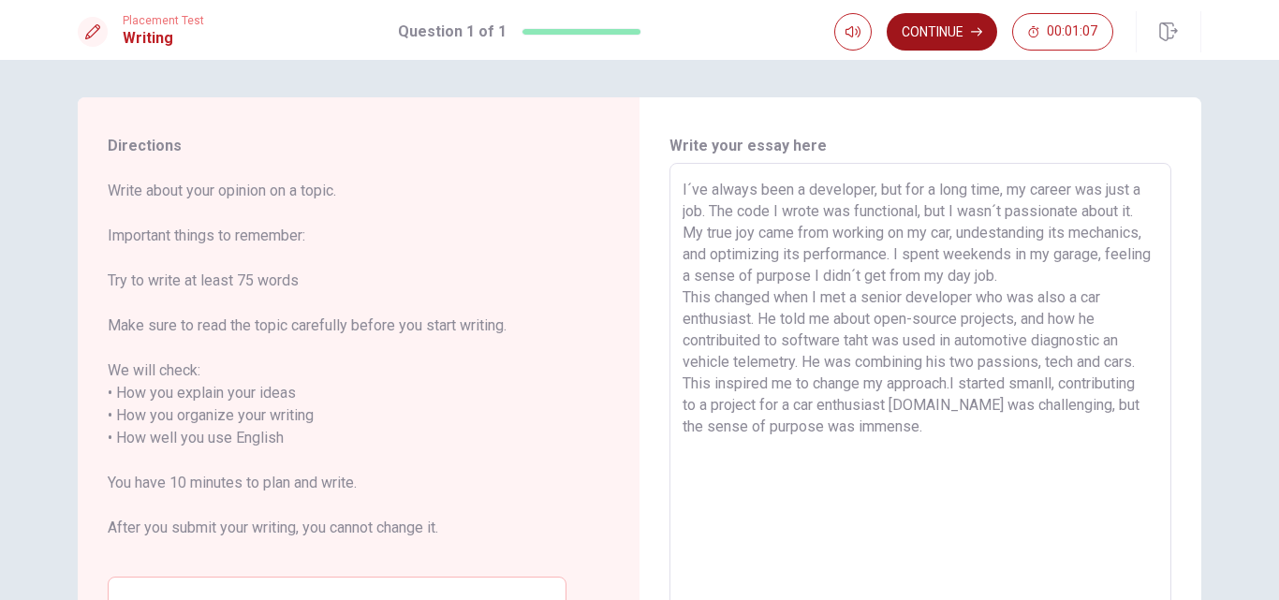
click at [944, 35] on button "Continue" at bounding box center [942, 31] width 111 height 37
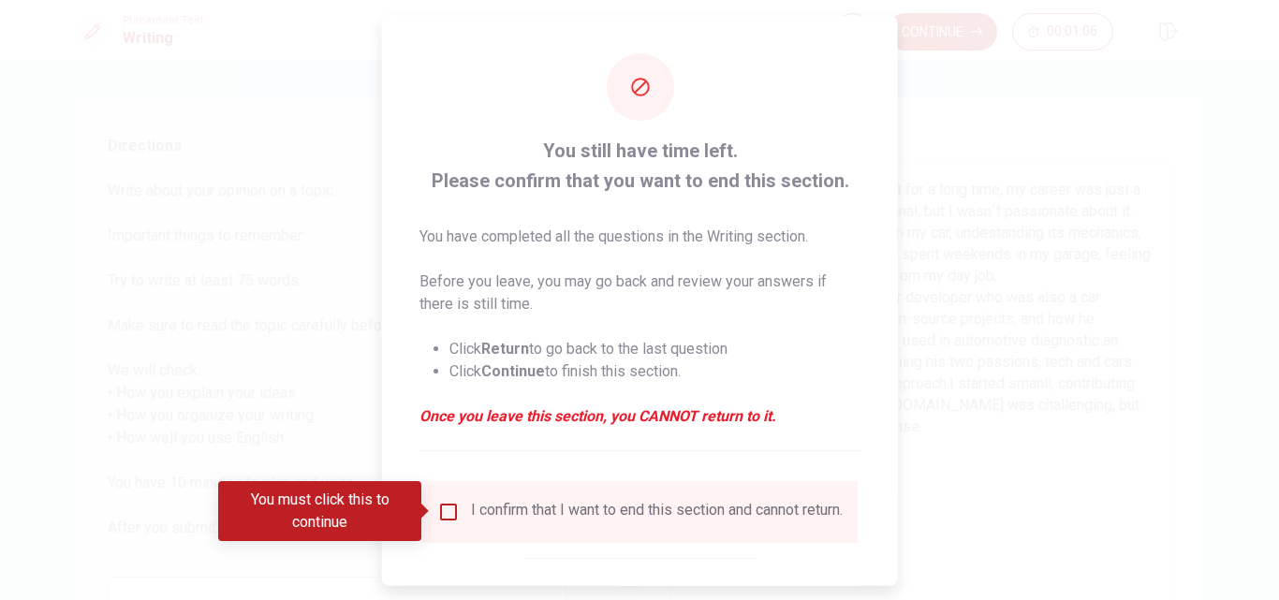
click at [453, 508] on input "You must click this to continue" at bounding box center [448, 511] width 22 height 22
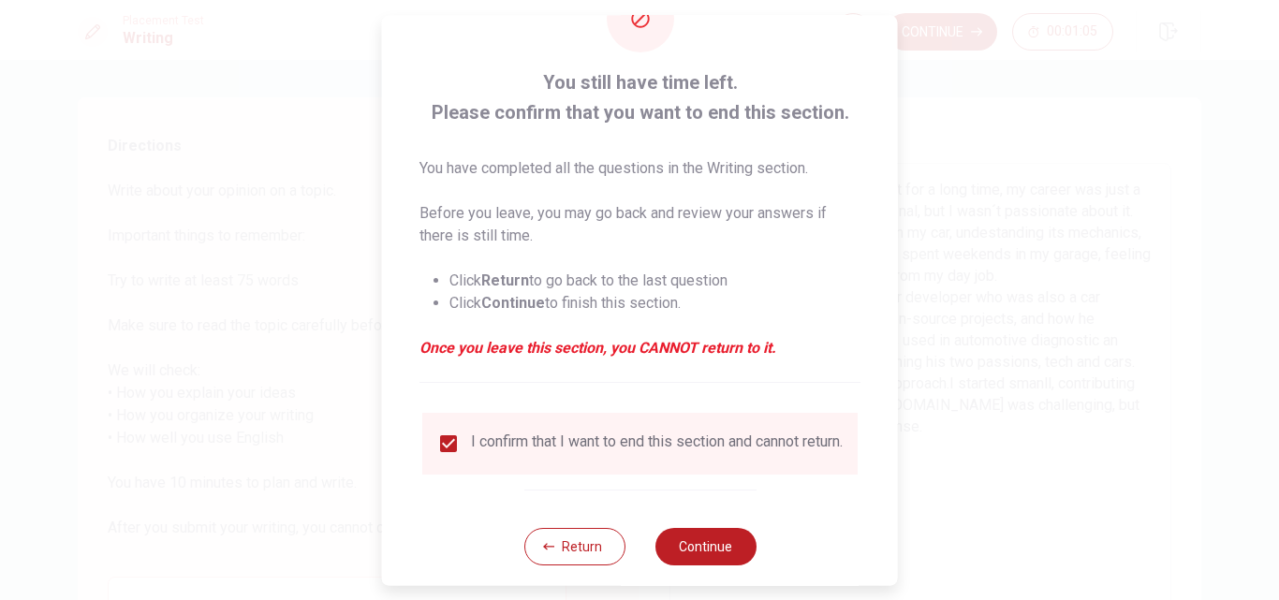
scroll to position [98, 0]
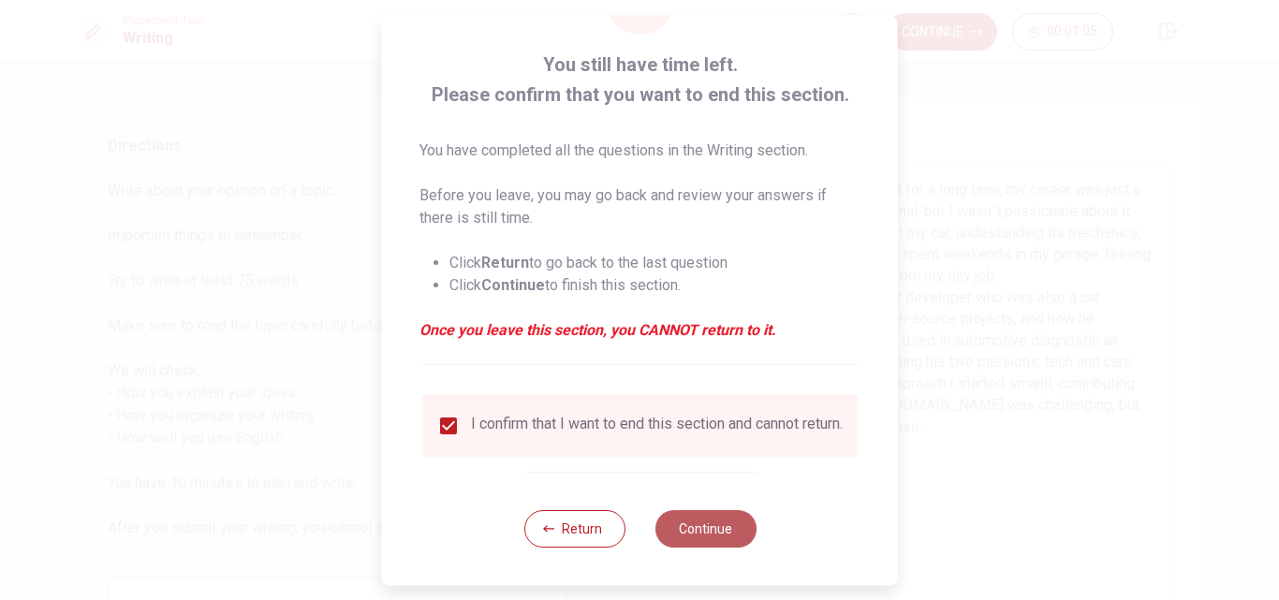
click at [690, 537] on button "Continue" at bounding box center [705, 528] width 101 height 37
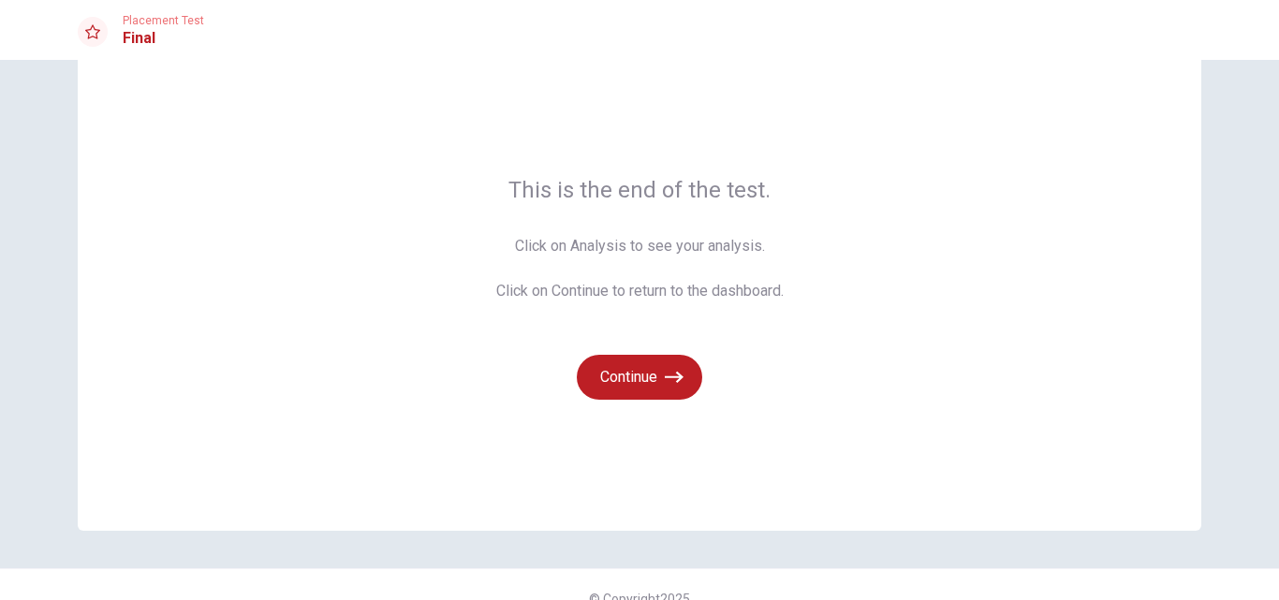
scroll to position [81, 0]
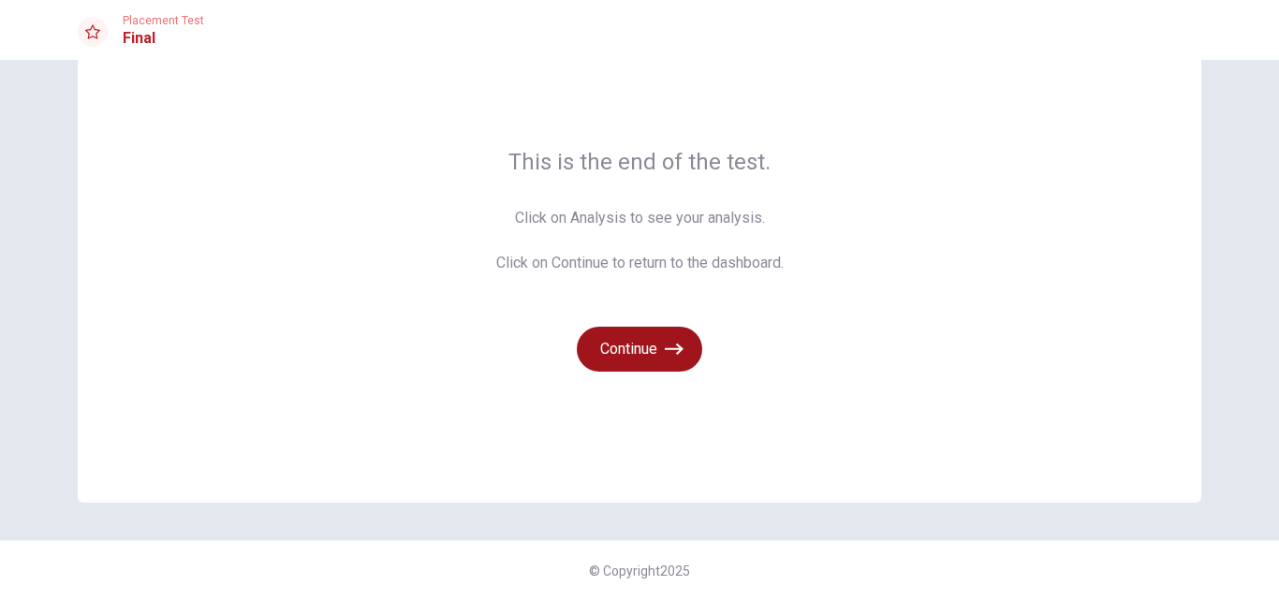
click at [637, 349] on button "Continue" at bounding box center [639, 349] width 125 height 45
